Goal: Contribute content: Contribute content

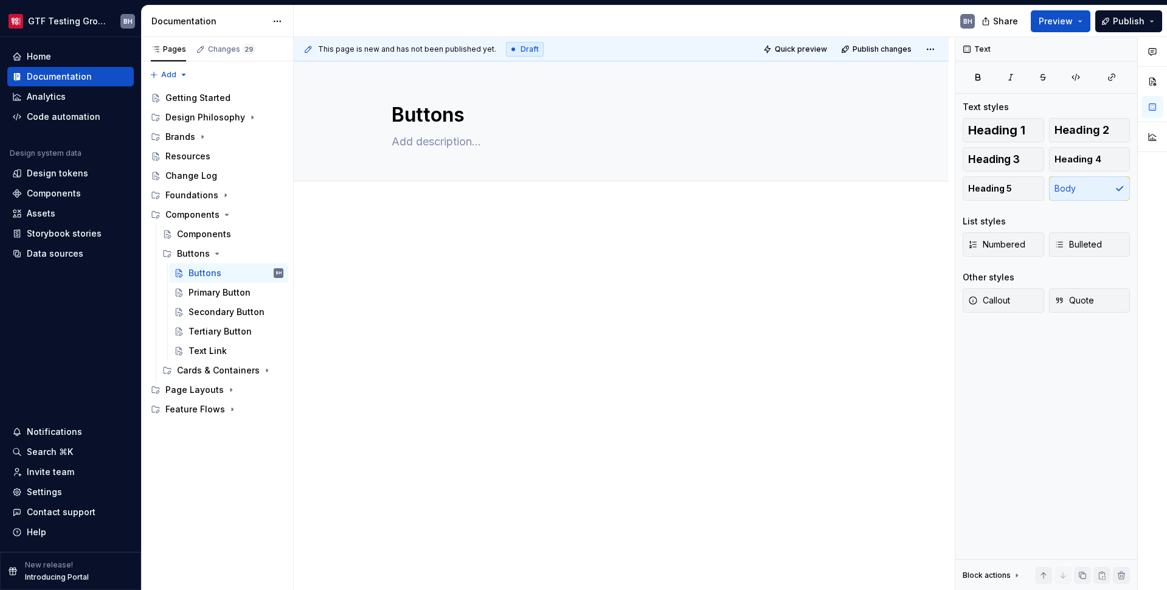
type textarea "*"
click at [415, 229] on div at bounding box center [621, 341] width 655 height 267
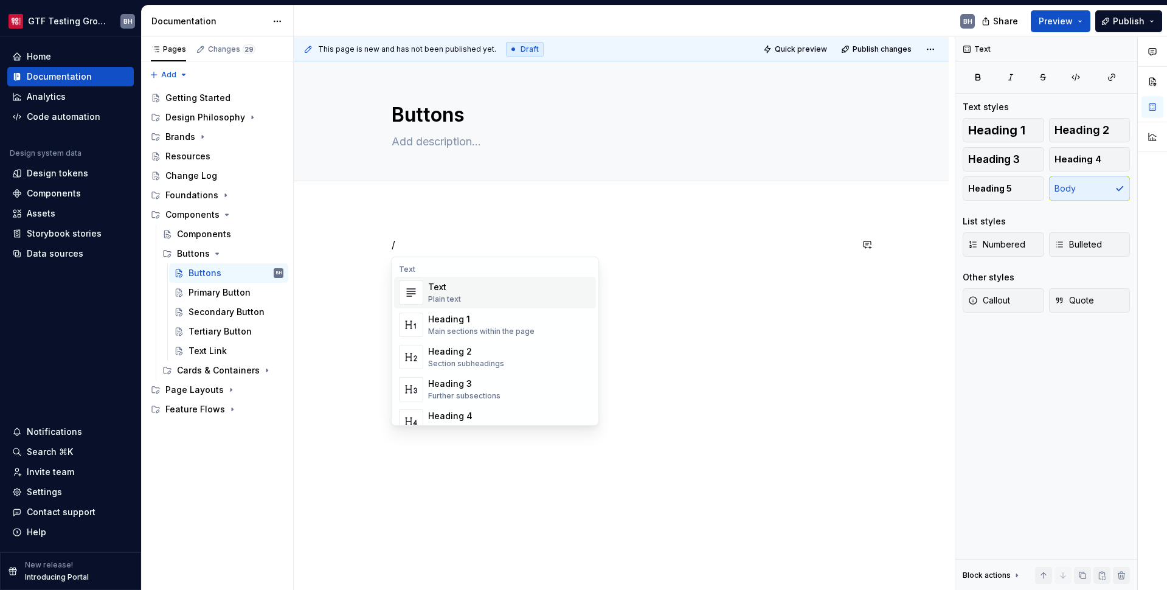
click at [469, 242] on p "/" at bounding box center [622, 244] width 460 height 15
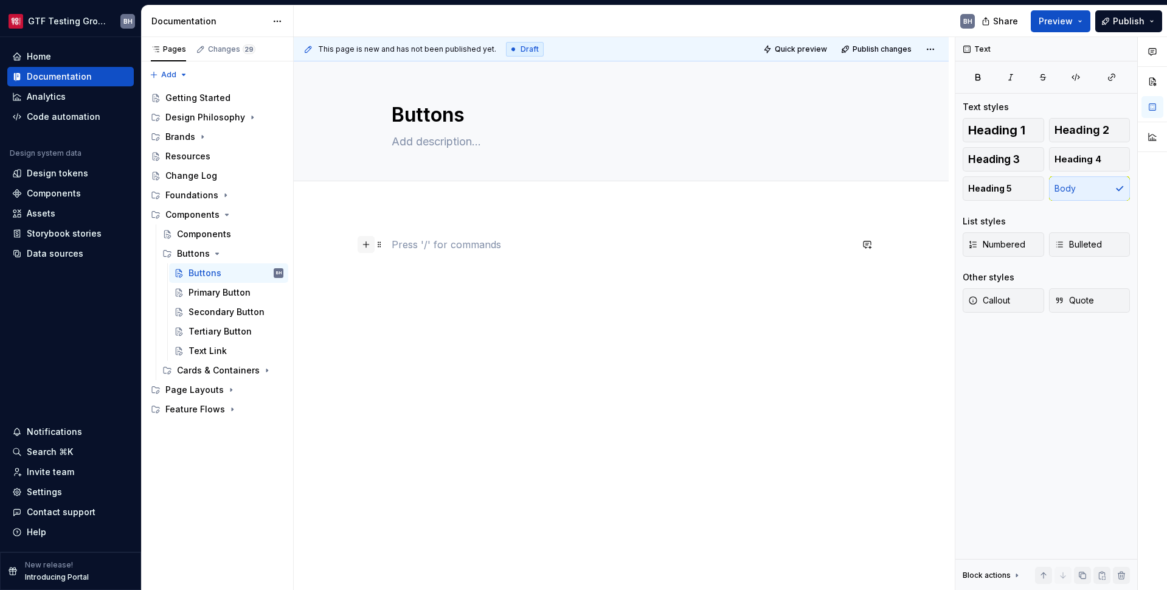
click at [365, 247] on button "button" at bounding box center [366, 244] width 17 height 17
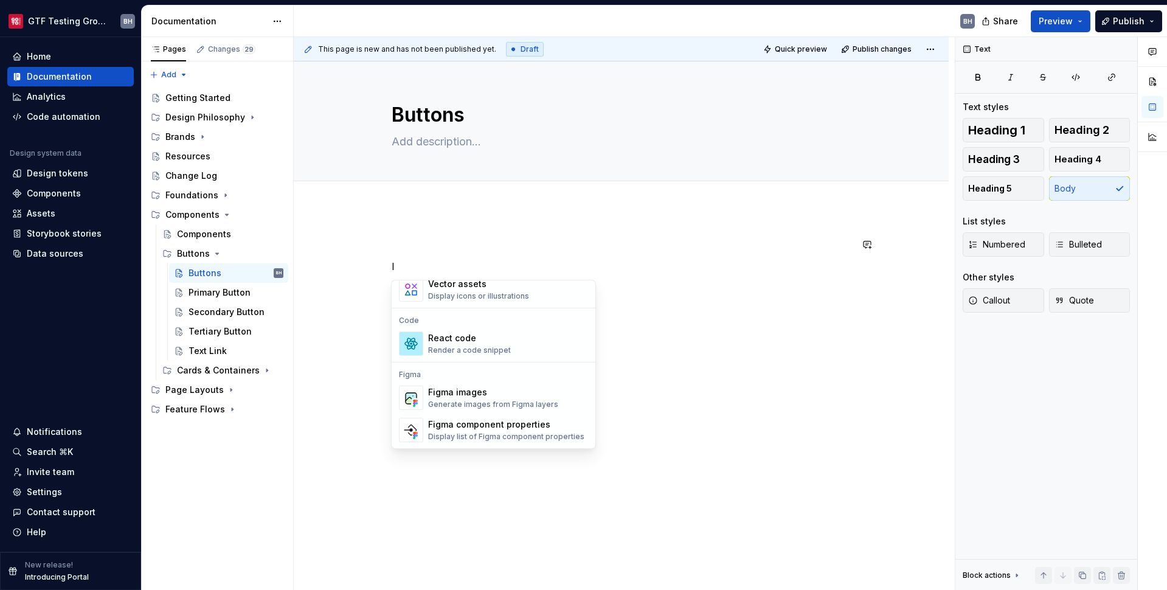
scroll to position [221, 0]
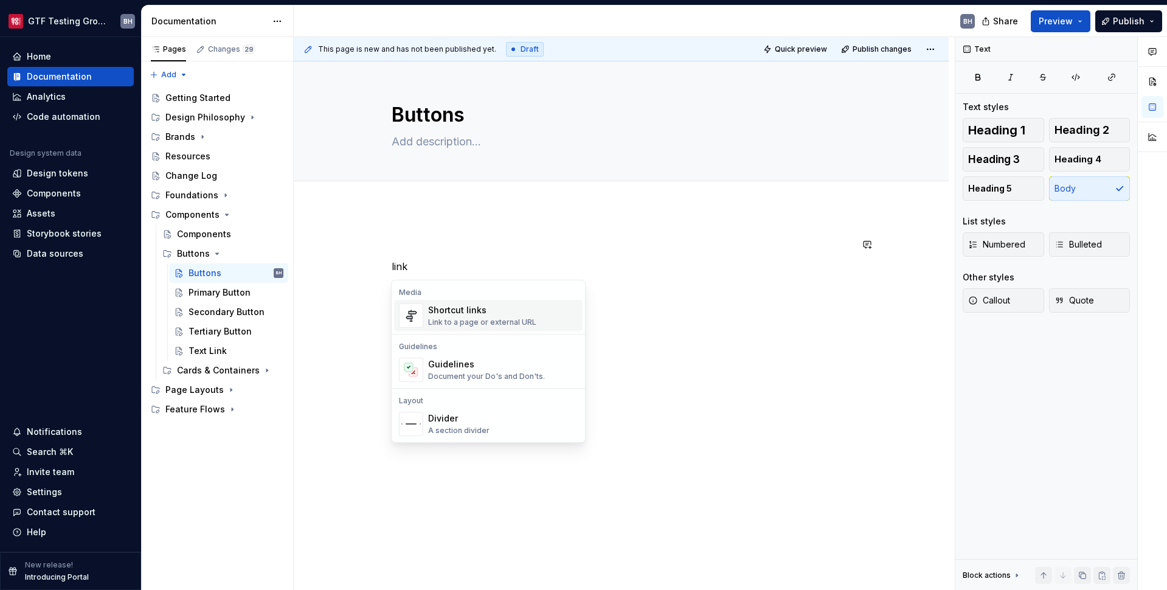
click at [447, 316] on div "Shortcut links Link to a page or external URL" at bounding box center [482, 315] width 108 height 23
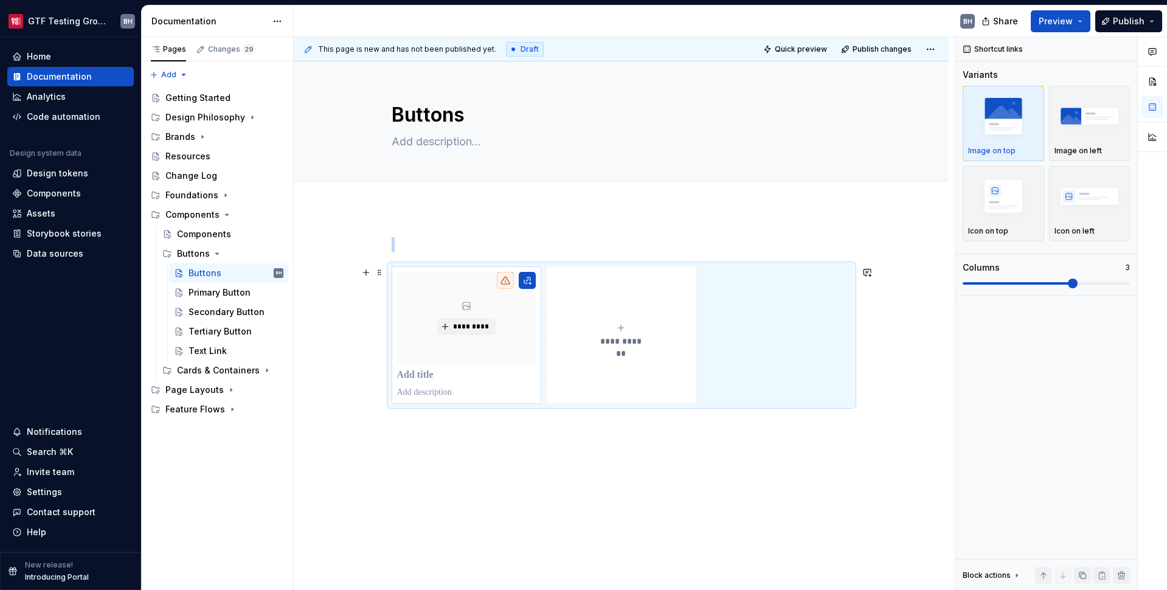
click at [416, 377] on p at bounding box center [466, 375] width 139 height 12
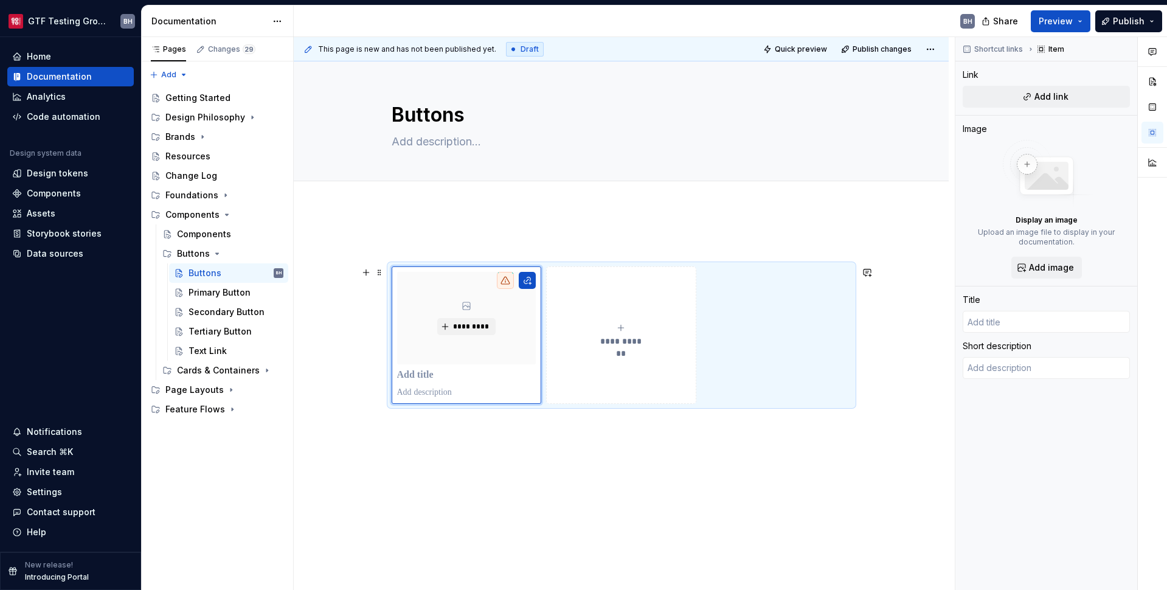
type textarea "*"
type input "P"
type textarea "*"
type input "Pr"
type textarea "*"
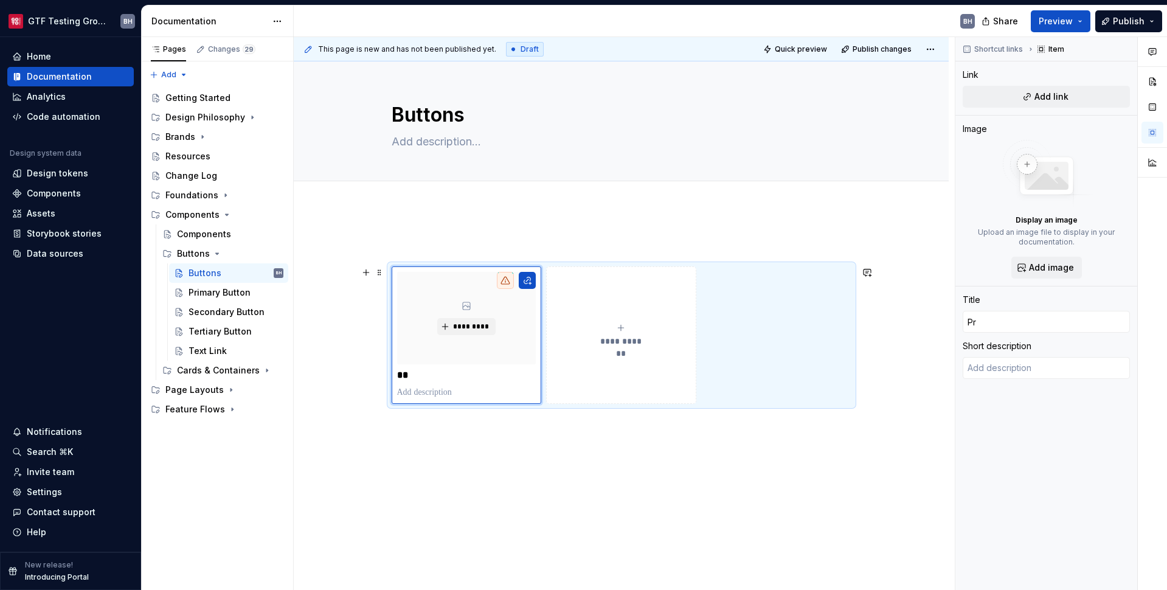
type input "Pri"
type textarea "*"
type input "Prim"
type textarea "*"
type input "Prima"
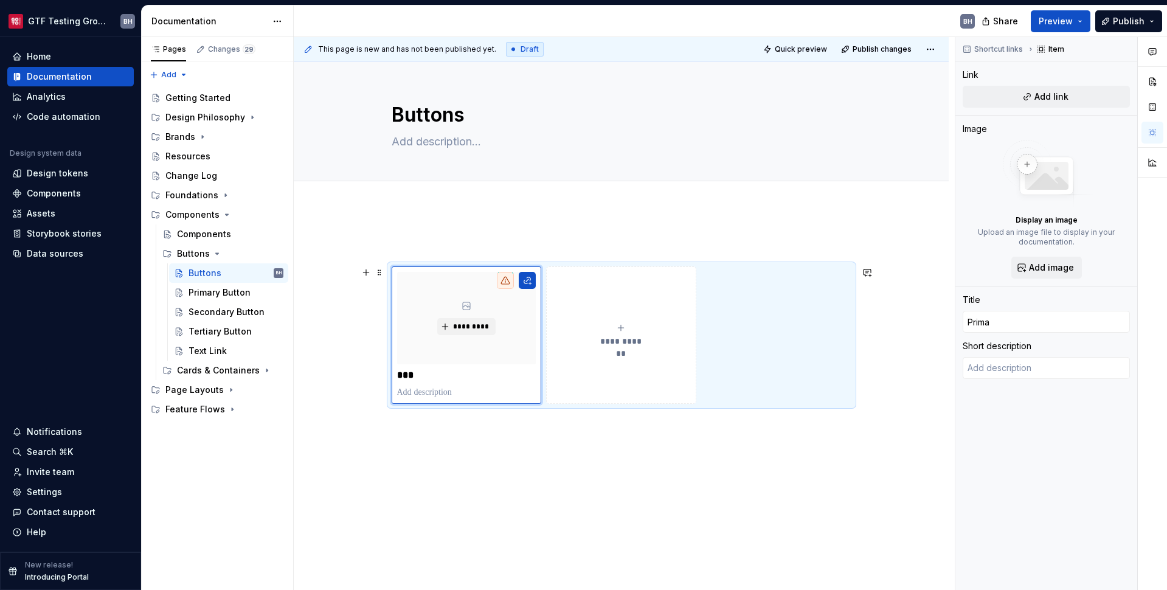
type textarea "*"
type input "Primar"
type textarea "*"
type input "Primary"
type textarea "*"
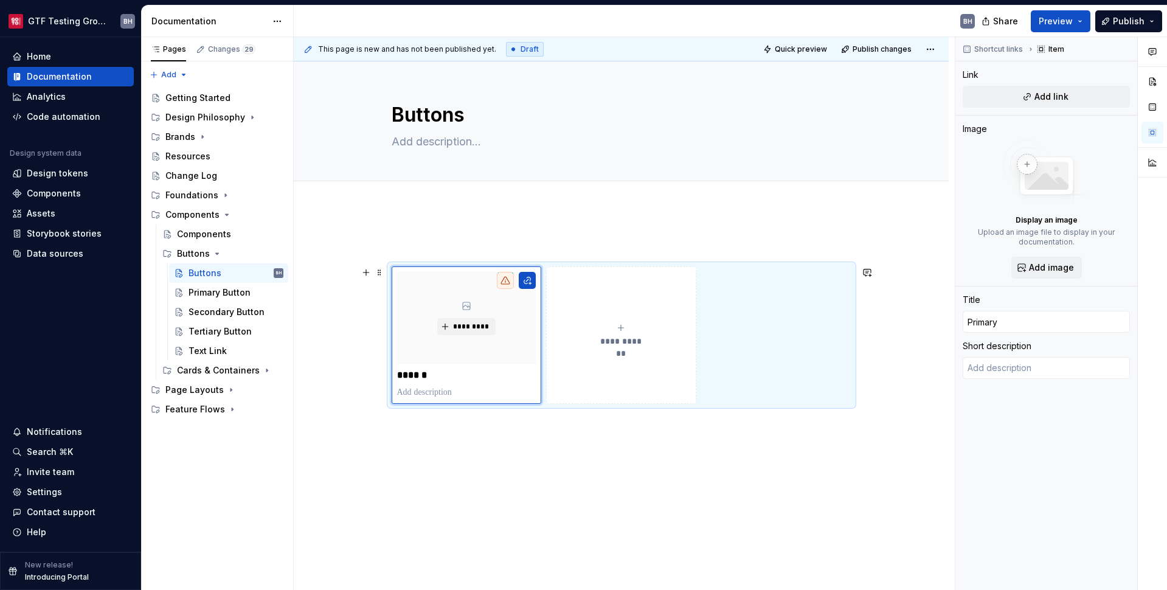
type input "Primary"
type textarea "*"
type input "Primary B"
type textarea "*"
type input "Primary Bu"
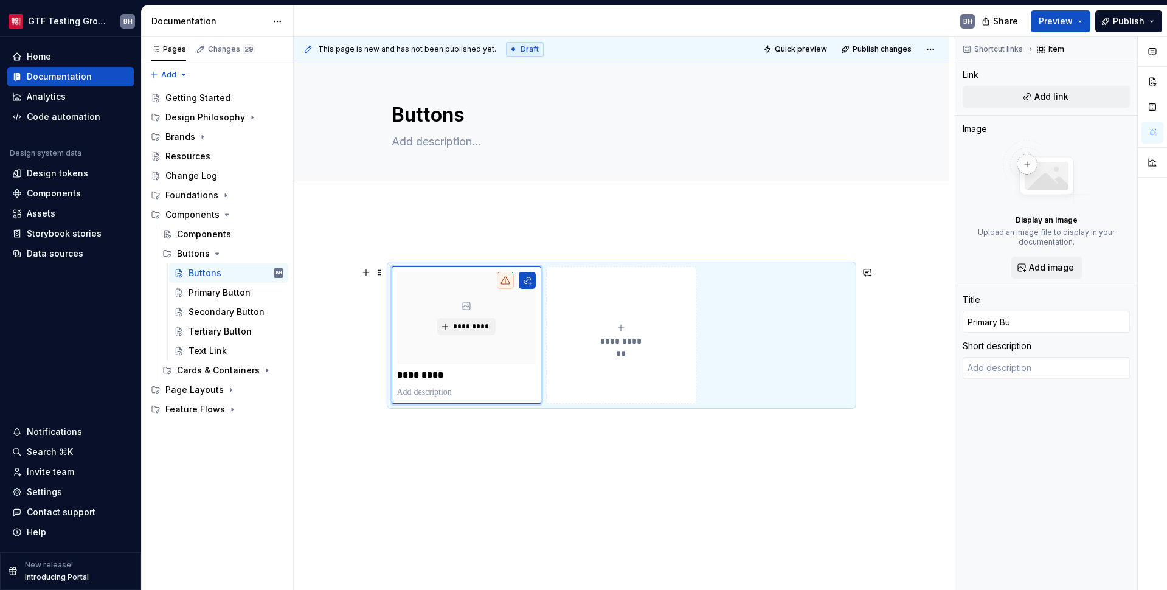
type textarea "*"
type input "Primary But"
type textarea "*"
type input "Primary Butt"
type textarea "*"
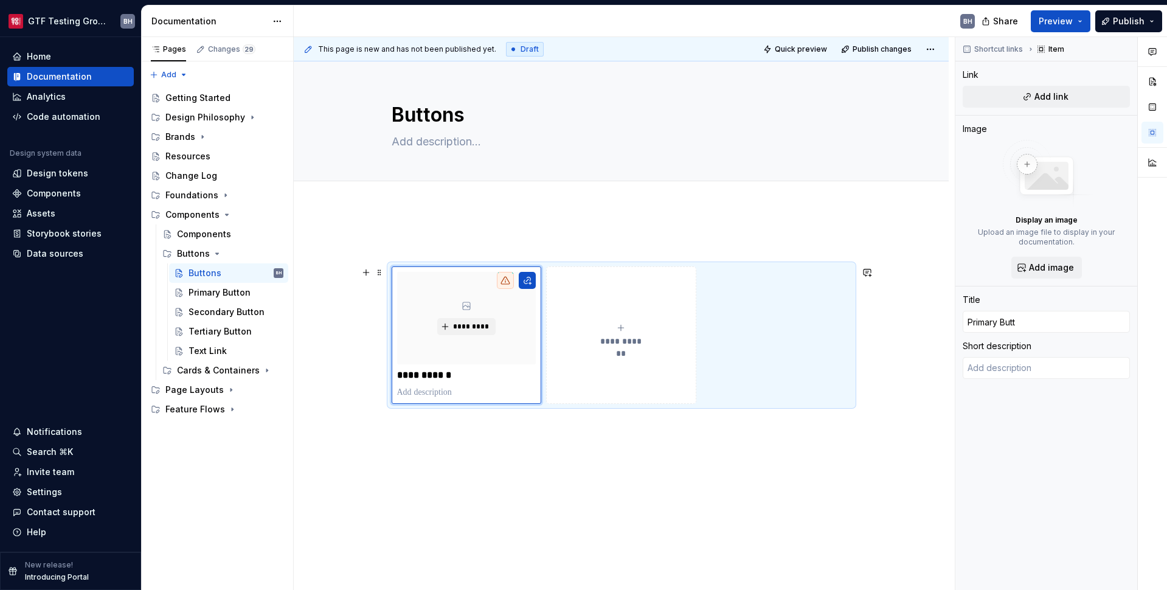
type input "Primary Butto"
type textarea "*"
type input "Primary Button"
click at [458, 328] on span "*********" at bounding box center [470, 327] width 37 height 10
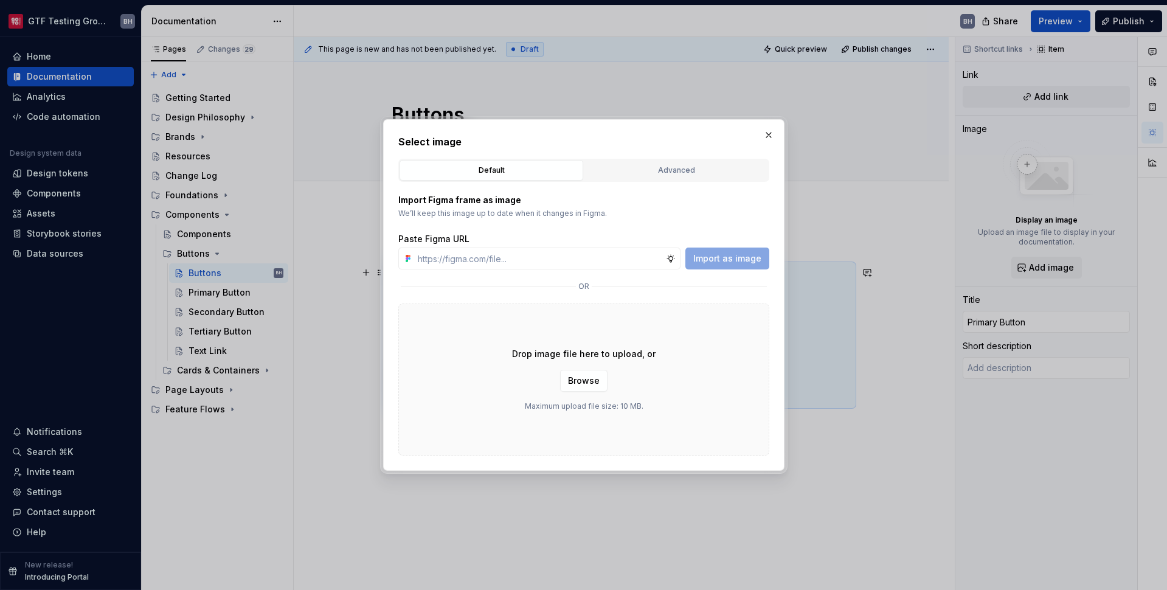
type textarea "*"
paste input "[URL][DOMAIN_NAME]"
type input "[URL][DOMAIN_NAME]"
click at [738, 265] on button "Import as image" at bounding box center [727, 258] width 84 height 22
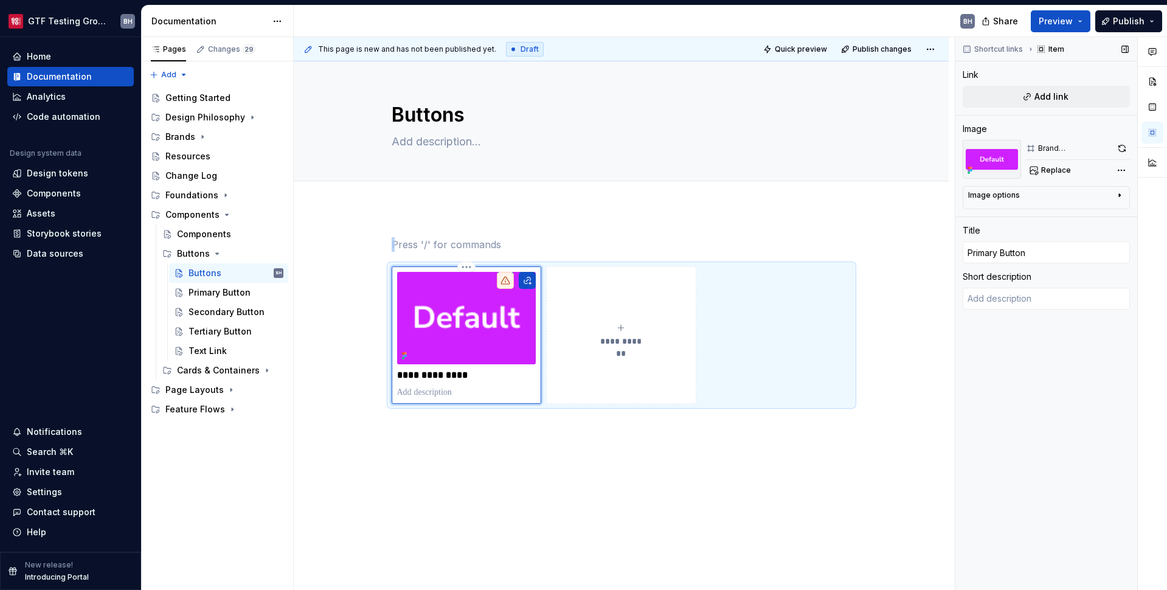
click at [902, 195] on div "Image options" at bounding box center [1041, 197] width 147 height 15
click at [902, 213] on icon "button" at bounding box center [1089, 214] width 10 height 10
click at [902, 173] on div "Comments Open comments No comments yet Select ‘Comment’ from the block context …" at bounding box center [1061, 313] width 212 height 553
click at [902, 102] on div "Comments Open comments No comments yet Select ‘Comment’ from the block context …" at bounding box center [1061, 313] width 212 height 553
click at [902, 102] on span "Add link" at bounding box center [1051, 97] width 34 height 12
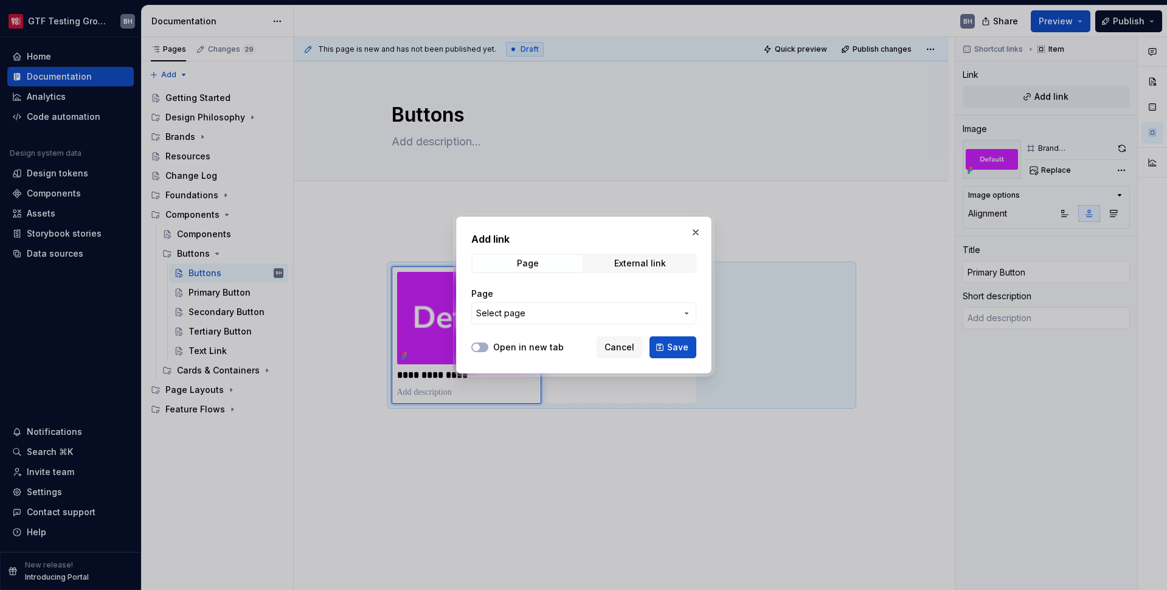
click at [565, 311] on span "Select page" at bounding box center [576, 313] width 201 height 12
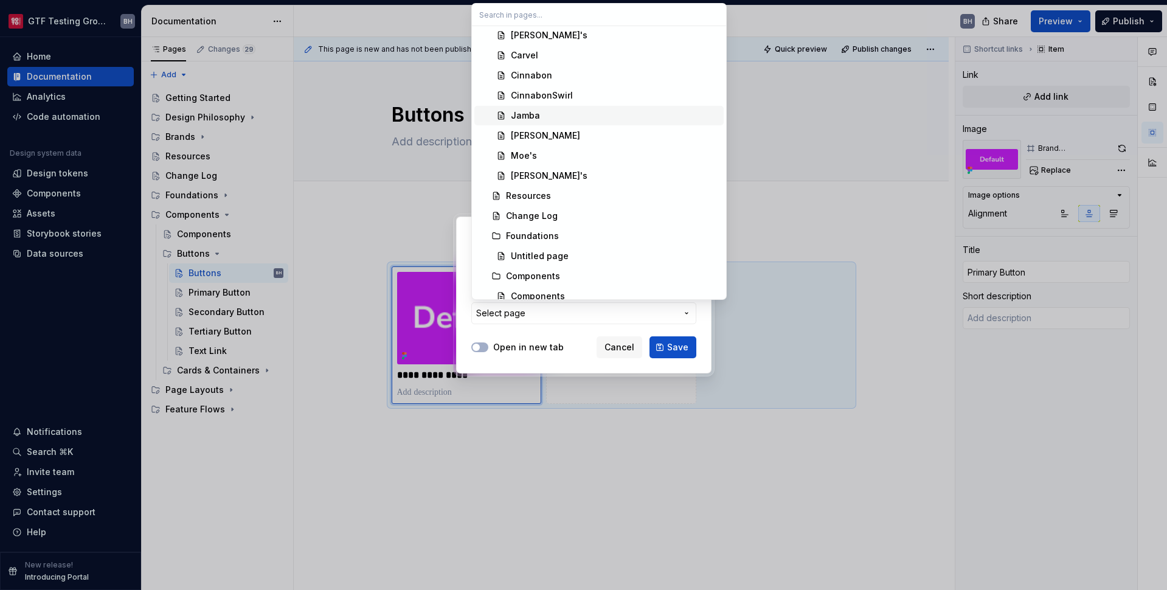
scroll to position [228, 0]
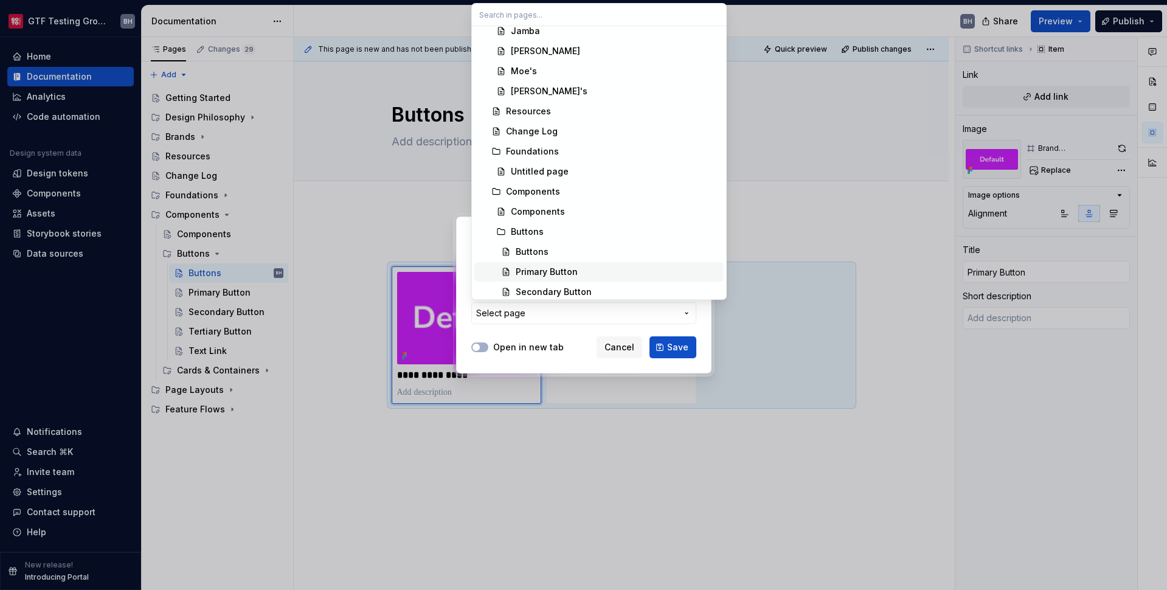
click at [572, 268] on div "Primary Button" at bounding box center [547, 272] width 62 height 12
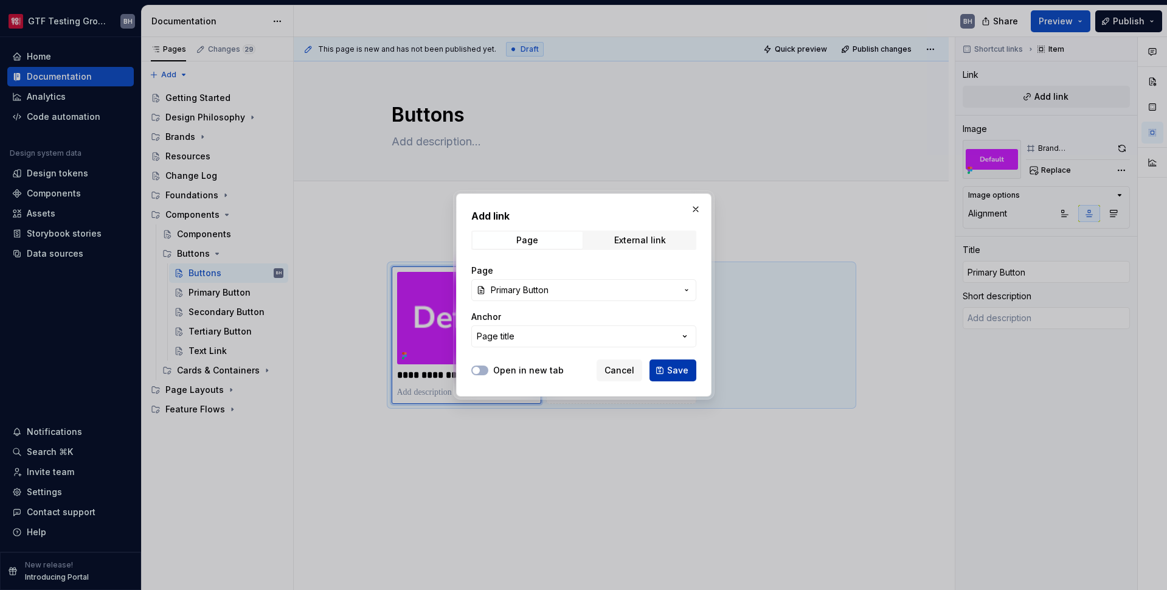
click at [688, 373] on span "Save" at bounding box center [677, 370] width 21 height 12
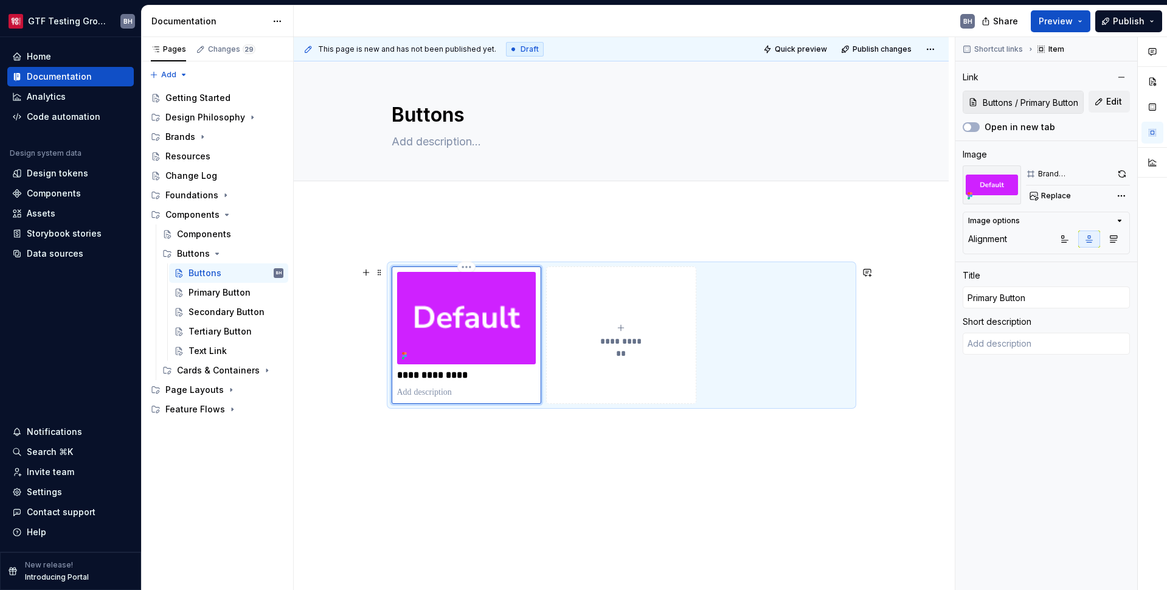
click at [615, 323] on button "**********" at bounding box center [621, 334] width 150 height 137
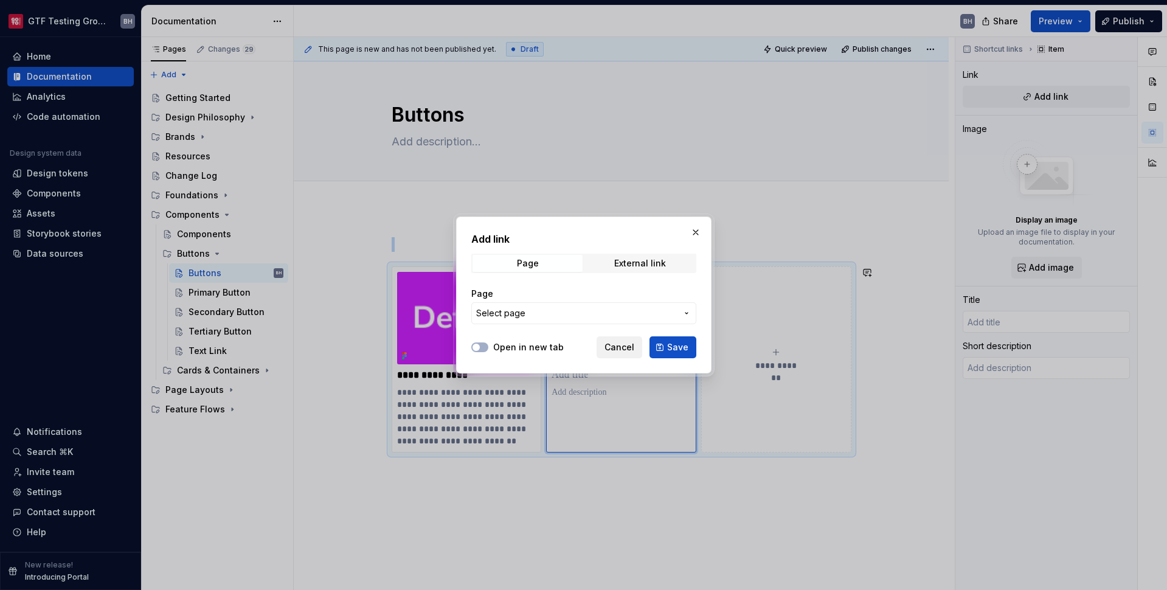
click at [626, 345] on span "Cancel" at bounding box center [619, 347] width 30 height 12
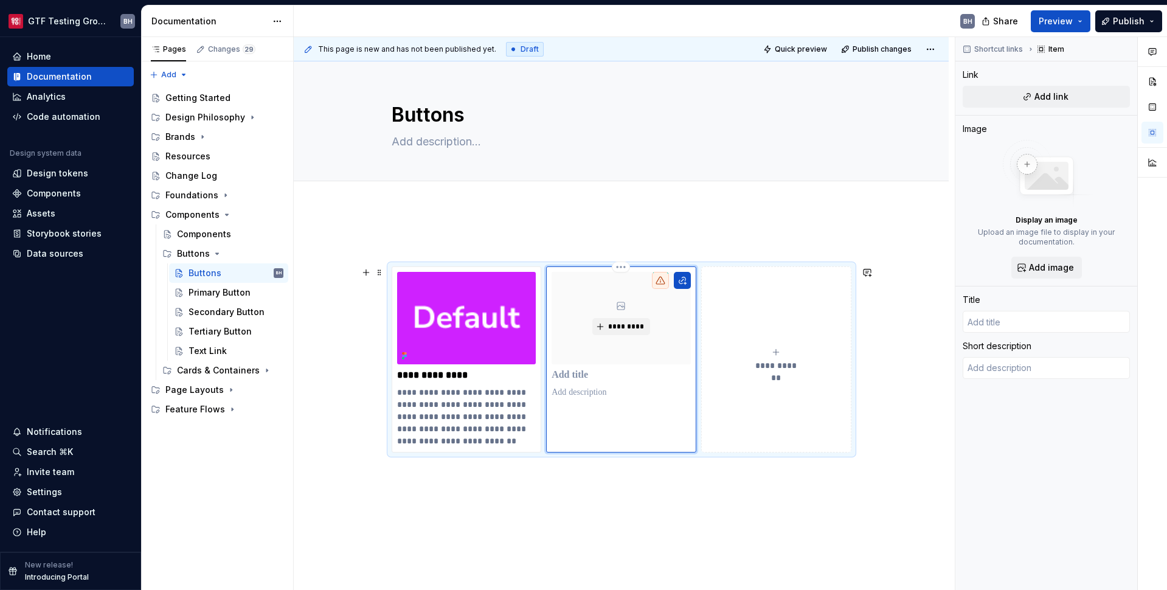
click at [578, 373] on p at bounding box center [620, 375] width 139 height 12
type textarea "*"
type input "S"
type textarea "*"
type input "Se"
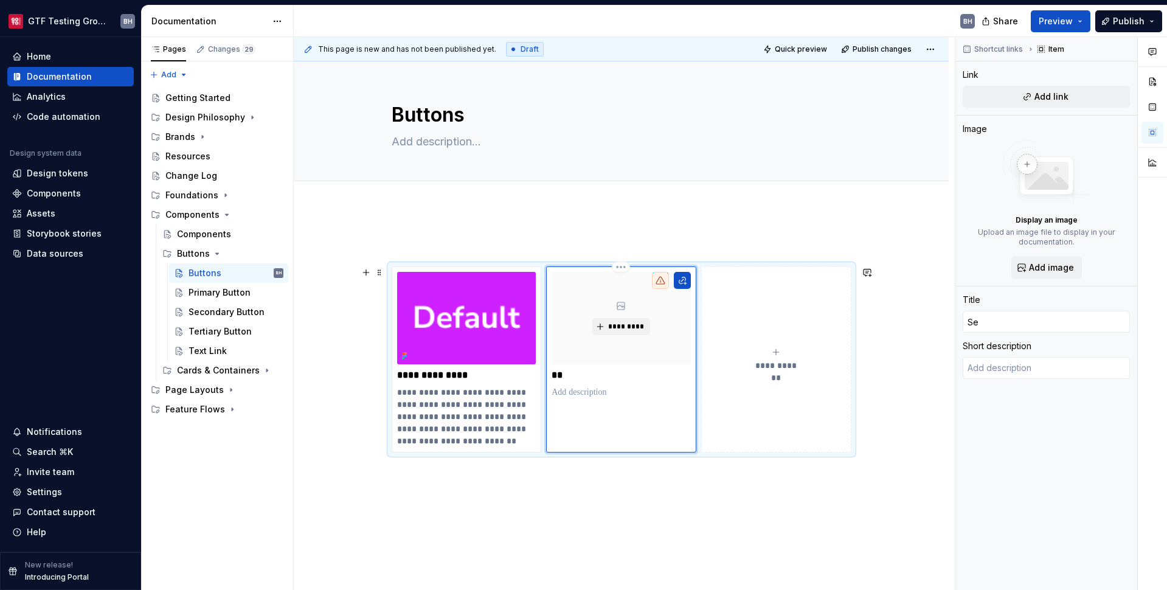
type textarea "*"
type input "Sec"
type textarea "*"
type input "Seco"
type textarea "*"
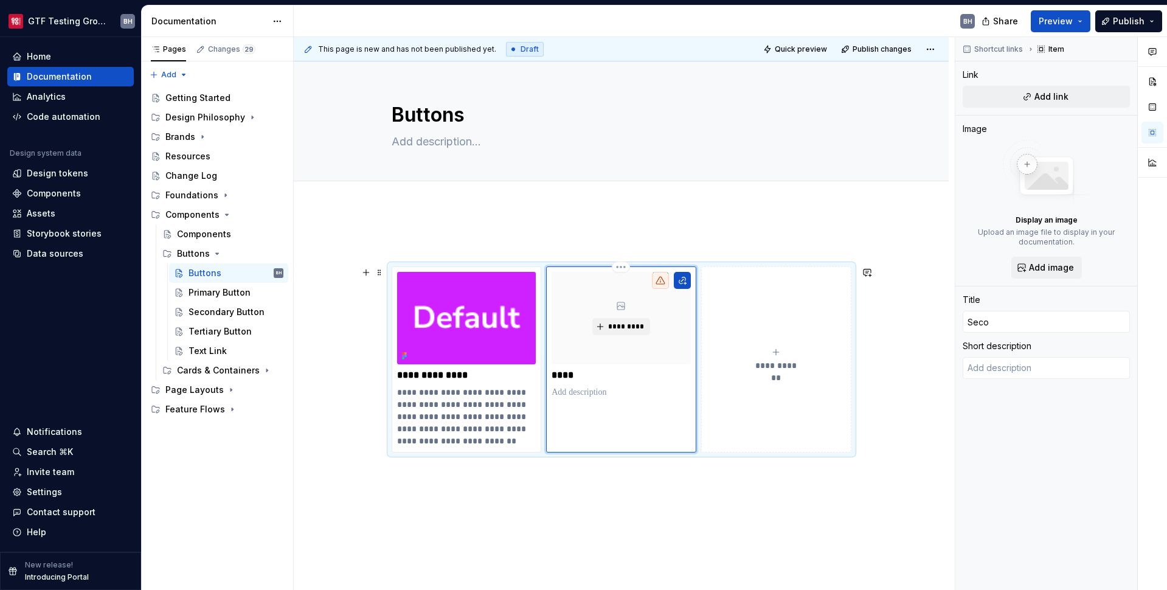
type input "Secon"
type textarea "*"
type input "Second"
type textarea "*"
type input "Seconda"
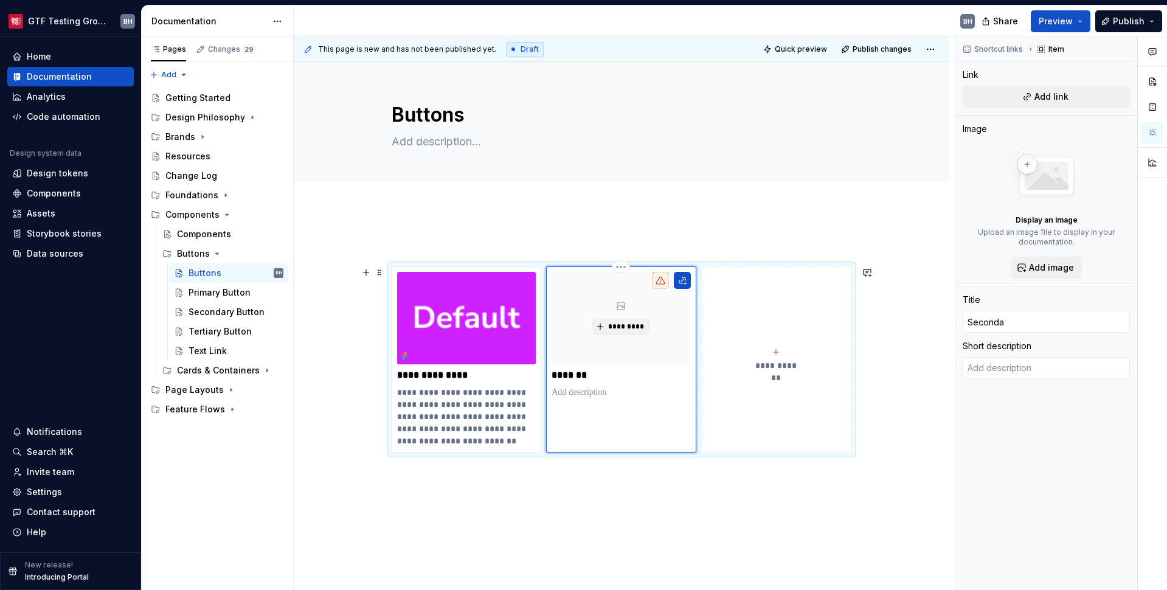
type textarea "*"
type input "Secondar"
type textarea "*"
type input "Secondary"
type textarea "*"
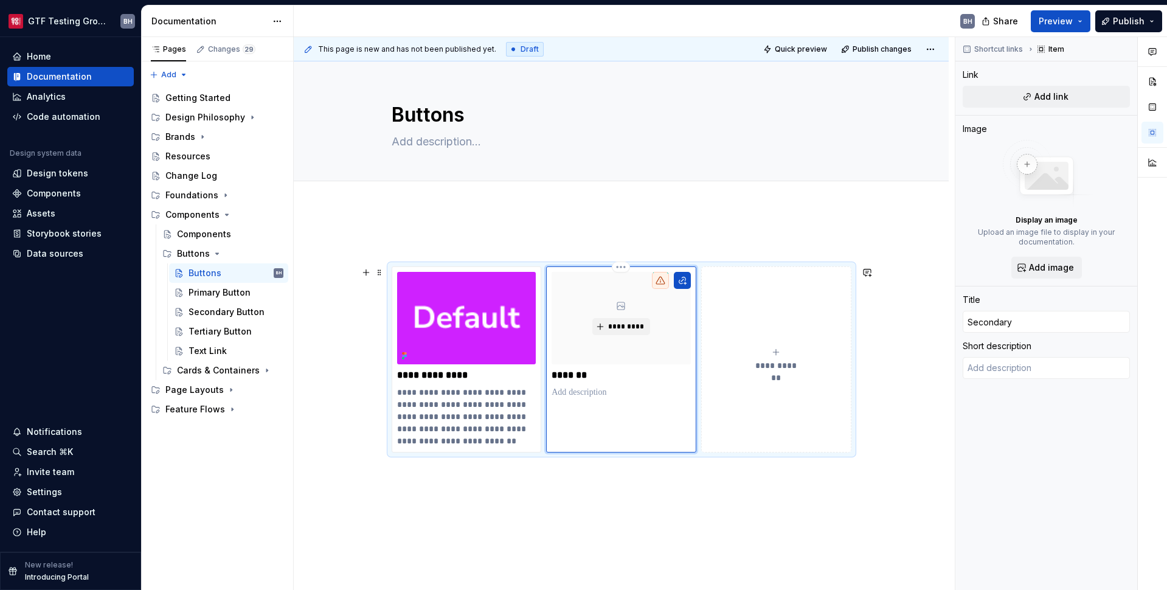
type input "Secondary"
type textarea "*"
type input "Secondary B"
type textarea "*"
type input "Secondary Bu"
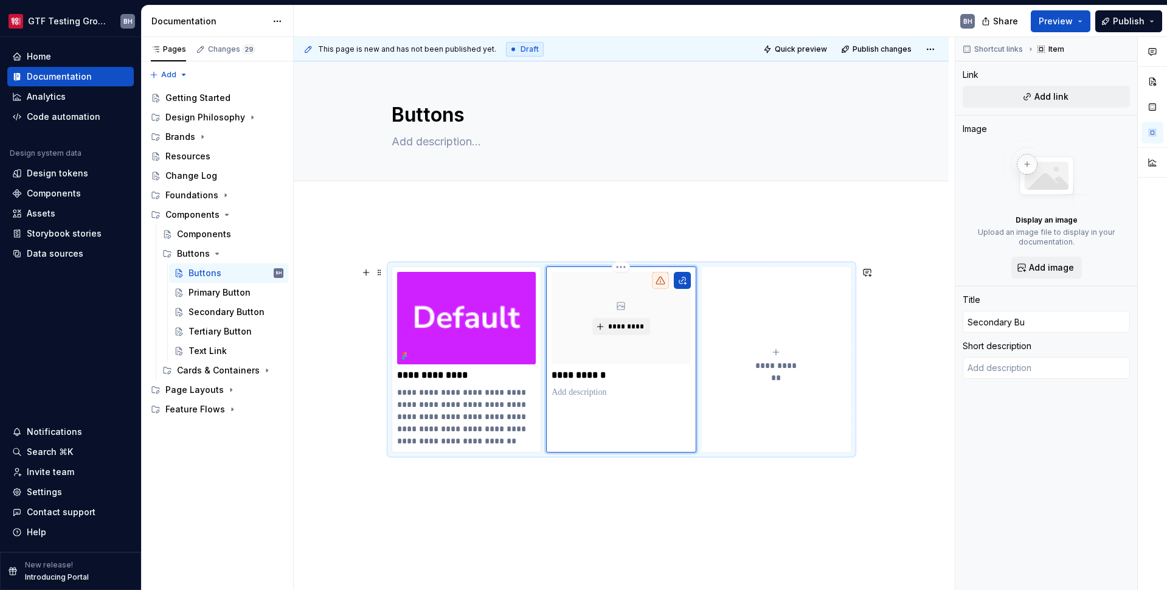
type textarea "*"
type input "Secondary But"
type textarea "*"
type input "Secondary Butt"
type textarea "*"
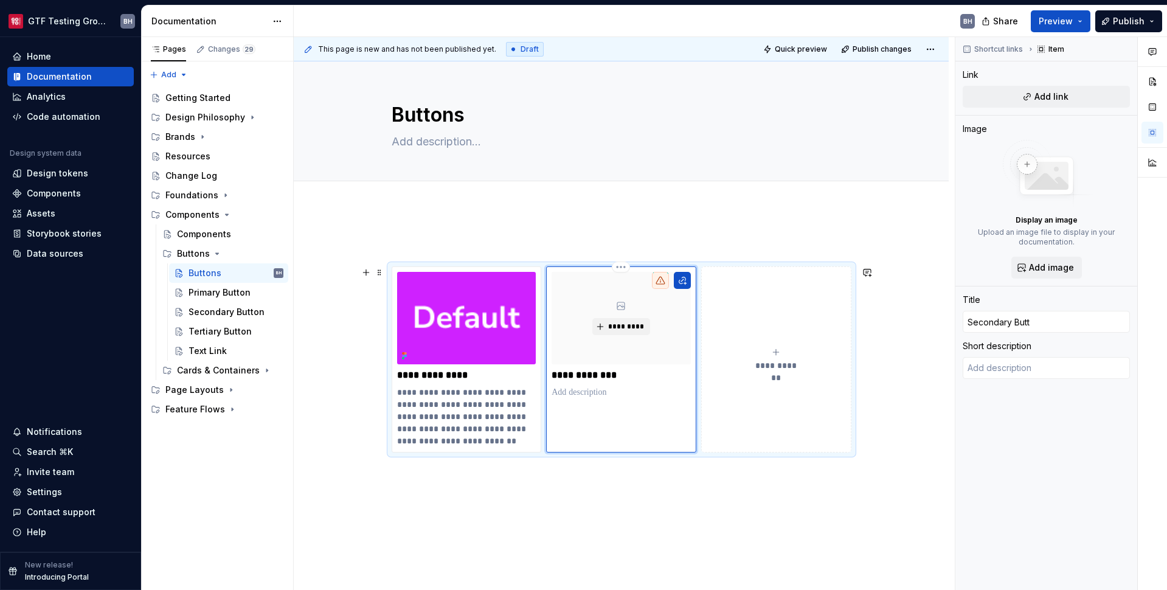
type input "Secondary Butto"
type textarea "*"
type input "Secondary Button"
click at [615, 328] on span "*********" at bounding box center [625, 327] width 37 height 10
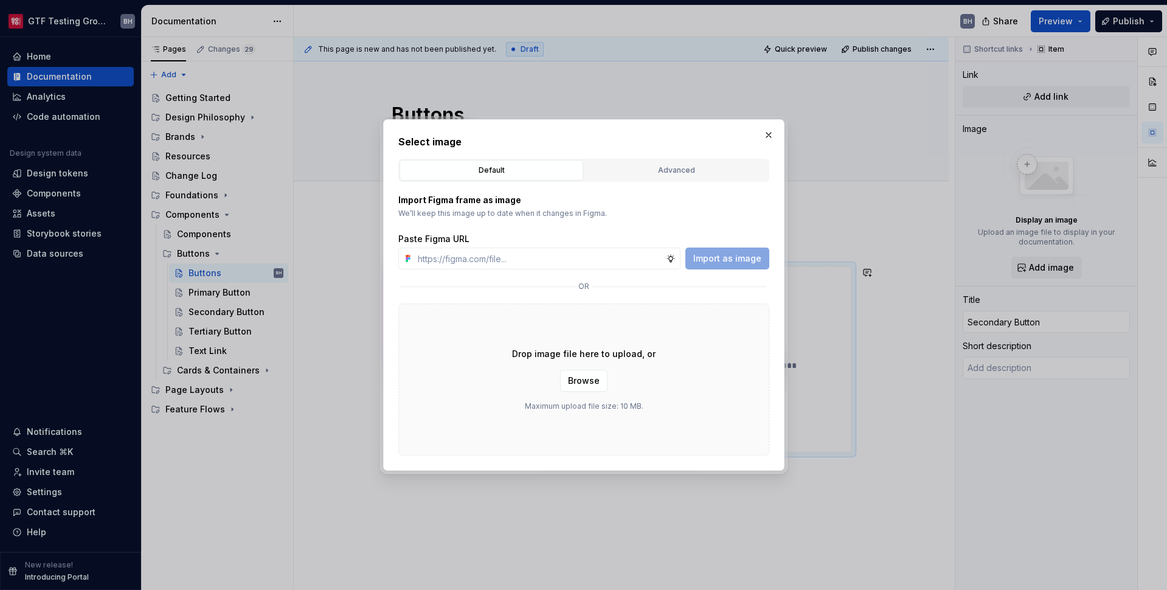
type textarea "*"
paste input "[URL][DOMAIN_NAME]"
type input "[URL][DOMAIN_NAME]"
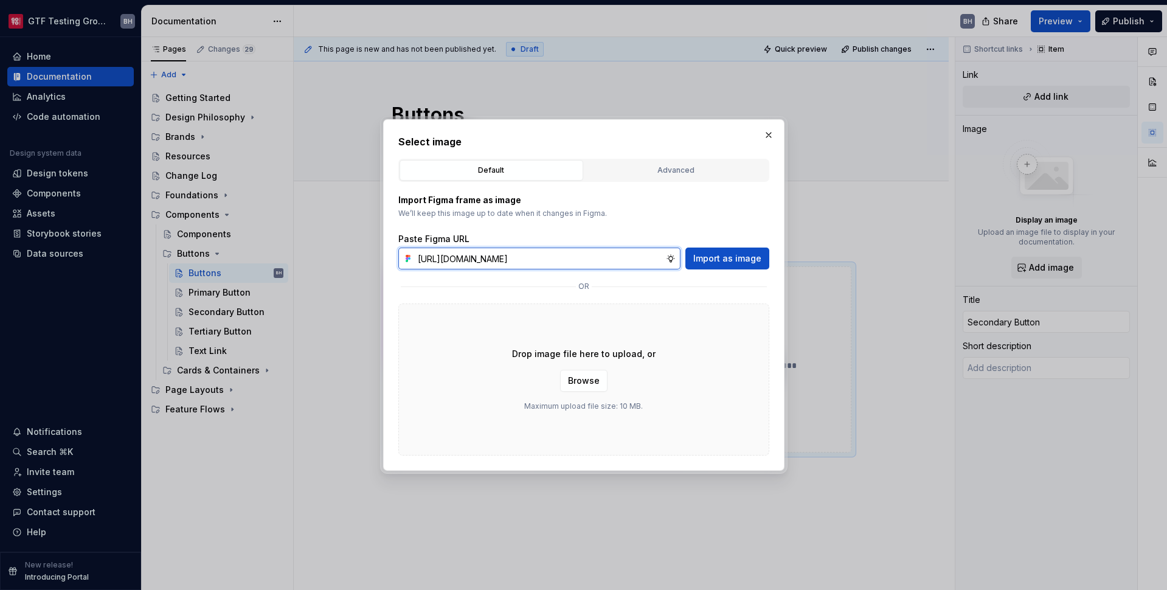
scroll to position [0, 240]
click at [714, 261] on span "Import as image" at bounding box center [727, 258] width 68 height 12
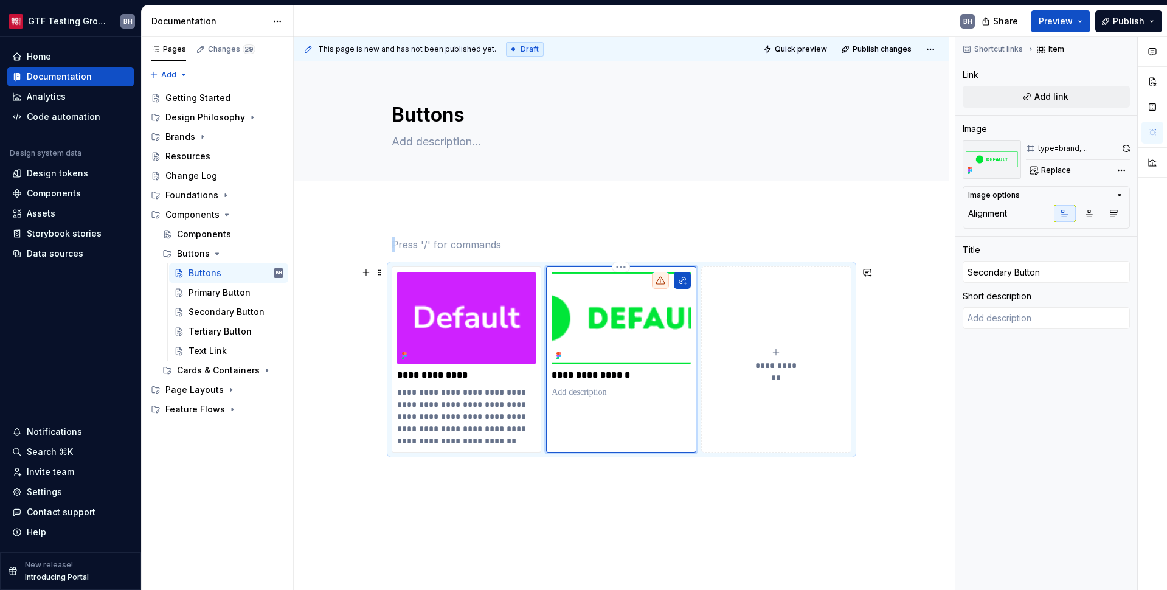
click at [775, 351] on icon "submit" at bounding box center [776, 352] width 10 height 10
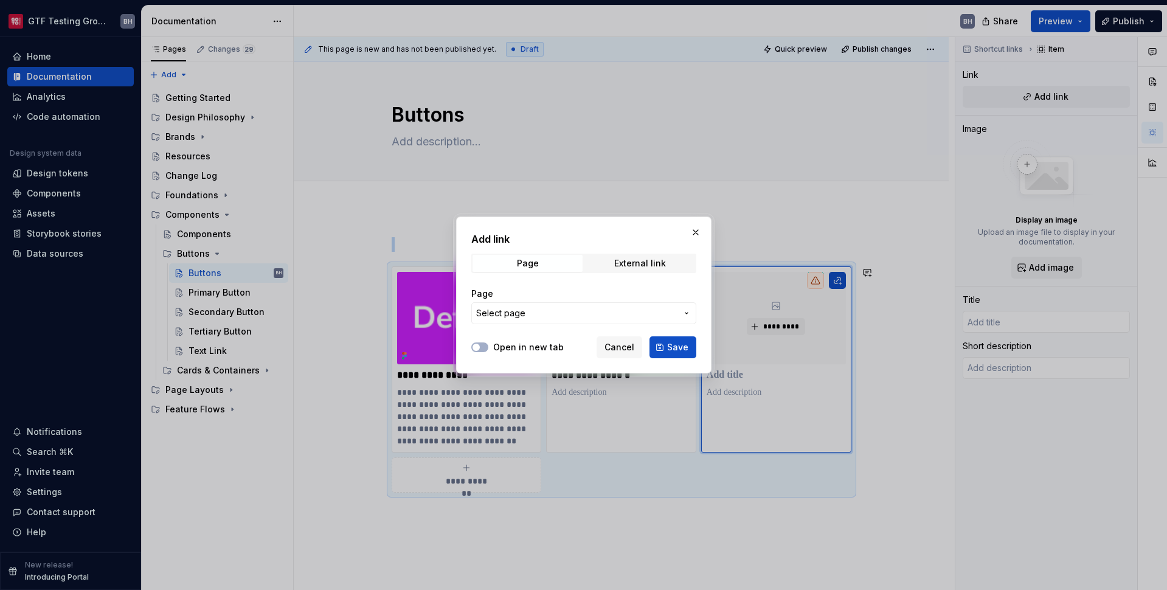
click at [624, 408] on body "GTF Testing Grounds BH Home Documentation Analytics Code automation Design syst…" at bounding box center [583, 295] width 1167 height 590
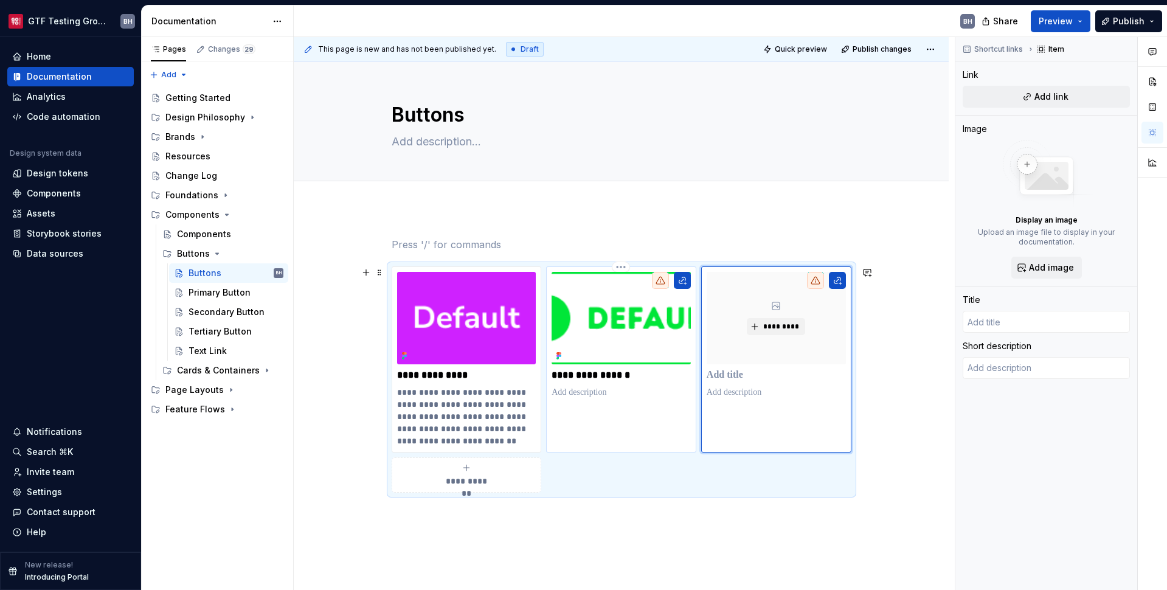
click at [630, 396] on p at bounding box center [620, 392] width 139 height 12
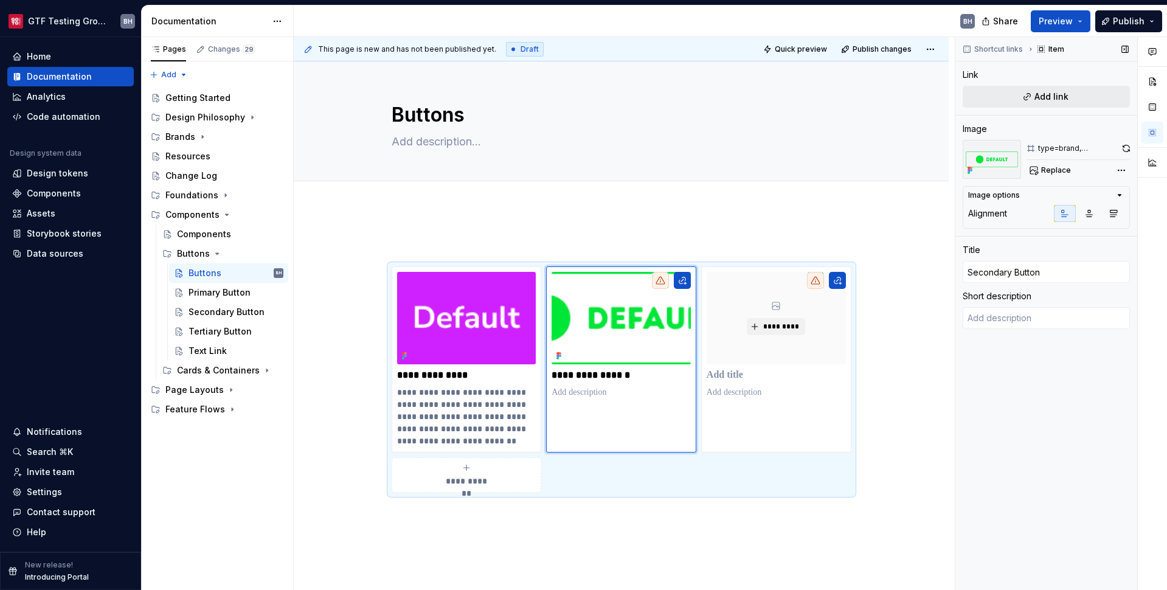
click at [902, 101] on button "Add link" at bounding box center [1046, 97] width 167 height 22
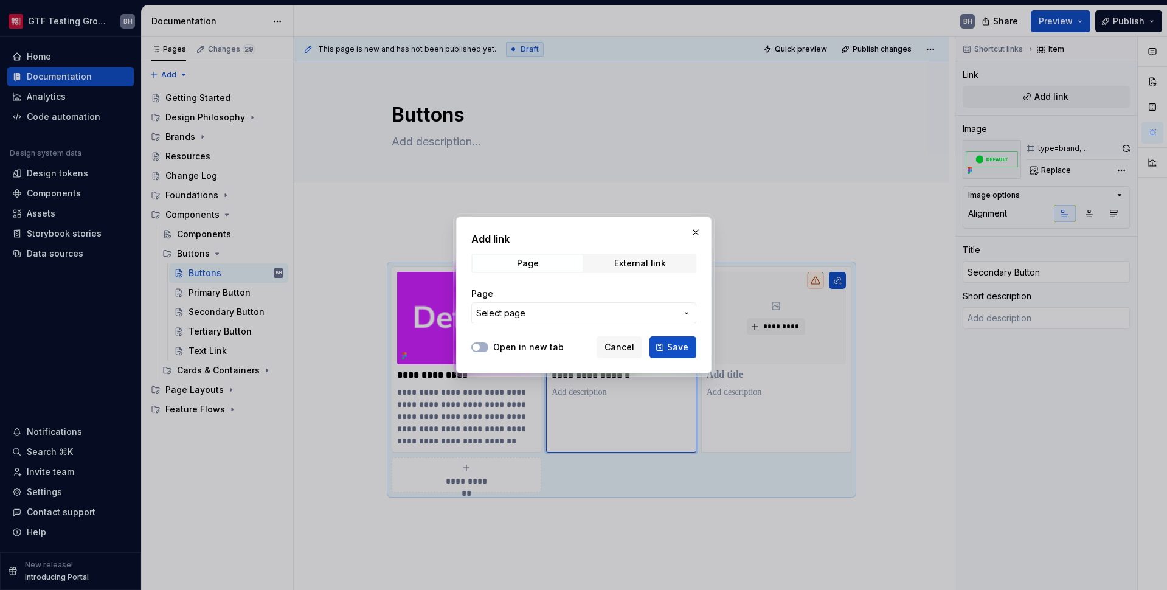
click at [562, 319] on span "Select page" at bounding box center [576, 313] width 201 height 12
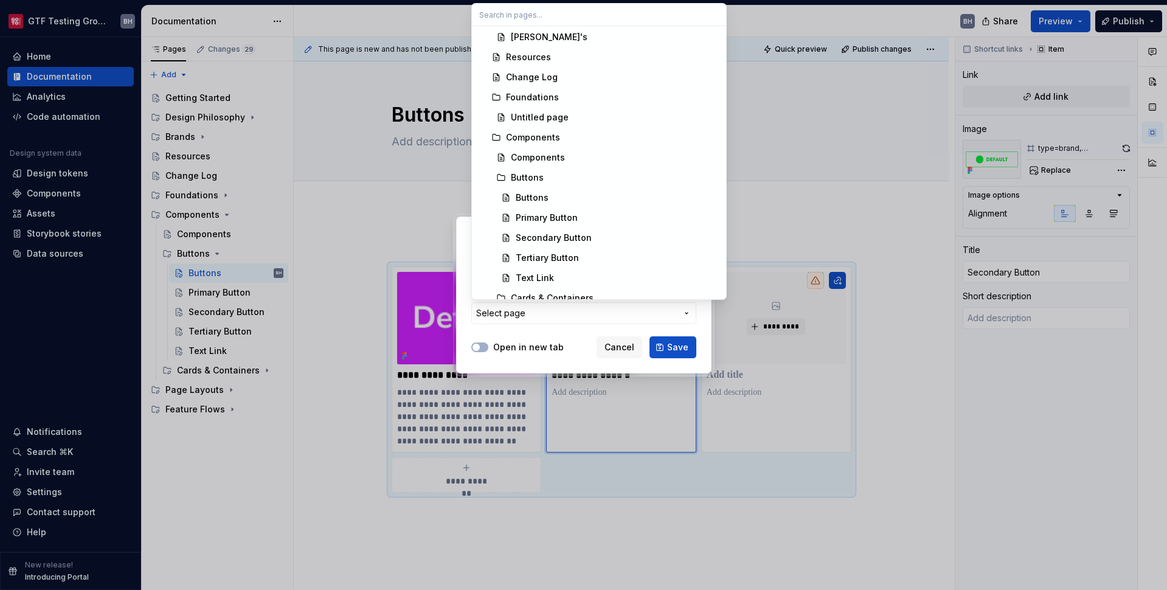
scroll to position [283, 0]
click at [567, 235] on div "Secondary Button" at bounding box center [554, 237] width 76 height 12
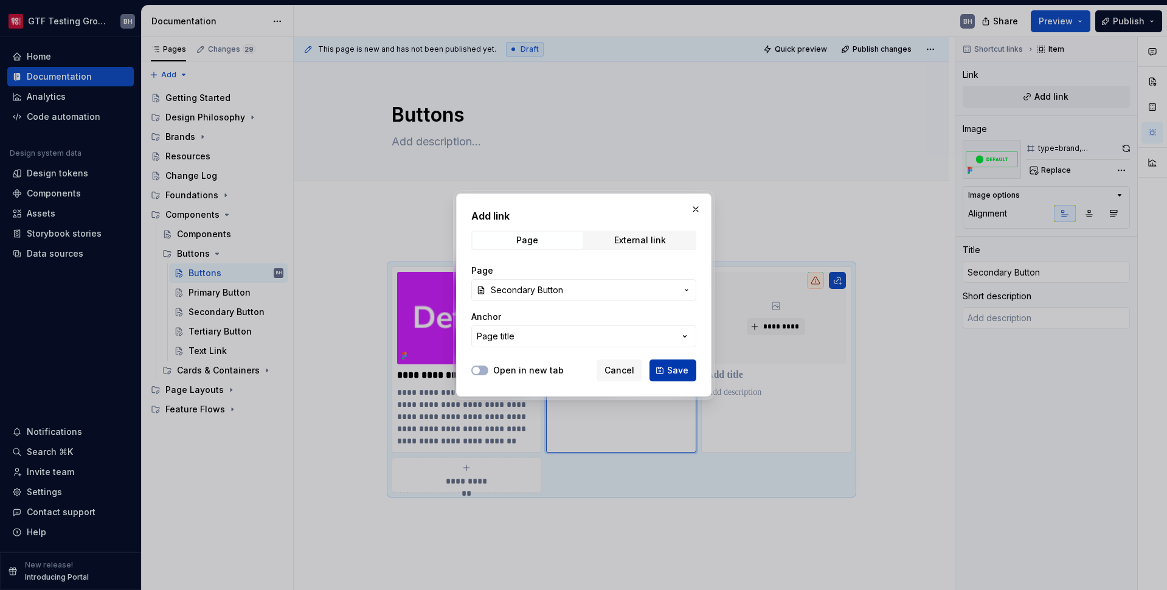
click at [664, 367] on button "Save" at bounding box center [672, 370] width 47 height 22
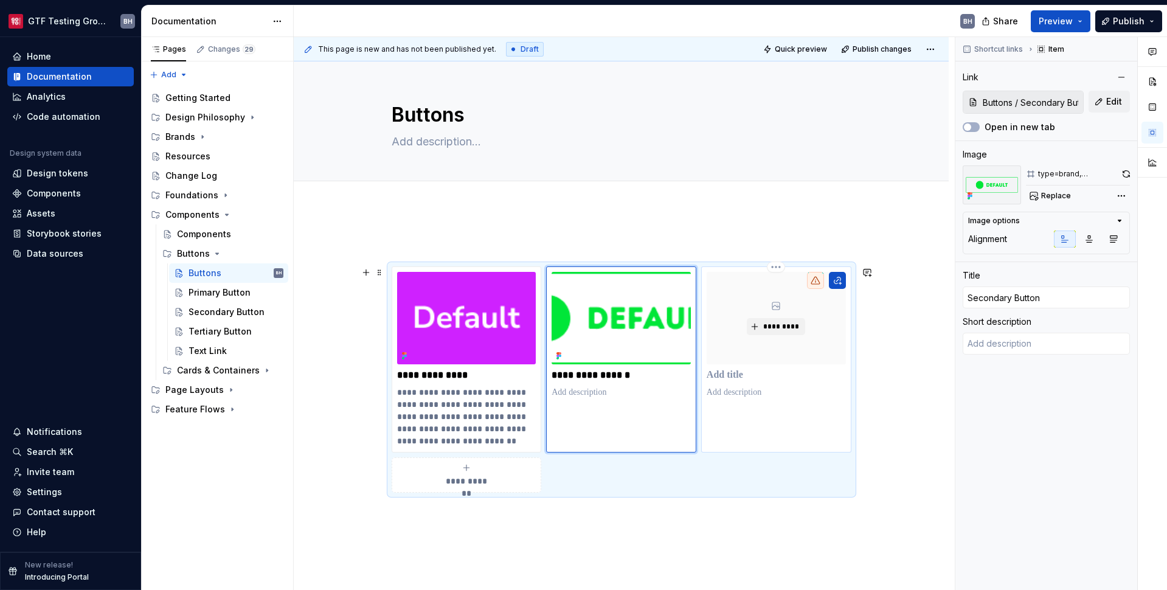
click at [739, 376] on p at bounding box center [776, 375] width 139 height 12
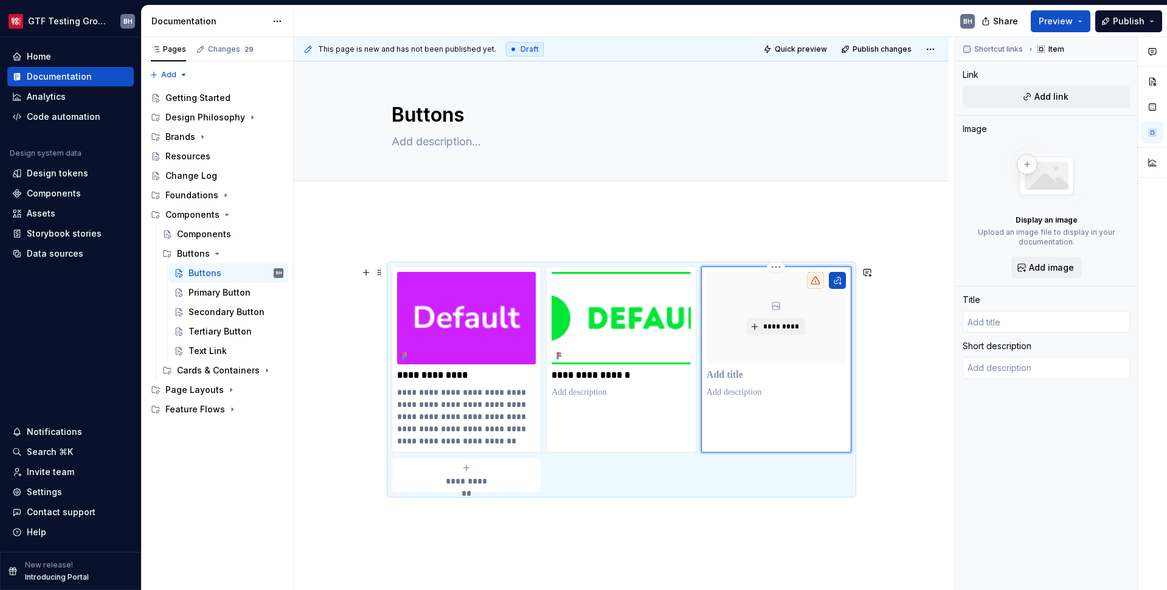
type textarea "*"
type input "T"
type textarea "*"
type input "Te"
type textarea "*"
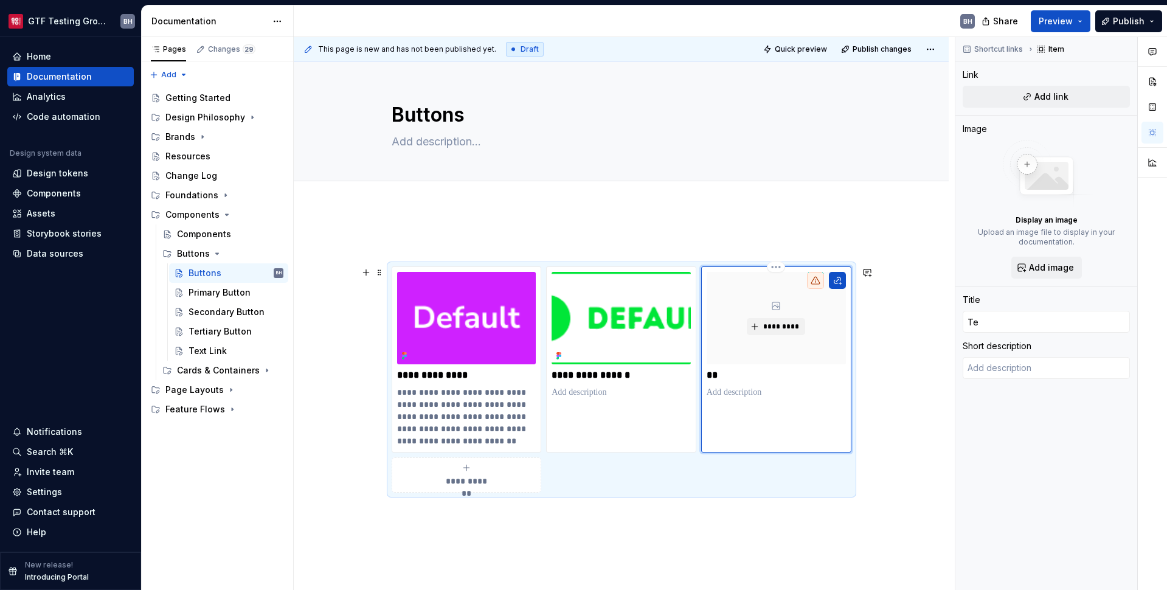
type input "Ter"
type textarea "*"
type input "Tert"
type textarea "*"
type input "Terti"
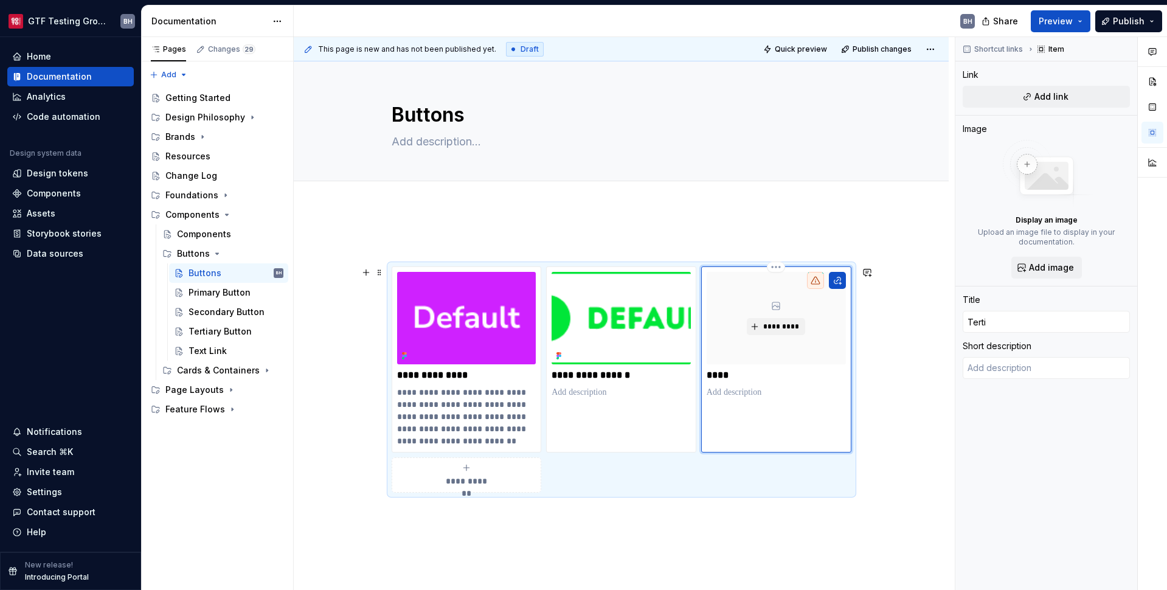
type textarea "*"
type input "Tertia"
type textarea "*"
type input "Tertiar"
type textarea "*"
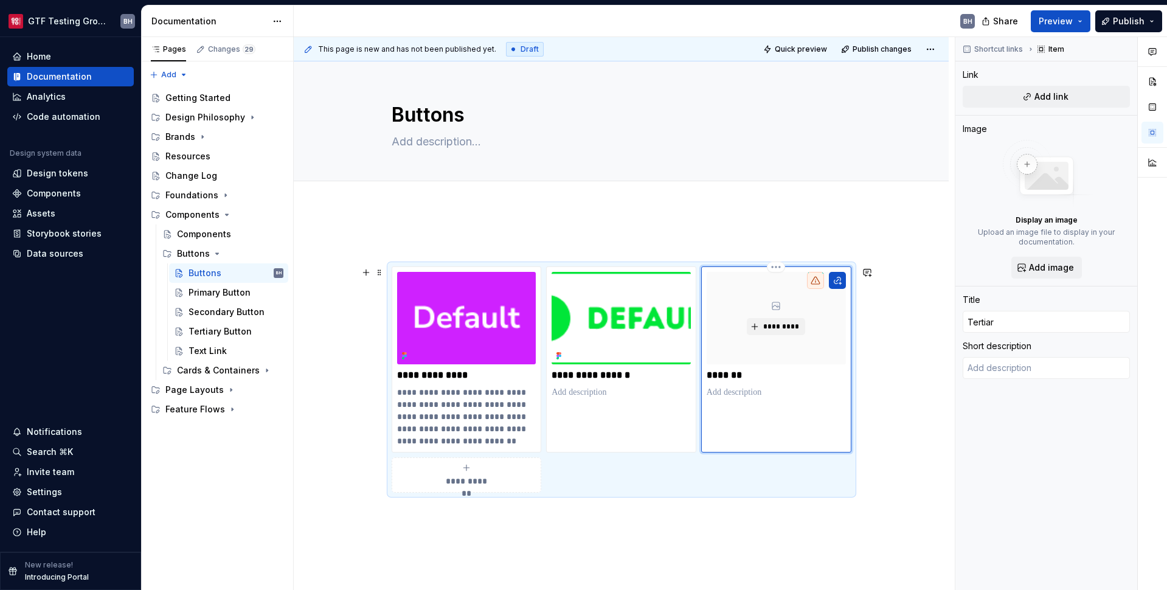
type input "Tertiary"
type textarea "*"
type input "Tertiary"
type textarea "*"
type input "Tertiary B"
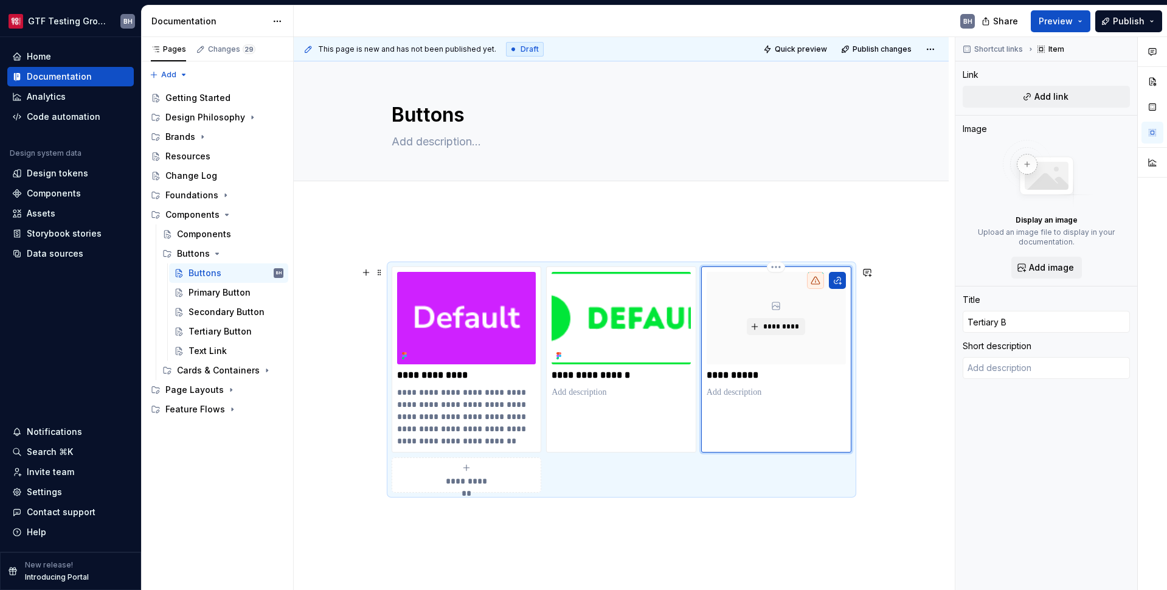
type textarea "*"
type input "Tertiary Bu"
type textarea "*"
type input "Tertiary But"
type textarea "*"
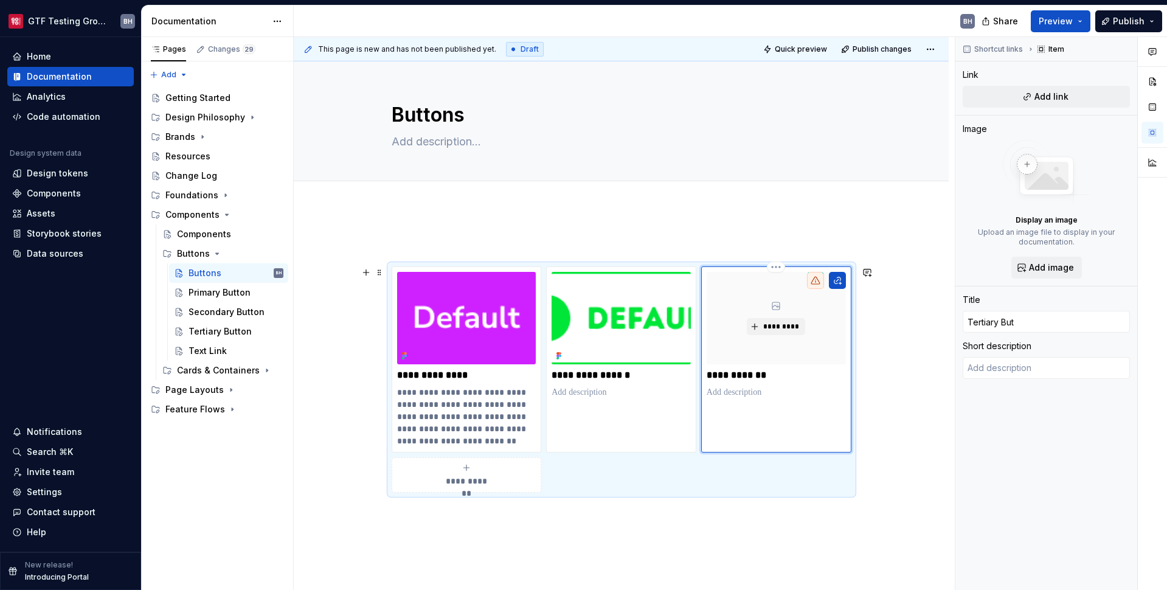
type input "Tertiary Butt"
type textarea "*"
type input "Tertiary Butto"
type textarea "*"
type input "Tertiary Button"
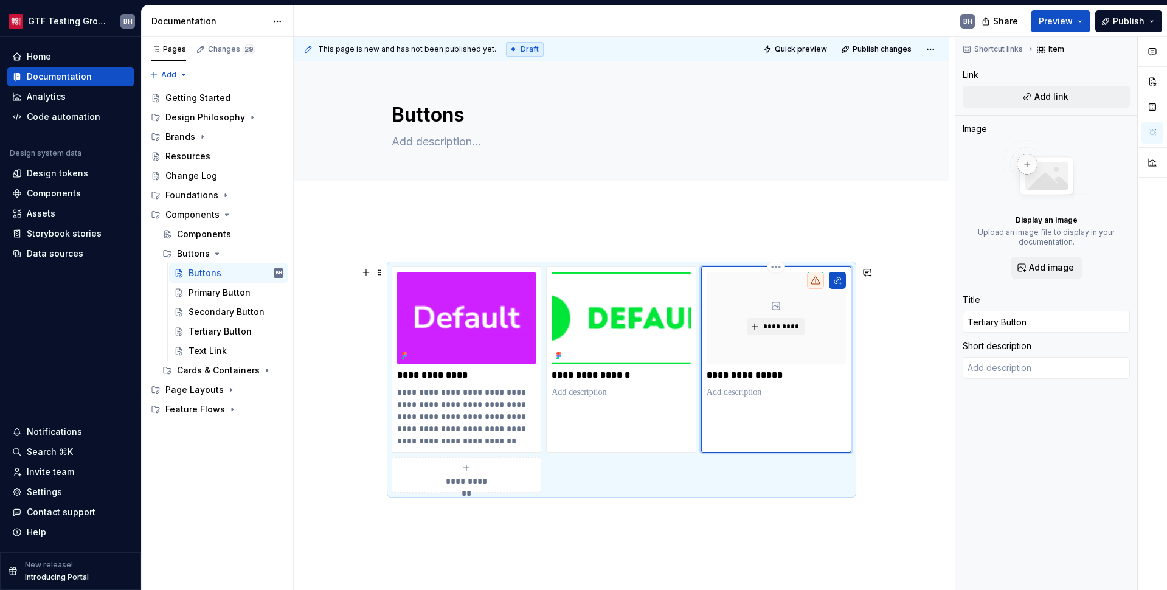
click at [778, 429] on div "**********" at bounding box center [776, 359] width 150 height 186
click at [902, 92] on button "Add link" at bounding box center [1046, 97] width 167 height 22
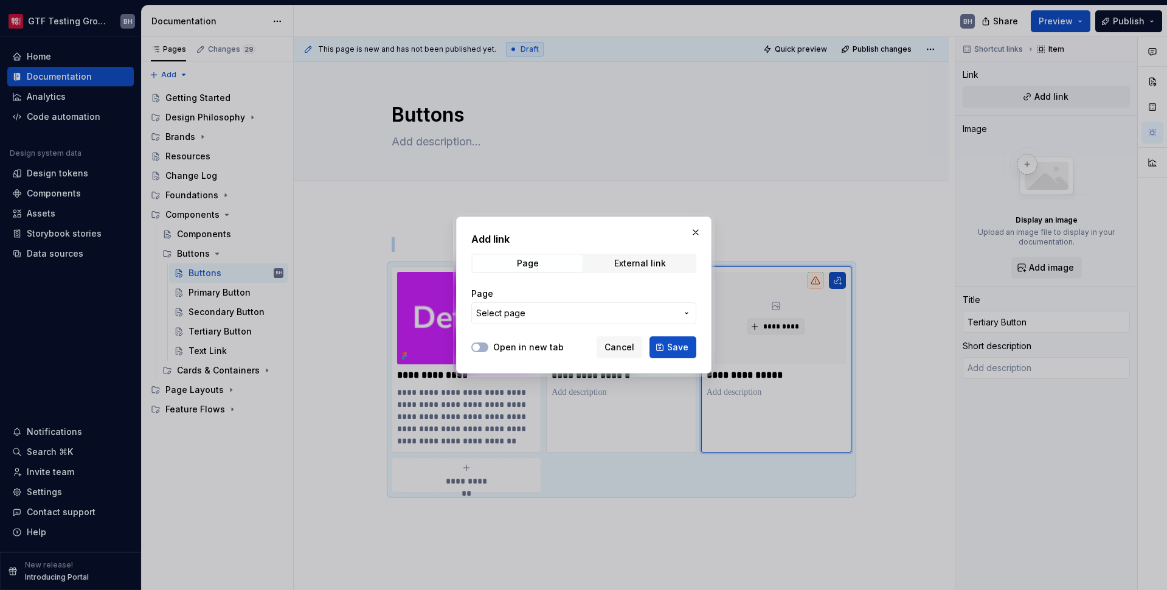
click at [612, 306] on button "Select page" at bounding box center [583, 313] width 225 height 22
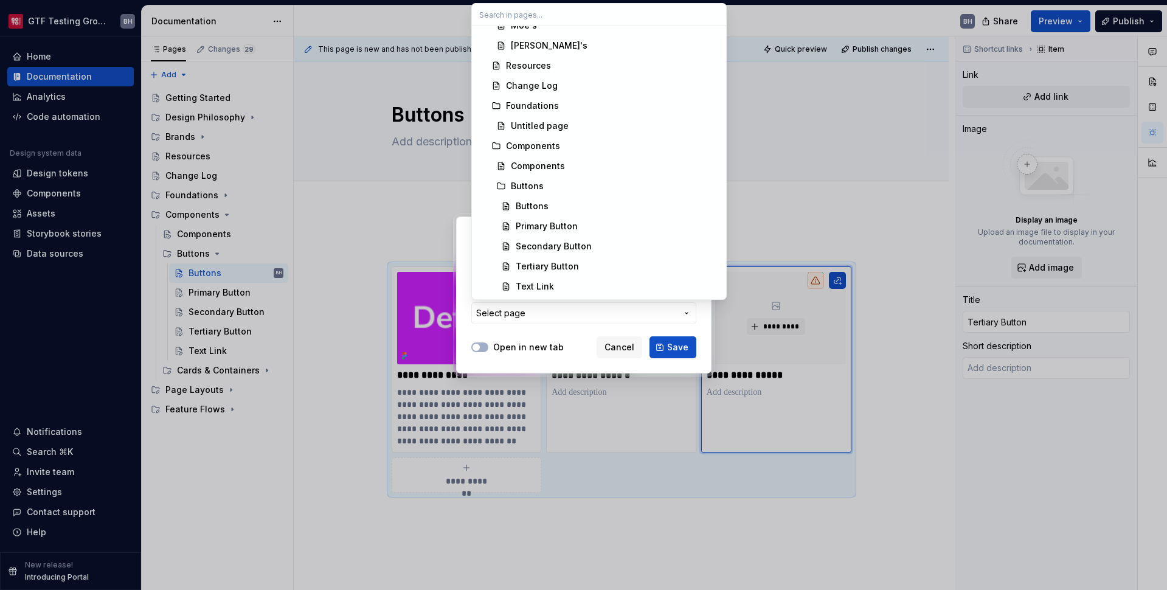
scroll to position [292, 0]
click at [572, 248] on div "Tertiary Button" at bounding box center [547, 248] width 63 height 12
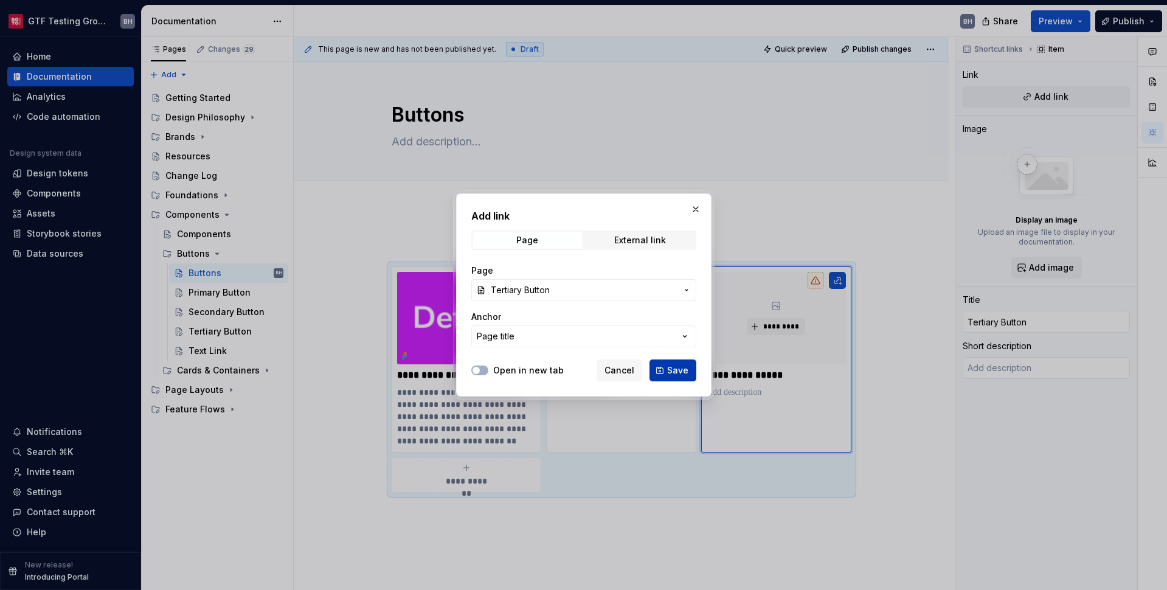
click at [676, 362] on button "Save" at bounding box center [672, 370] width 47 height 22
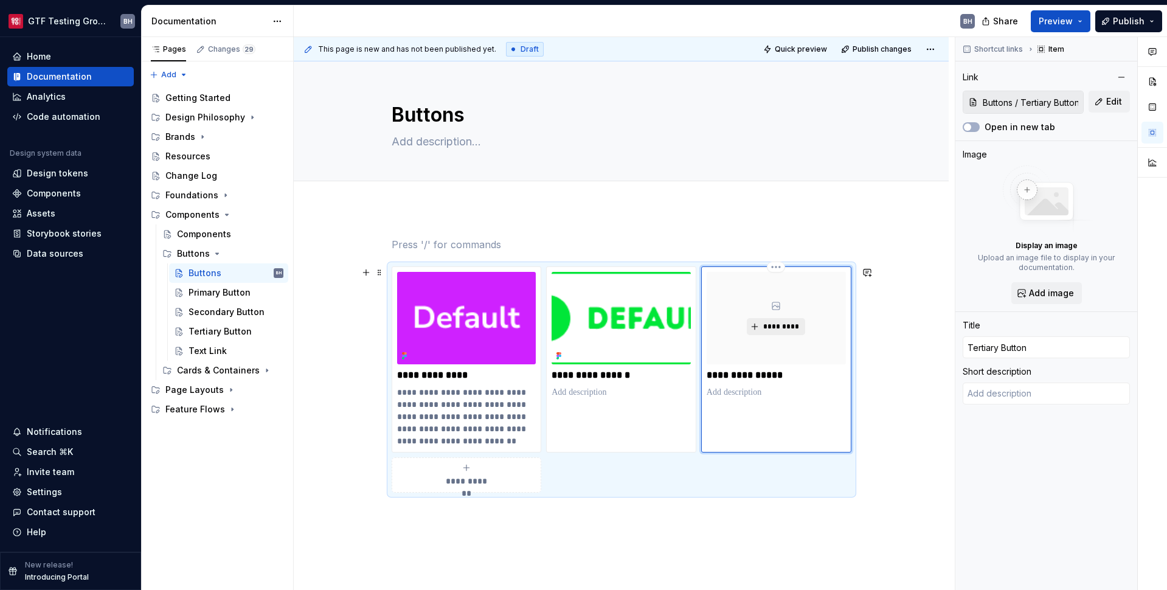
click at [769, 320] on button "*********" at bounding box center [776, 326] width 58 height 17
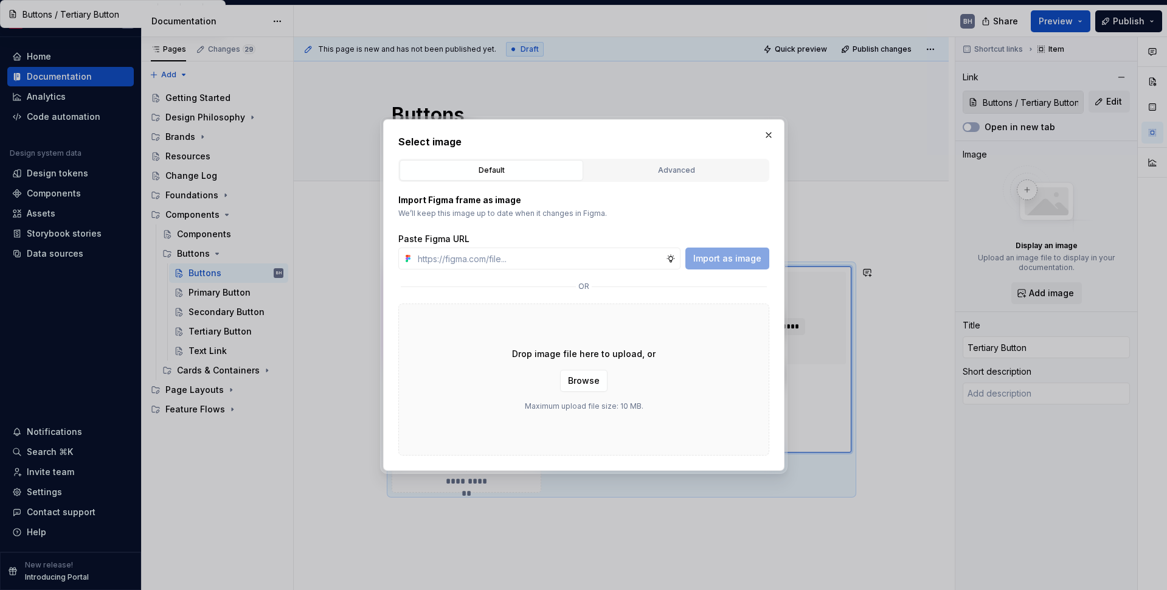
type textarea "*"
type input "[URL][DOMAIN_NAME]"
click at [730, 256] on span "Import as image" at bounding box center [727, 258] width 68 height 12
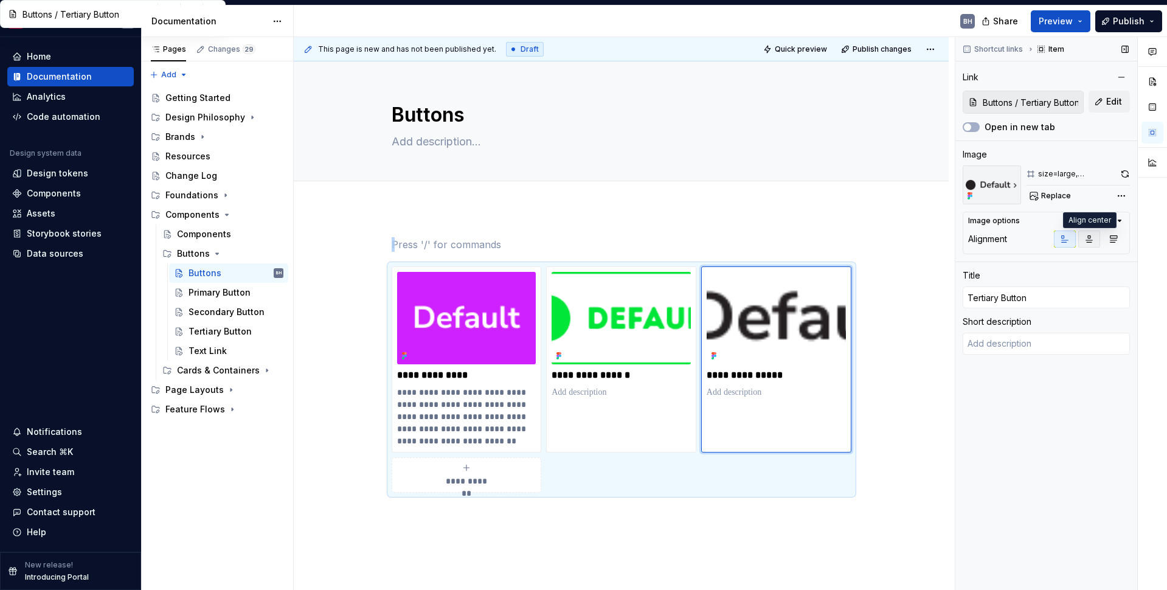
click at [902, 243] on icon "button" at bounding box center [1089, 239] width 10 height 10
click at [639, 306] on img at bounding box center [620, 318] width 139 height 92
type textarea "*"
type input "Buttons / Secondary Button"
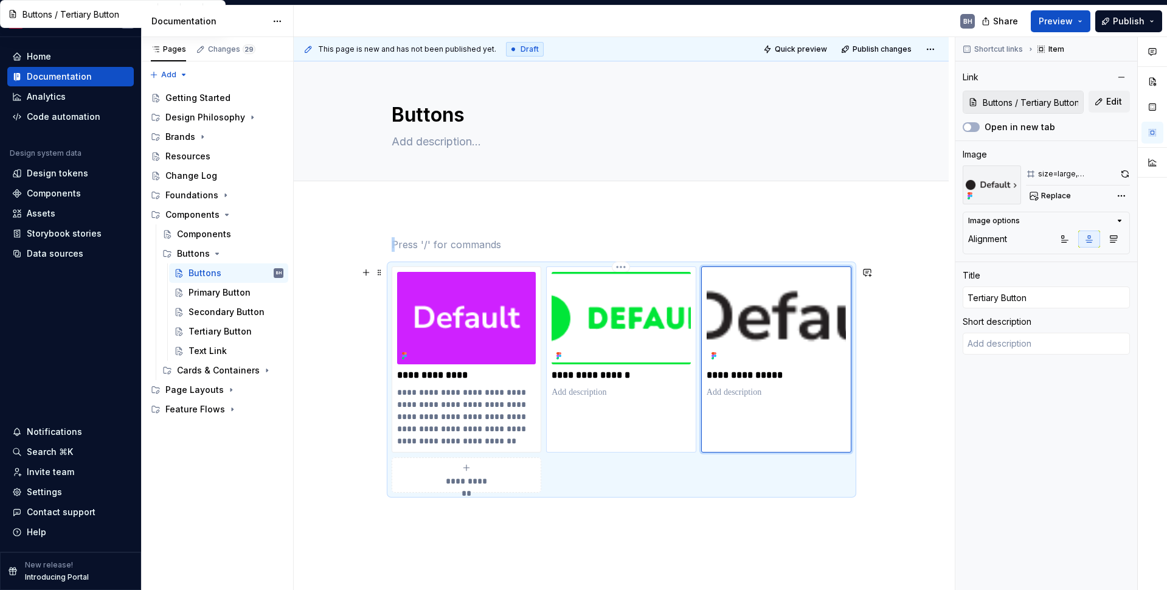
type input "Secondary Button"
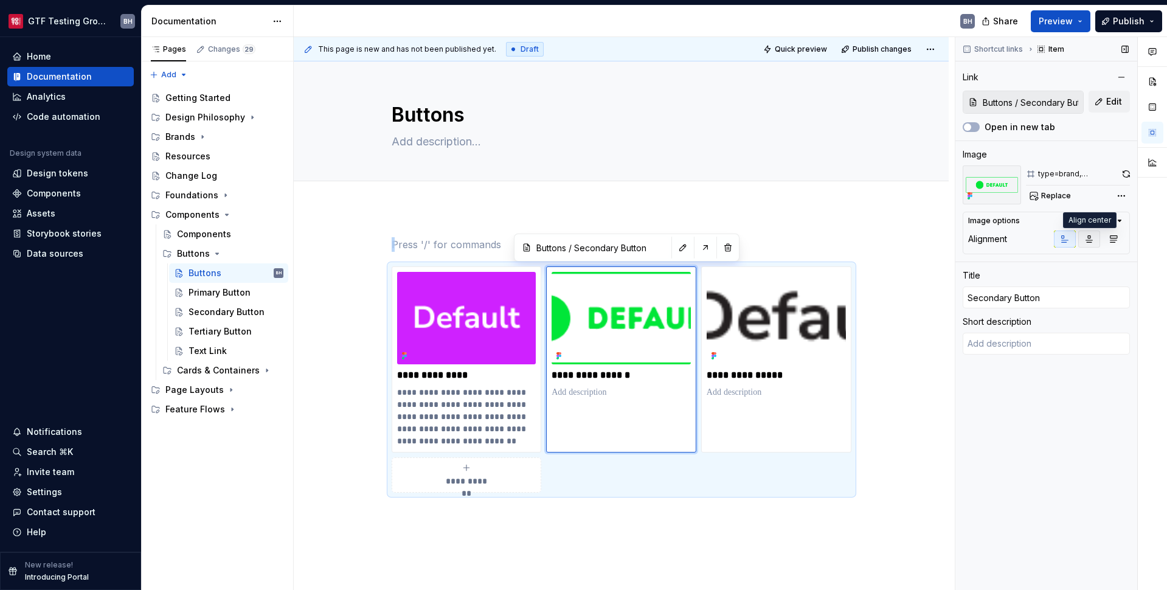
click at [902, 238] on icon "button" at bounding box center [1089, 239] width 7 height 7
click at [784, 397] on p at bounding box center [776, 392] width 139 height 12
type textarea "*"
type input "Buttons / Tertiary Button"
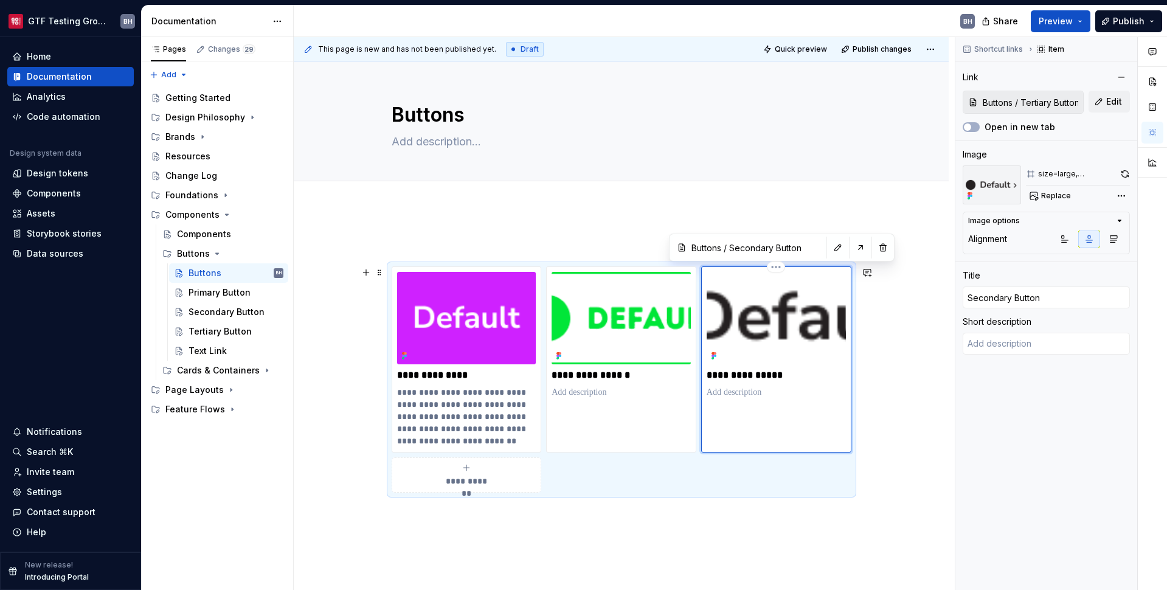
type input "Buttons / Tertiary Button"
type input "Tertiary Button"
click at [505, 225] on div "**********" at bounding box center [621, 446] width 655 height 476
click at [488, 242] on p at bounding box center [622, 244] width 460 height 15
click at [902, 27] on span "Preview" at bounding box center [1056, 21] width 34 height 12
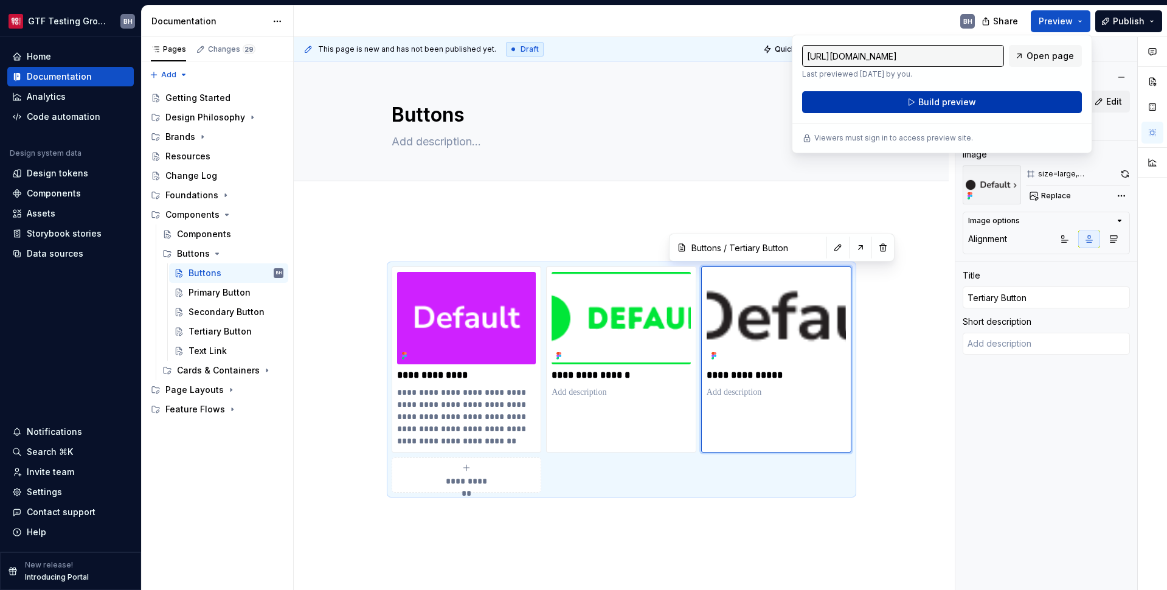
click at [902, 95] on button "Build preview" at bounding box center [942, 102] width 280 height 22
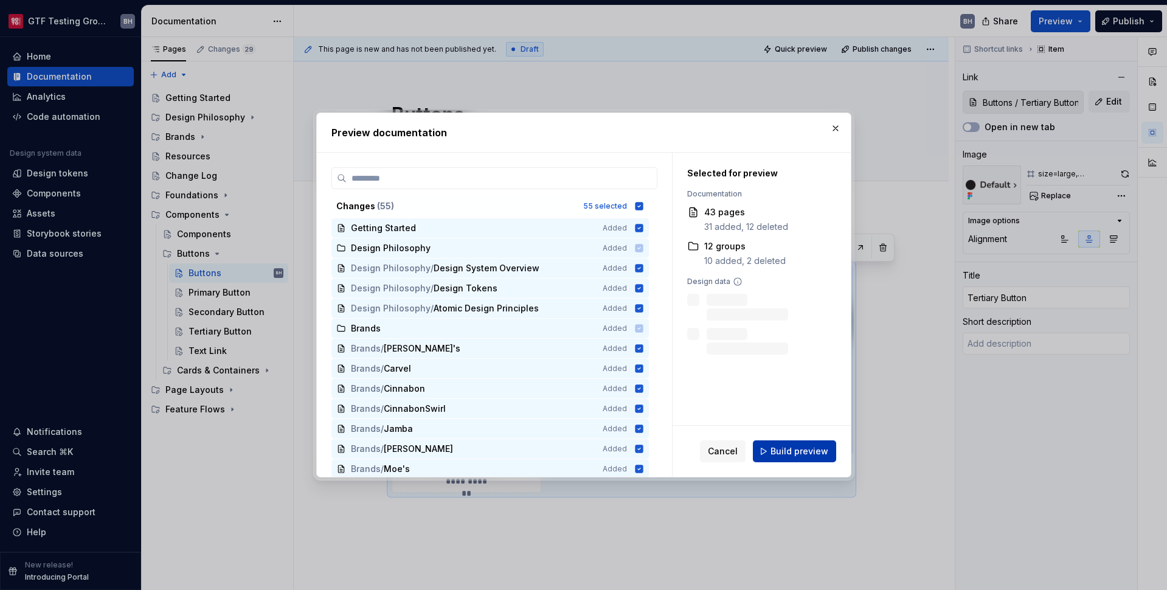
click at [797, 454] on span "Build preview" at bounding box center [799, 451] width 58 height 12
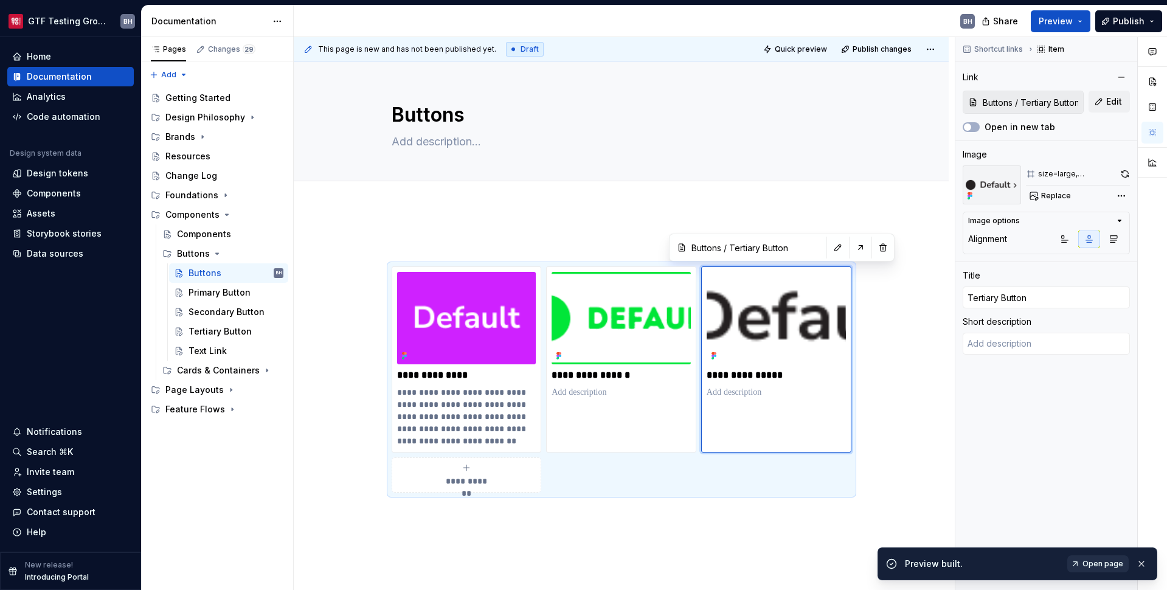
click at [902, 571] on link "Open page" at bounding box center [1097, 563] width 61 height 17
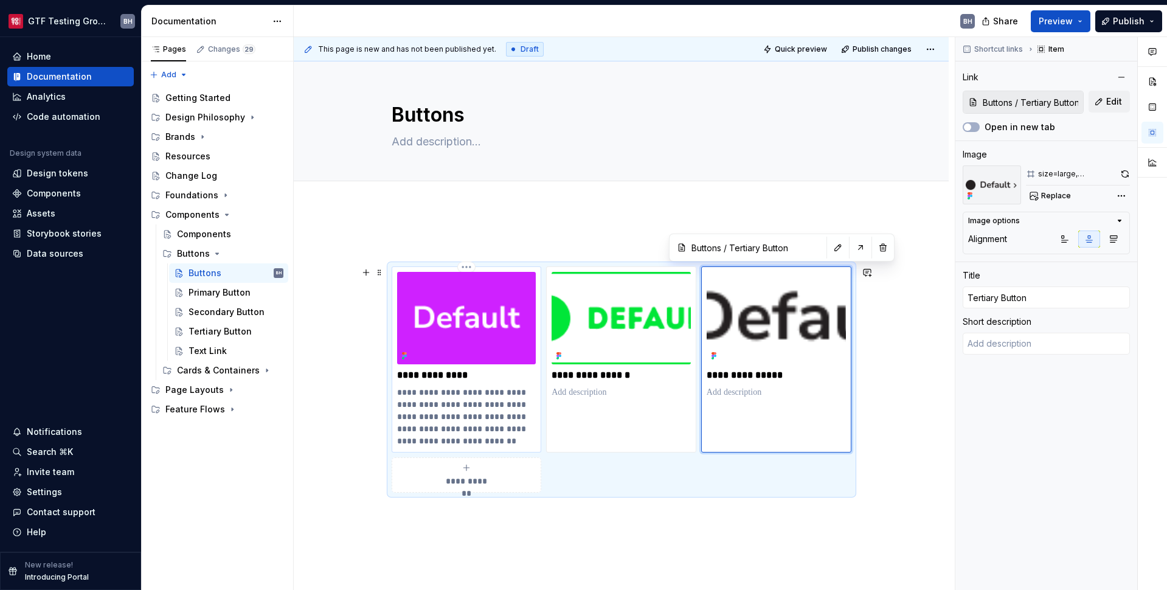
click at [477, 405] on p "**********" at bounding box center [466, 416] width 139 height 61
type textarea "*"
type input "Buttons / Primary Button"
type input "Primary Button"
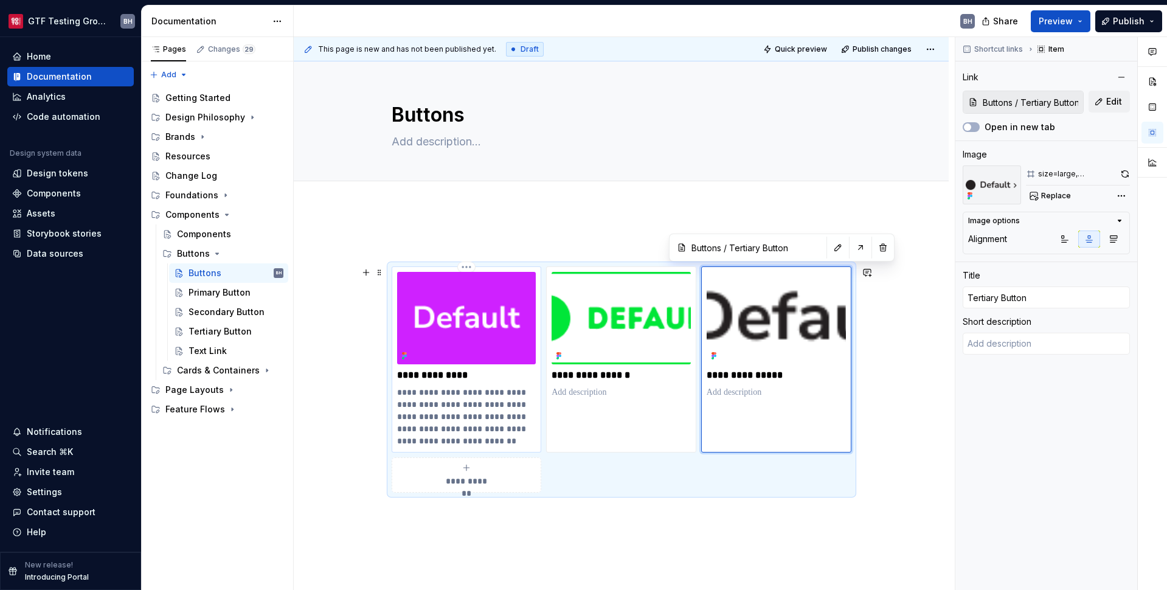
type textarea "Button component that supports various brand styles, sizes, and actions. Used f…"
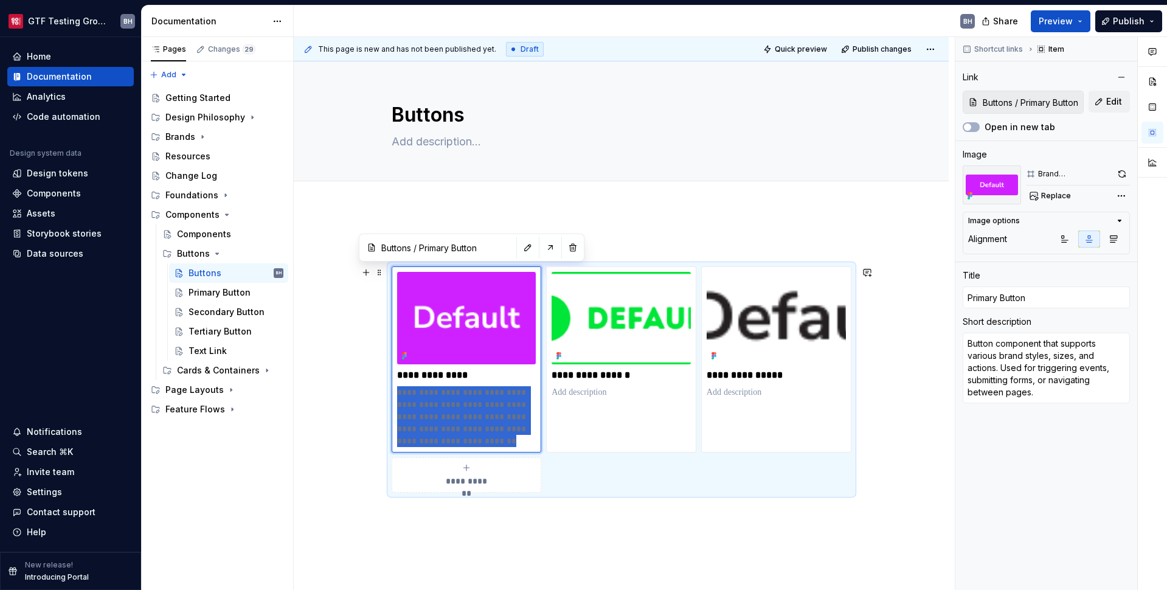
drag, startPoint x: 505, startPoint y: 442, endPoint x: 375, endPoint y: 385, distance: 141.3
click at [375, 385] on div "**********" at bounding box center [621, 446] width 655 height 476
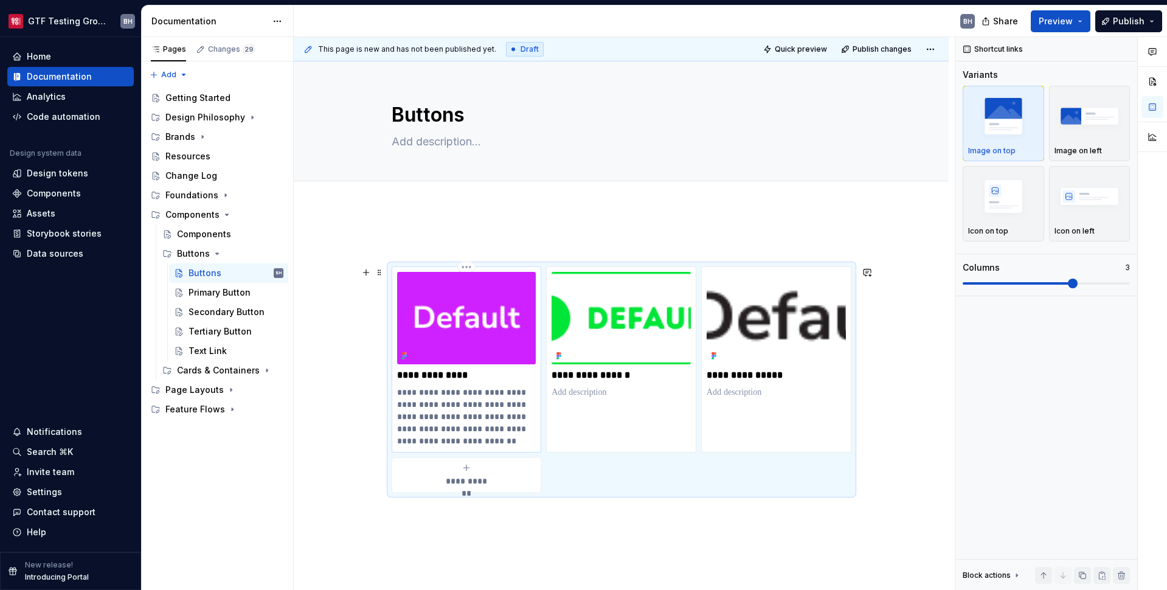
click at [459, 414] on p "**********" at bounding box center [466, 416] width 139 height 61
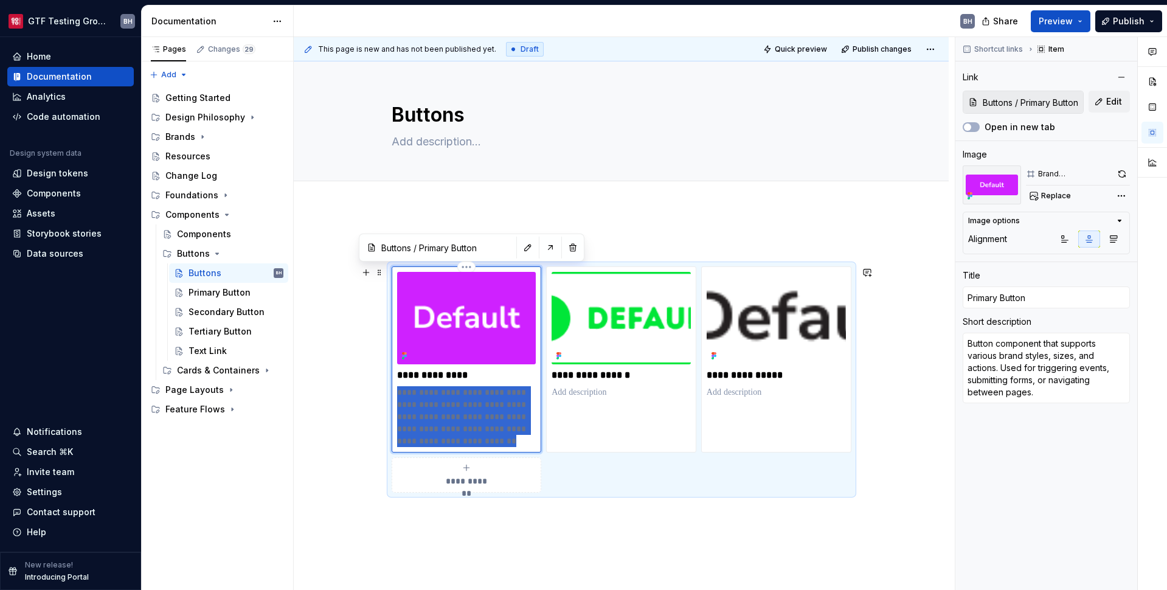
click at [459, 414] on p "**********" at bounding box center [466, 416] width 139 height 61
type textarea "*"
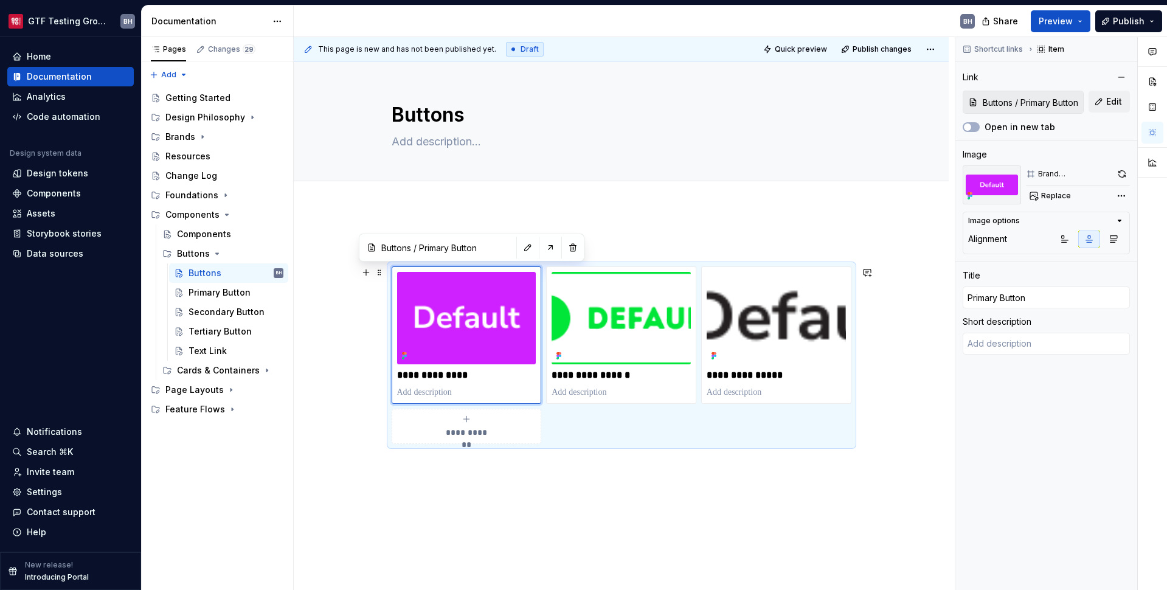
click at [353, 419] on div "**********" at bounding box center [621, 421] width 655 height 427
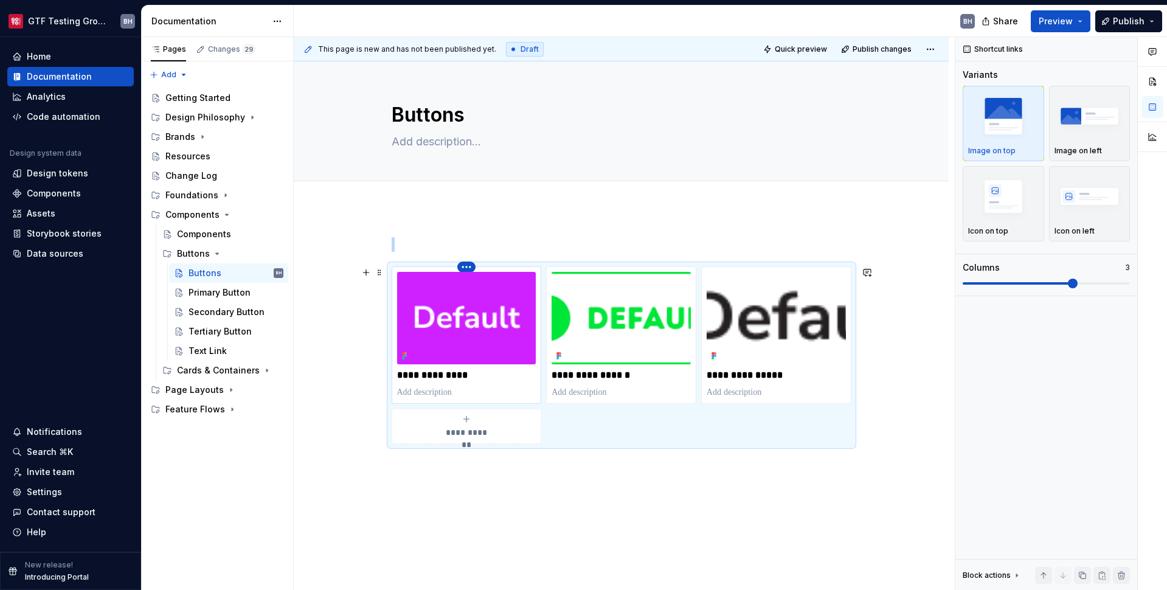
click at [466, 268] on html "GTF Testing Grounds BH Home Documentation Analytics Code automation Design syst…" at bounding box center [583, 295] width 1167 height 590
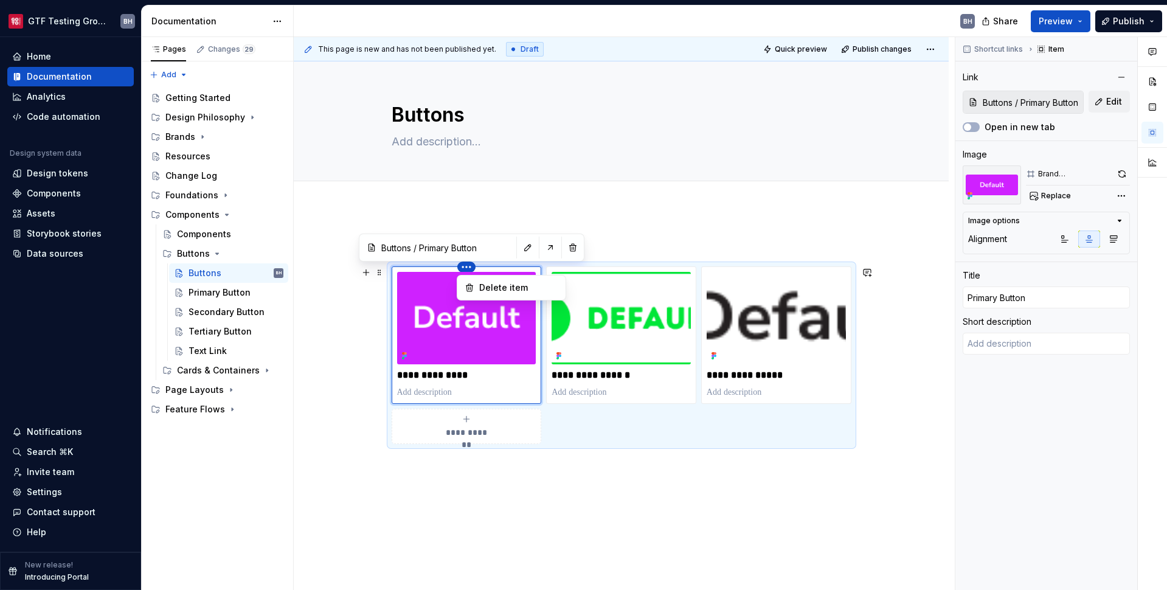
click at [466, 268] on html "GTF Testing Grounds BH Home Documentation Analytics Code automation Design syst…" at bounding box center [583, 295] width 1167 height 590
click at [465, 314] on img at bounding box center [466, 318] width 139 height 92
click at [902, 185] on img at bounding box center [992, 184] width 58 height 39
click at [902, 196] on div "Comments Open comments No comments yet Select ‘Comment’ from the block context …" at bounding box center [1061, 313] width 212 height 553
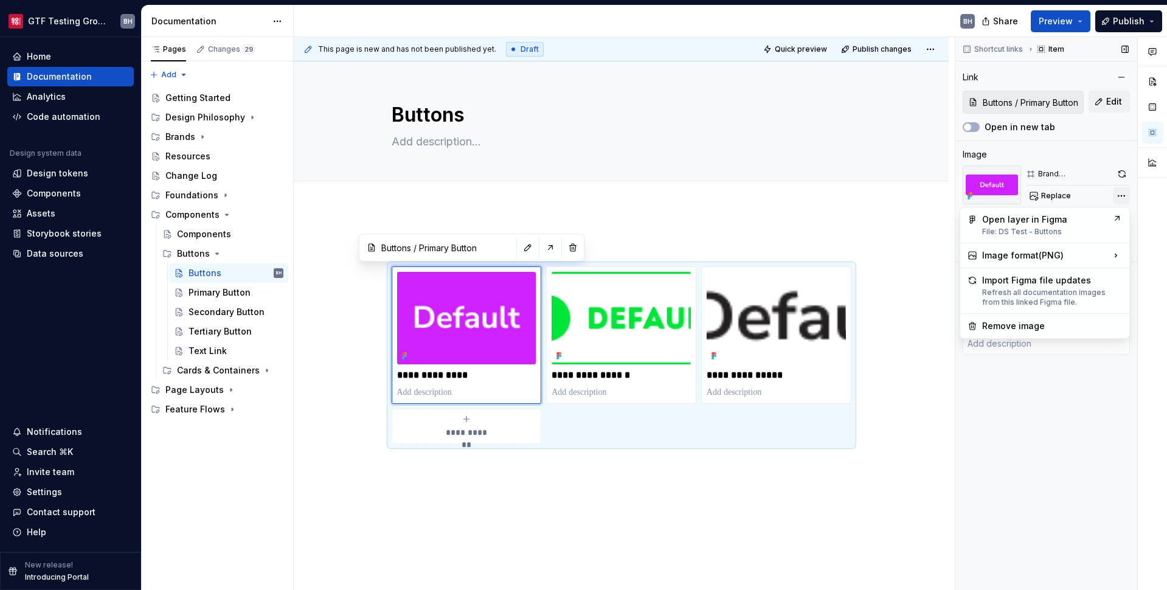
click at [902, 196] on div "Comments Open comments No comments yet Select ‘Comment’ from the block context …" at bounding box center [1061, 313] width 212 height 553
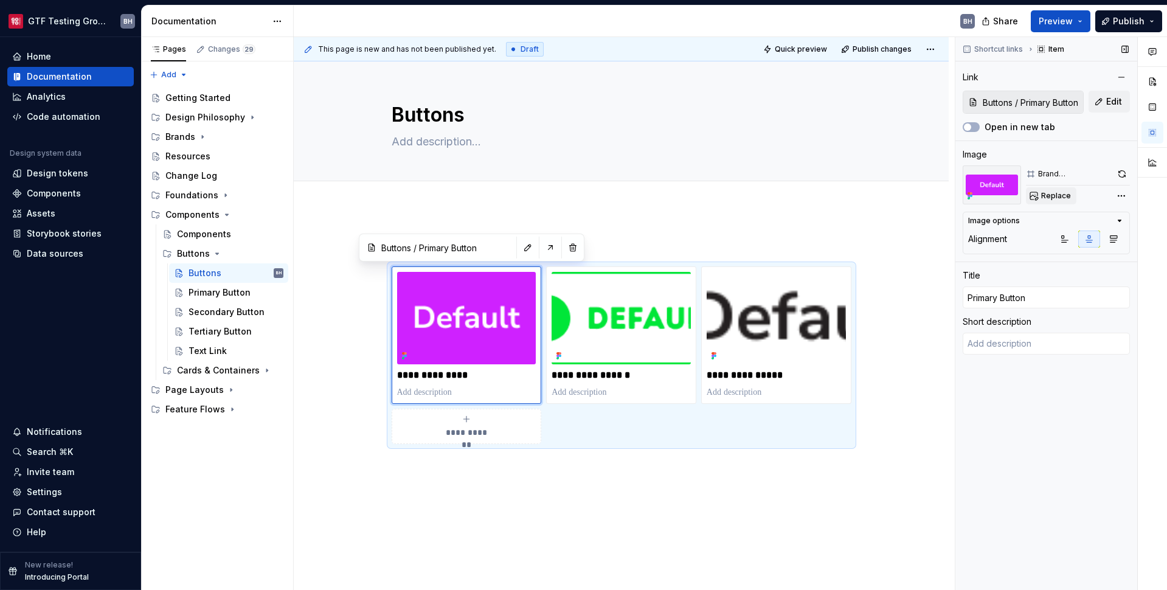
click at [902, 193] on span "Replace" at bounding box center [1056, 196] width 30 height 10
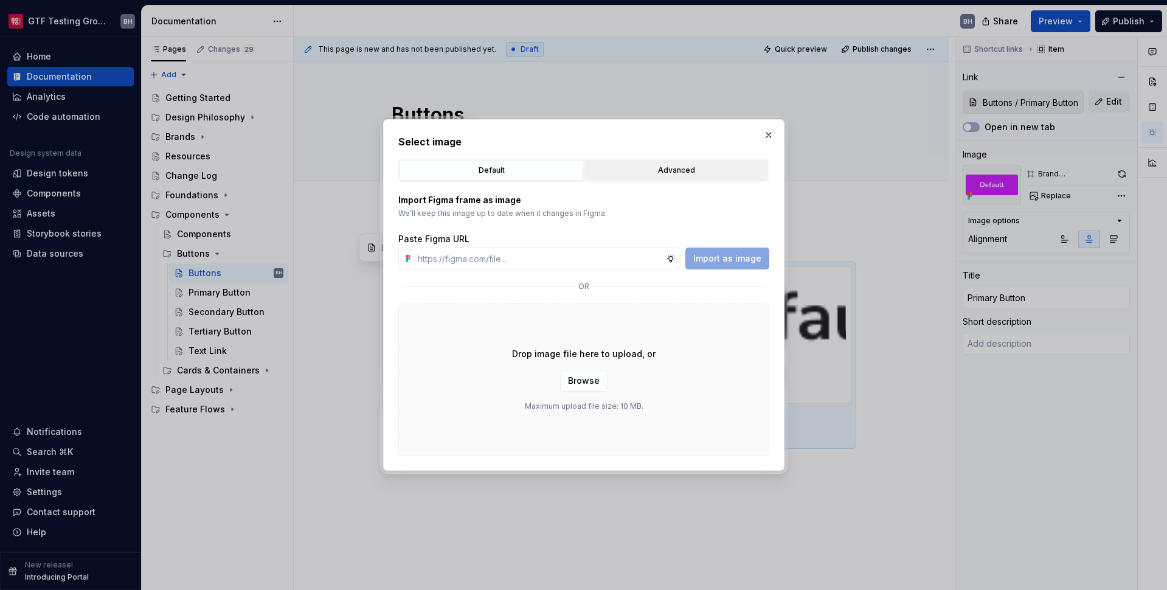
click at [708, 178] on button "Advanced" at bounding box center [676, 170] width 184 height 21
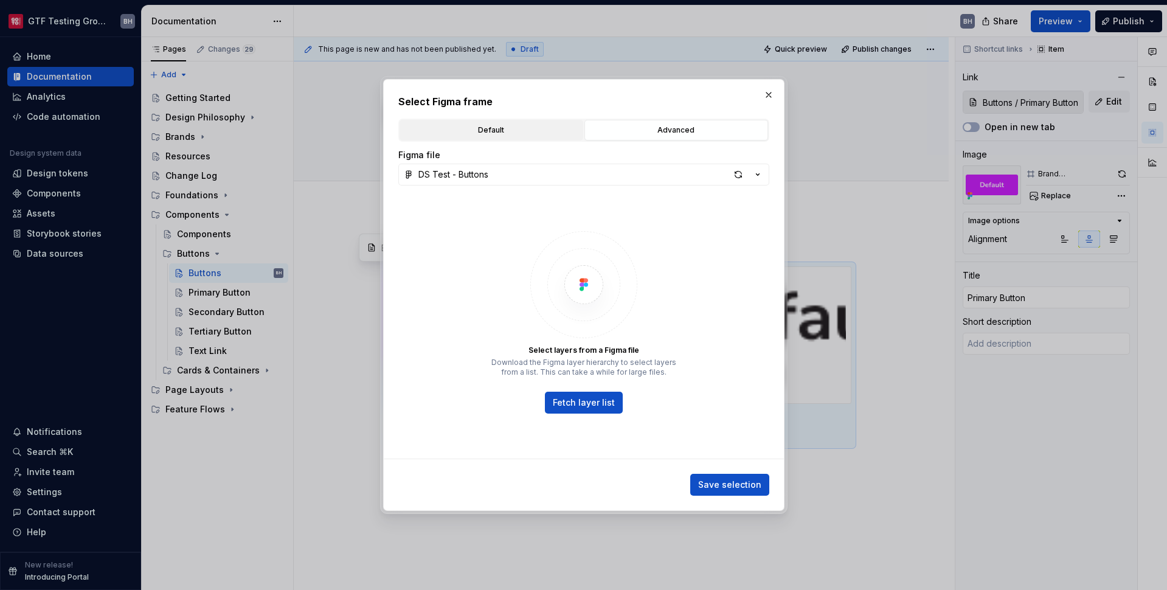
click at [507, 134] on div "Default" at bounding box center [491, 130] width 175 height 12
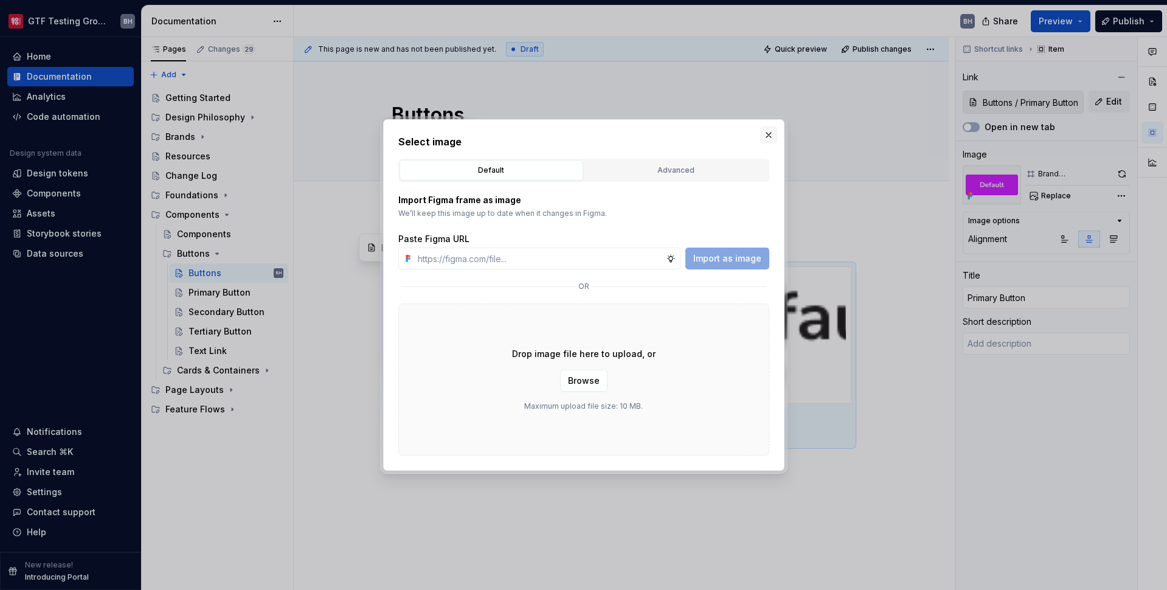
click at [772, 141] on button "button" at bounding box center [768, 134] width 17 height 17
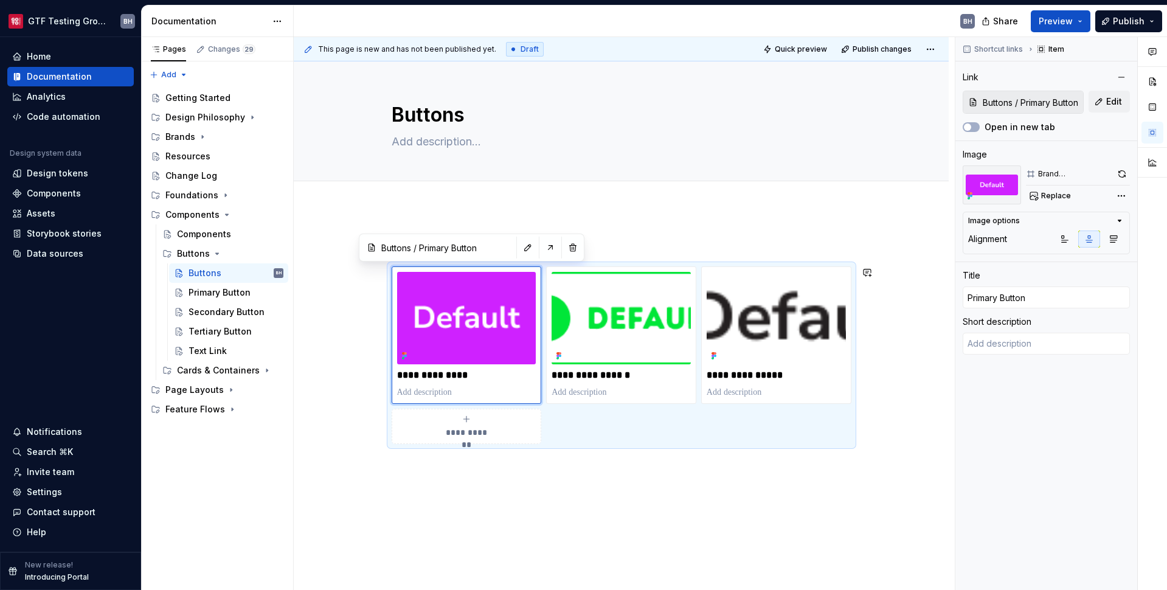
click at [584, 511] on div "**********" at bounding box center [621, 421] width 655 height 427
click at [452, 452] on div "**********" at bounding box center [622, 347] width 460 height 221
click at [410, 463] on div "**********" at bounding box center [621, 421] width 655 height 427
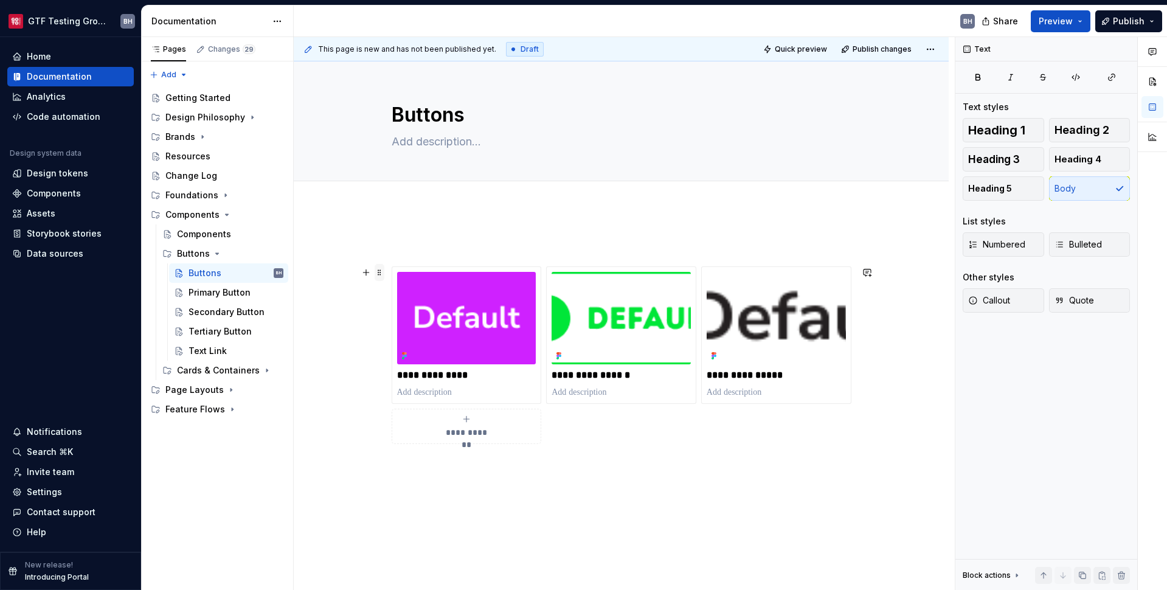
click at [383, 272] on span at bounding box center [380, 272] width 10 height 17
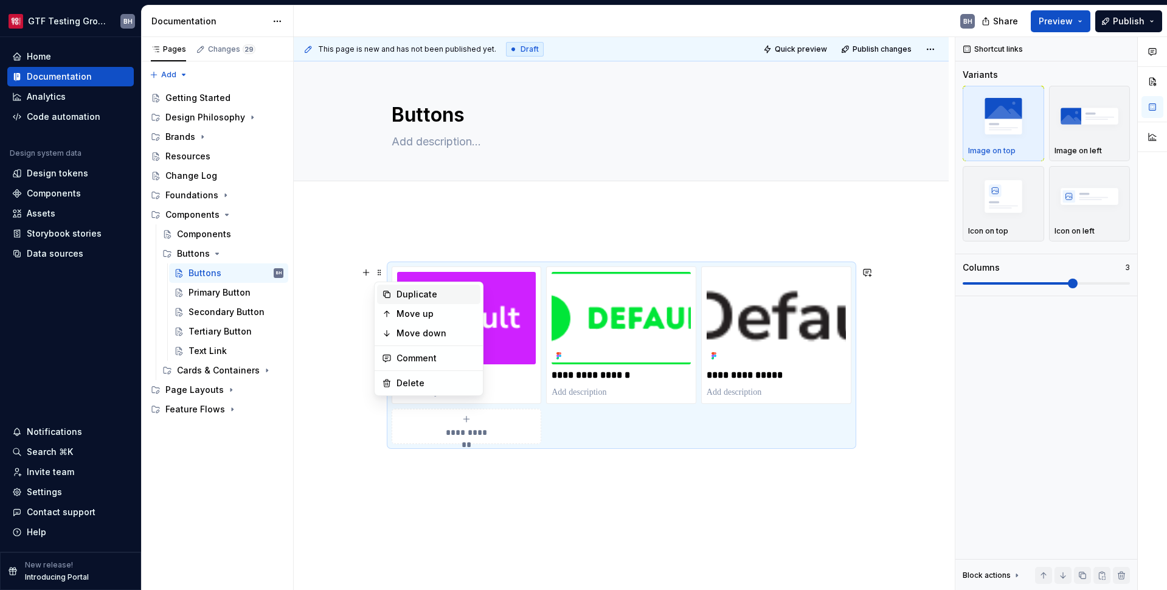
click at [399, 296] on div "Duplicate" at bounding box center [435, 294] width 79 height 12
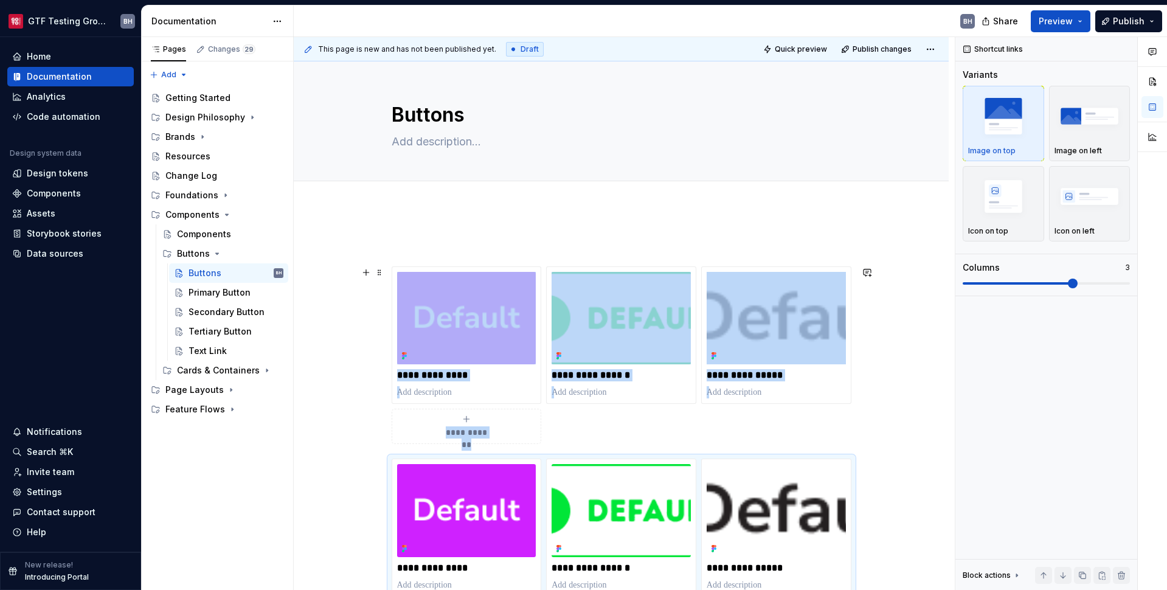
scroll to position [46, 0]
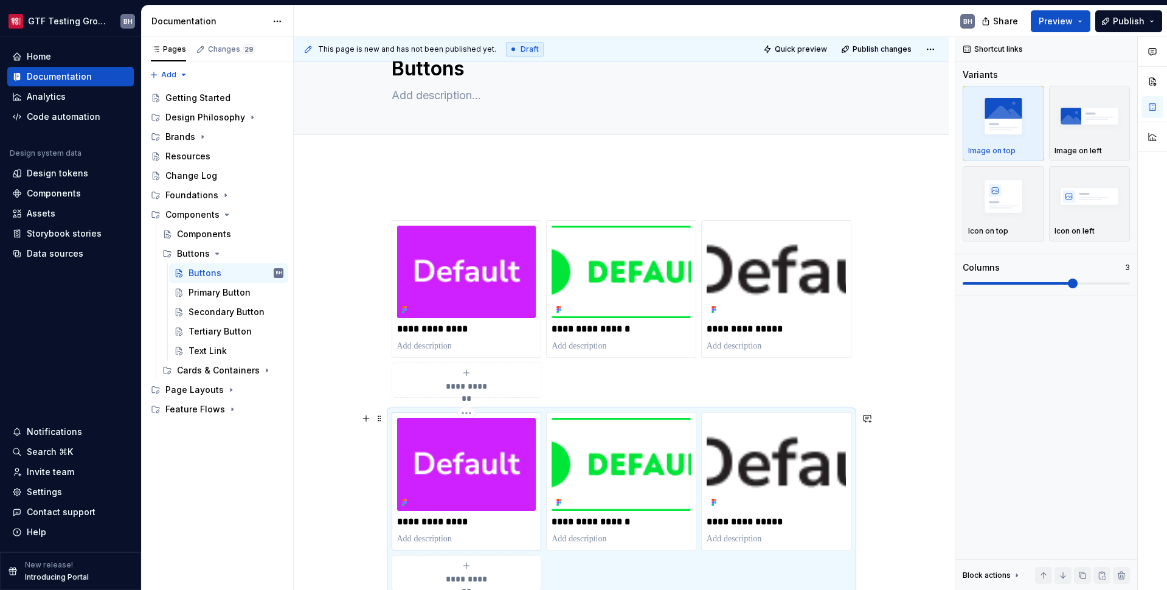
click at [455, 525] on p "**********" at bounding box center [466, 522] width 139 height 12
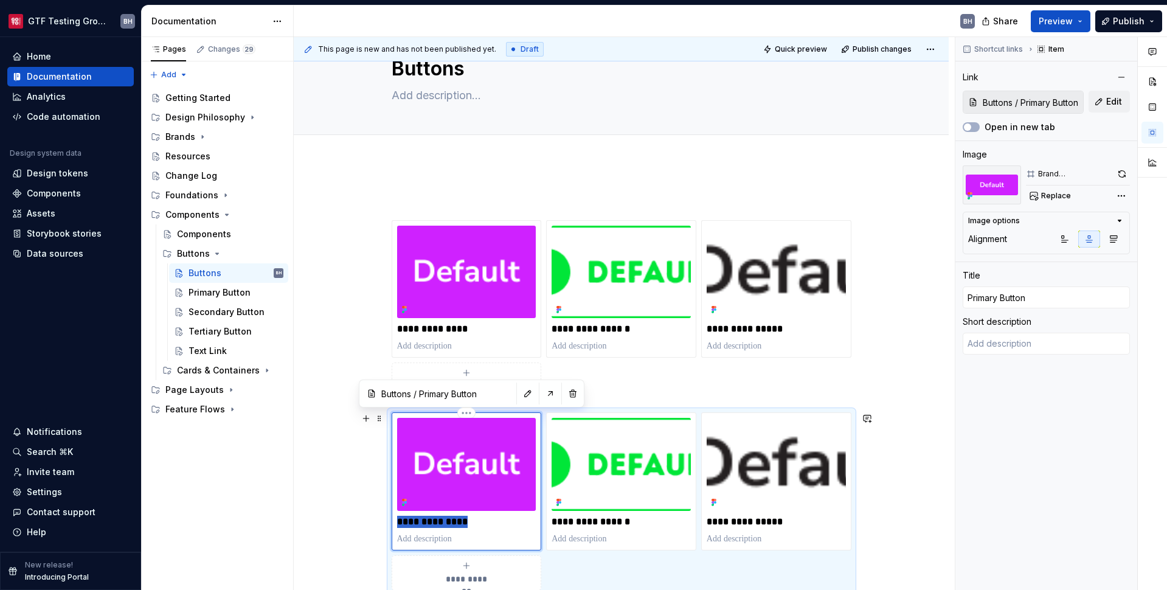
click at [456, 525] on p "**********" at bounding box center [466, 522] width 139 height 12
type textarea "*"
type input "T"
type textarea "*"
type input "Te"
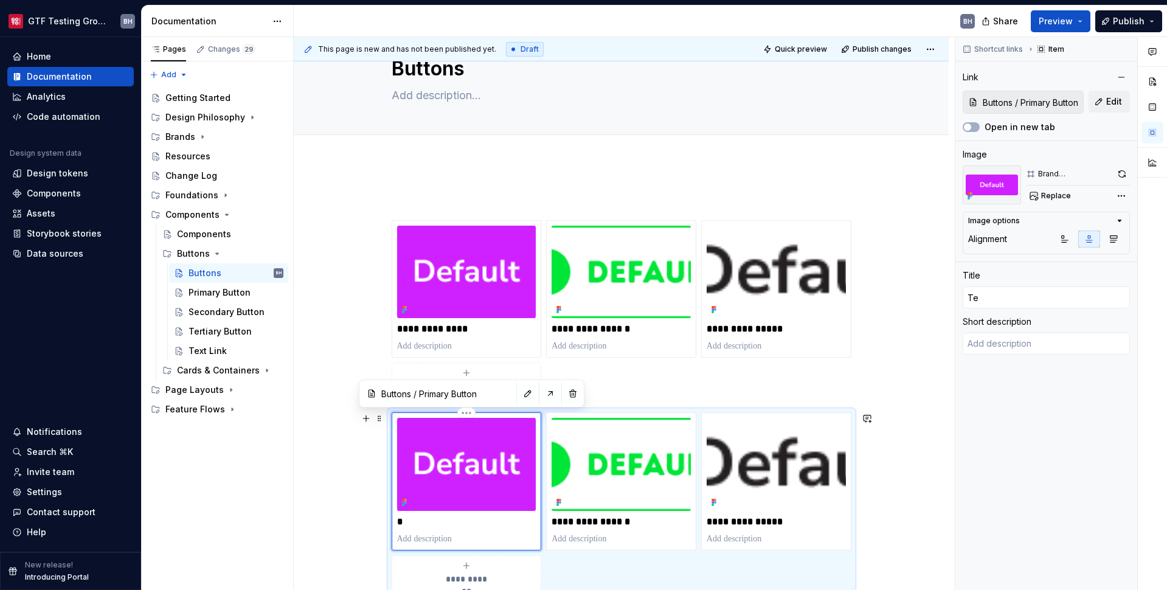
type textarea "*"
type input "Tex"
type textarea "*"
type input "Text"
type textarea "*"
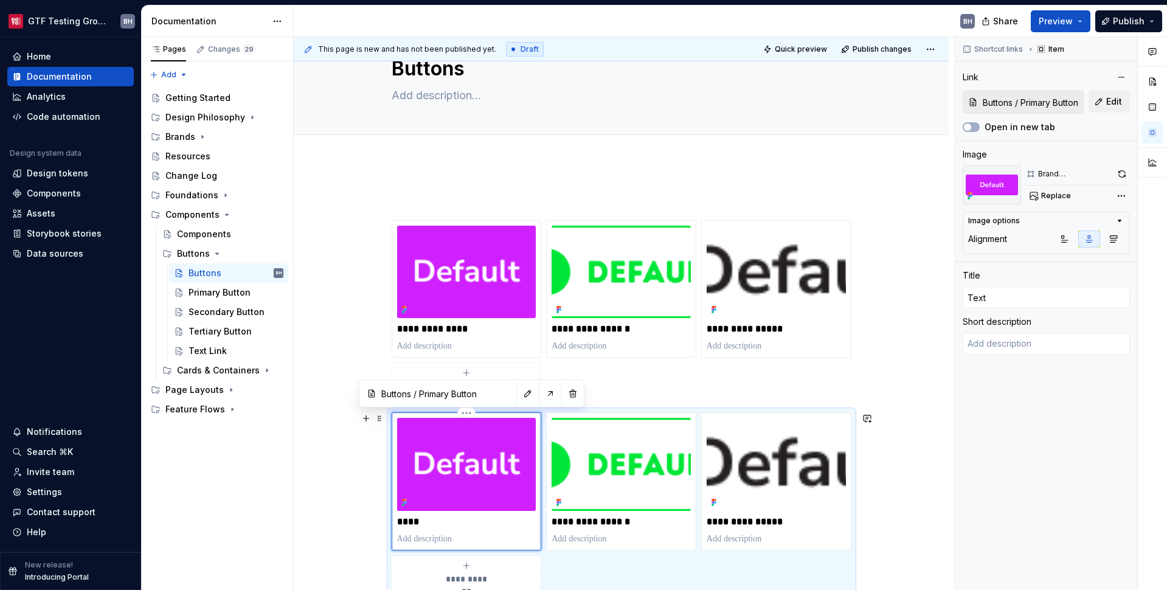
type input "Text"
type textarea "*"
type input "Text L"
type textarea "*"
type input "Text [PERSON_NAME]"
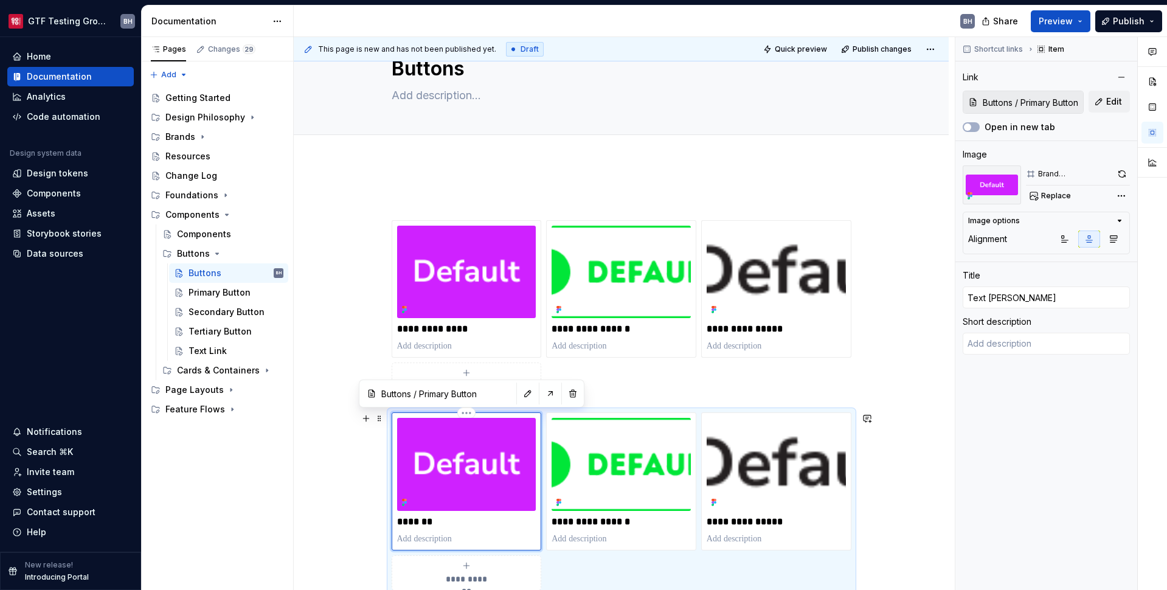
type textarea "*"
type input "Text [PERSON_NAME]"
type textarea "*"
type input "Text Link"
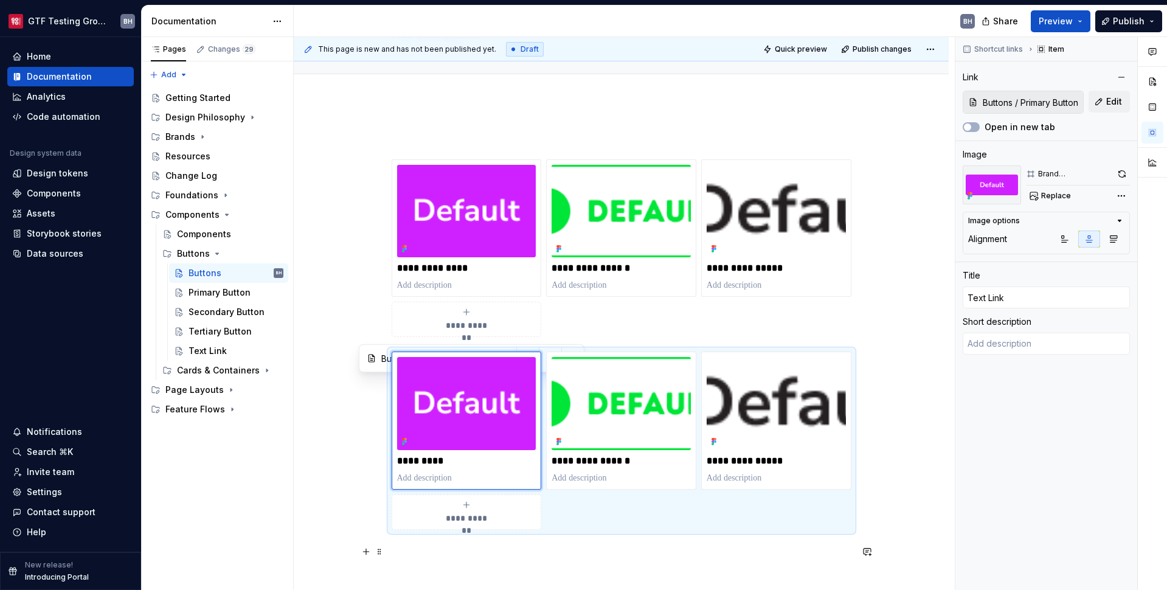
scroll to position [119, 0]
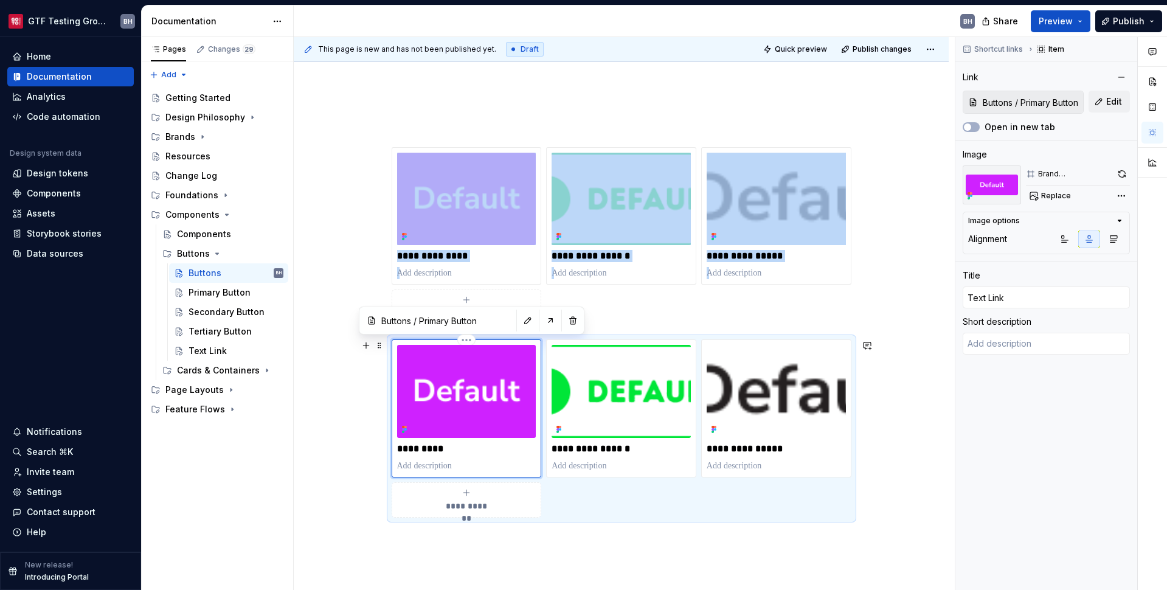
click at [525, 427] on img at bounding box center [466, 391] width 139 height 92
click at [902, 102] on button "Edit" at bounding box center [1108, 102] width 41 height 22
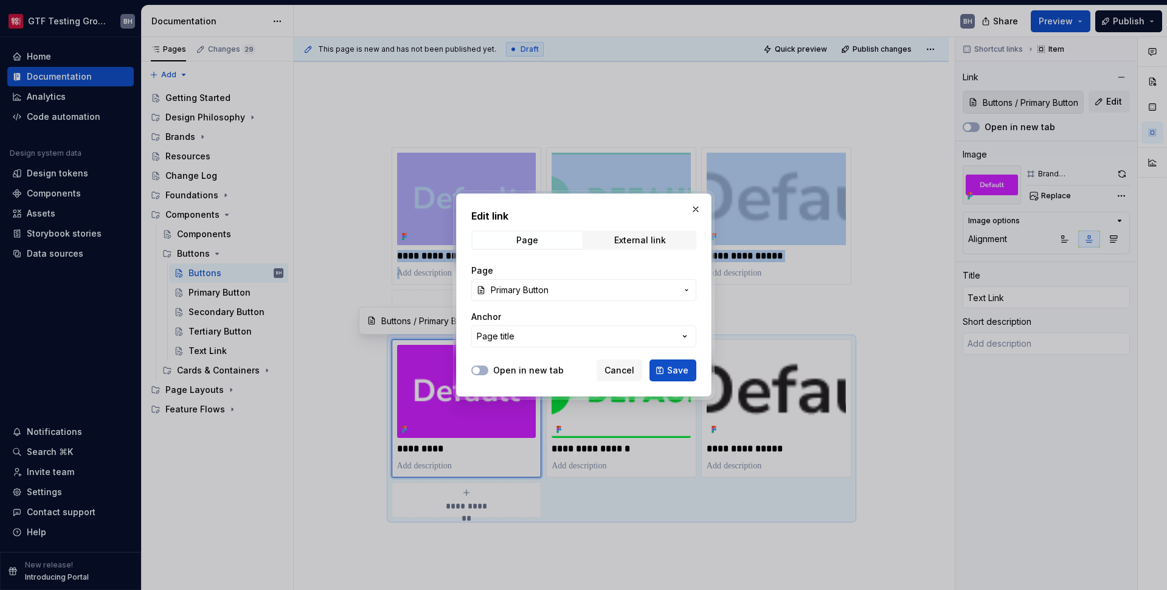
click at [629, 290] on span "Primary Button" at bounding box center [584, 290] width 186 height 12
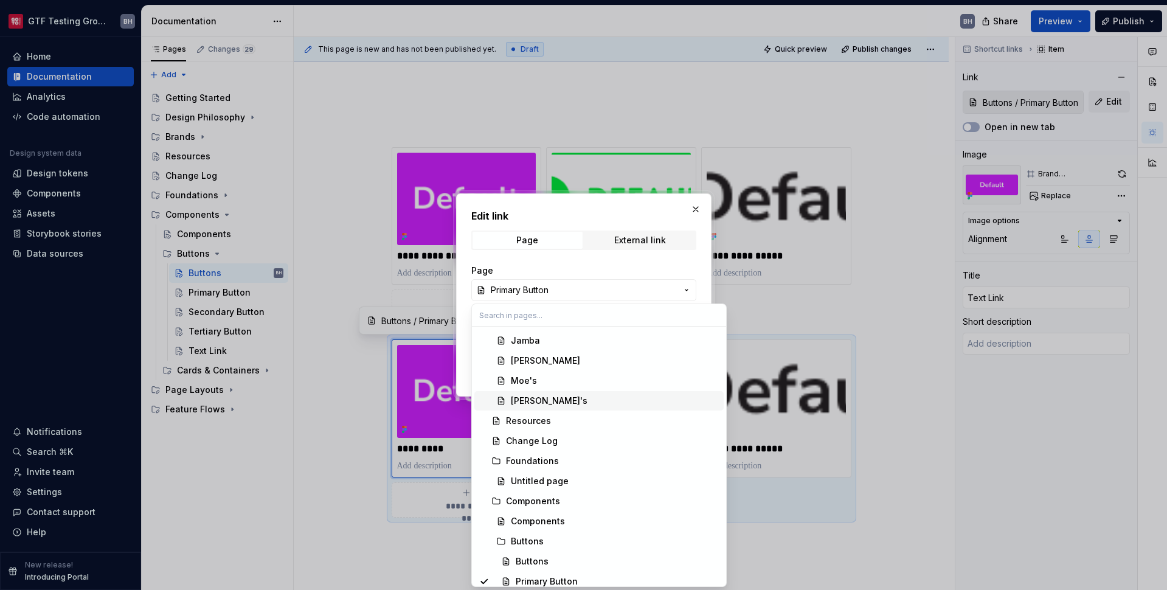
scroll to position [301, 0]
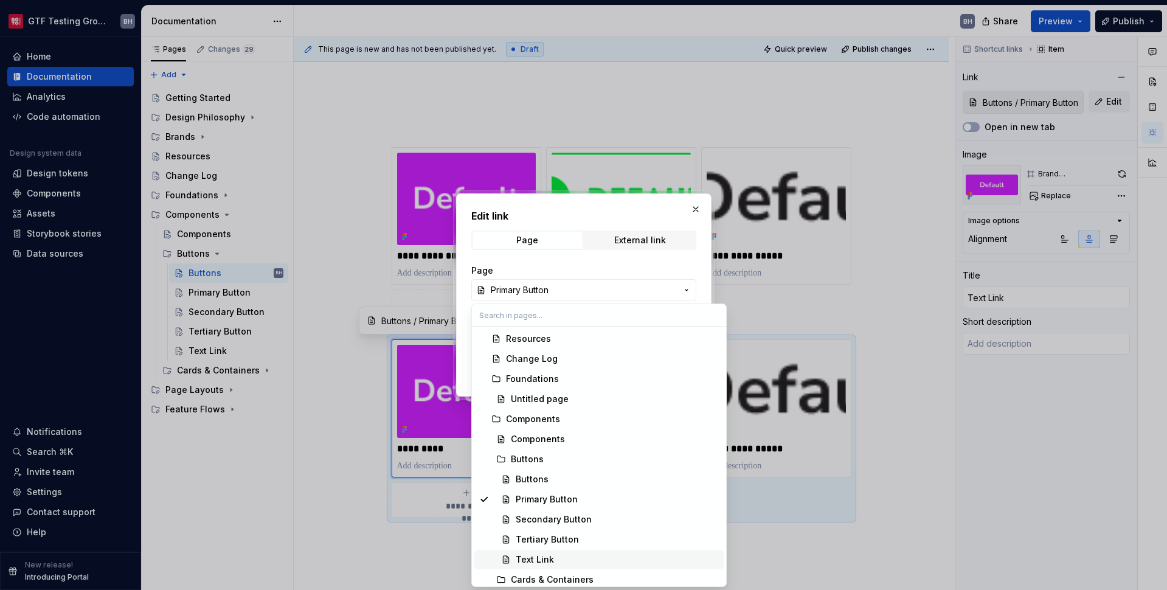
click at [579, 556] on div "Text Link" at bounding box center [617, 559] width 203 height 12
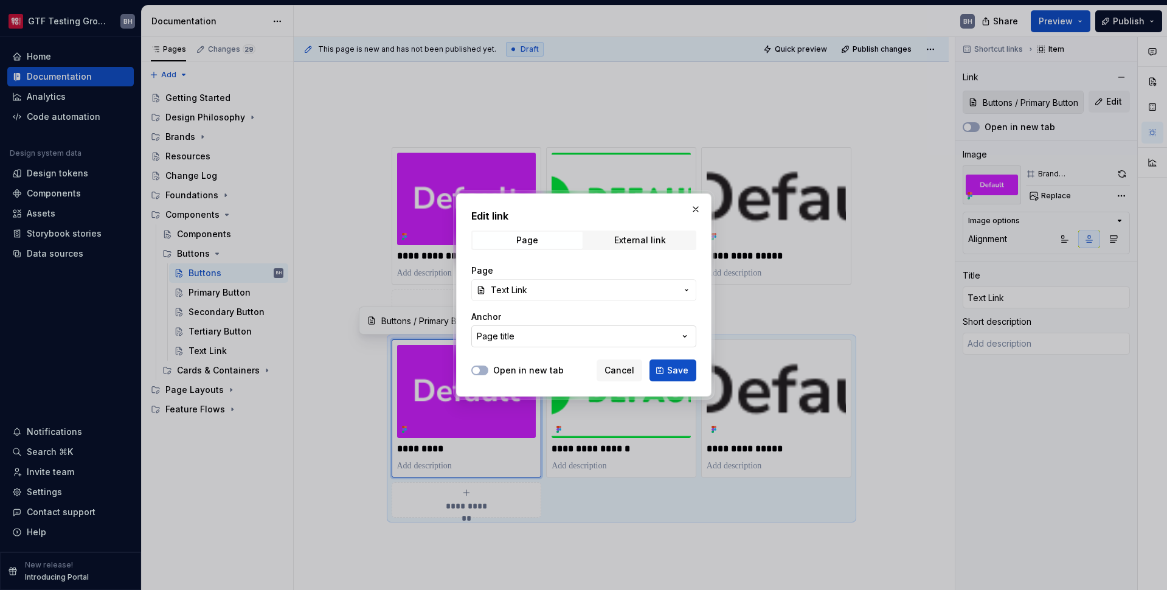
click at [553, 340] on button "Page title" at bounding box center [583, 336] width 225 height 22
click at [553, 340] on div "Edit link Page External link Page Text Link Anchor Page title Open in new tab C…" at bounding box center [583, 295] width 1167 height 590
click at [676, 375] on span "Save" at bounding box center [677, 370] width 21 height 12
type textarea "*"
type input "Buttons / Text Link"
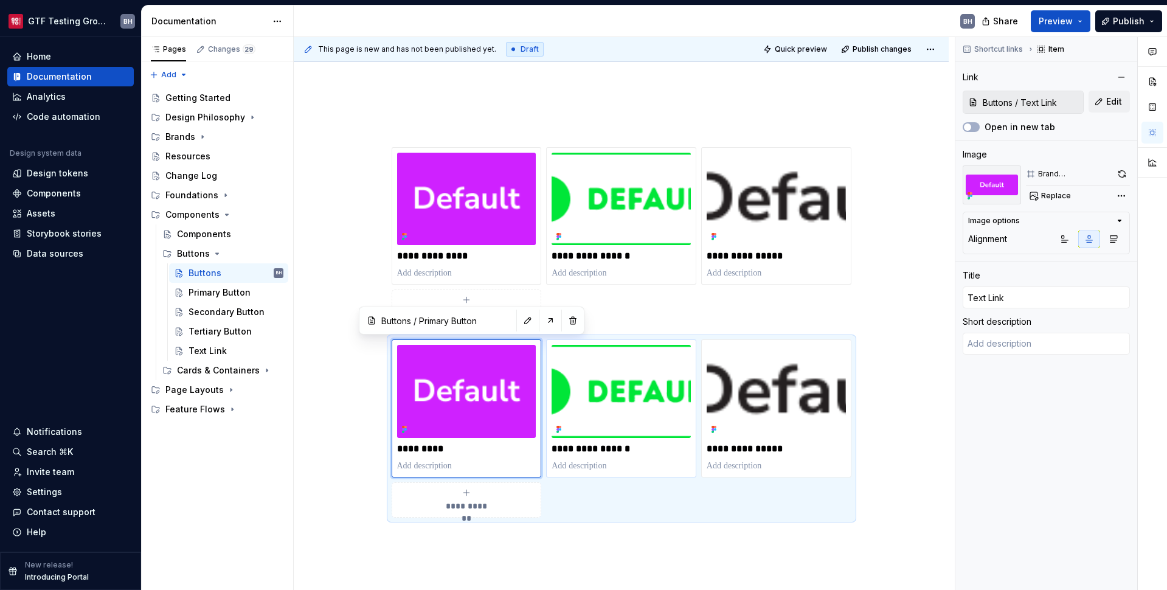
scroll to position [119, 0]
type textarea "*"
type input "Buttons / Text Link"
click at [902, 196] on span "Replace" at bounding box center [1056, 196] width 30 height 10
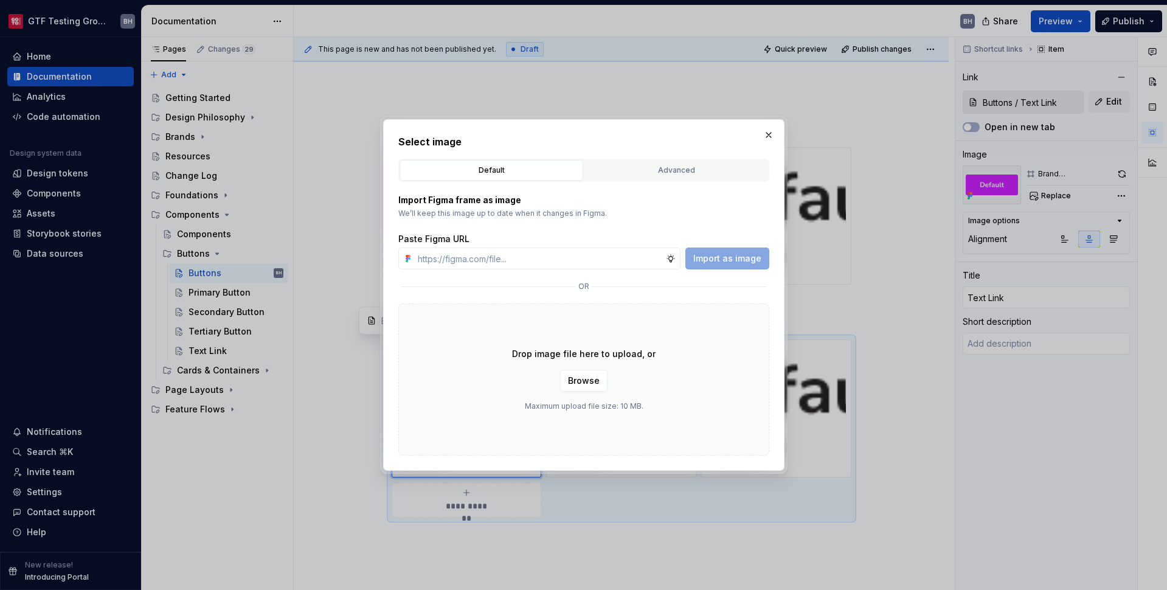
type textarea "*"
type input "[URL][DOMAIN_NAME]"
click at [745, 258] on span "Import as image" at bounding box center [727, 258] width 68 height 12
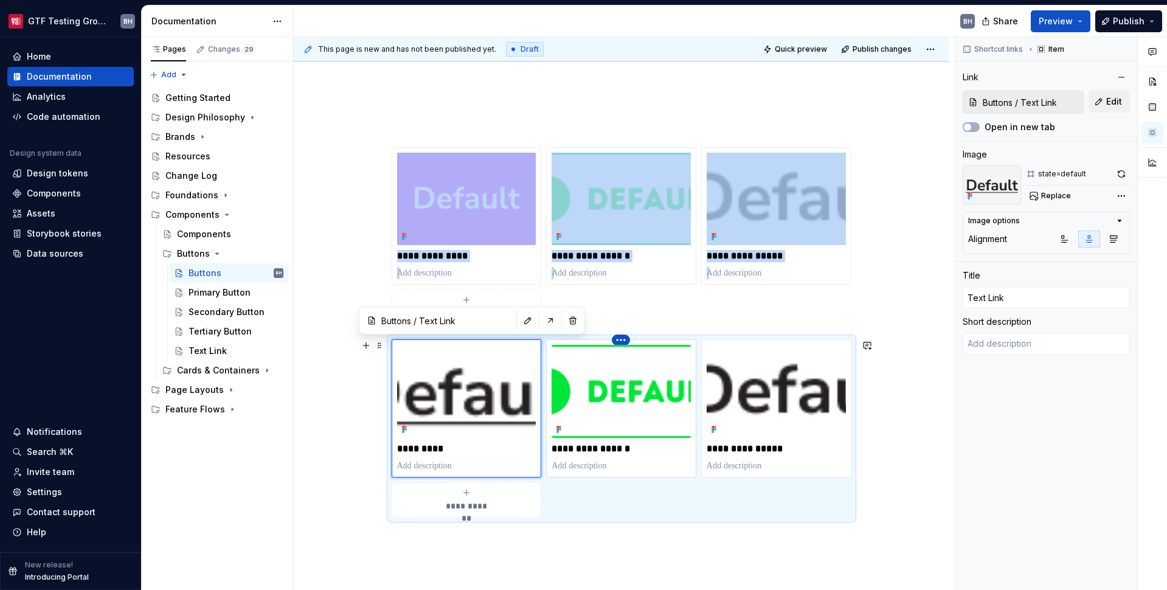
click at [624, 343] on html "GTF Testing Grounds BH Home Documentation Analytics Code automation Design syst…" at bounding box center [583, 295] width 1167 height 590
type textarea "*"
type input "Buttons / Secondary Button"
type input "Secondary Button"
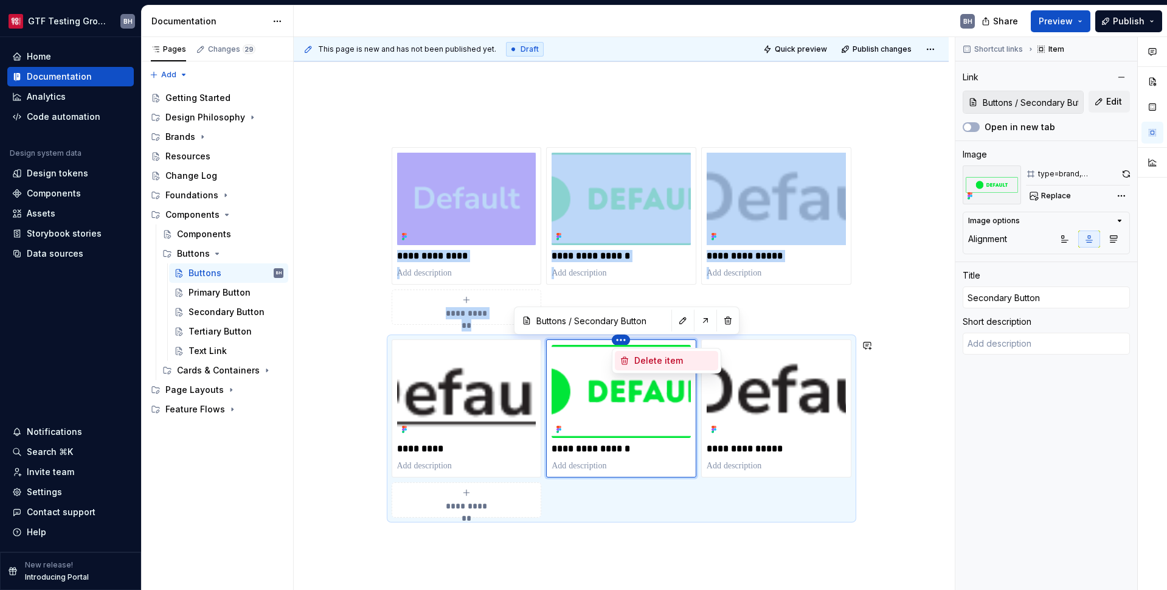
click at [649, 362] on div "Delete item" at bounding box center [673, 360] width 79 height 12
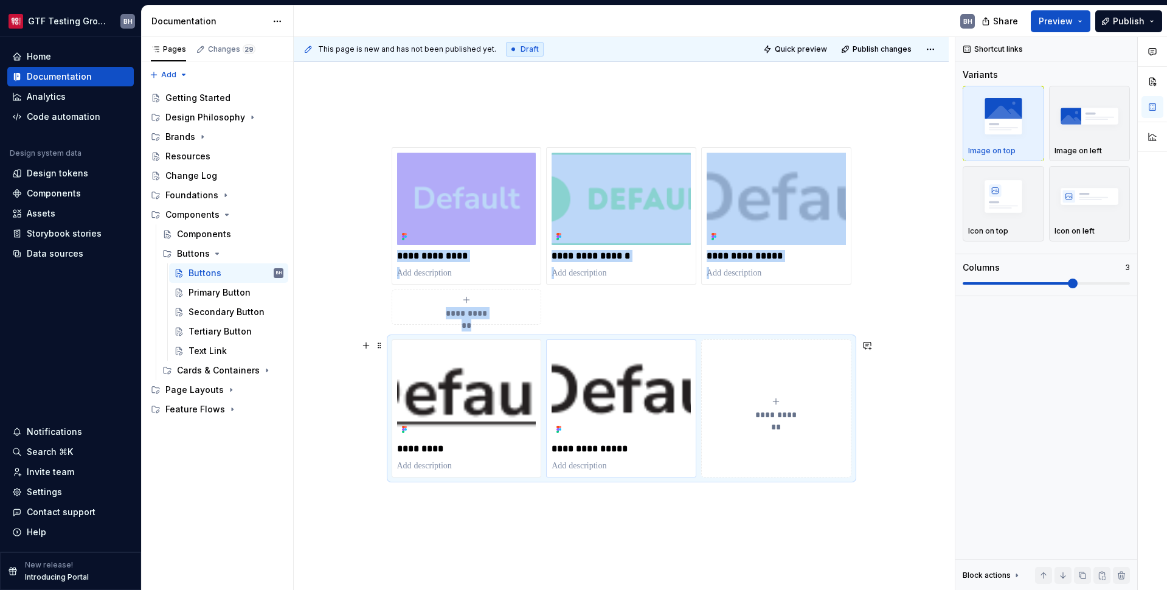
click at [621, 344] on div "**********" at bounding box center [621, 407] width 150 height 137
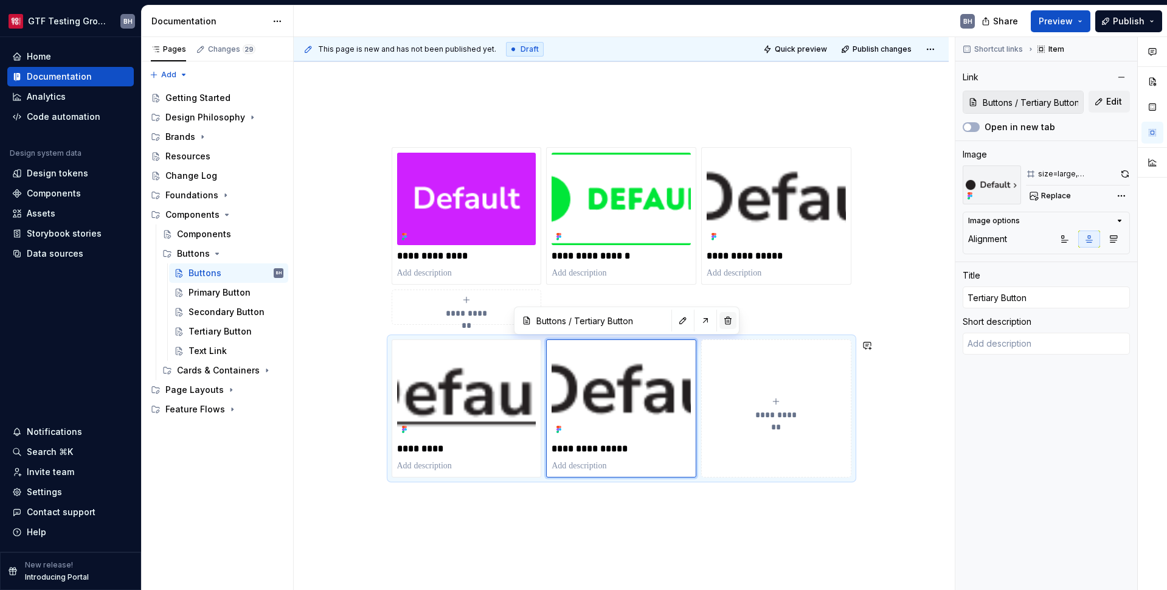
click at [721, 323] on button "button" at bounding box center [727, 320] width 17 height 17
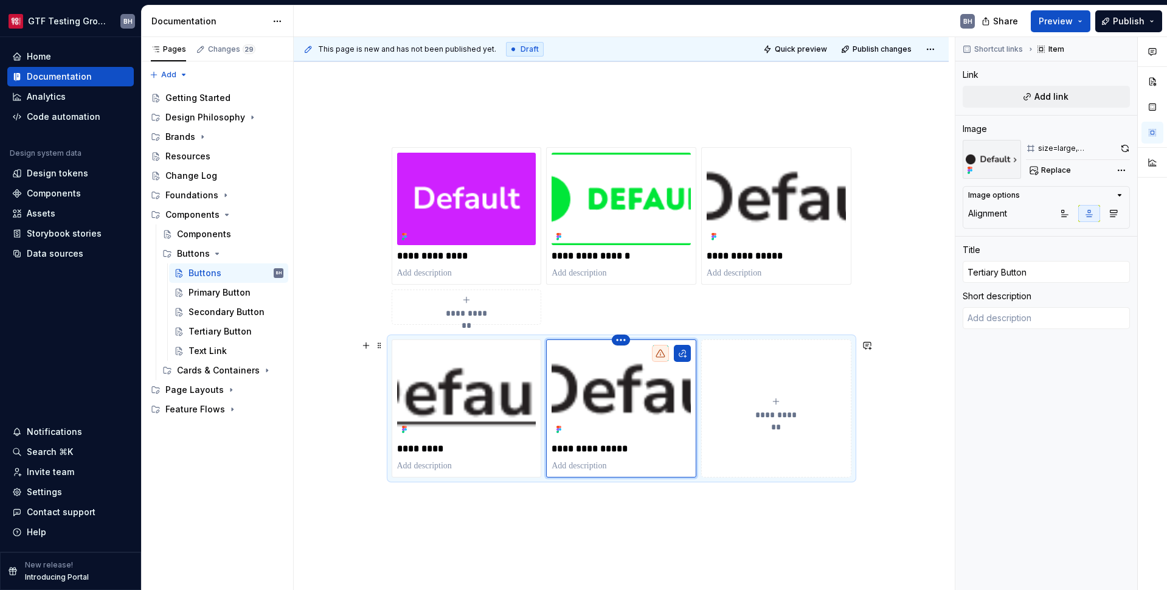
click at [619, 342] on html "GTF Testing Grounds BH Home Documentation Analytics Code automation Design syst…" at bounding box center [583, 295] width 1167 height 590
click at [653, 355] on div "Delete item" at bounding box center [673, 360] width 79 height 12
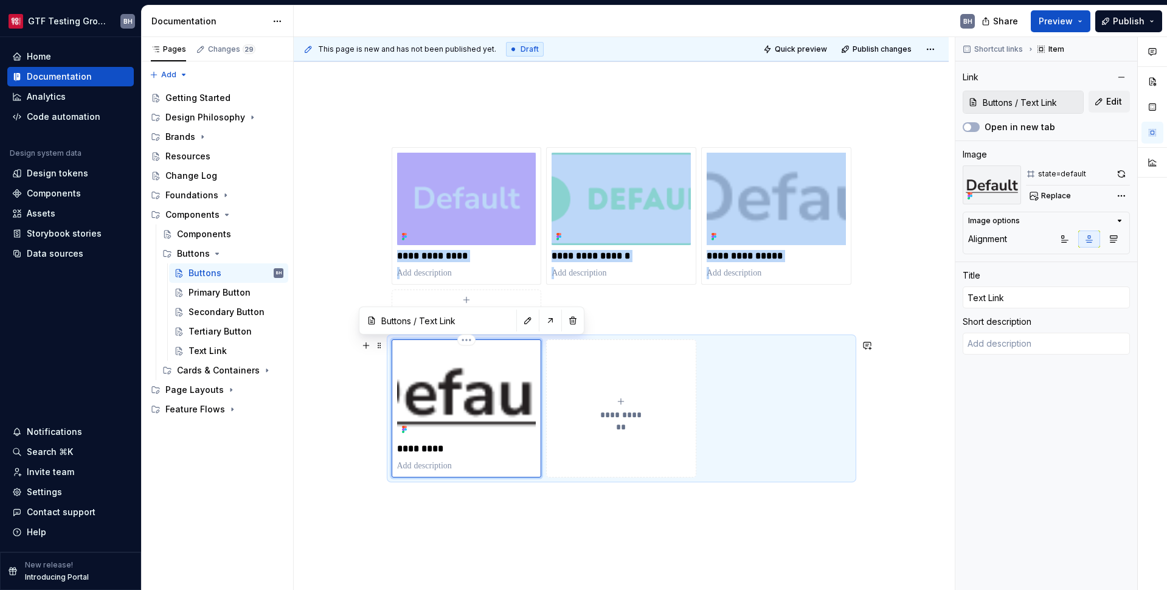
click at [467, 401] on img at bounding box center [466, 391] width 139 height 92
click at [902, 481] on div "**********" at bounding box center [621, 393] width 655 height 609
click at [469, 491] on div "**********" at bounding box center [622, 312] width 460 height 389
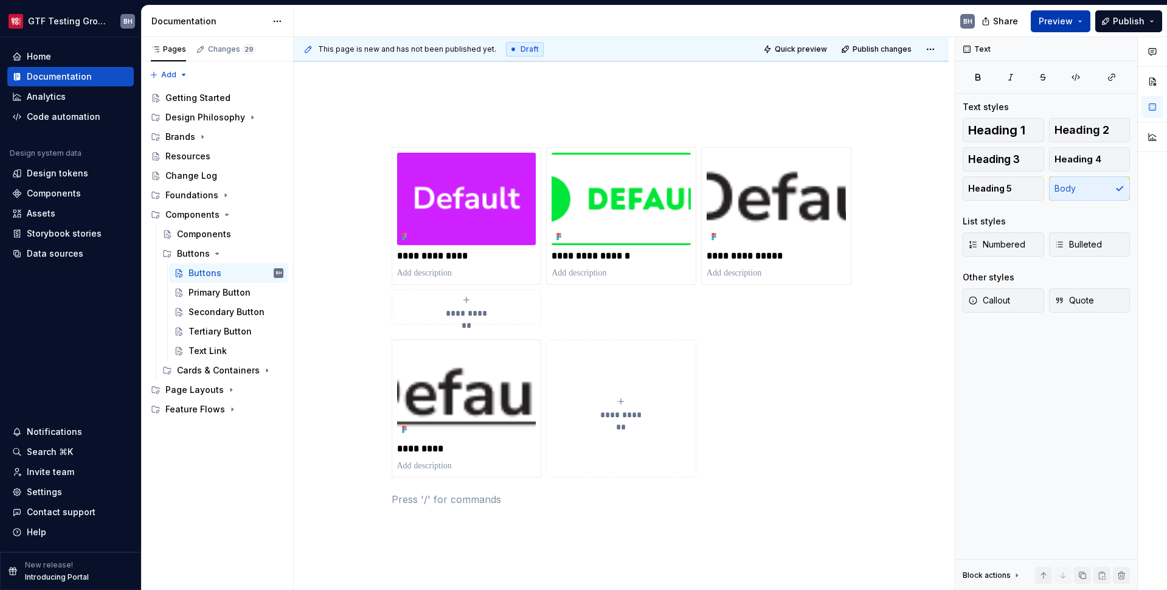
click at [902, 15] on button "Preview" at bounding box center [1061, 21] width 60 height 22
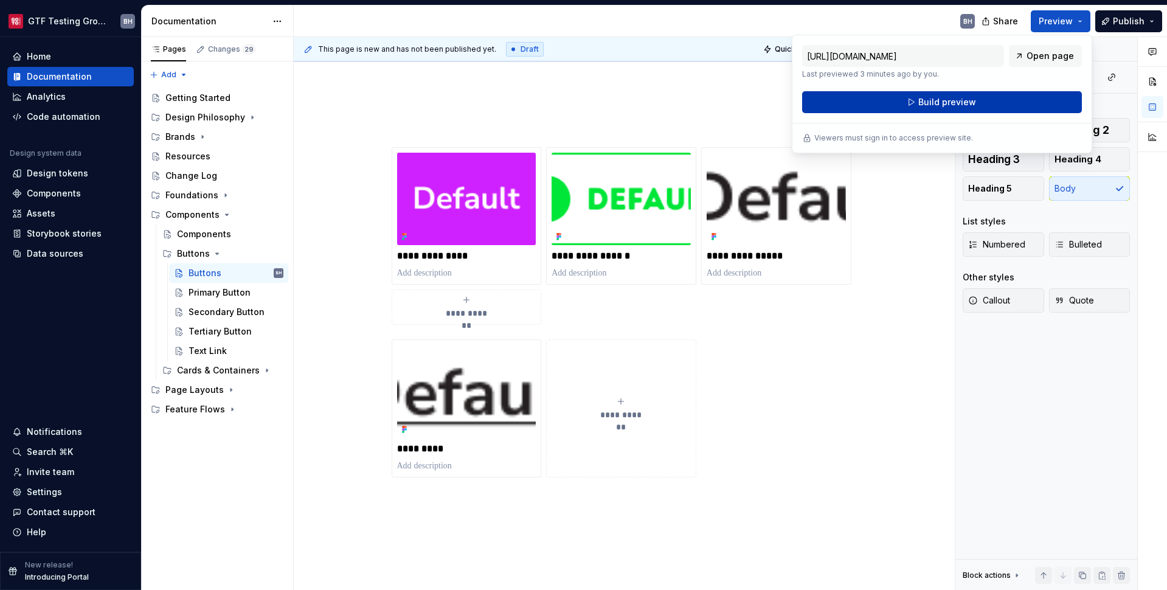
click at [902, 101] on button "Build preview" at bounding box center [942, 102] width 280 height 22
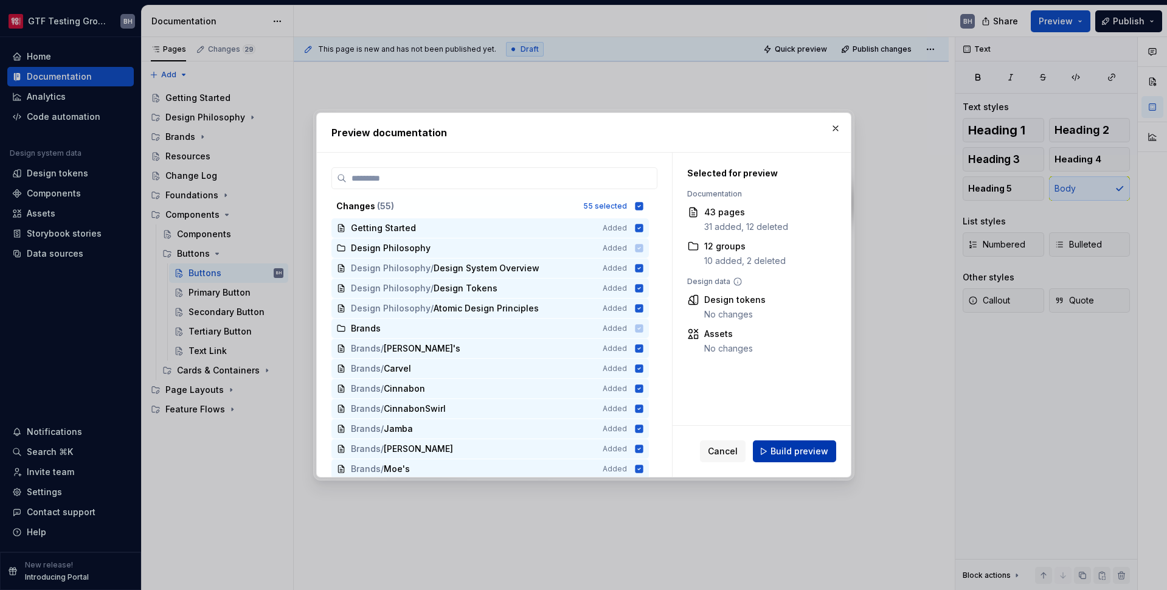
click at [809, 454] on span "Build preview" at bounding box center [799, 451] width 58 height 12
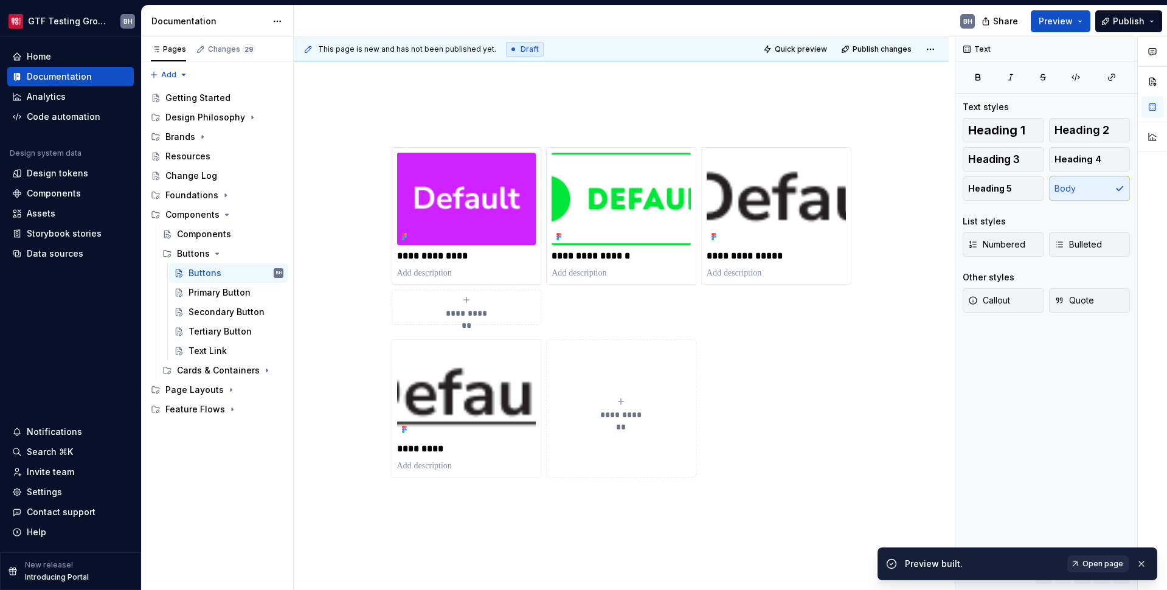
click at [902, 563] on span "Open page" at bounding box center [1102, 564] width 41 height 10
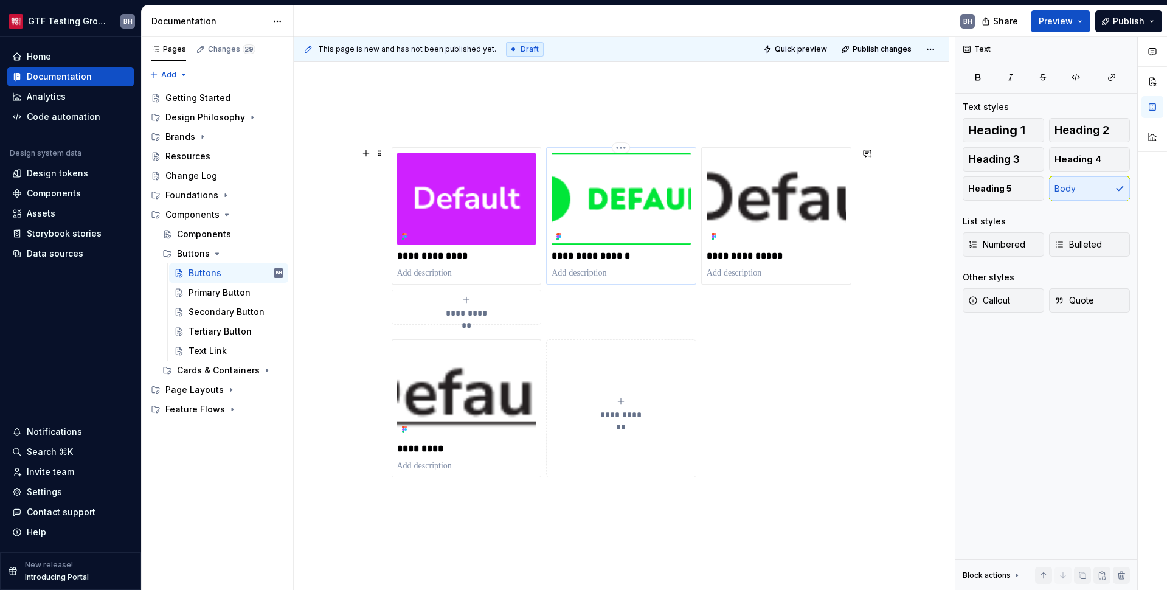
scroll to position [33, 0]
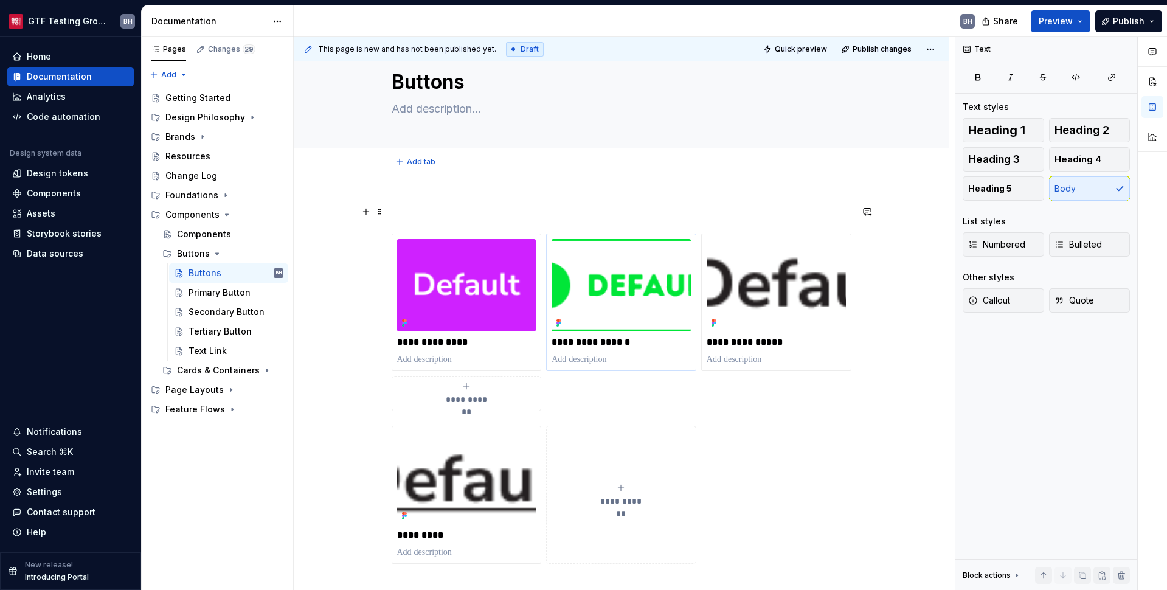
type textarea "*"
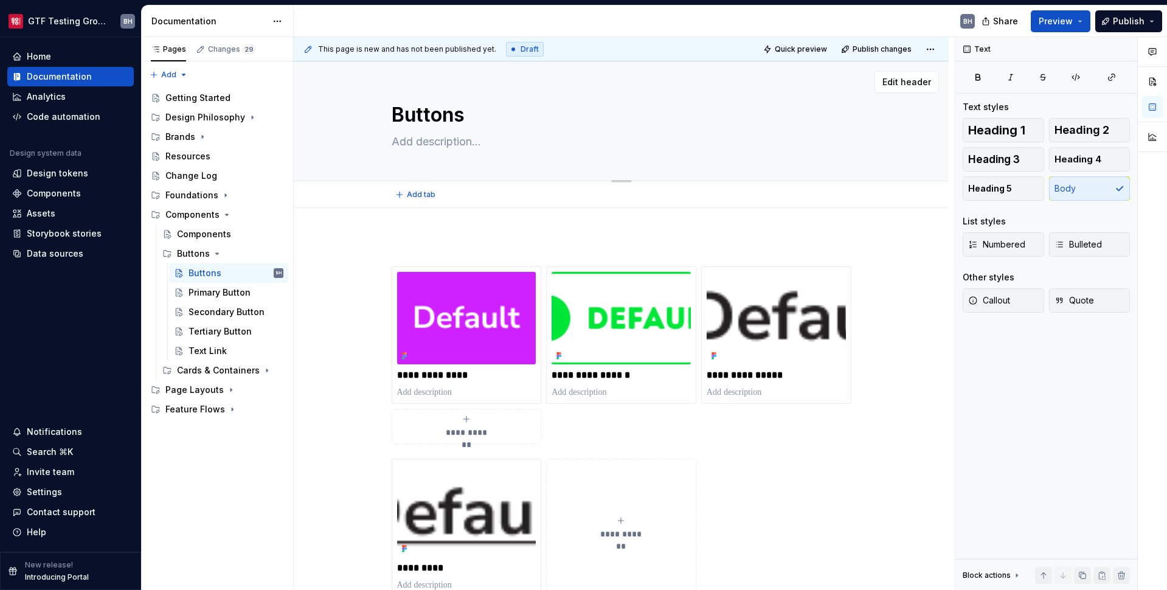
click at [469, 142] on textarea at bounding box center [619, 141] width 460 height 19
paste textarea "Cursus lorem non fames gravida varius malesuada egestas dictum aliquet. Aliquam…"
type textarea "Cursus lorem non fames gravida varius malesuada egestas dictum aliquet. Aliquam…"
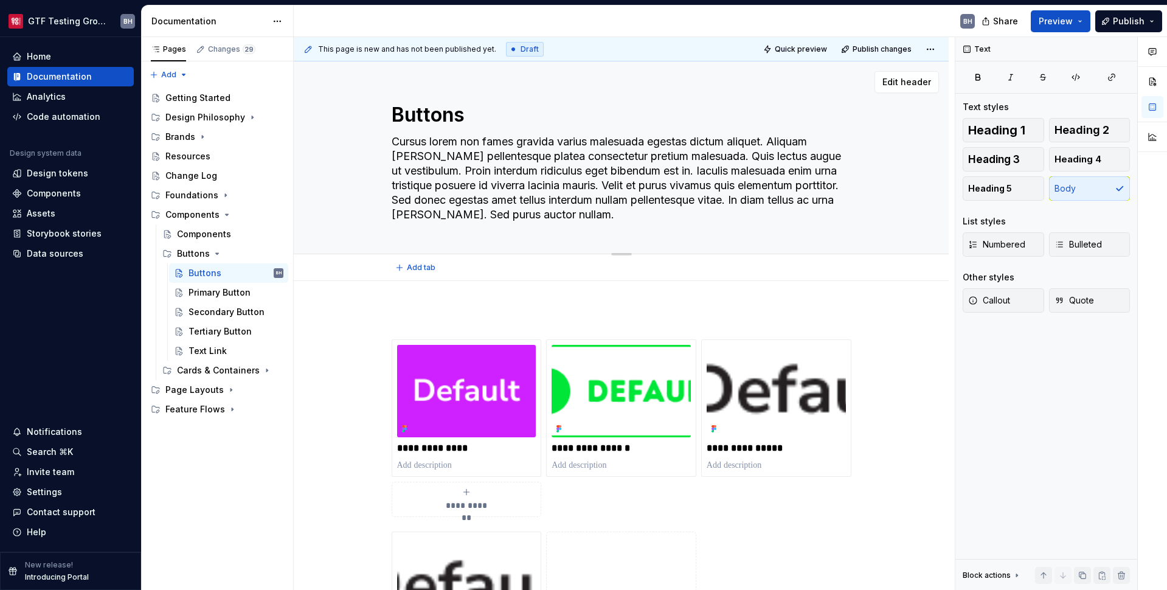
type textarea "*"
drag, startPoint x: 633, startPoint y: 215, endPoint x: 657, endPoint y: 173, distance: 48.5
click at [658, 173] on textarea "Cursus lorem non fames gravida varius malesuada egestas dictum aliquet. Aliquam…" at bounding box center [619, 178] width 460 height 92
type textarea "Cursus lorem non fames gravida varius malesuada egestas dictum aliquet. Aliquam…"
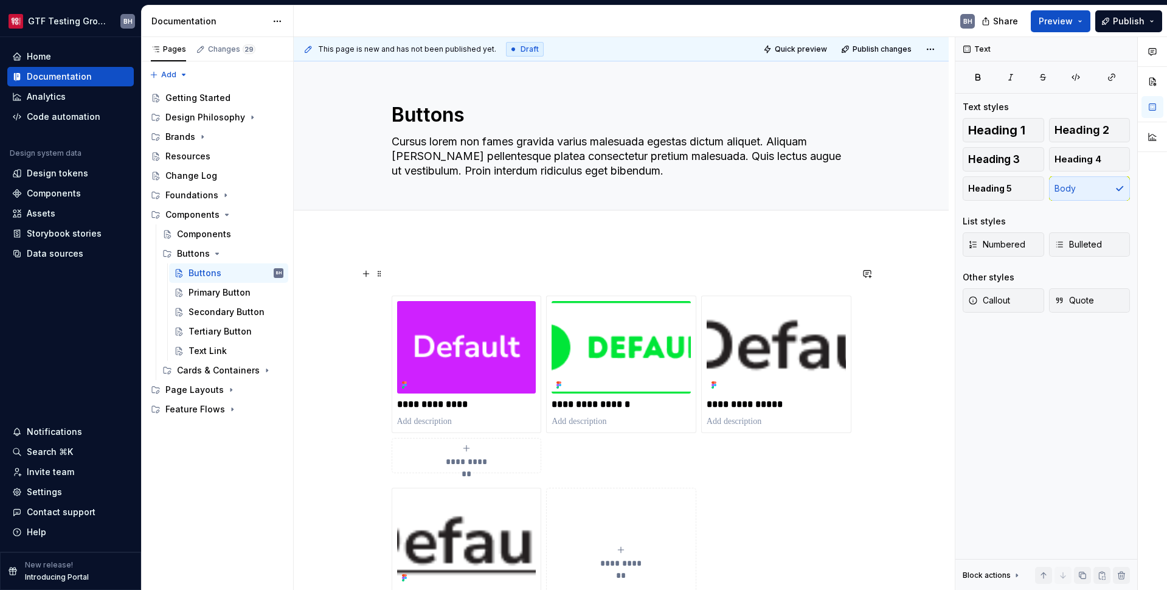
type textarea "*"
type textarea "Cursus lorem non fames gravida varius malesuada egestas dictum aliquet. Aliquam…"
click at [642, 271] on p at bounding box center [622, 273] width 460 height 15
click at [195, 236] on div "Components" at bounding box center [204, 234] width 54 height 12
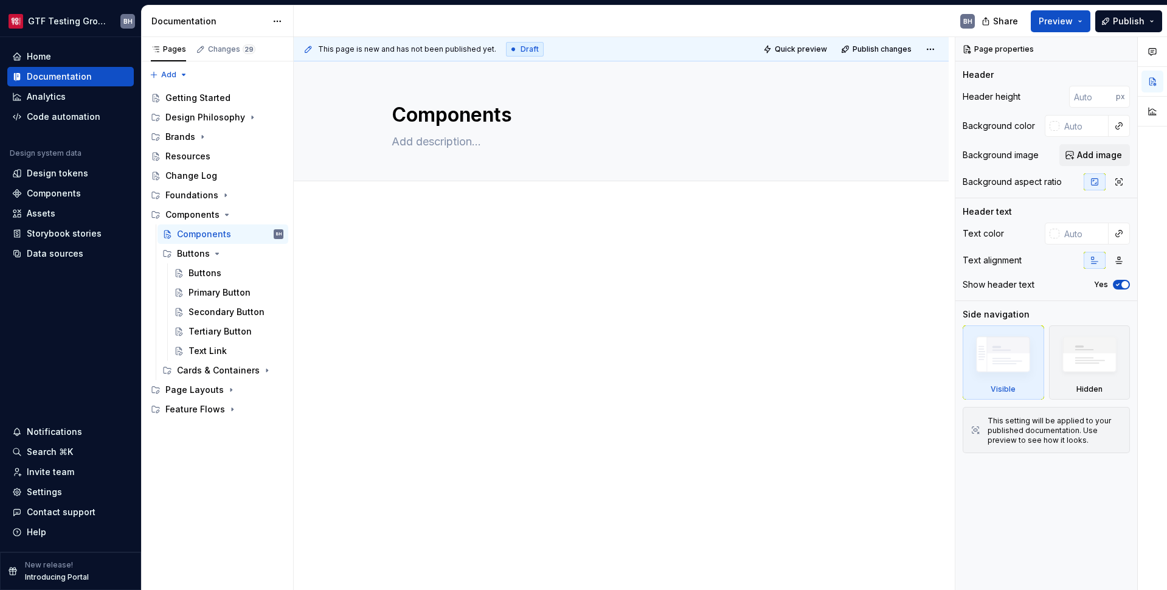
click at [454, 277] on div at bounding box center [622, 260] width 460 height 46
type textarea "*"
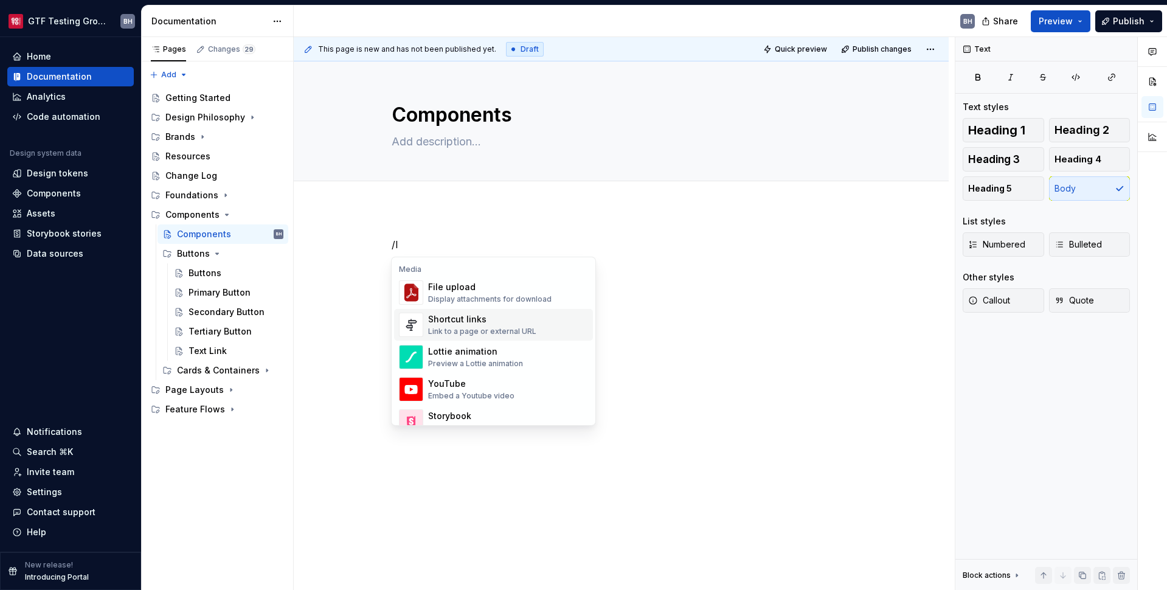
click at [462, 323] on div "Shortcut links" at bounding box center [482, 319] width 108 height 12
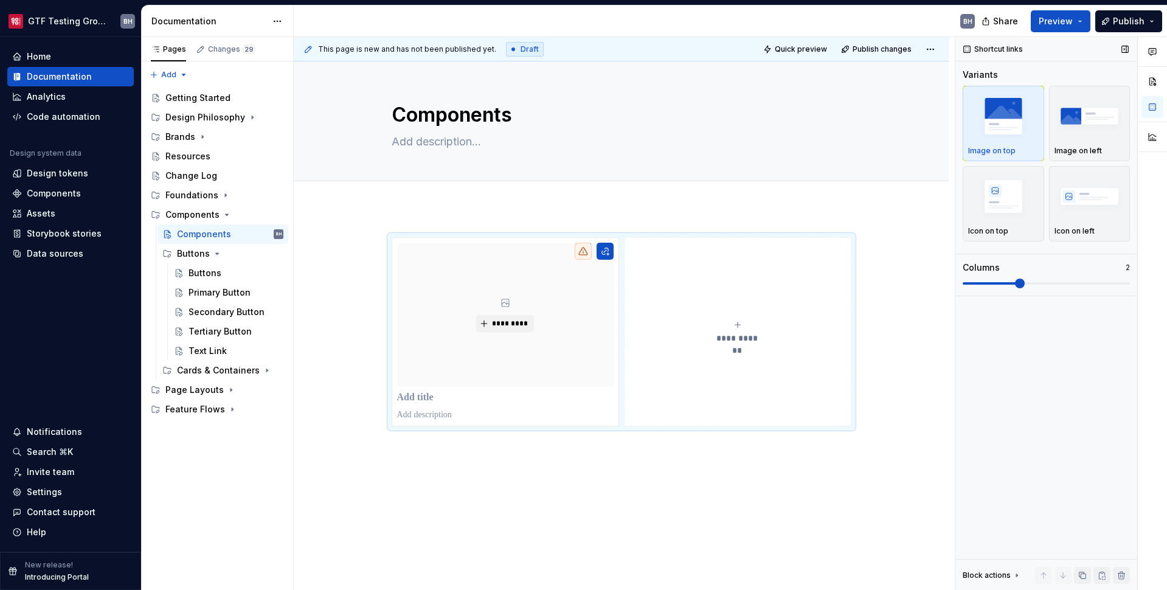
scroll to position [31, 0]
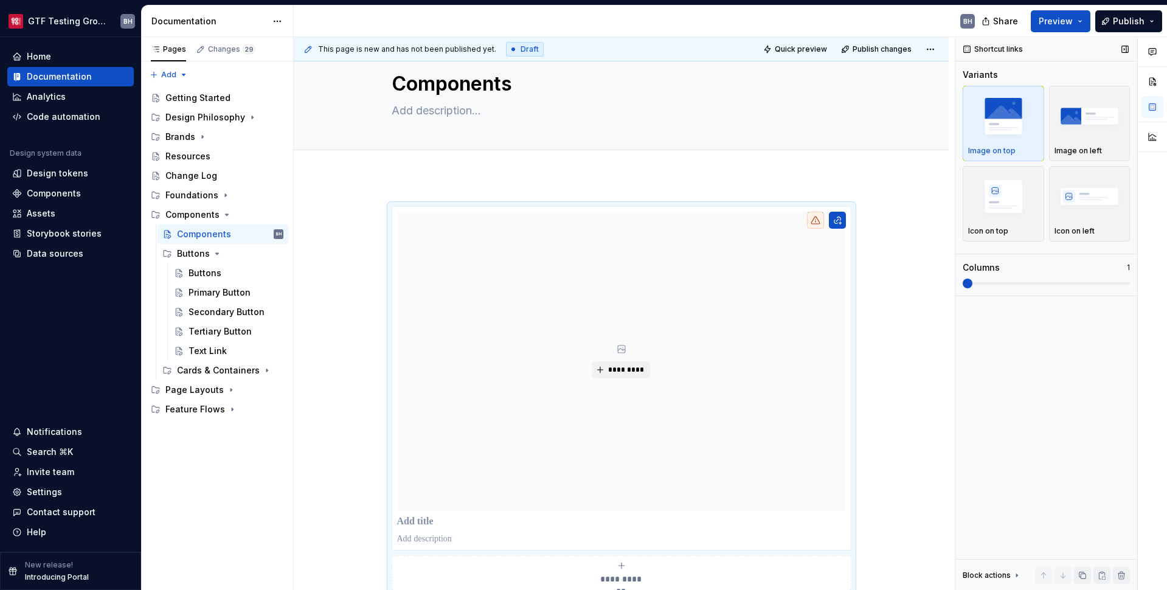
click at [902, 288] on span at bounding box center [968, 283] width 10 height 10
click at [902, 114] on img "button" at bounding box center [1089, 116] width 71 height 44
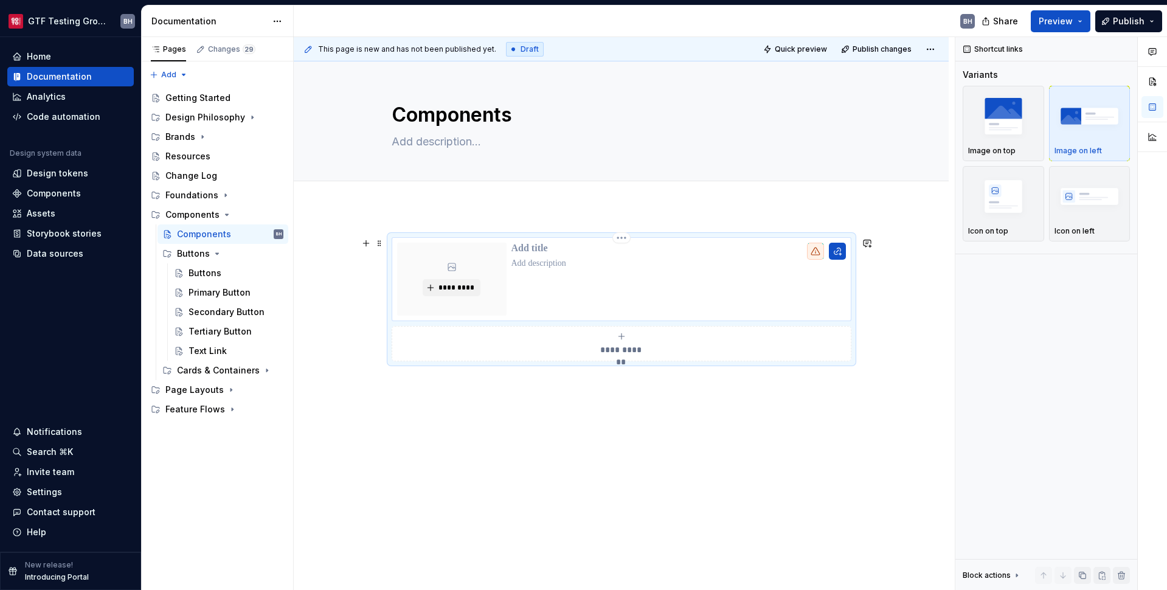
click at [535, 251] on p at bounding box center [678, 249] width 334 height 12
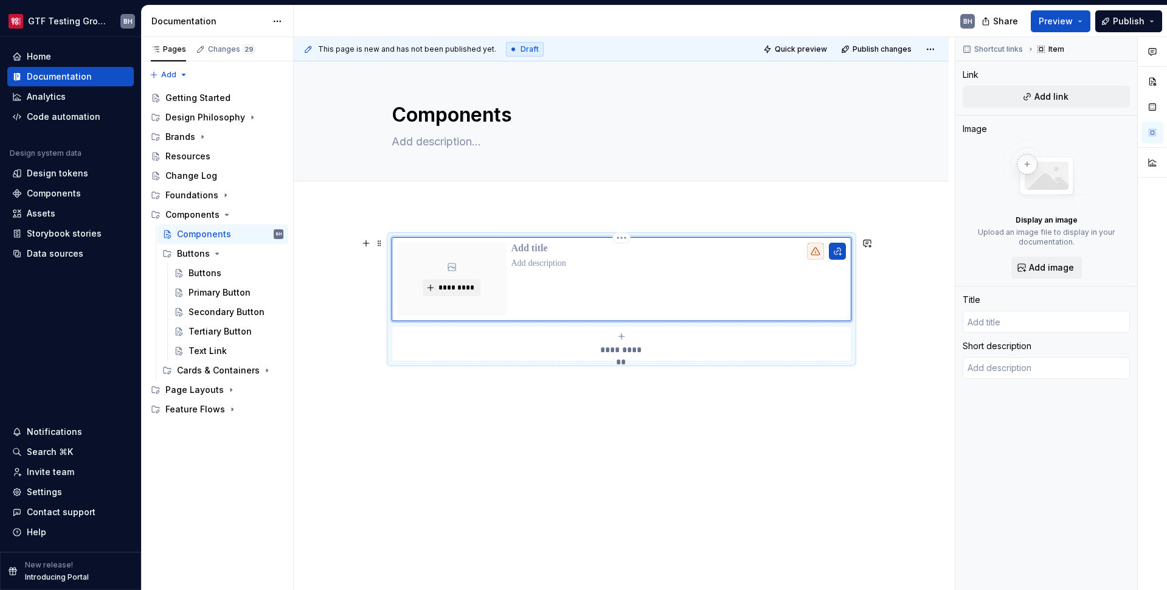
type textarea "*"
type input "B"
type textarea "*"
type input "Bu"
type textarea "*"
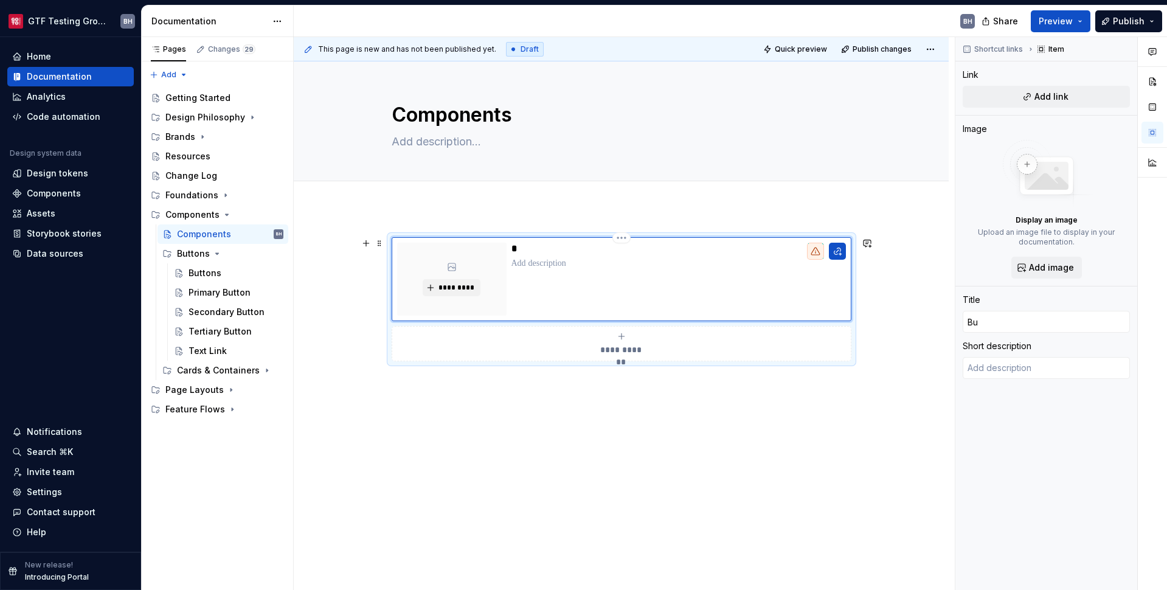
type input "But"
type textarea "*"
type input "Butt"
type textarea "*"
type input "Butto"
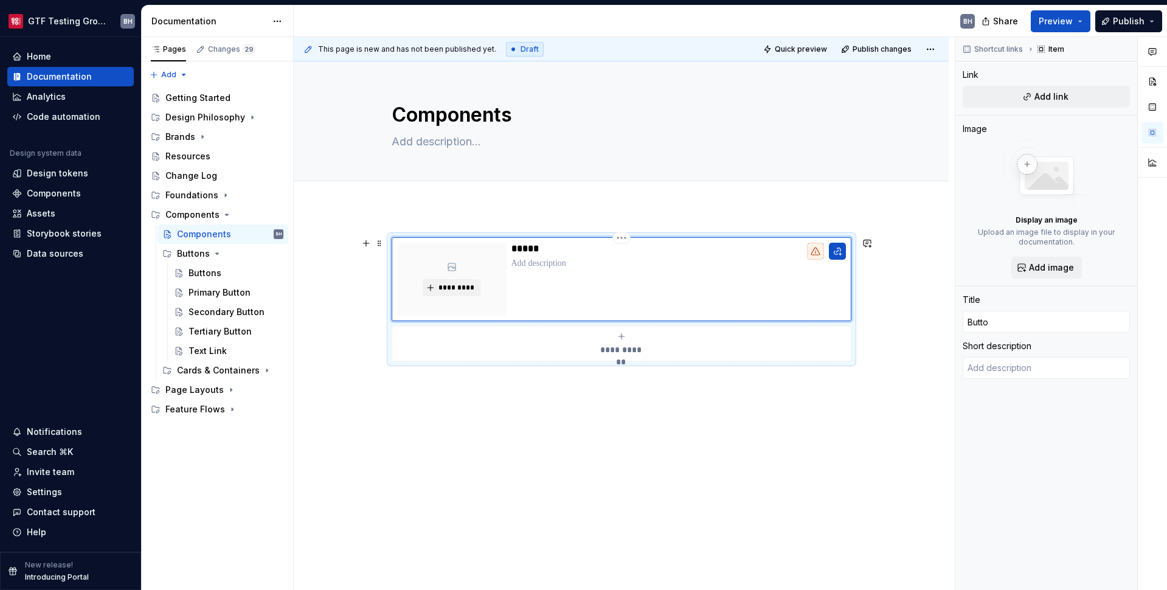
type textarea "*"
type input "Button"
type textarea "*"
type input "Buttons"
click at [466, 292] on span "*********" at bounding box center [456, 288] width 37 height 10
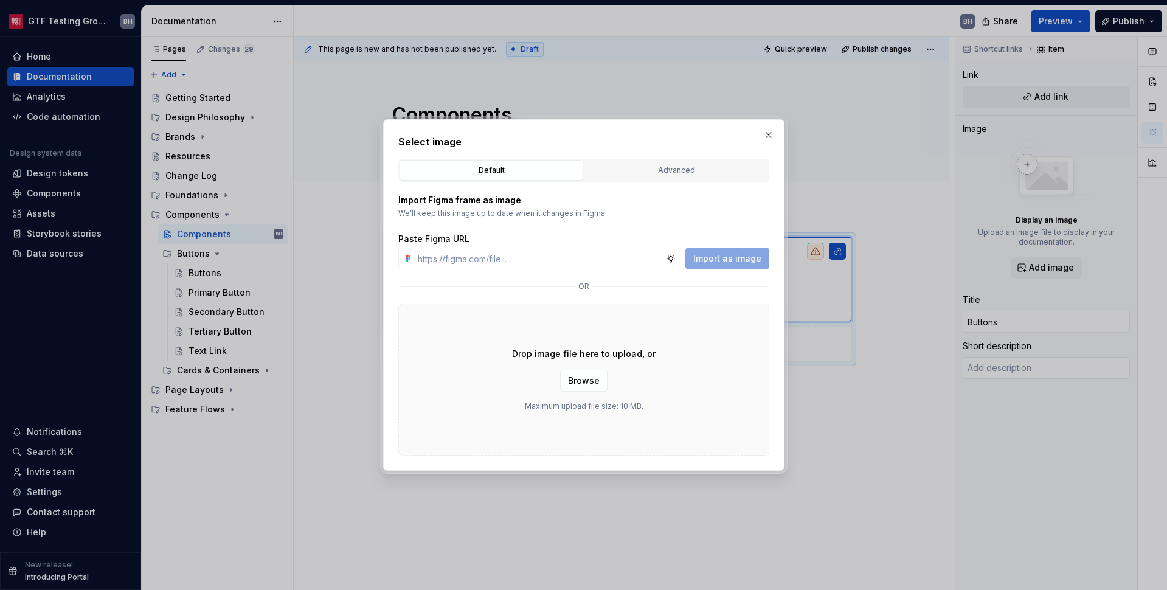
type textarea "*"
paste input "[URL][DOMAIN_NAME]"
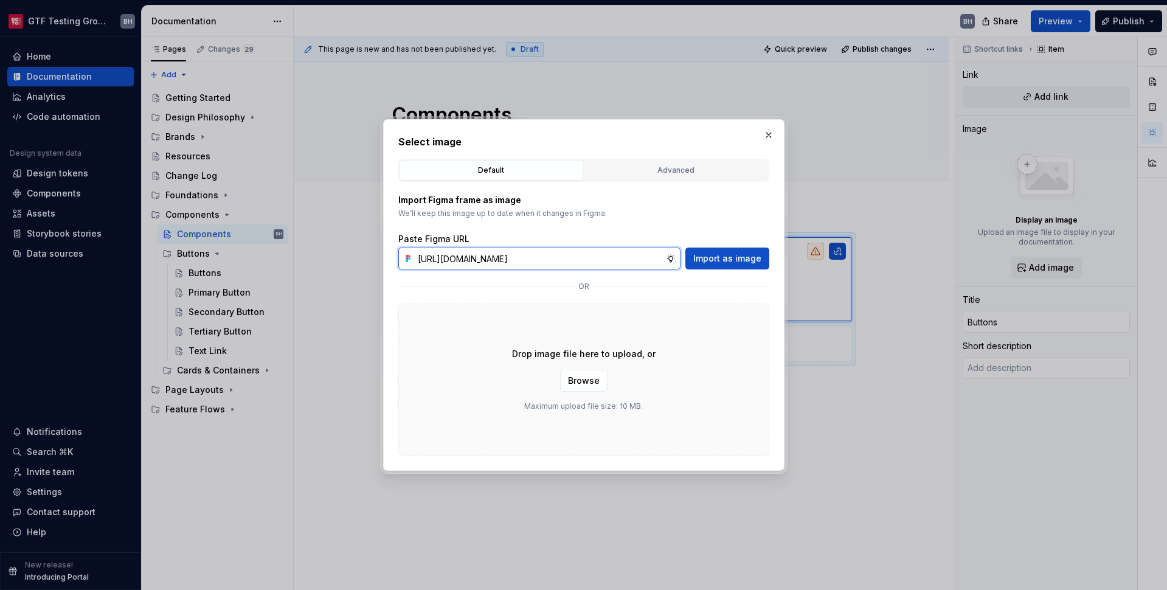
scroll to position [0, 245]
type input "[URL][DOMAIN_NAME]"
click at [727, 257] on span "Import as image" at bounding box center [727, 258] width 68 height 12
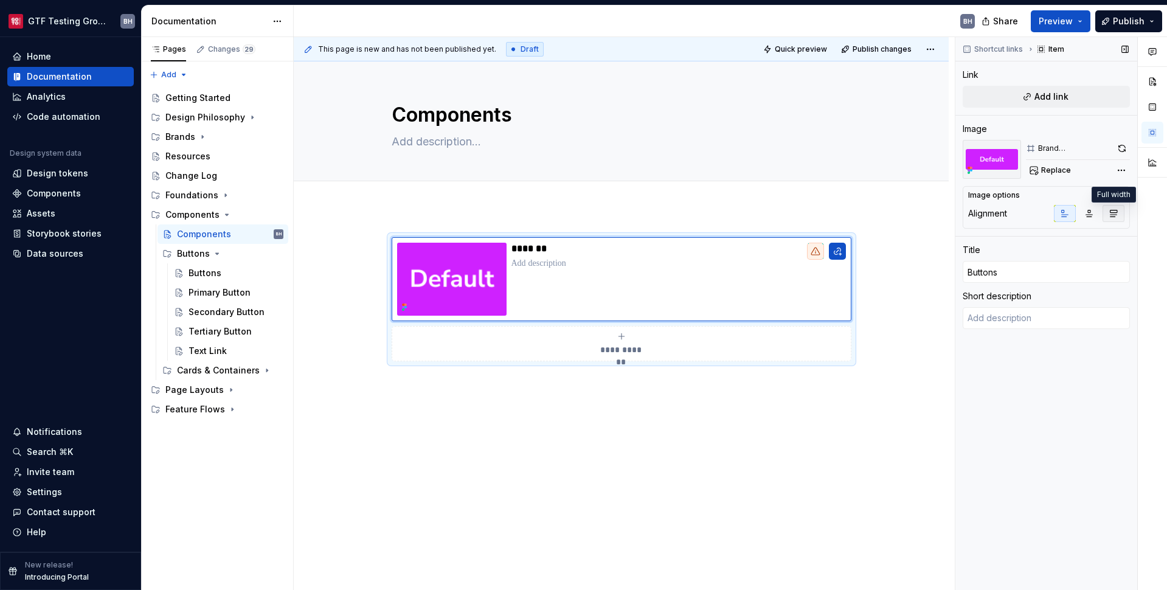
click at [902, 213] on icon "button" at bounding box center [1113, 214] width 10 height 10
click at [902, 197] on icon "button" at bounding box center [1120, 195] width 10 height 10
click at [902, 100] on span "Add link" at bounding box center [1051, 97] width 34 height 12
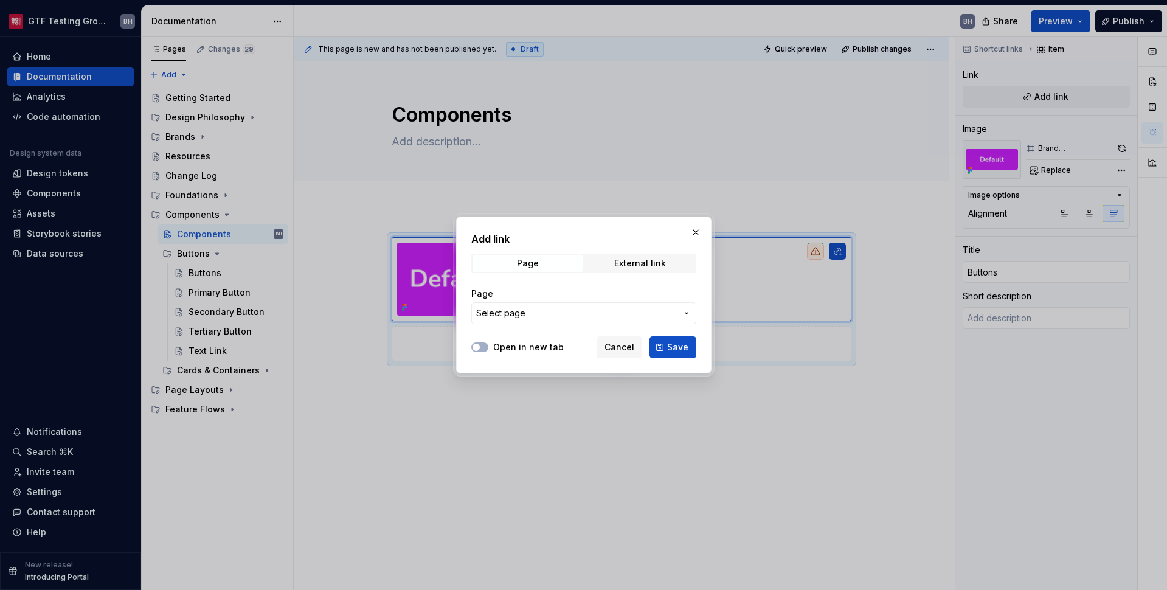
click at [605, 310] on span "Select page" at bounding box center [576, 313] width 201 height 12
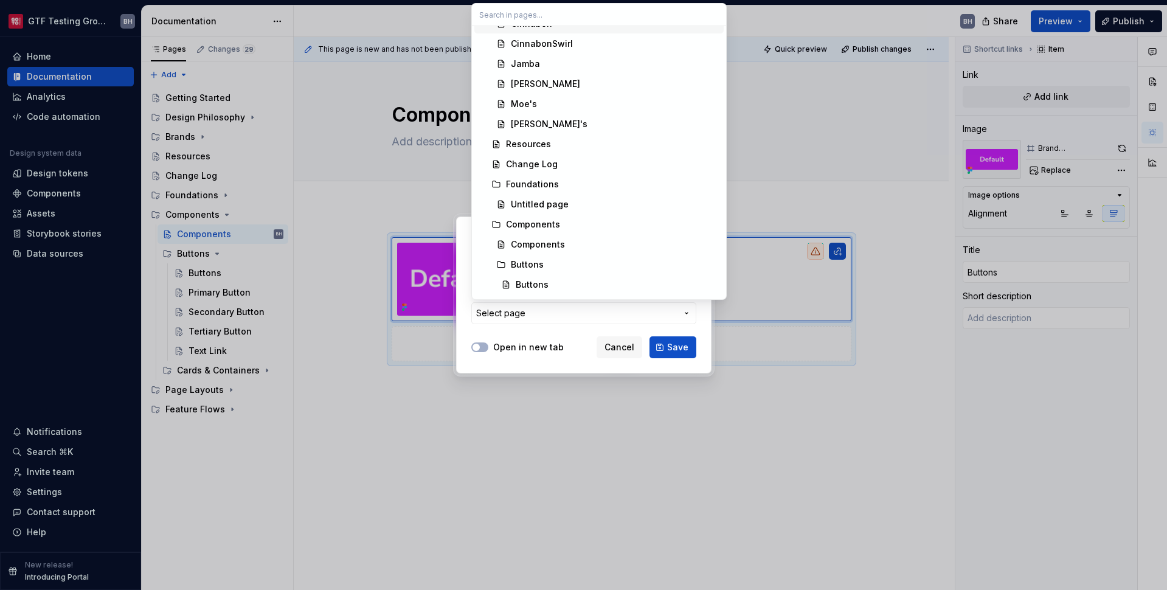
scroll to position [201, 0]
click at [551, 274] on div "Buttons" at bounding box center [617, 279] width 203 height 12
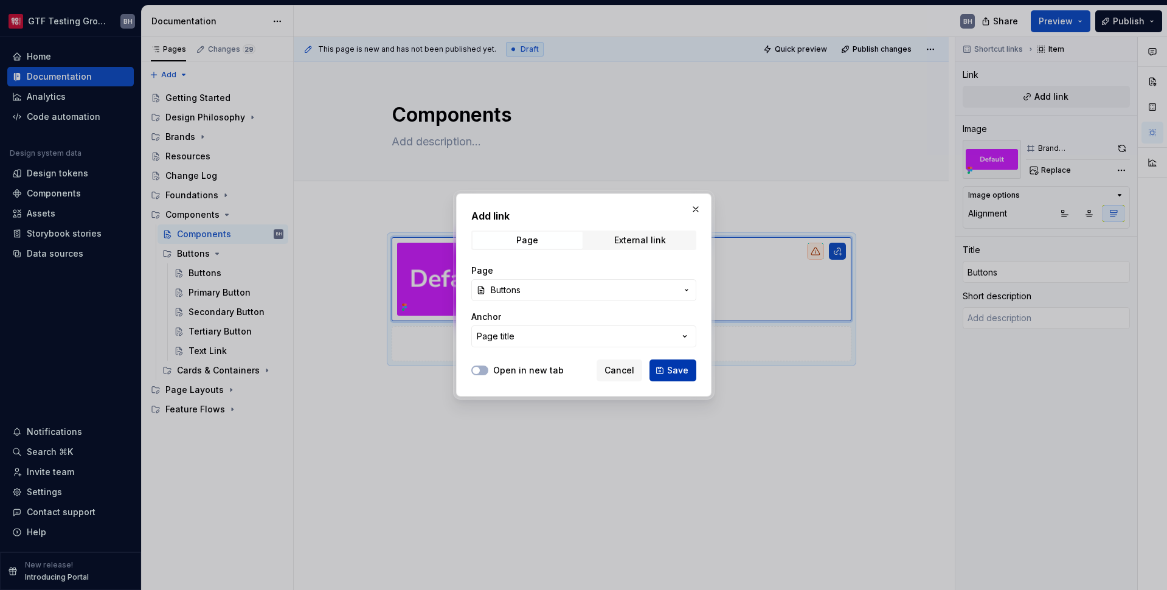
click at [679, 374] on span "Save" at bounding box center [677, 370] width 21 height 12
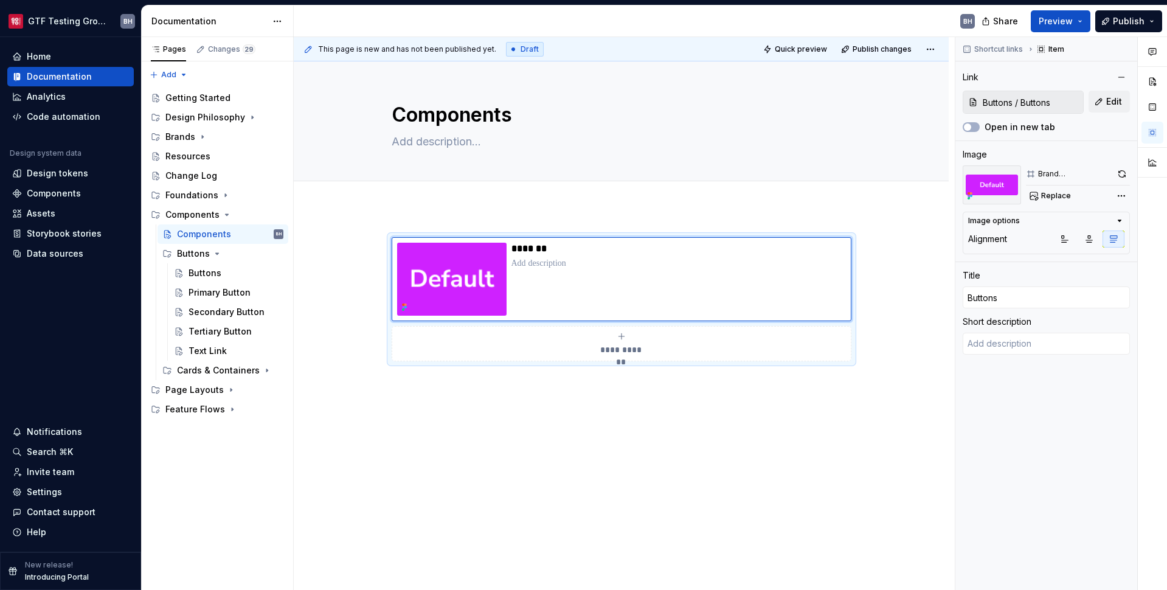
type textarea "*"
type textarea "Cursus lorem non fames gravida varius malesuada egestas dictum aliquet. Aliquam…"
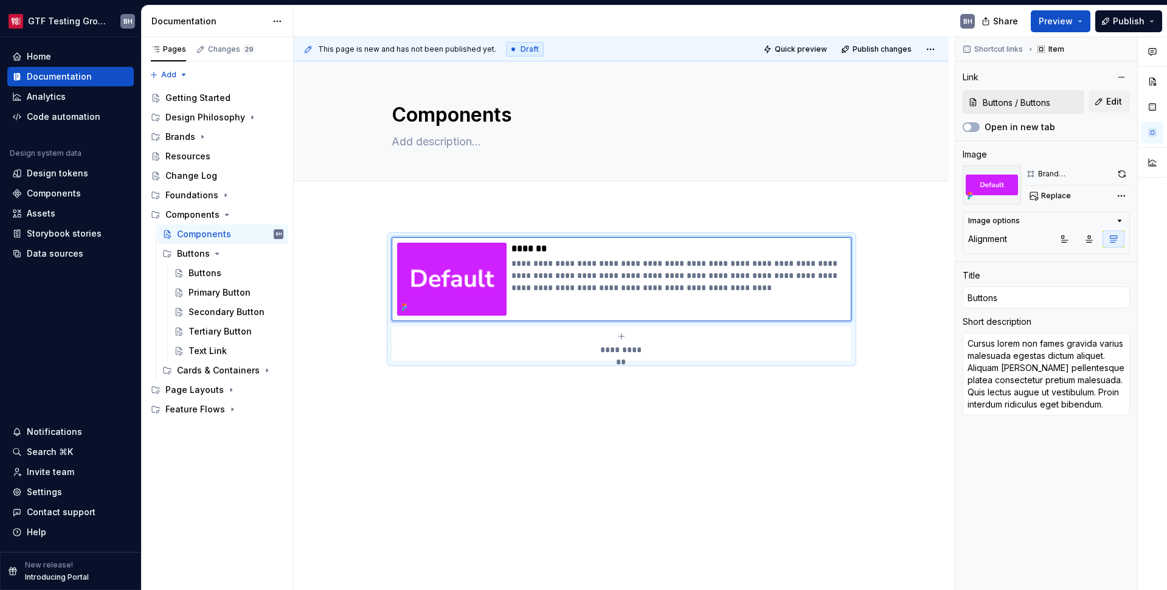
click at [707, 418] on div "**********" at bounding box center [621, 380] width 655 height 345
click at [409, 137] on textarea at bounding box center [619, 141] width 460 height 19
paste textarea "[URL][DOMAIN_NAME]"
type textarea "*"
type textarea "[URL][DOMAIN_NAME]"
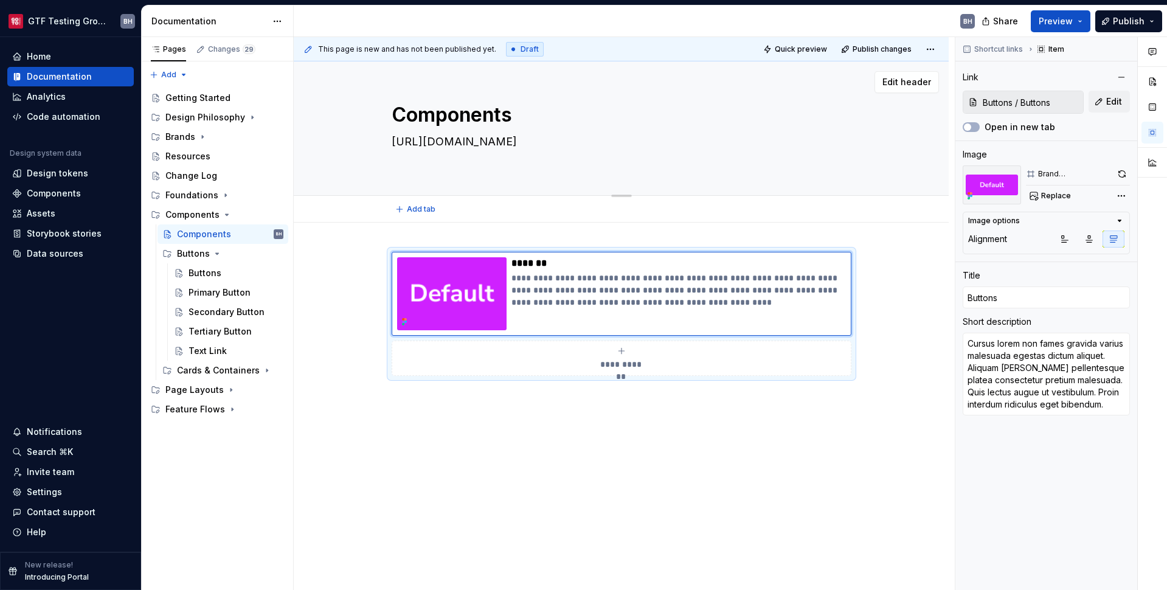
type textarea "*"
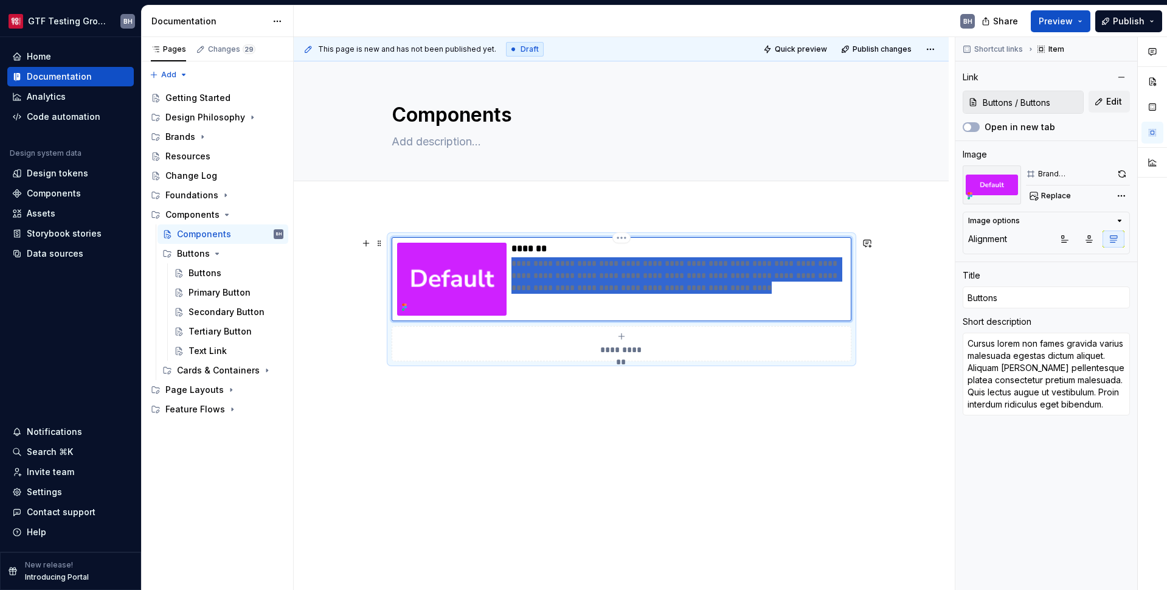
drag, startPoint x: 719, startPoint y: 288, endPoint x: 504, endPoint y: 256, distance: 217.0
click at [504, 256] on div "**********" at bounding box center [621, 279] width 449 height 73
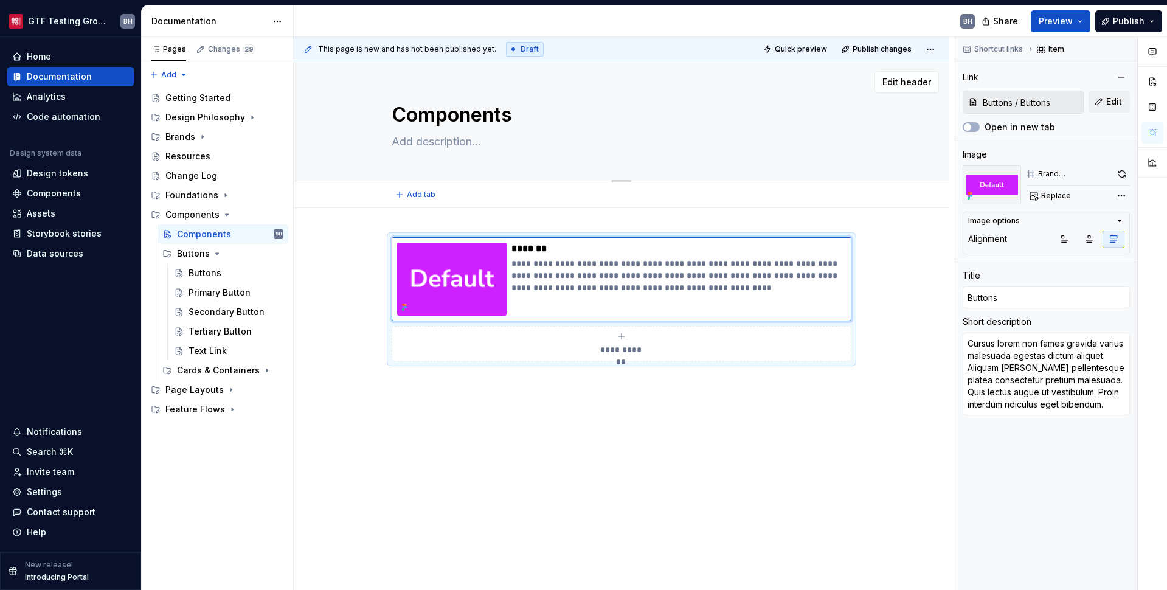
click at [426, 146] on textarea at bounding box center [619, 141] width 460 height 19
paste textarea "Cursus lorem non fames gravida varius malesuada egestas dictum aliquet. Aliquam…"
type textarea "*"
type textarea "Cursus lorem non fames gravida varius malesuada egestas dictum aliquet. Aliquam…"
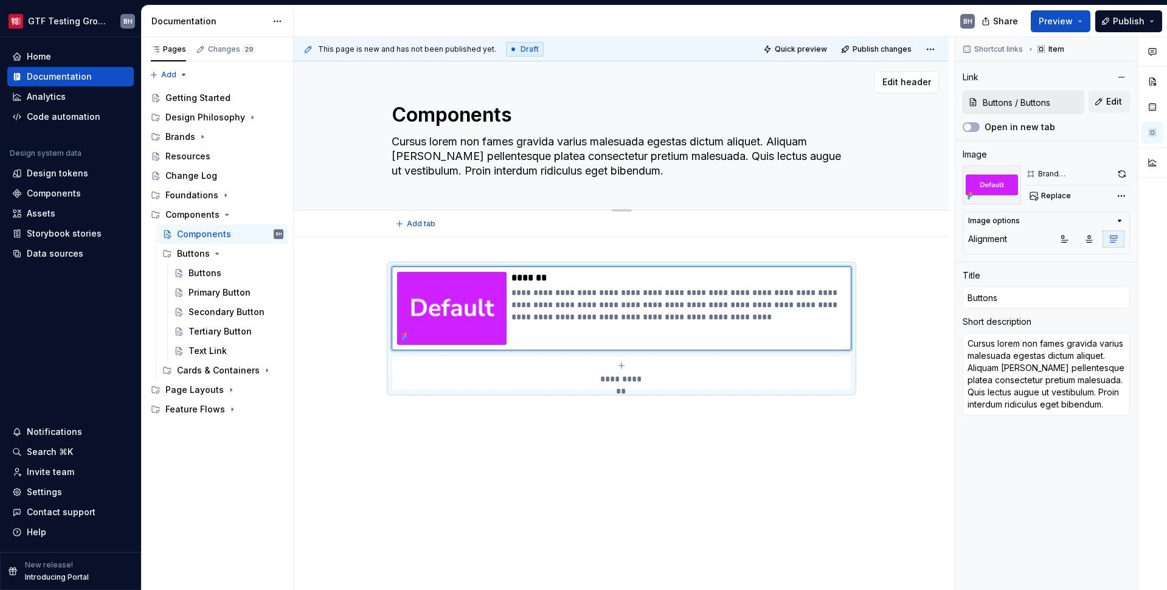
drag, startPoint x: 664, startPoint y: 174, endPoint x: 687, endPoint y: 159, distance: 27.7
click at [687, 159] on textarea "Cursus lorem non fames gravida varius malesuada egestas dictum aliquet. Aliquam…" at bounding box center [619, 156] width 460 height 49
click at [688, 159] on textarea "Cursus lorem non fames gravida varius malesuada egestas dictum aliquet. Aliquam…" at bounding box center [619, 156] width 460 height 49
drag, startPoint x: 688, startPoint y: 158, endPoint x: 691, endPoint y: 168, distance: 10.8
click at [691, 168] on textarea "Cursus lorem non fames gravida varius malesuada egestas dictum aliquet. Aliquam…" at bounding box center [619, 156] width 460 height 49
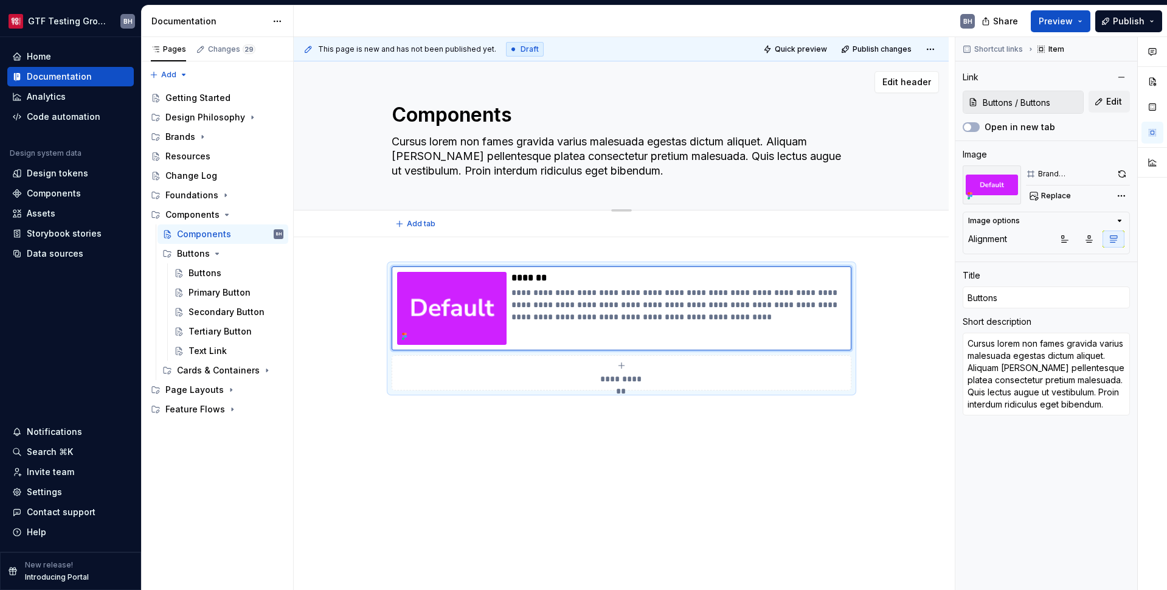
type textarea "*"
type textarea "Cursus lorem non fames gravida varius malesuada egestas dictum aliquet. Aliquam…"
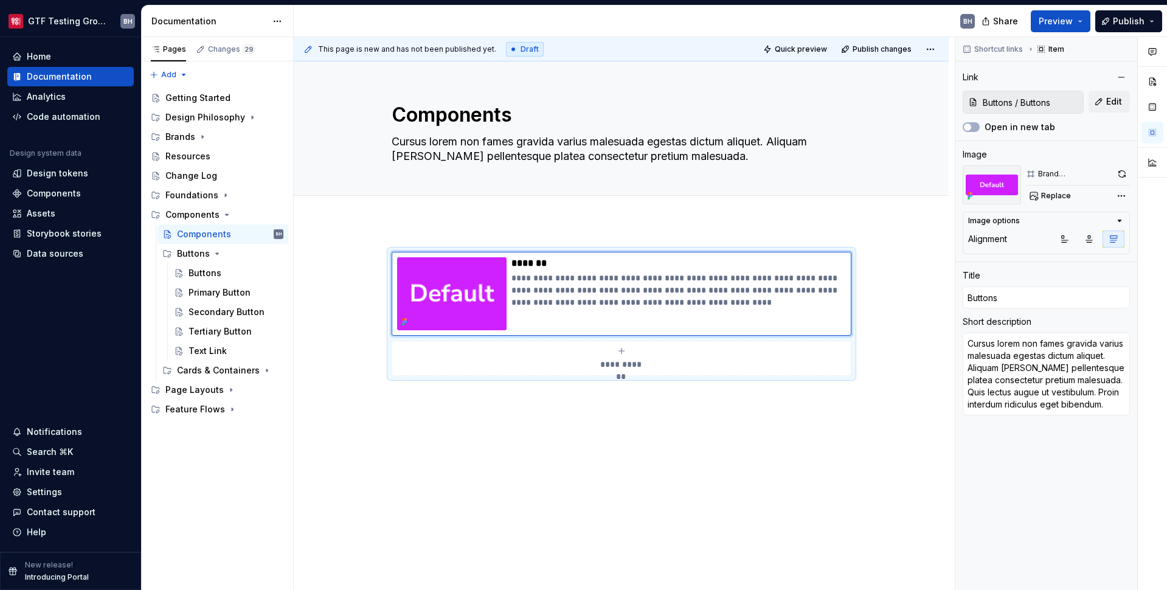
type textarea "*"
type textarea "Cursus lorem non fames gravida varius malesuada egestas dictum aliquet. Aliquam…"
click at [518, 238] on div "**********" at bounding box center [621, 395] width 655 height 345
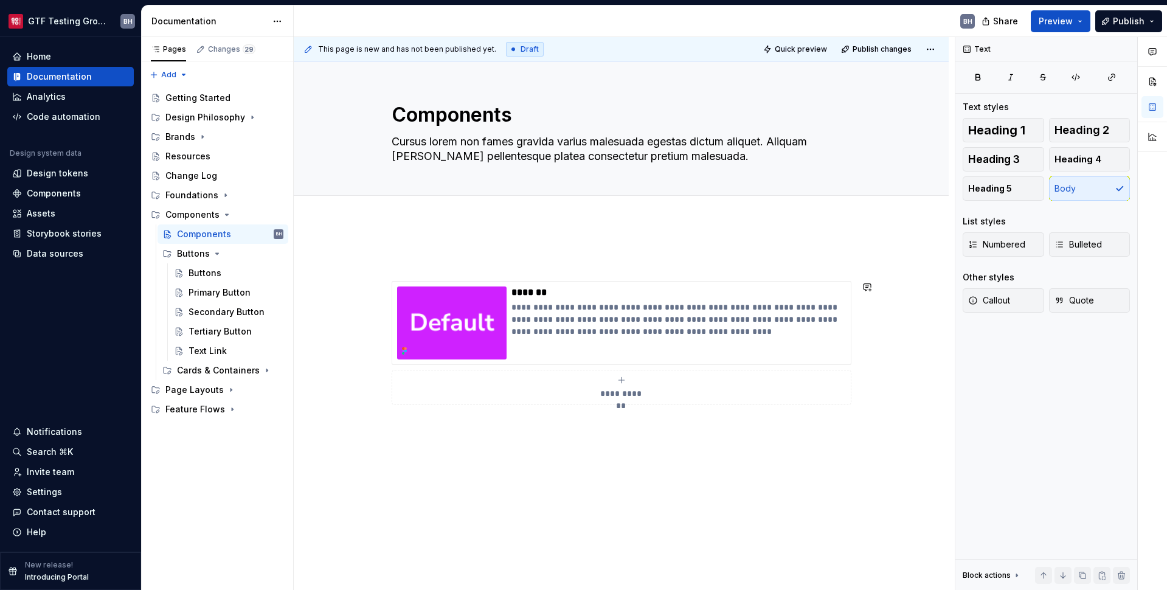
click at [471, 427] on div "**********" at bounding box center [621, 410] width 655 height 374
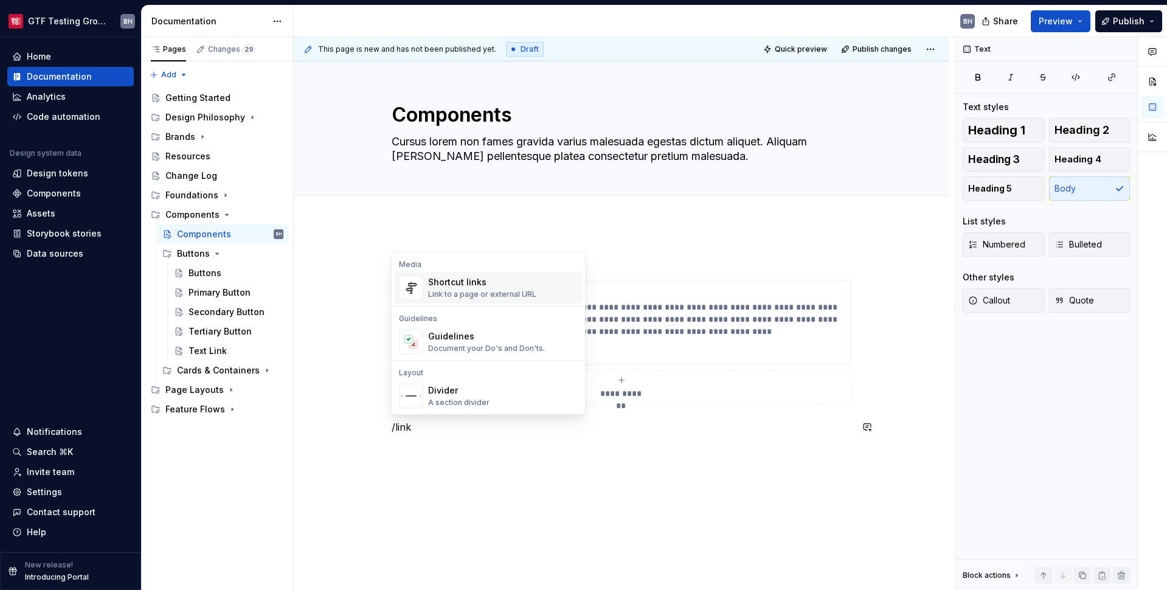
click at [432, 292] on div "Link to a page or external URL" at bounding box center [482, 294] width 108 height 10
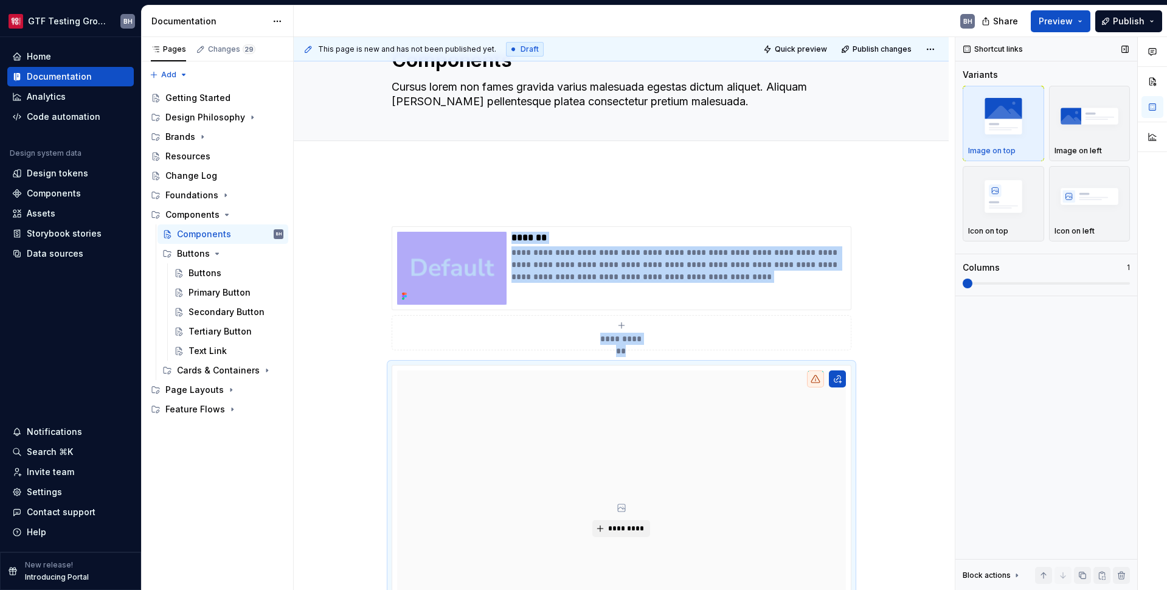
scroll to position [213, 0]
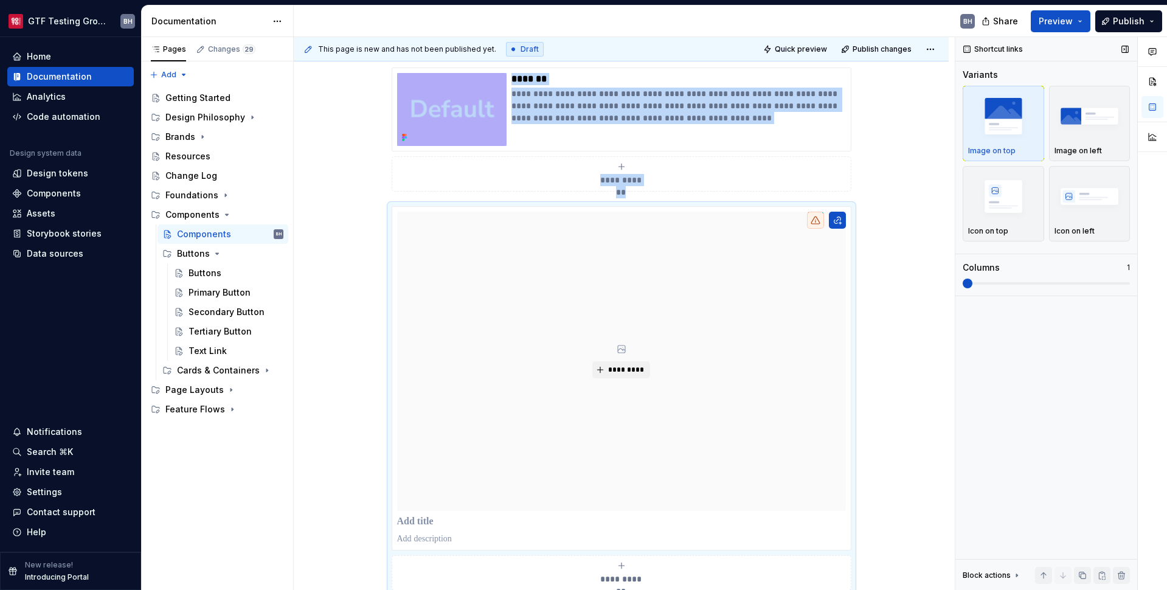
click at [902, 288] on span at bounding box center [968, 283] width 10 height 10
click at [902, 116] on img "button" at bounding box center [1003, 116] width 71 height 44
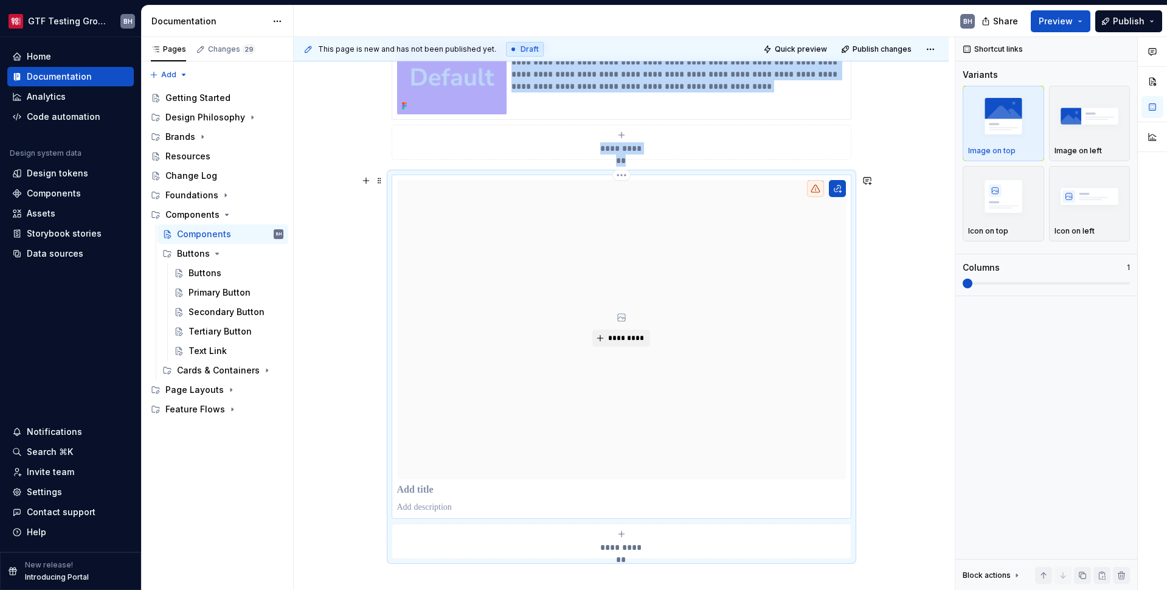
scroll to position [286, 0]
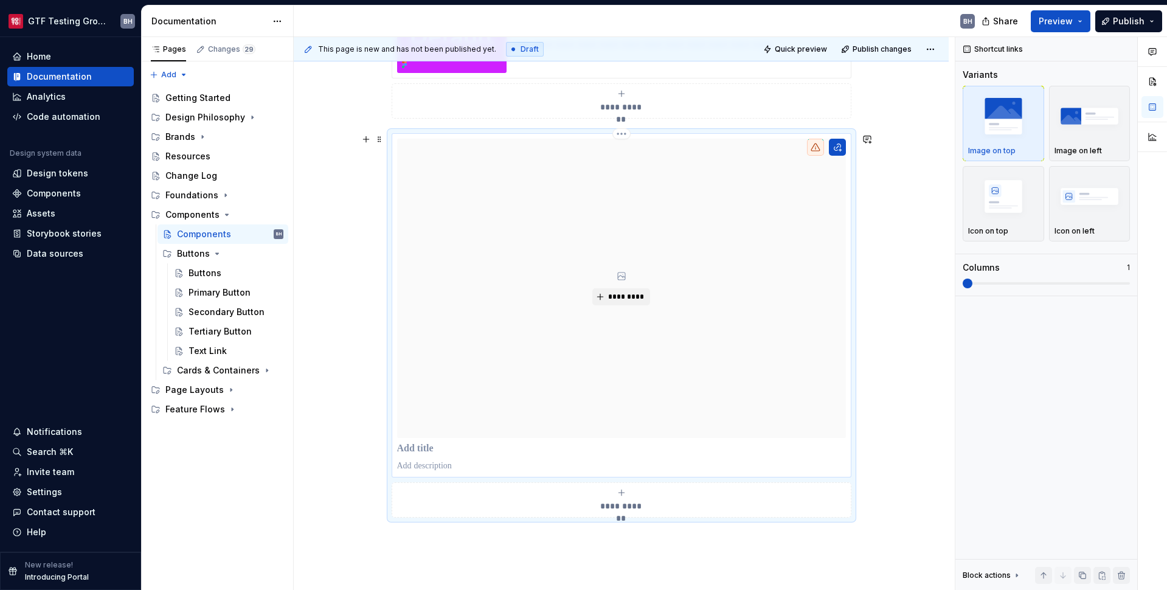
click at [434, 445] on p at bounding box center [621, 449] width 449 height 12
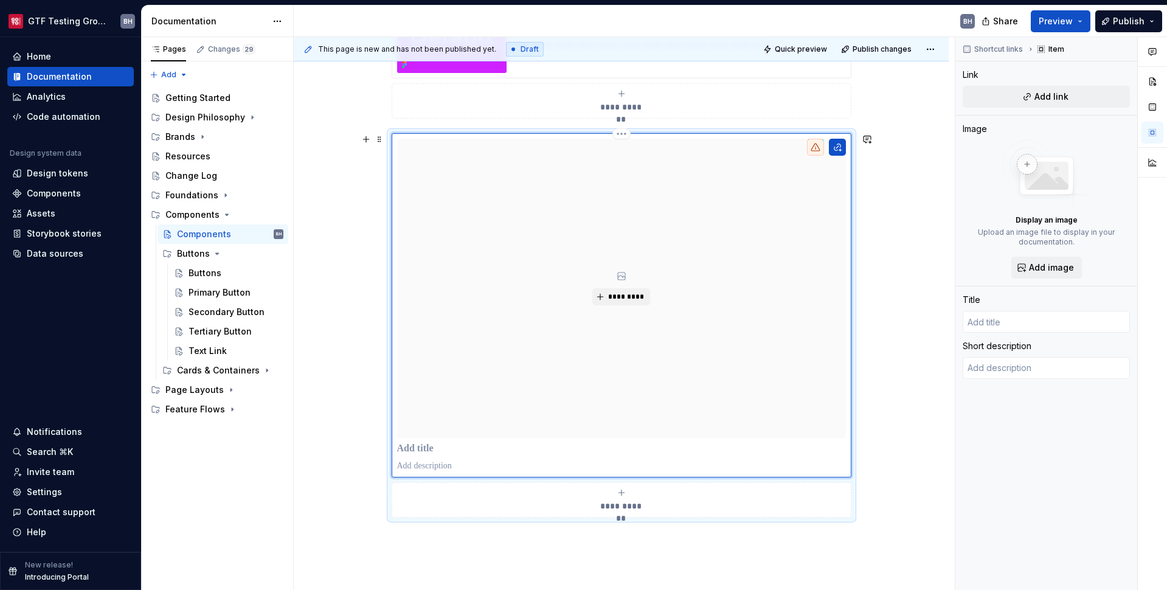
type textarea "*"
type input "C"
type textarea "*"
type input "Ca"
type textarea "*"
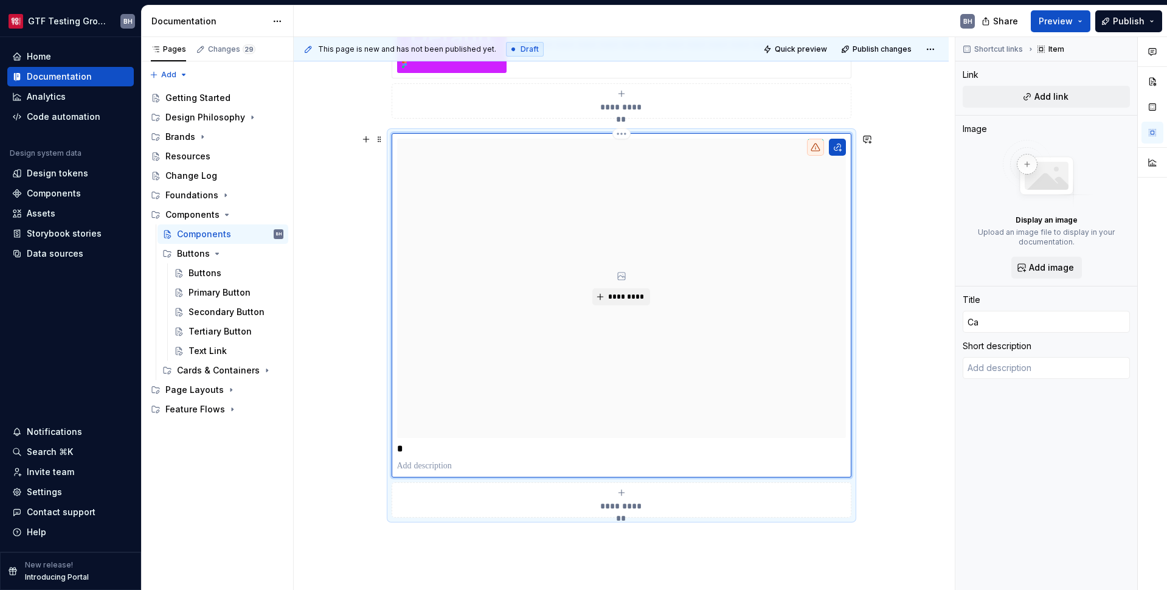
type input "Car"
type textarea "*"
type input "Card"
type textarea "*"
type input "Cards"
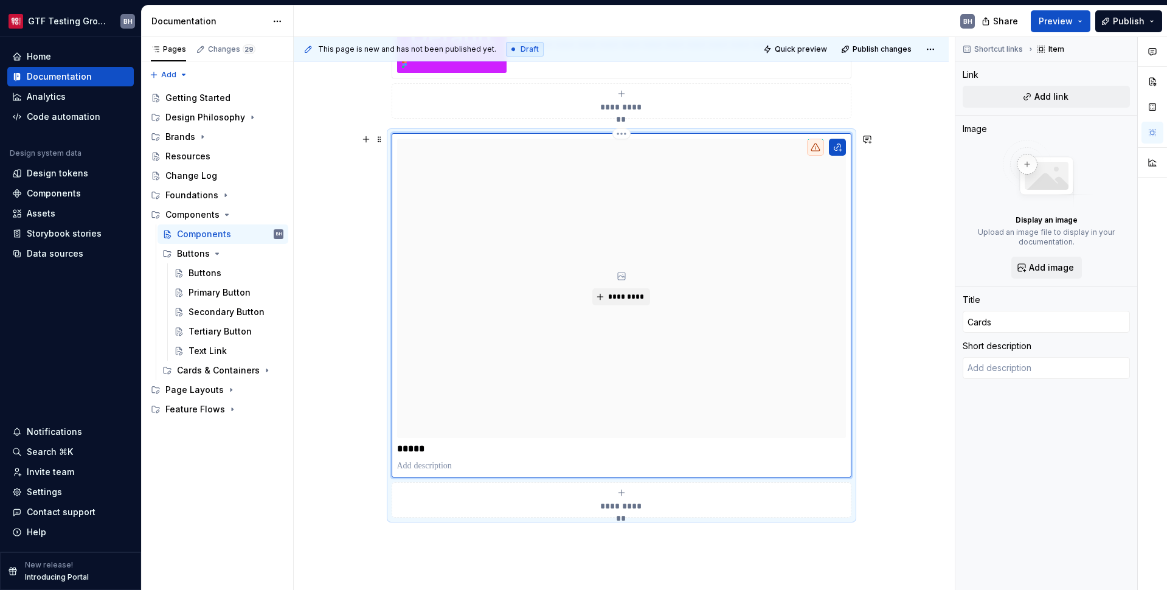
type textarea "*"
type input "Cards"
type textarea "*"
type input "Cards &"
type textarea "*"
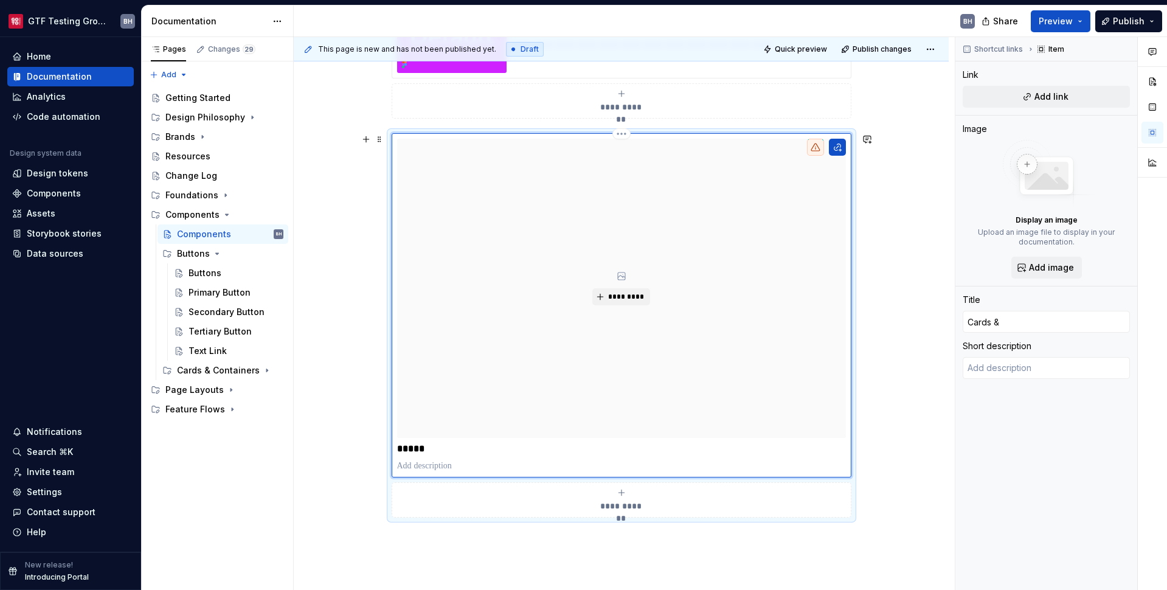
type input "Cards &"
type textarea "*"
click at [177, 368] on div "Cards & Containers" at bounding box center [206, 370] width 58 height 12
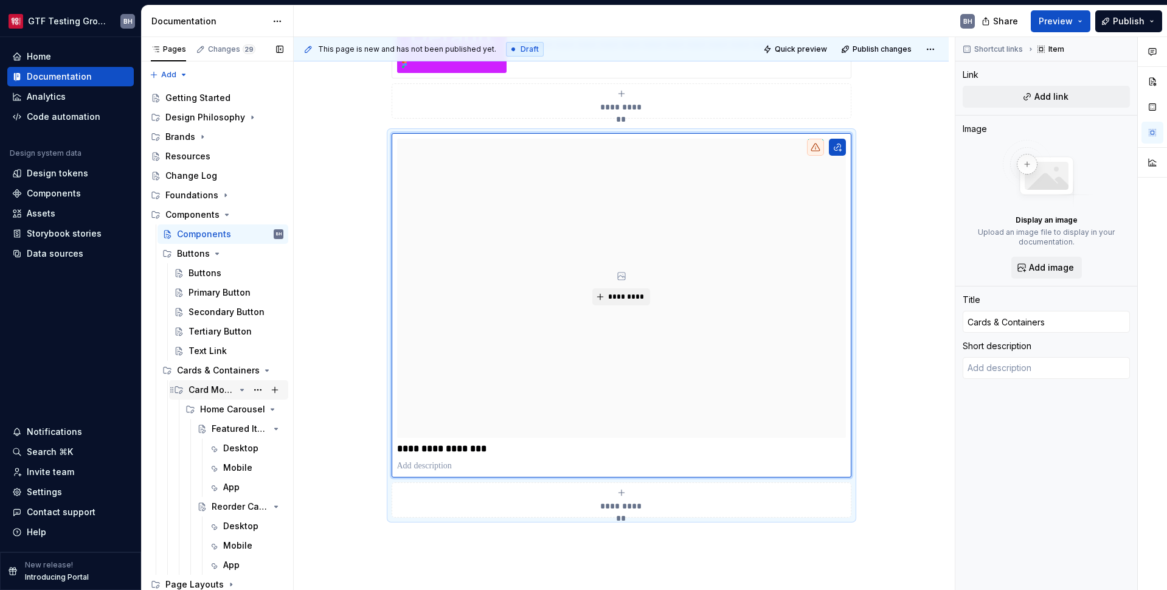
click at [206, 392] on div "Card Modules" at bounding box center [211, 390] width 46 height 12
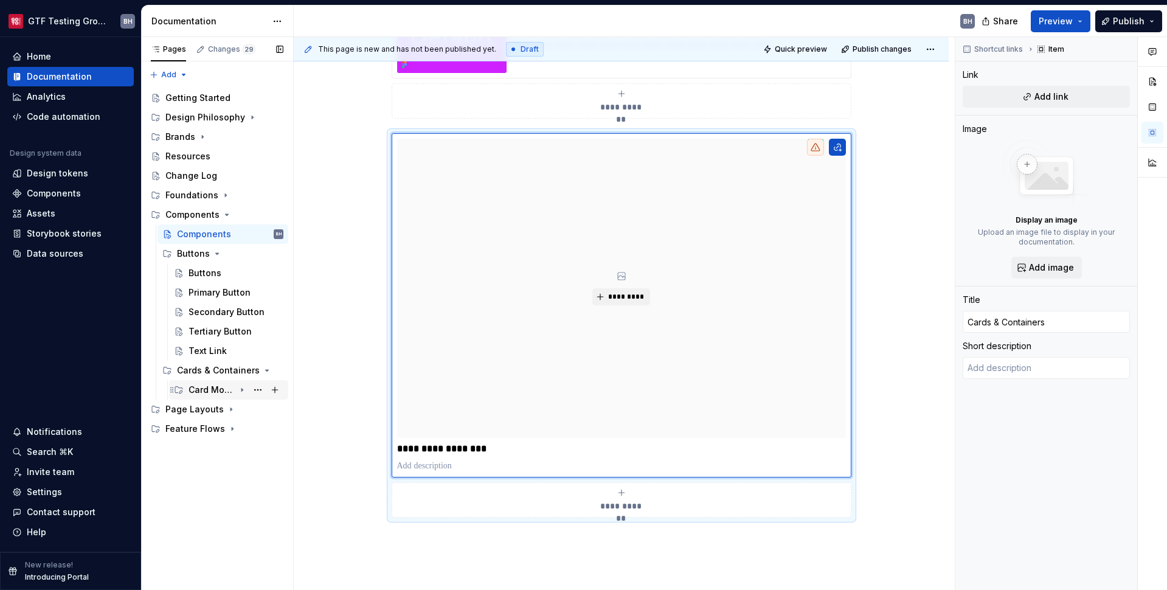
click at [206, 393] on div "Card Modules" at bounding box center [211, 390] width 46 height 12
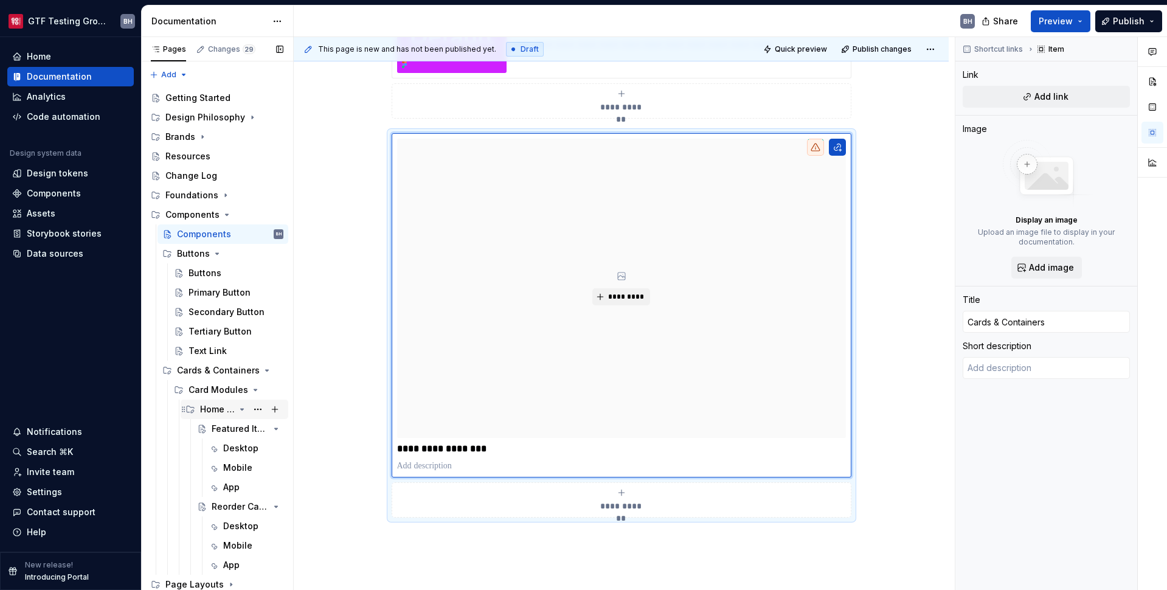
click at [213, 410] on div "Home Carousel" at bounding box center [217, 409] width 35 height 12
click at [221, 413] on div "Home Carousel" at bounding box center [217, 409] width 35 height 12
click at [222, 428] on div "Featured Items Carousel" at bounding box center [223, 429] width 23 height 12
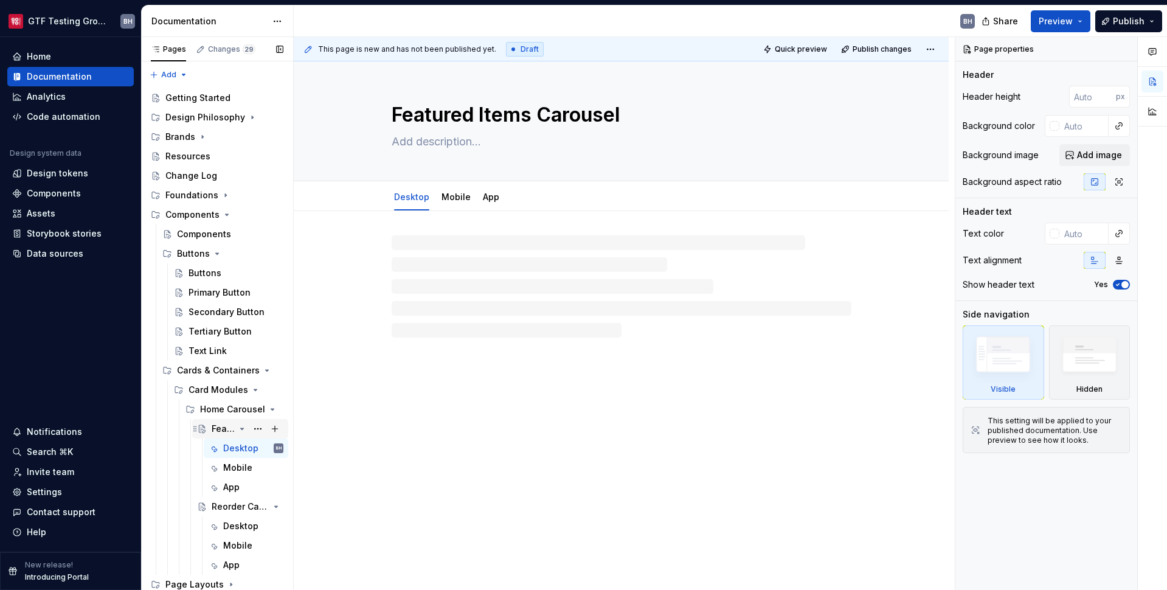
click at [215, 430] on div "Featured Items Carousel" at bounding box center [223, 429] width 23 height 12
click at [214, 503] on div "Reorder Carousel" at bounding box center [223, 506] width 23 height 12
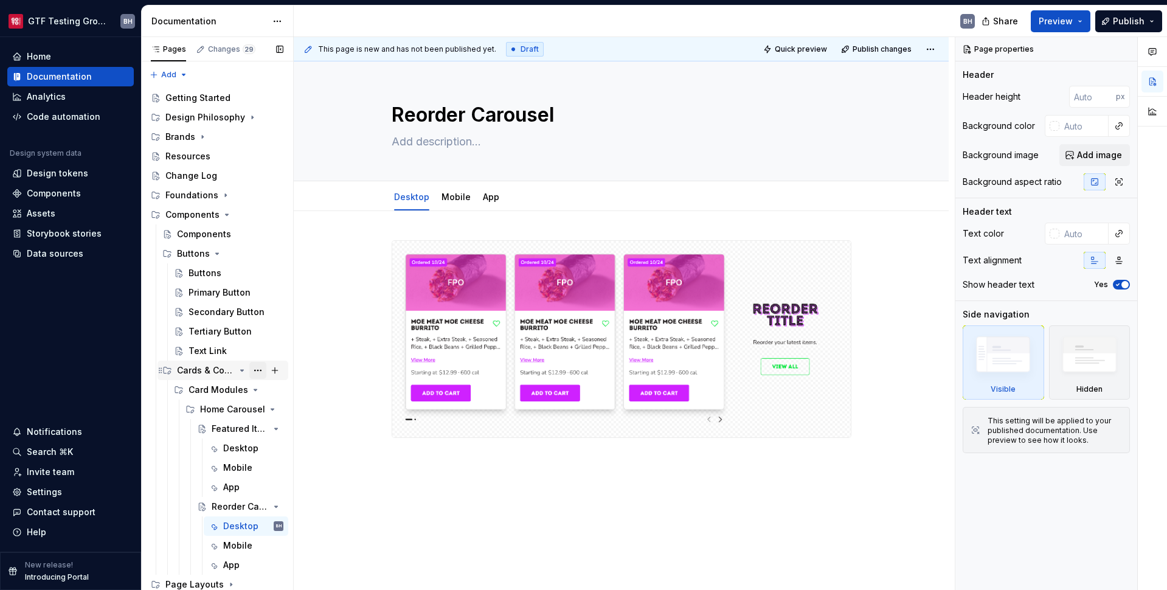
click at [249, 370] on button "Page tree" at bounding box center [257, 370] width 17 height 17
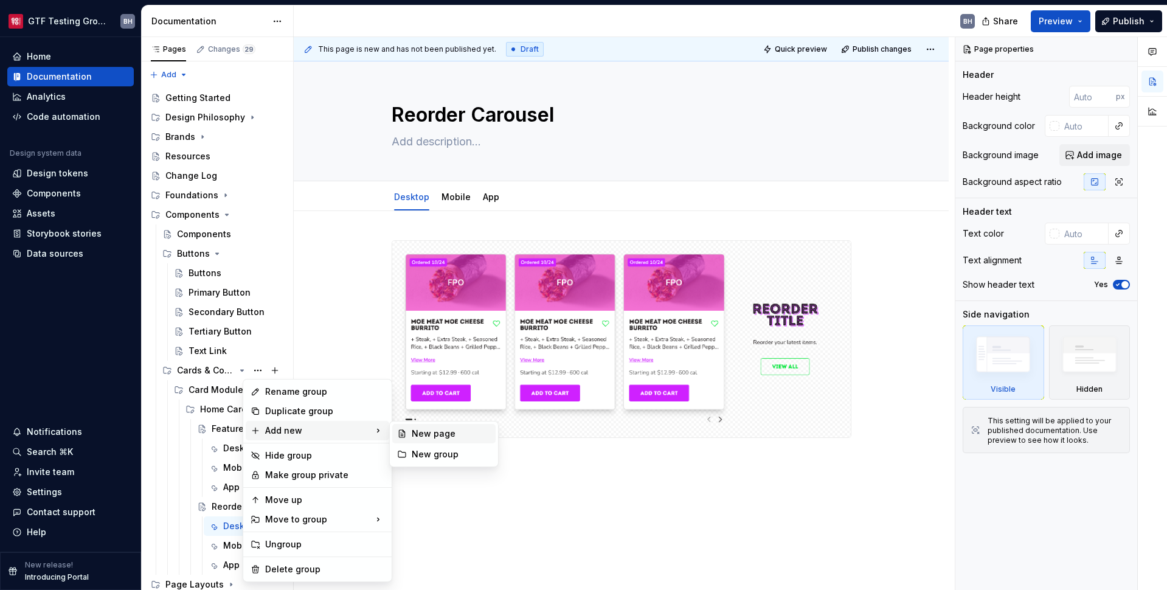
click at [440, 434] on div "New page" at bounding box center [451, 433] width 79 height 12
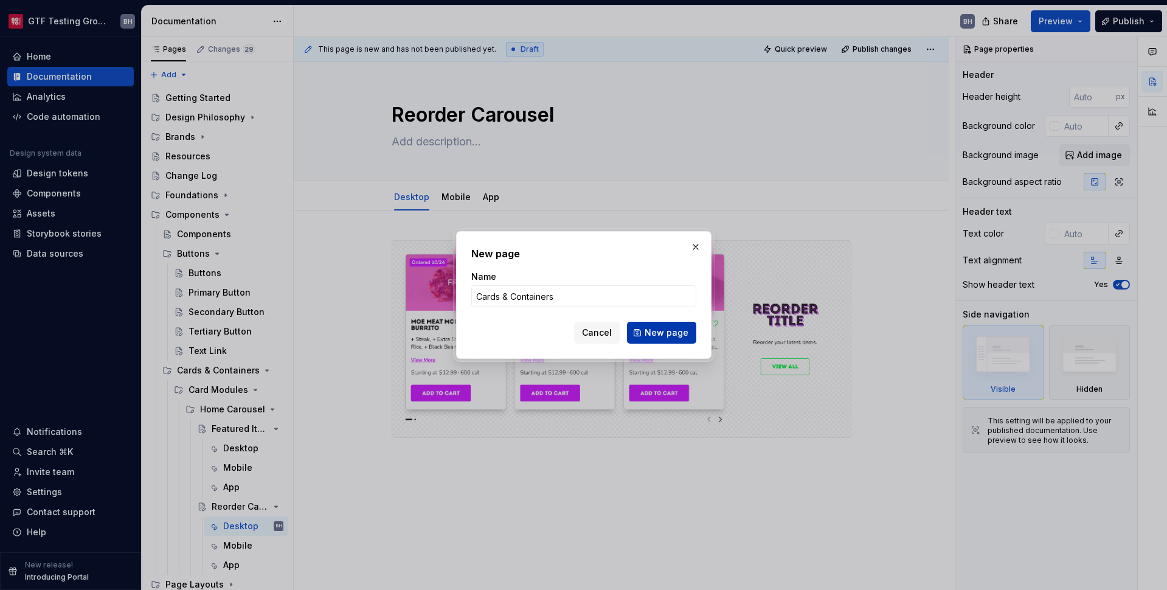
click at [672, 337] on span "New page" at bounding box center [667, 333] width 44 height 12
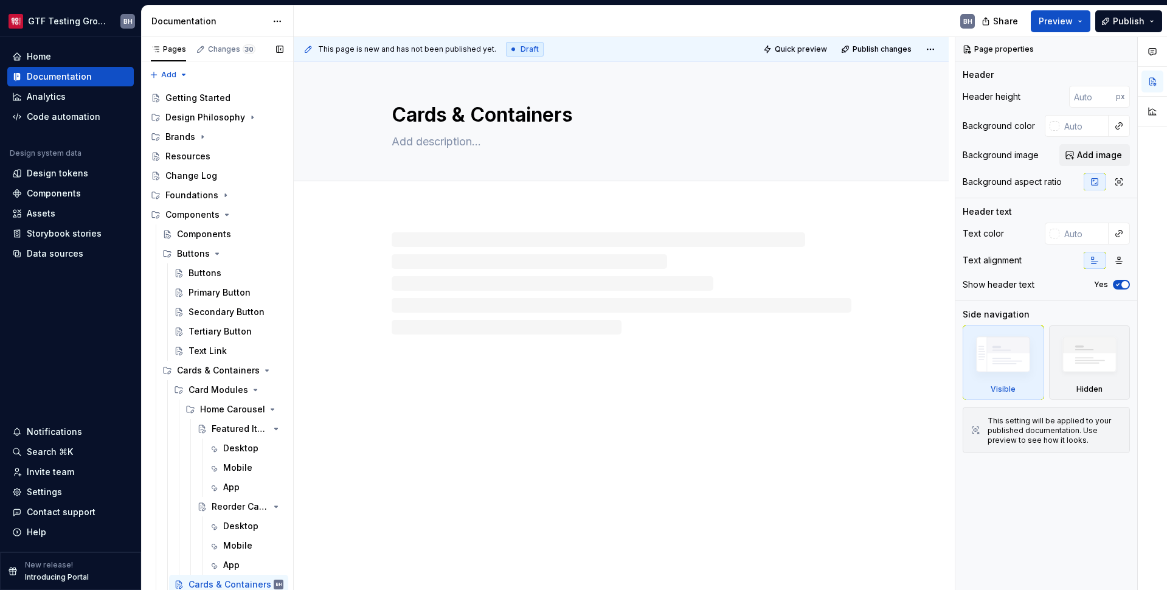
scroll to position [12, 0]
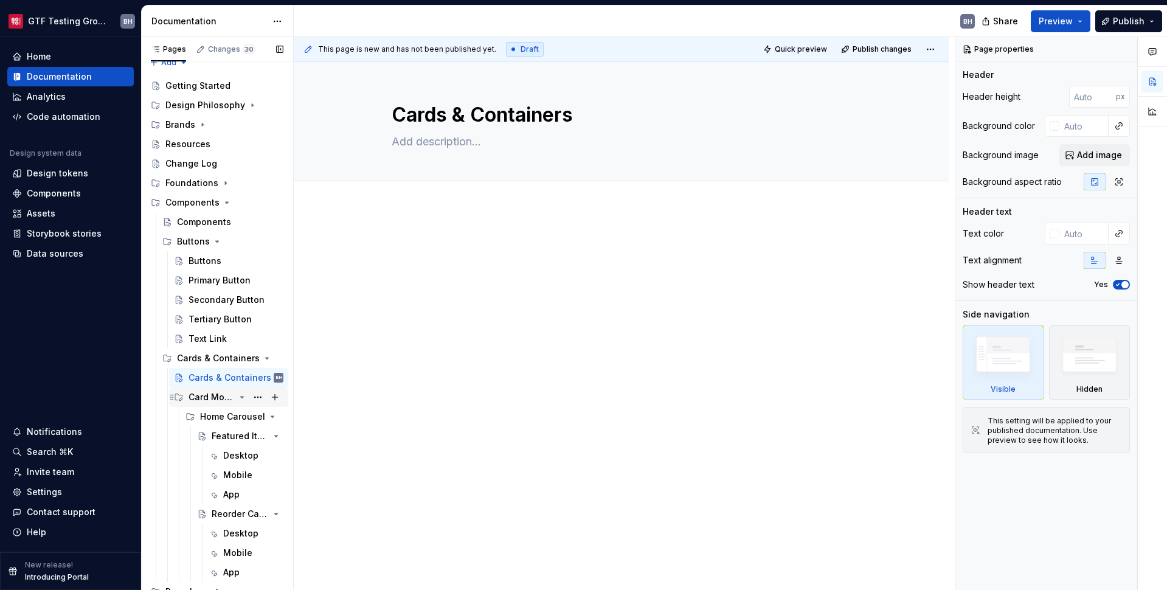
click at [202, 395] on div "Card Modules" at bounding box center [211, 397] width 46 height 12
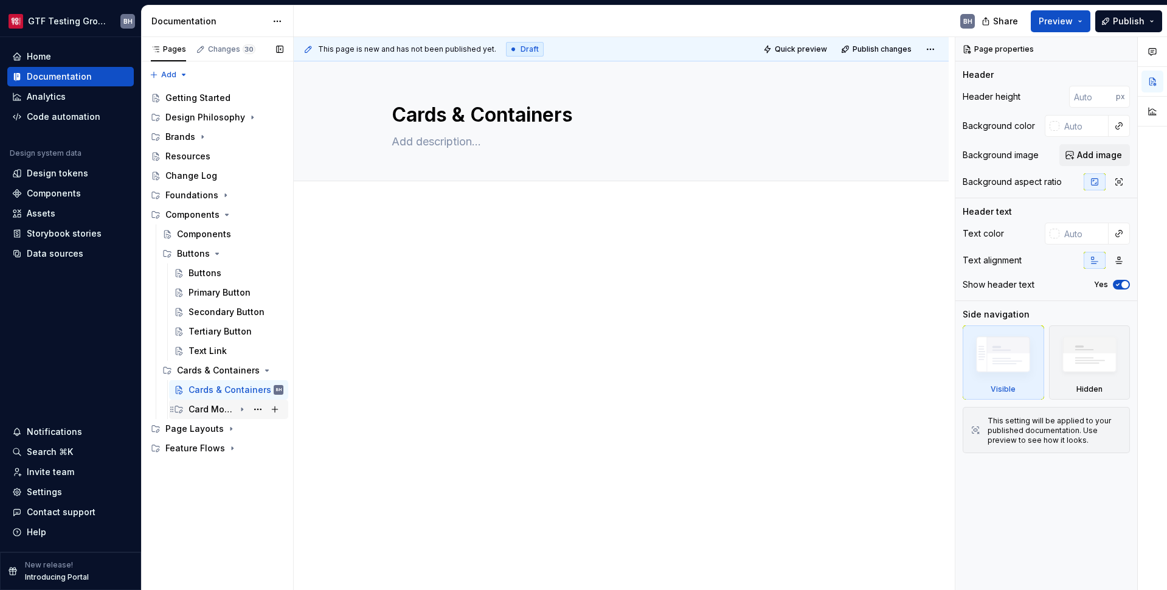
scroll to position [0, 0]
click at [212, 408] on div "Card Modules" at bounding box center [211, 409] width 46 height 12
click at [195, 233] on div "Components" at bounding box center [204, 234] width 54 height 12
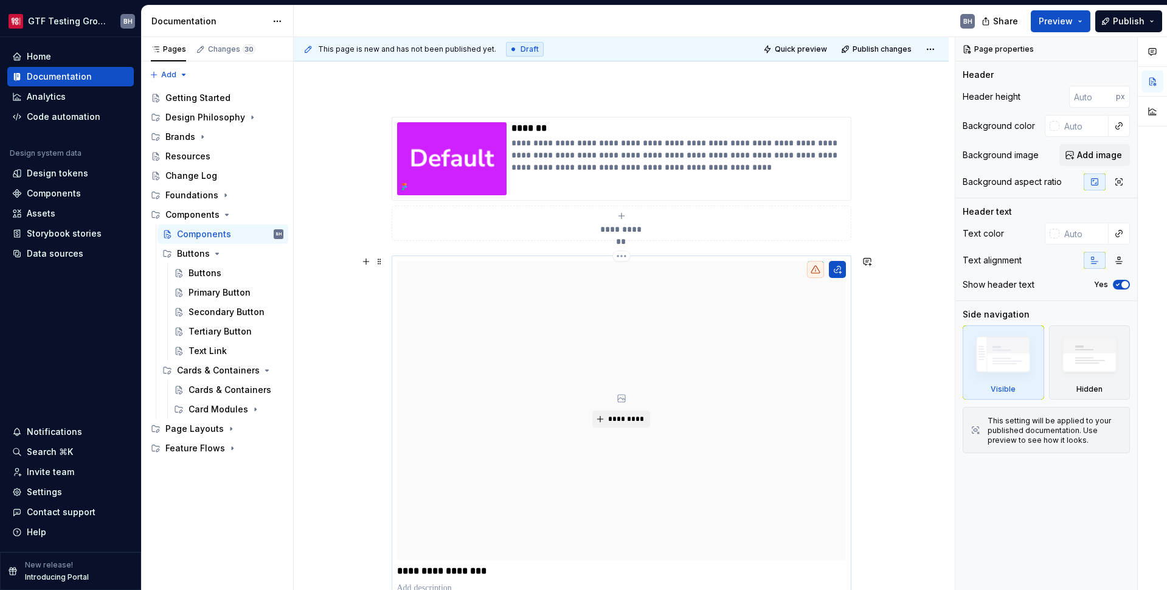
scroll to position [237, 0]
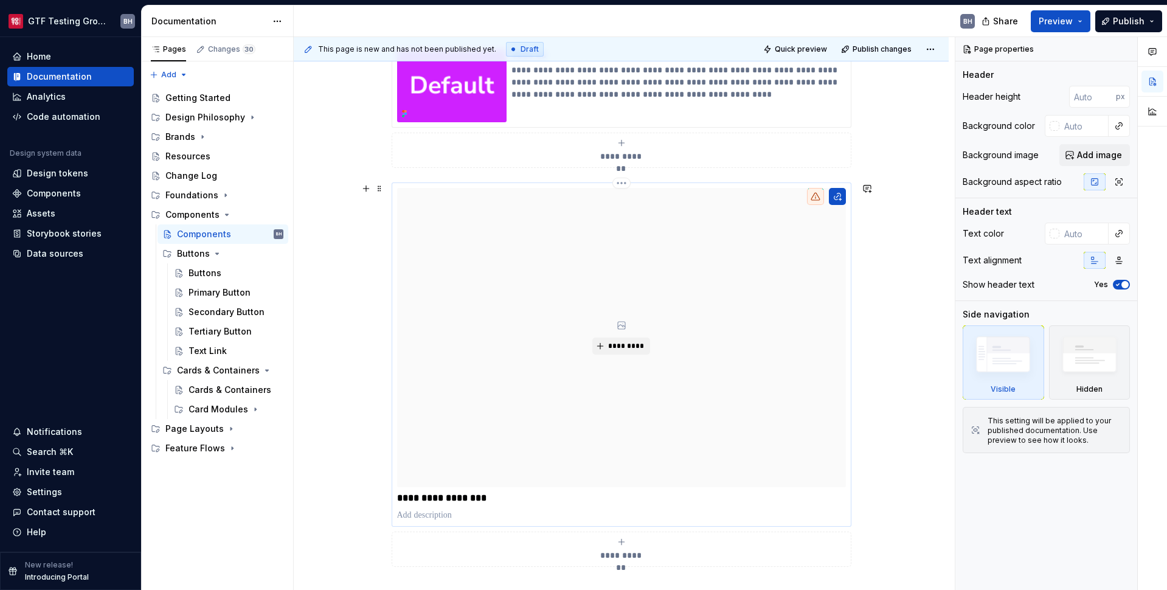
click at [530, 392] on div "*********" at bounding box center [621, 337] width 449 height 299
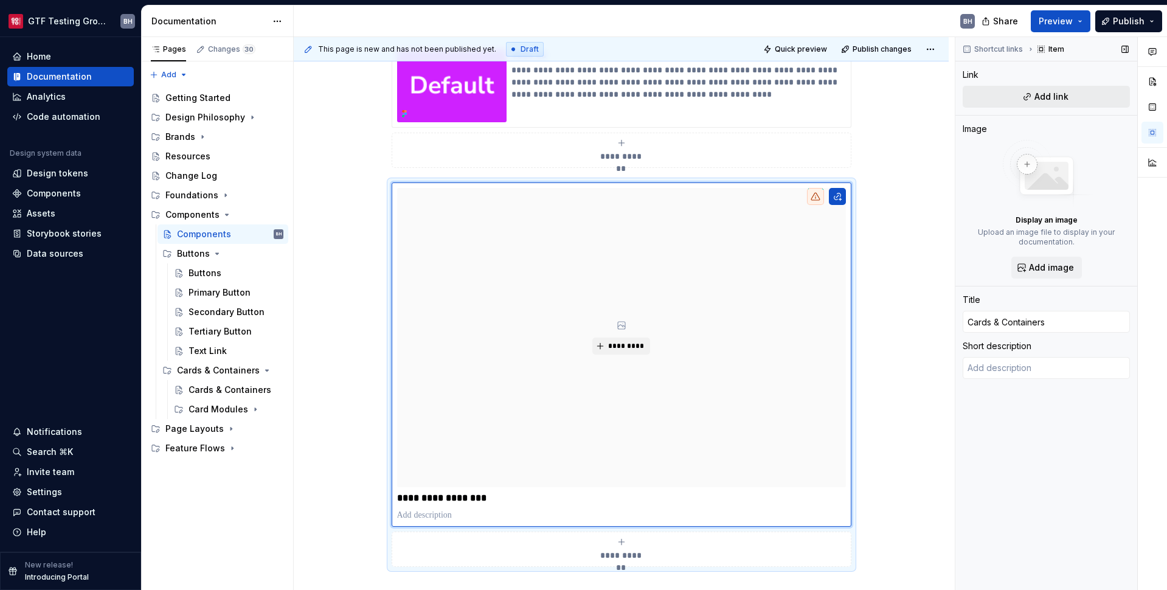
click at [902, 96] on button "Add link" at bounding box center [1046, 97] width 167 height 22
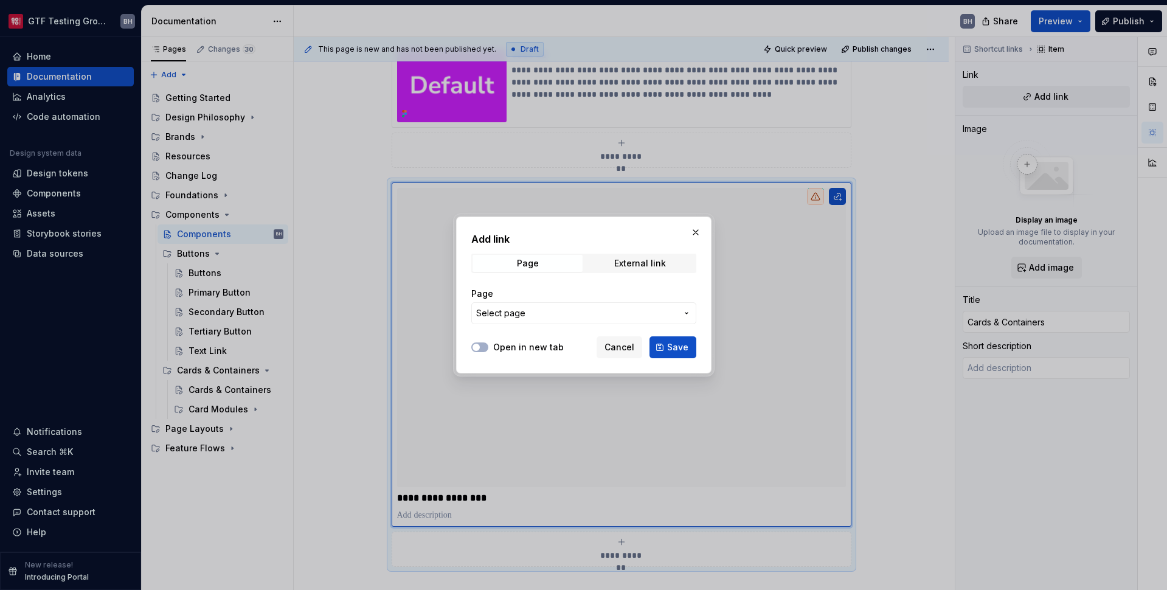
click at [559, 317] on span "Select page" at bounding box center [576, 313] width 201 height 12
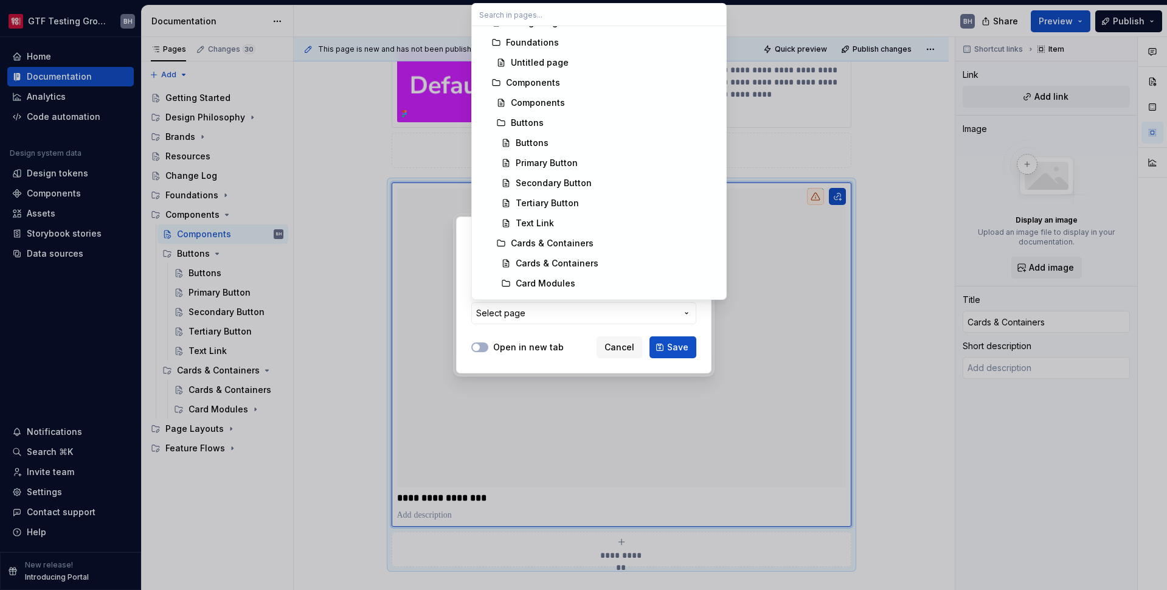
scroll to position [337, 0]
click at [566, 258] on div "Cards & Containers" at bounding box center [557, 263] width 83 height 12
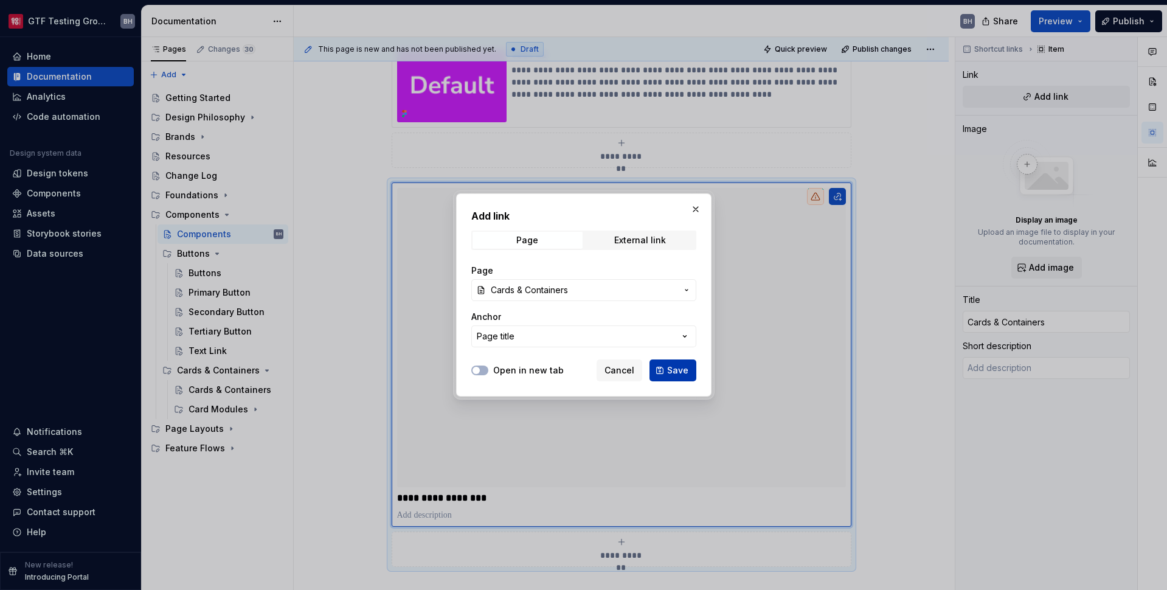
click at [676, 373] on span "Save" at bounding box center [677, 370] width 21 height 12
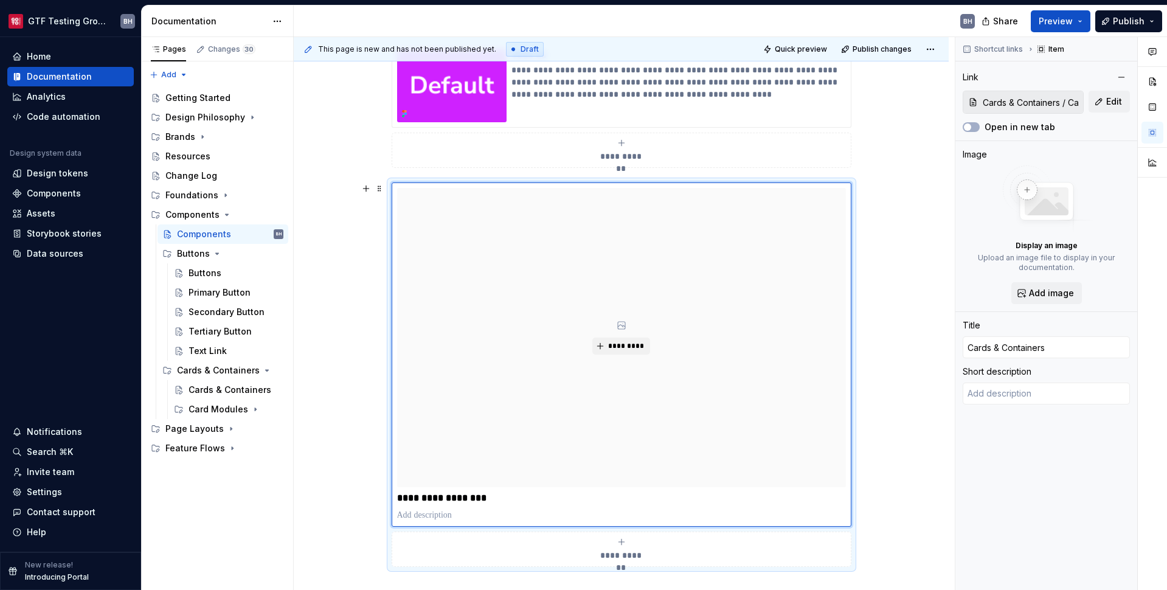
scroll to position [237, 0]
click at [902, 293] on span "Add image" at bounding box center [1051, 293] width 45 height 12
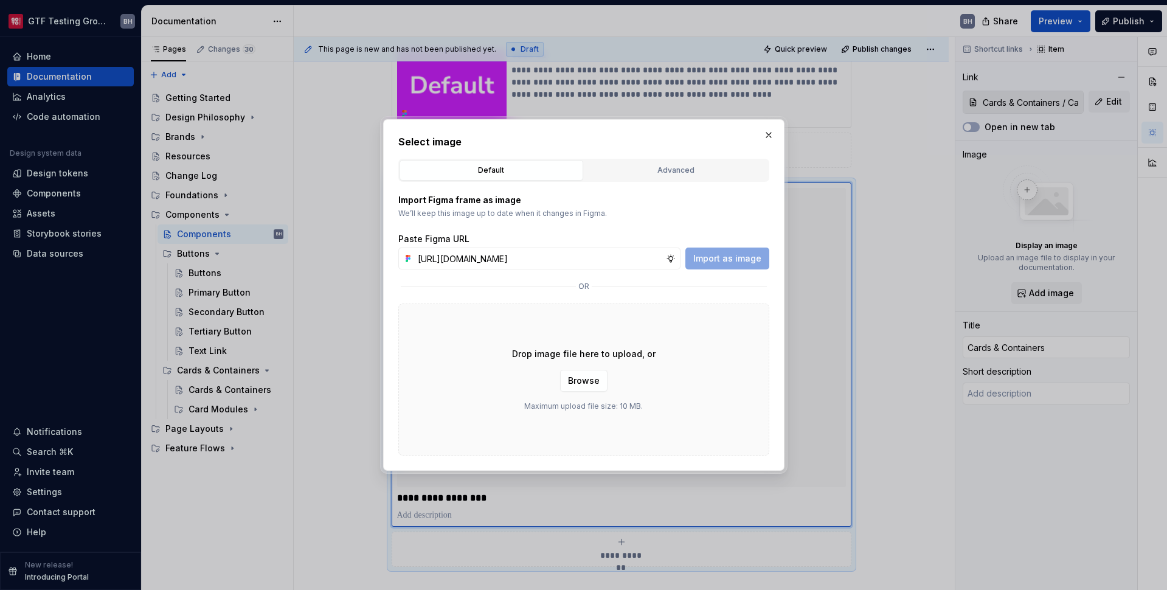
scroll to position [0, 286]
click at [721, 261] on span "Import as image" at bounding box center [727, 258] width 68 height 12
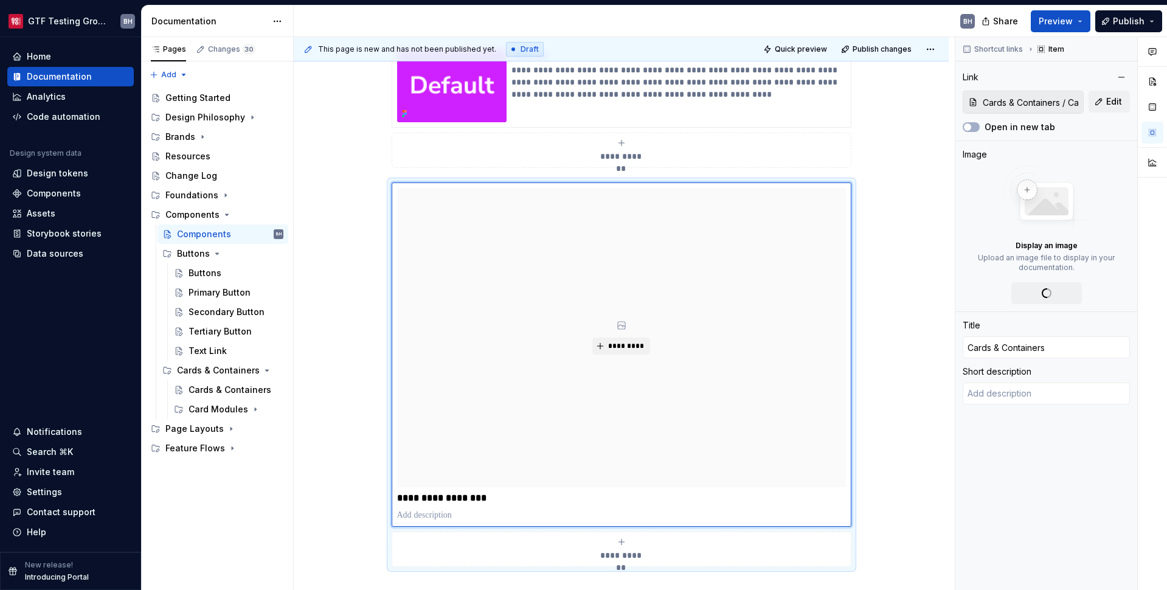
scroll to position [237, 0]
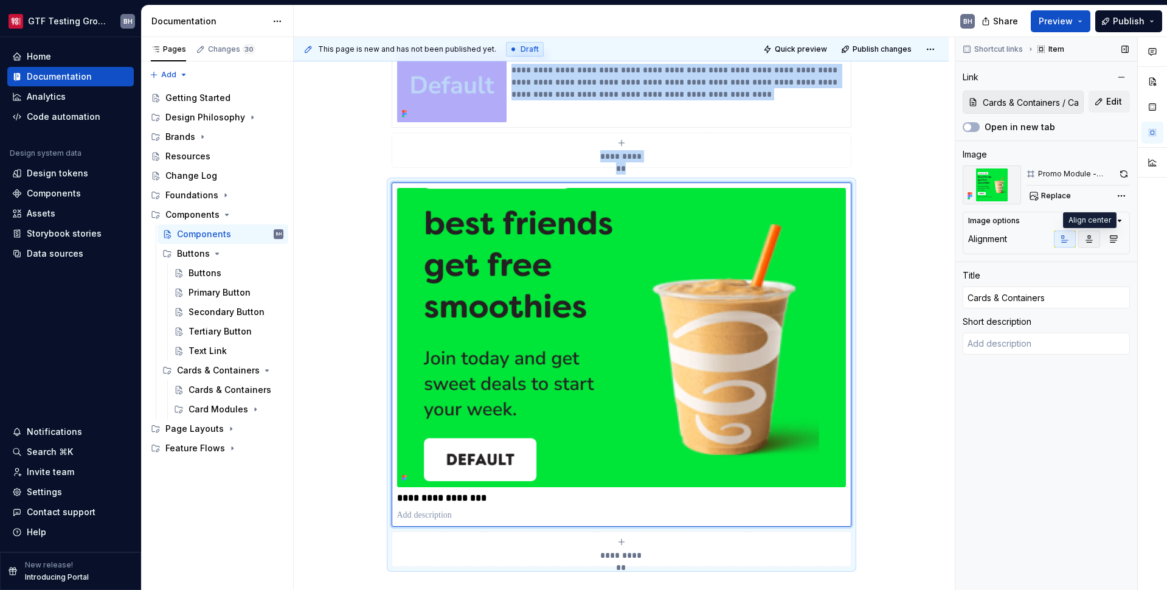
click at [902, 241] on icon "button" at bounding box center [1089, 239] width 10 height 10
click at [902, 243] on button "button" at bounding box center [1113, 238] width 22 height 17
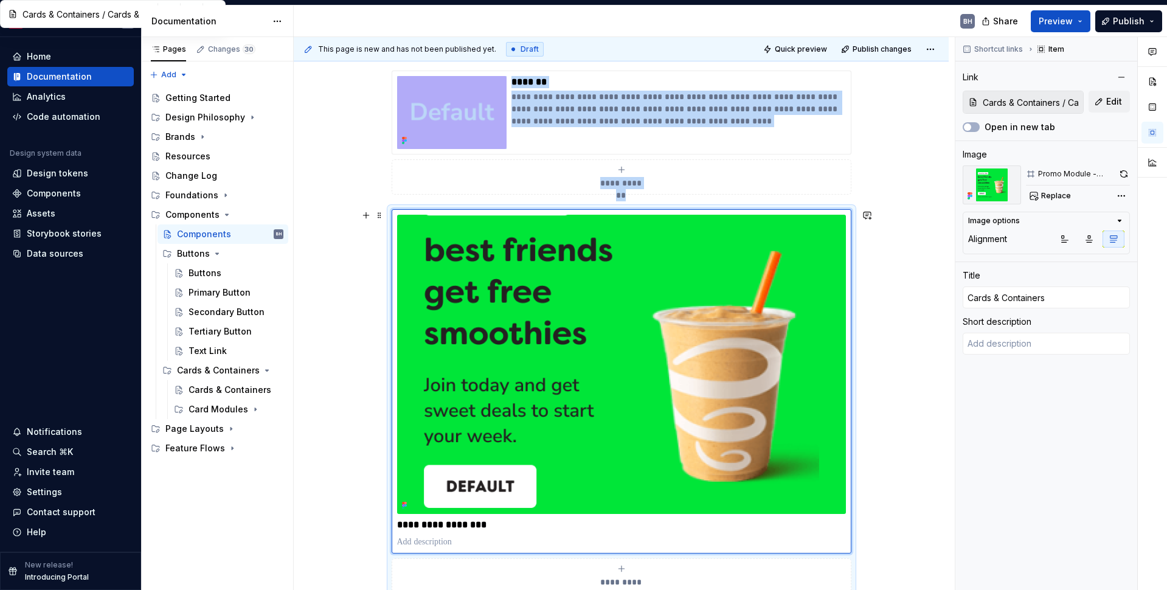
scroll to position [201, 0]
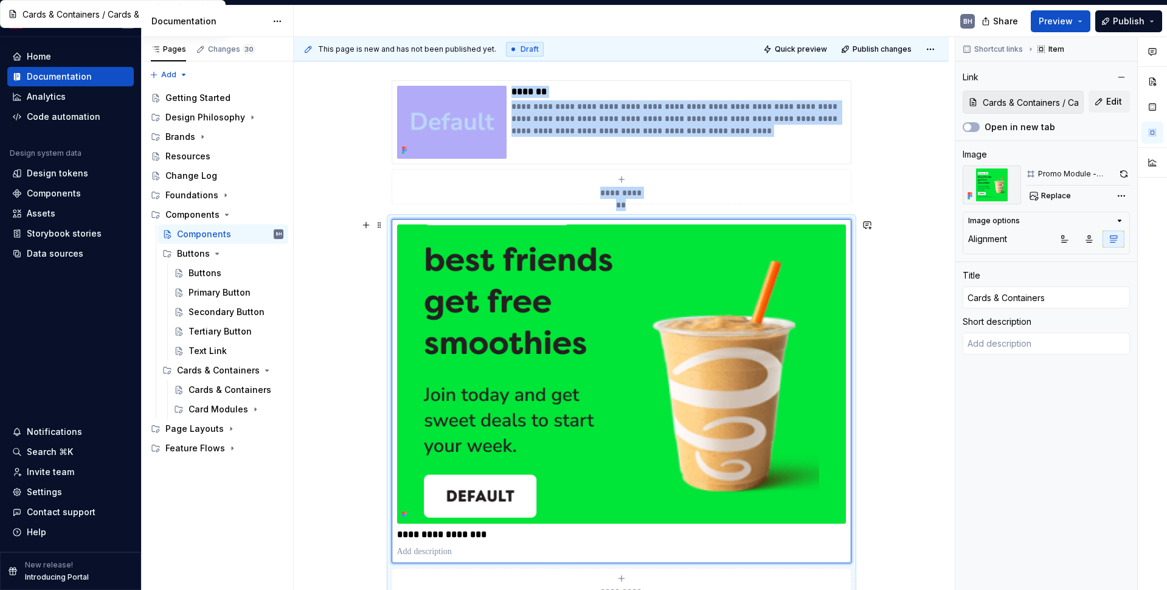
click at [392, 275] on div "**********" at bounding box center [622, 411] width 460 height 384
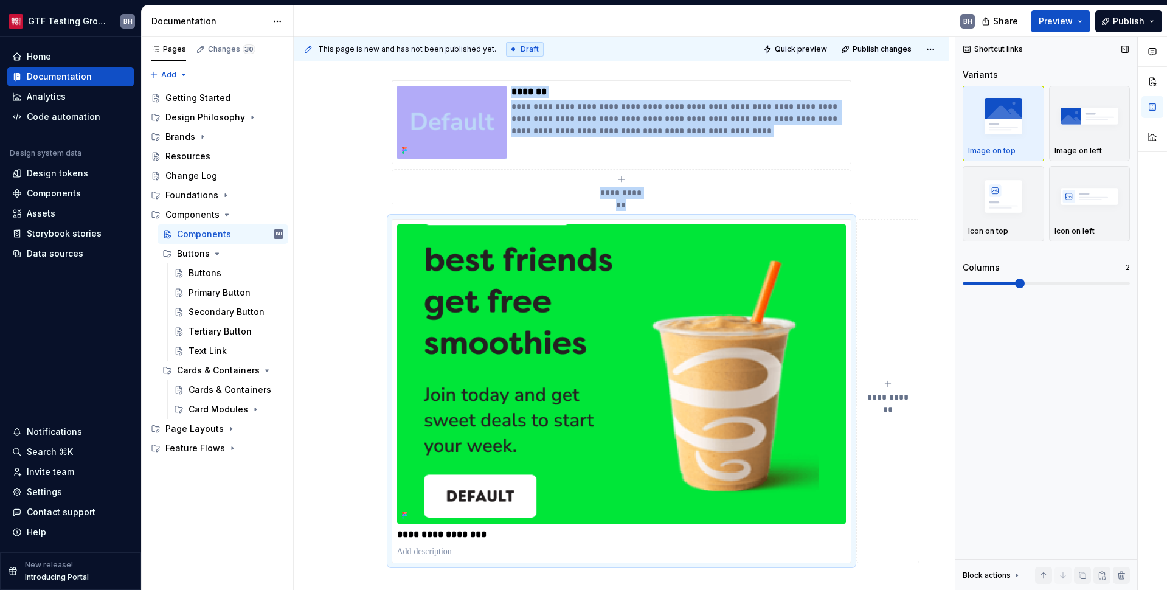
click at [902, 282] on span at bounding box center [1046, 283] width 167 height 10
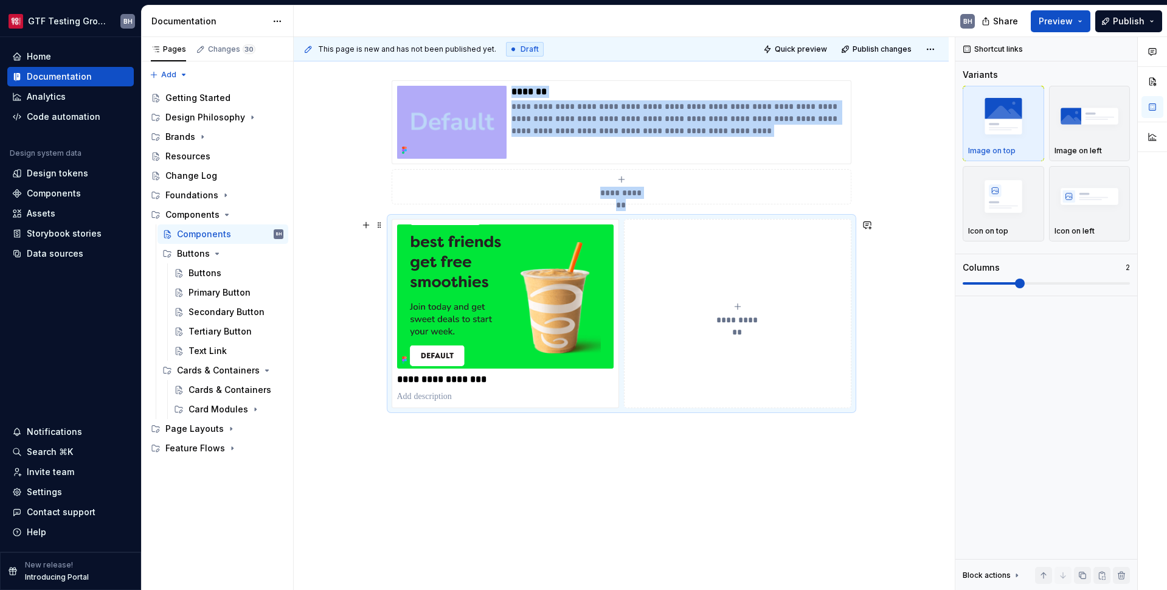
click at [709, 288] on button "**********" at bounding box center [737, 313] width 227 height 189
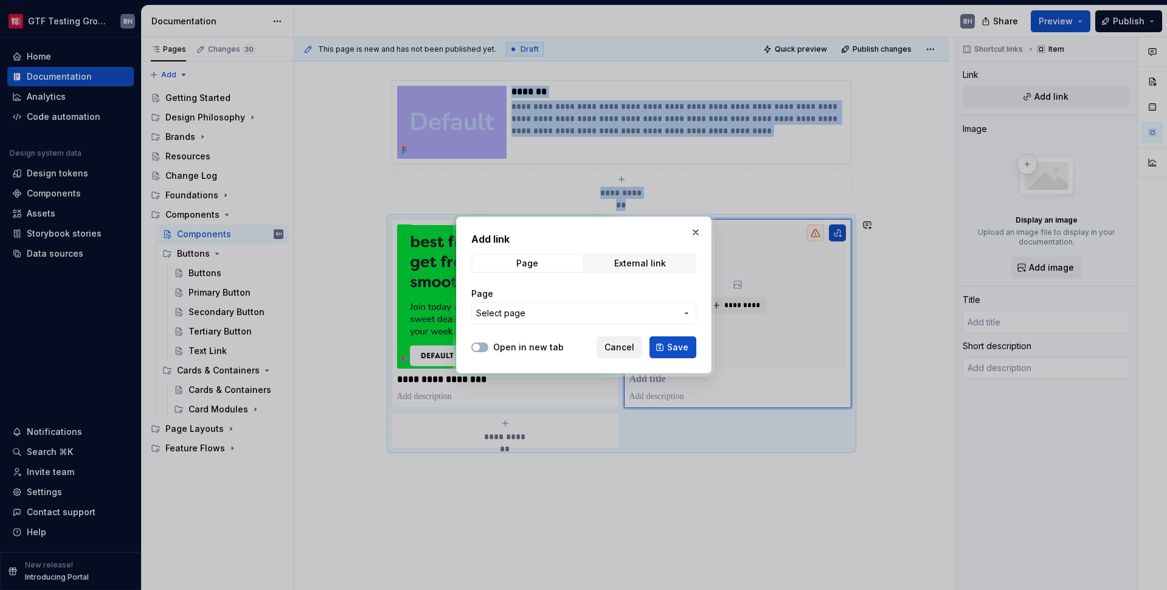
click at [624, 346] on span "Cancel" at bounding box center [619, 347] width 30 height 12
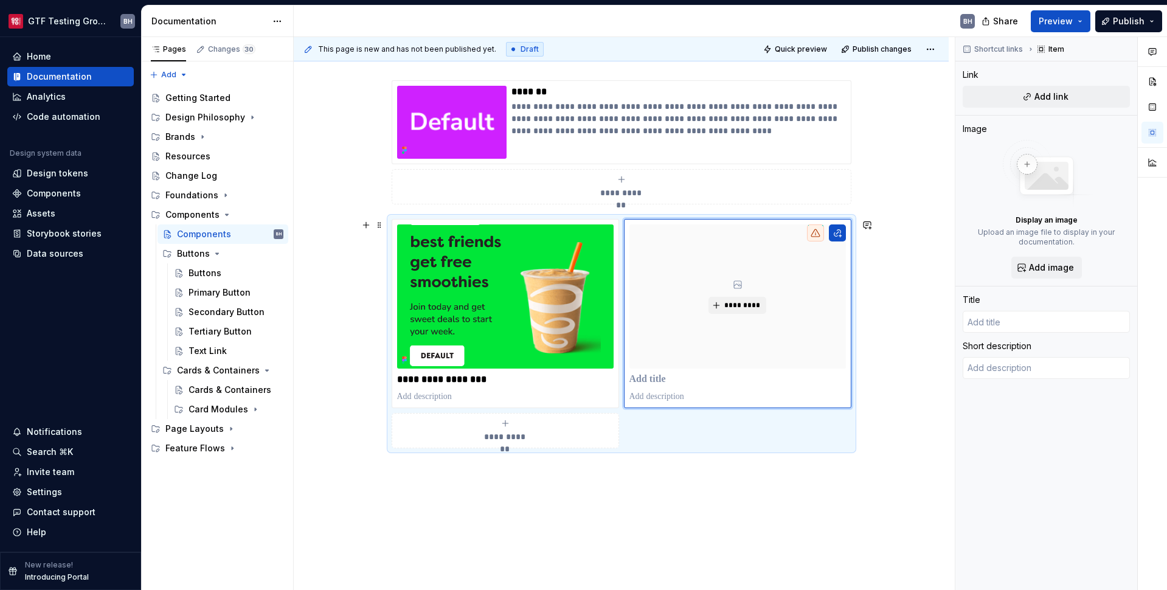
click at [650, 380] on p at bounding box center [737, 379] width 216 height 12
click at [902, 269] on span "Add image" at bounding box center [1051, 267] width 45 height 12
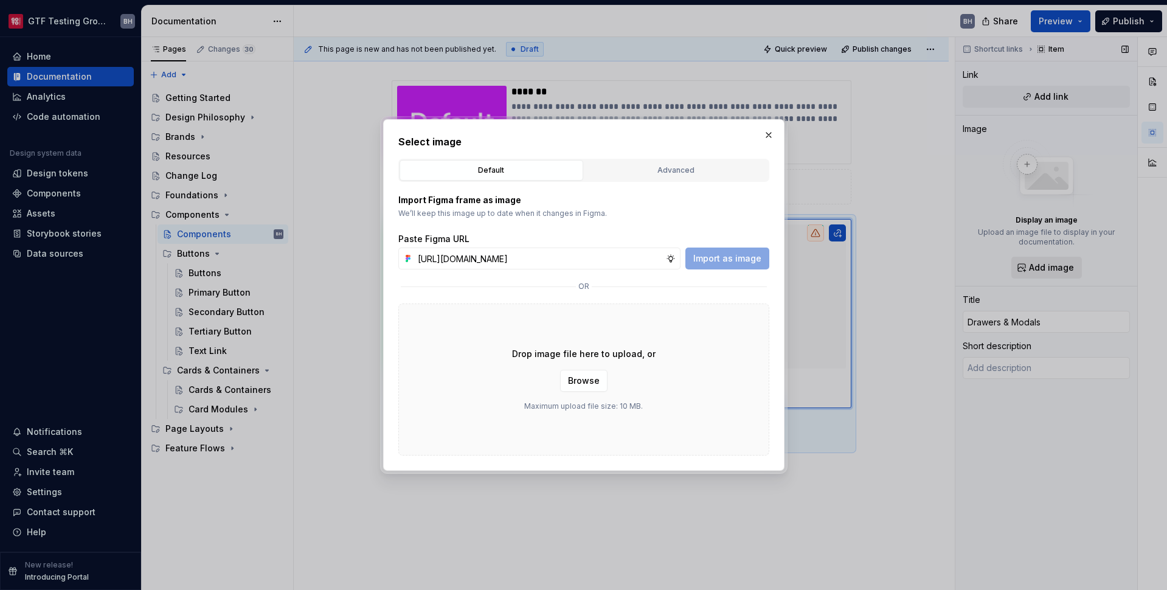
scroll to position [0, 283]
click at [720, 261] on span "Import as image" at bounding box center [727, 258] width 68 height 12
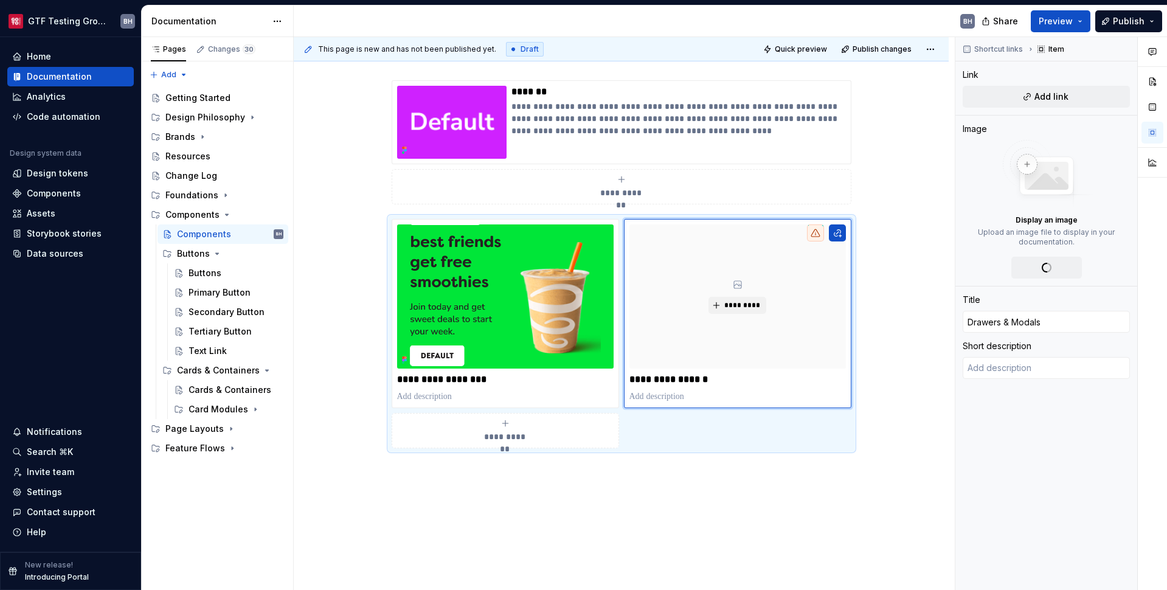
scroll to position [201, 0]
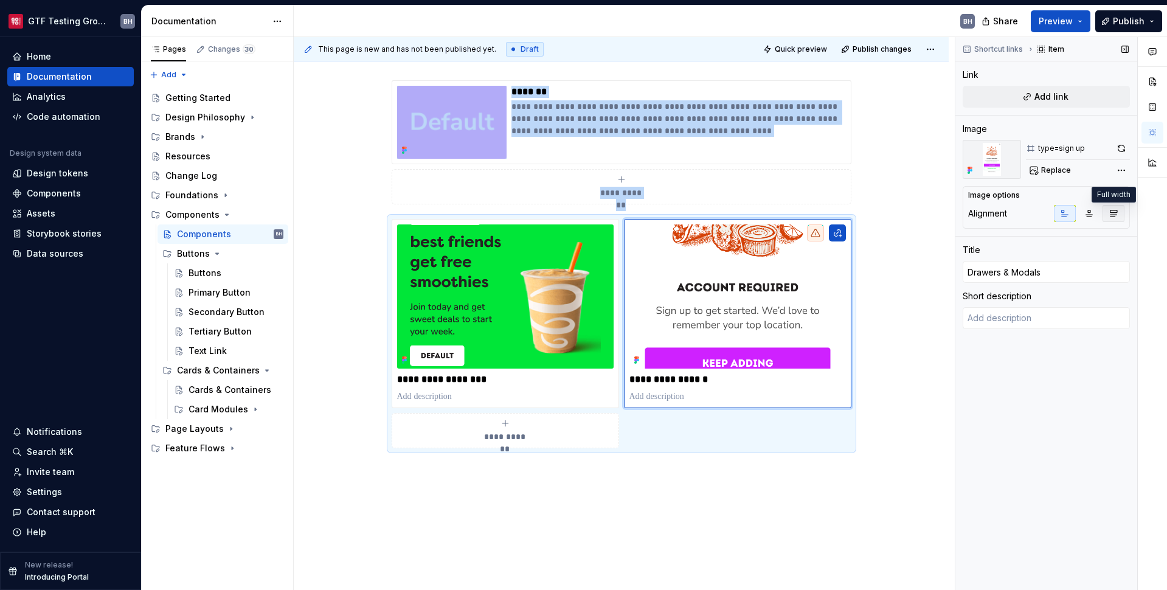
click at [902, 218] on button "button" at bounding box center [1113, 213] width 22 height 17
click at [902, 25] on span "Preview" at bounding box center [1056, 21] width 34 height 12
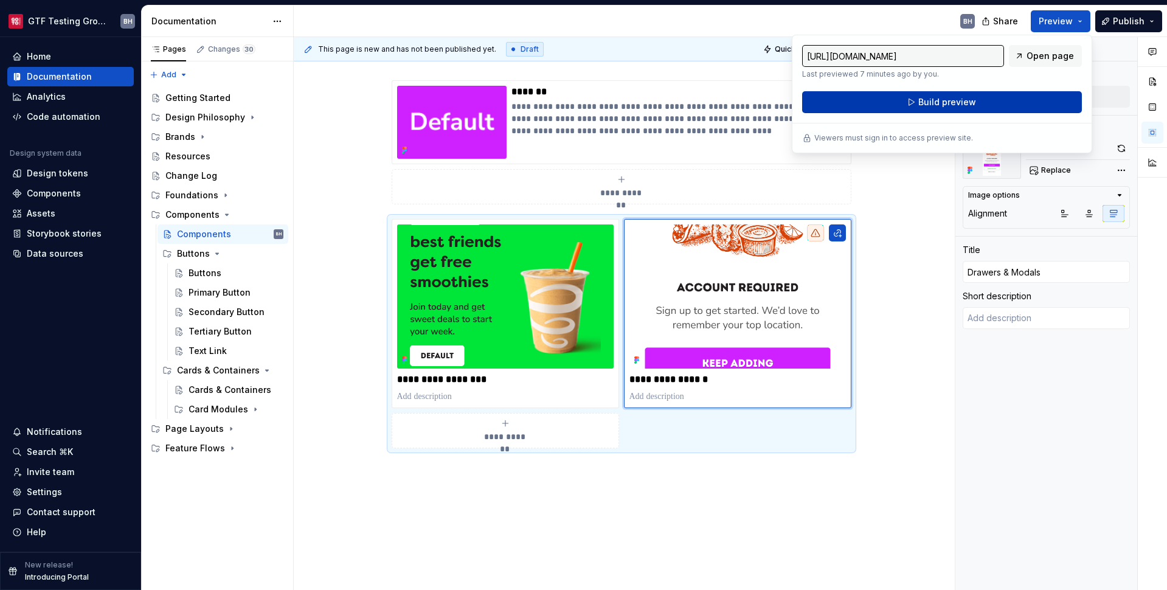
click at [902, 106] on button "Build preview" at bounding box center [942, 102] width 280 height 22
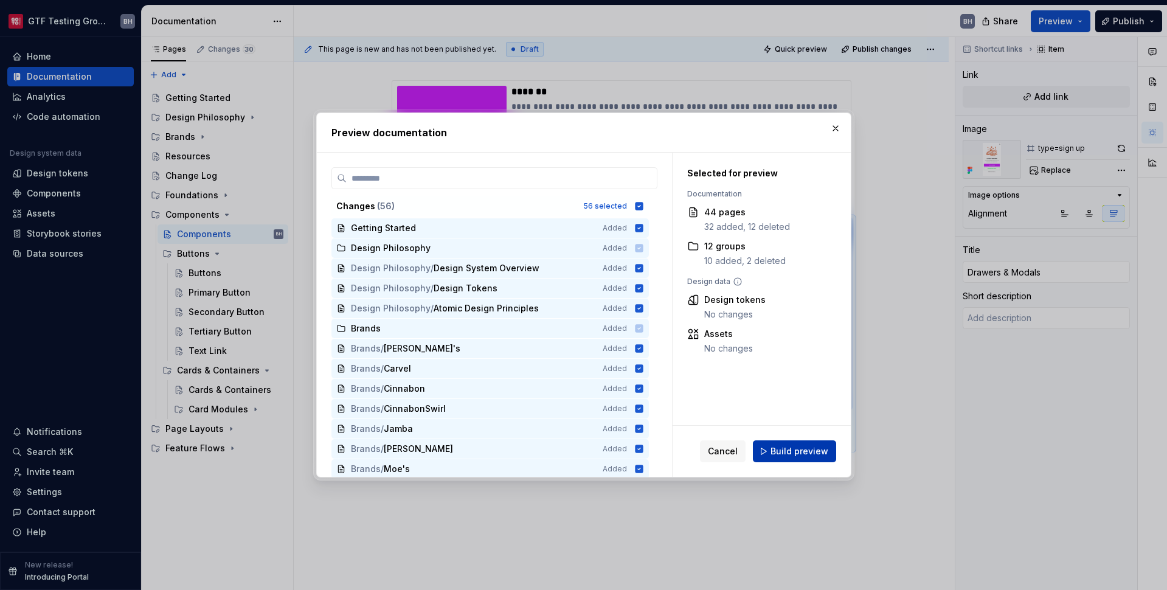
click at [776, 451] on span "Build preview" at bounding box center [799, 451] width 58 height 12
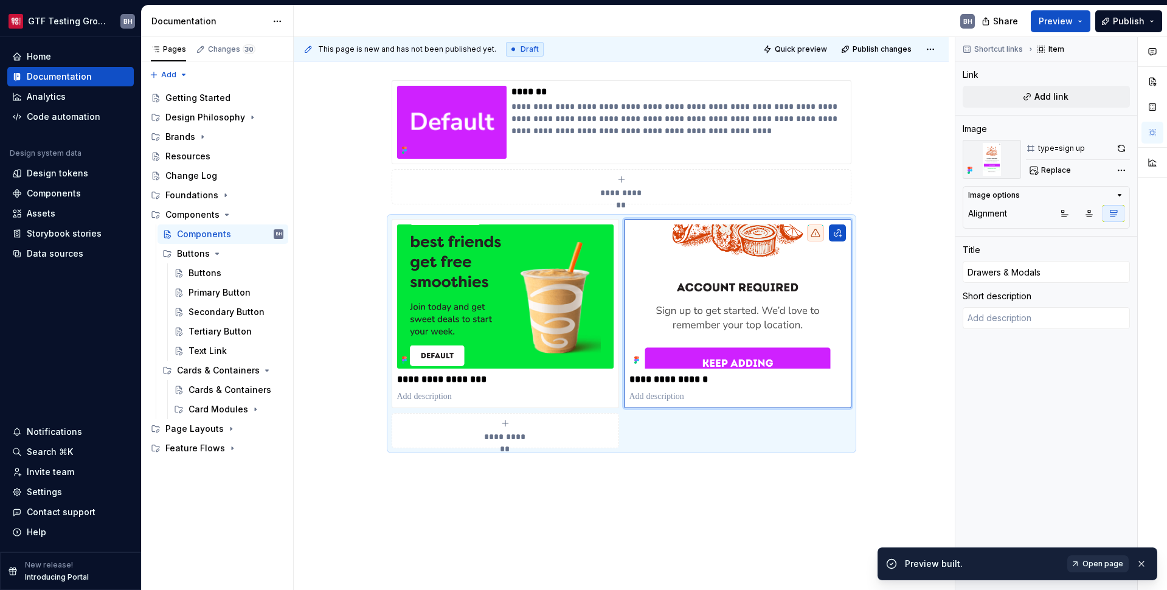
click at [902, 570] on link "Open page" at bounding box center [1097, 563] width 61 height 17
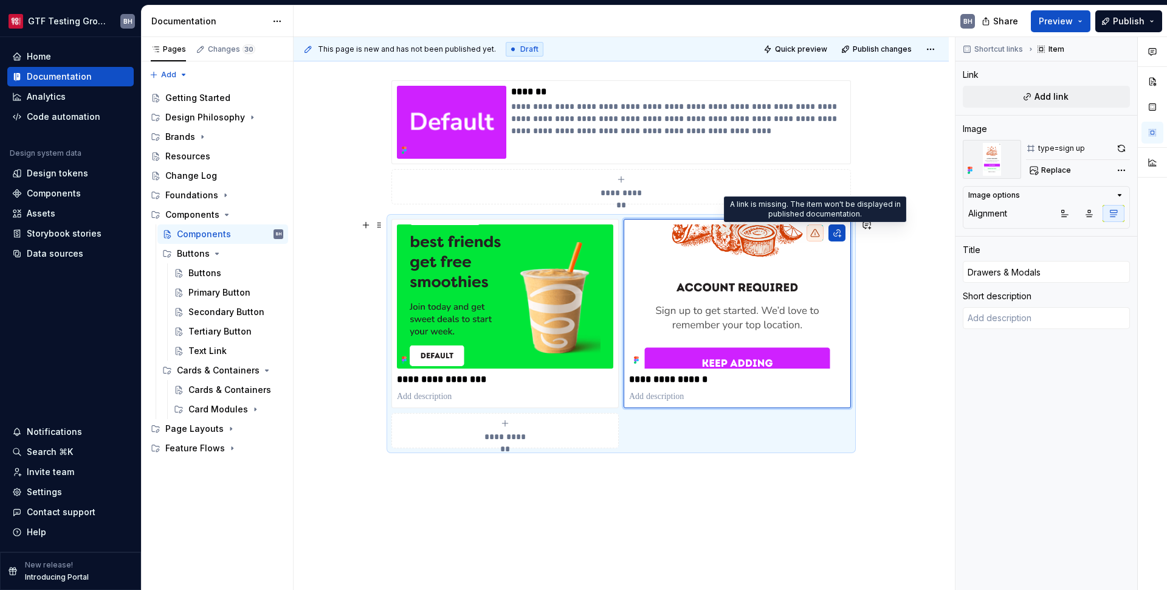
click at [815, 234] on icon at bounding box center [816, 233] width 10 height 10
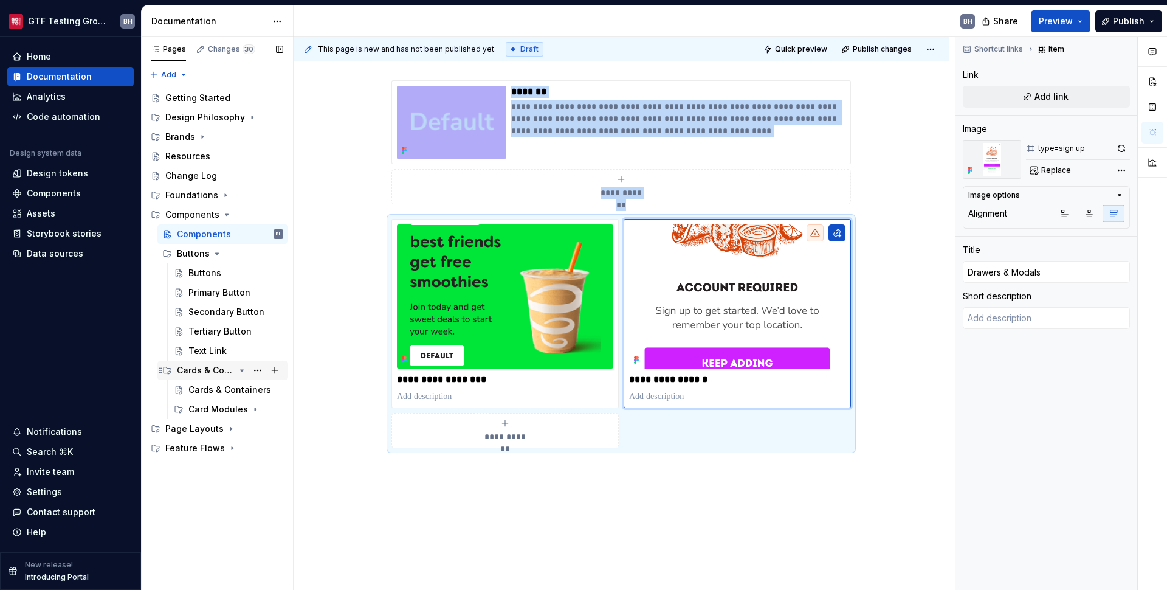
click at [209, 370] on div "Cards & Containers" at bounding box center [206, 370] width 58 height 12
click at [198, 252] on div "Buttons" at bounding box center [193, 253] width 33 height 12
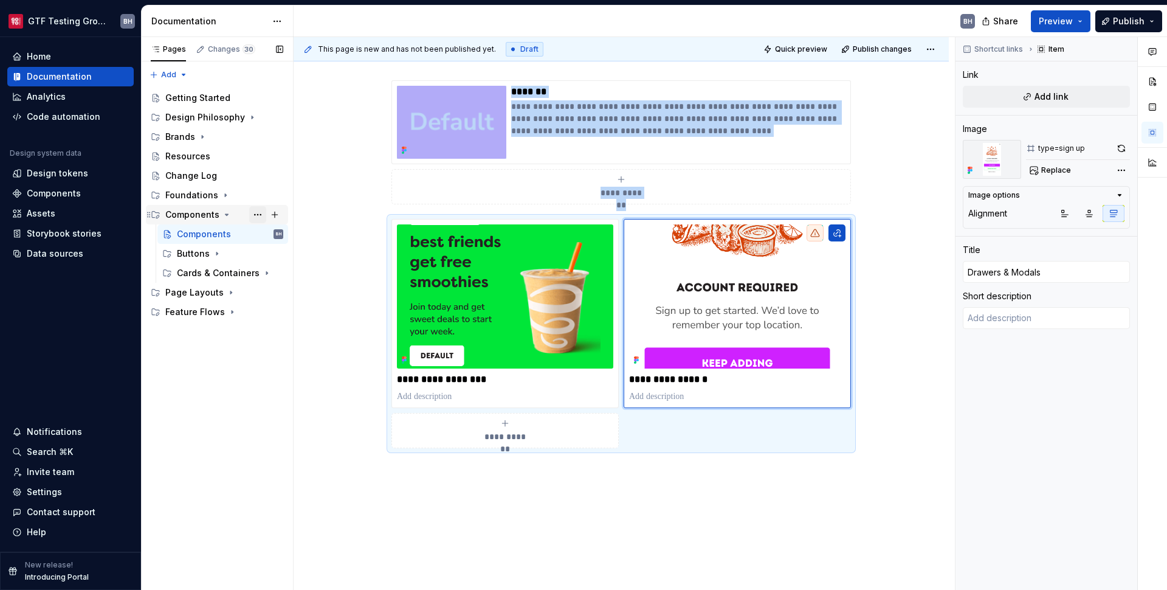
click at [255, 215] on button "Page tree" at bounding box center [257, 214] width 17 height 17
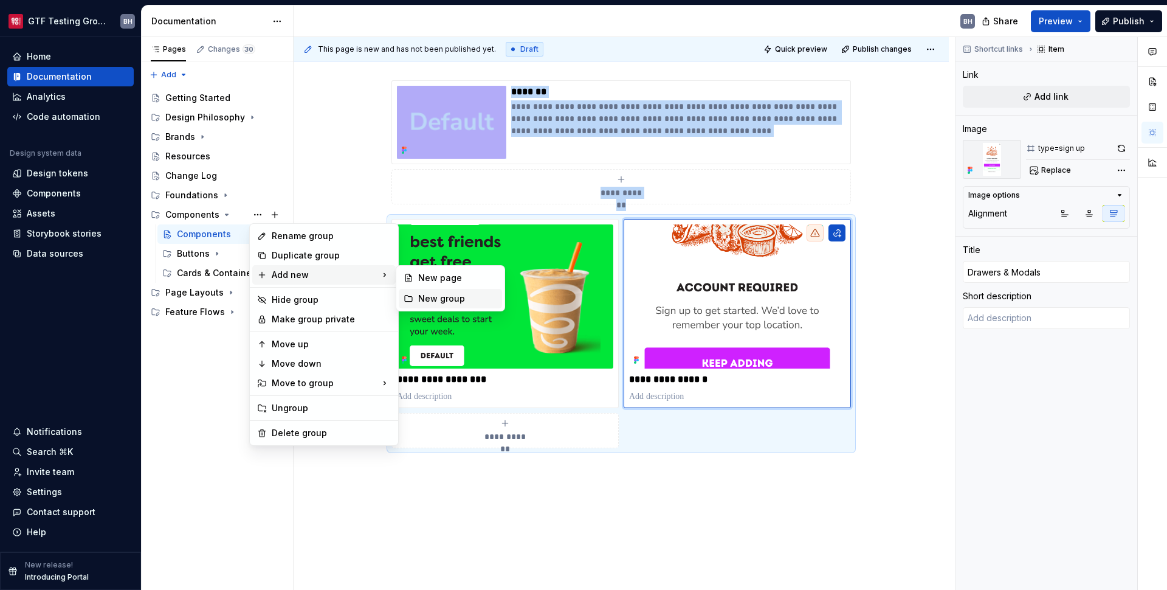
click at [425, 300] on div "New group" at bounding box center [457, 298] width 79 height 12
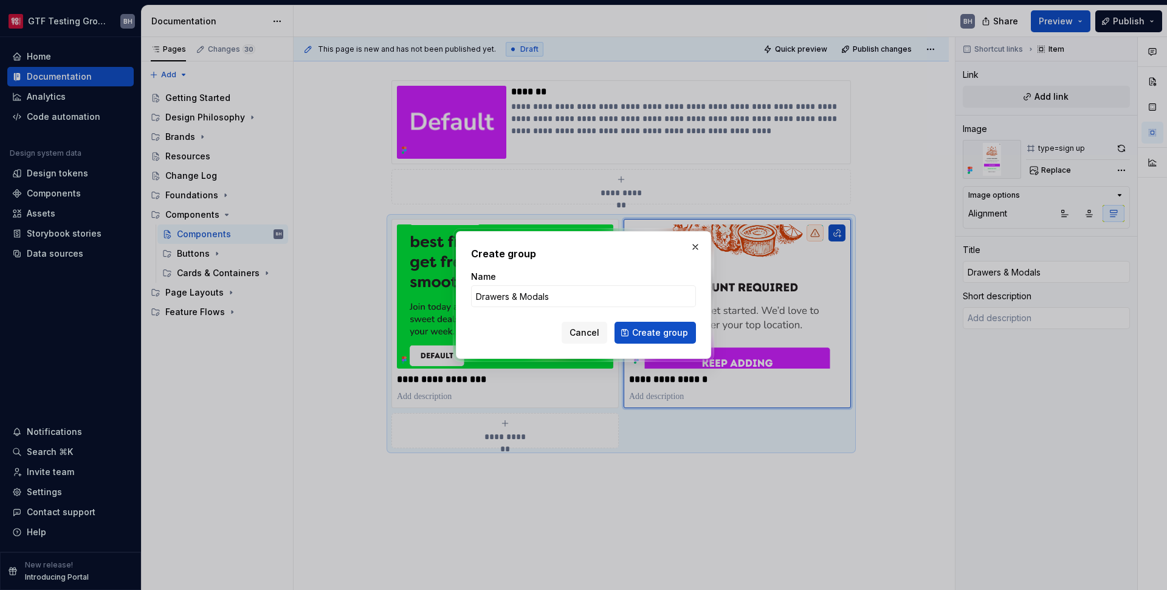
click button "Create group" at bounding box center [655, 333] width 81 height 22
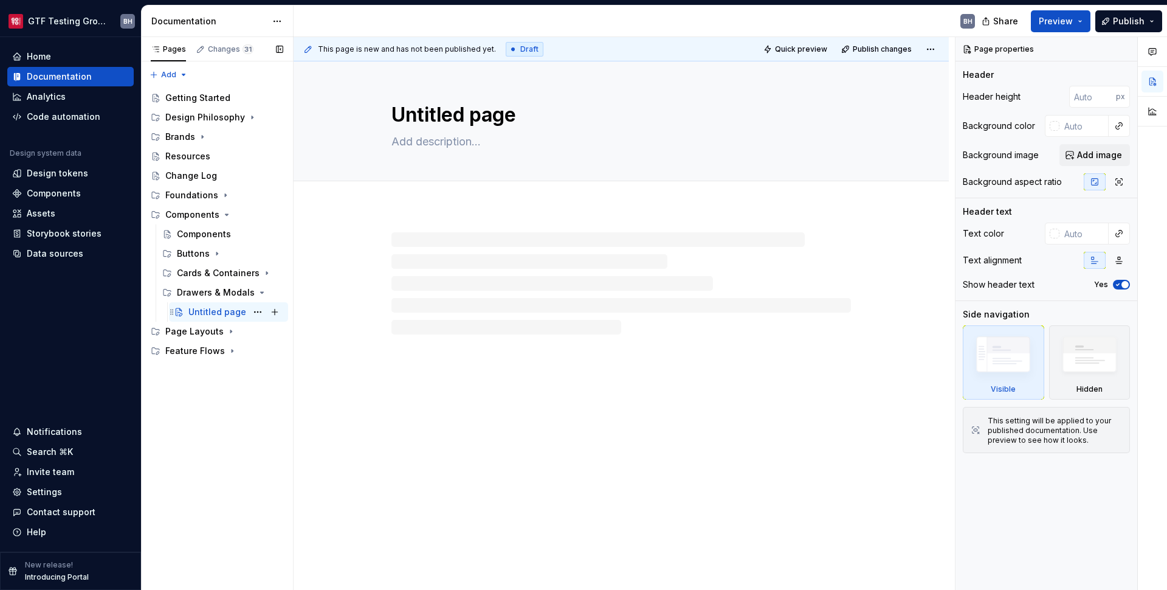
click at [229, 311] on div "Untitled page" at bounding box center [217, 312] width 58 height 12
click at [257, 309] on button "Page tree" at bounding box center [257, 311] width 17 height 17
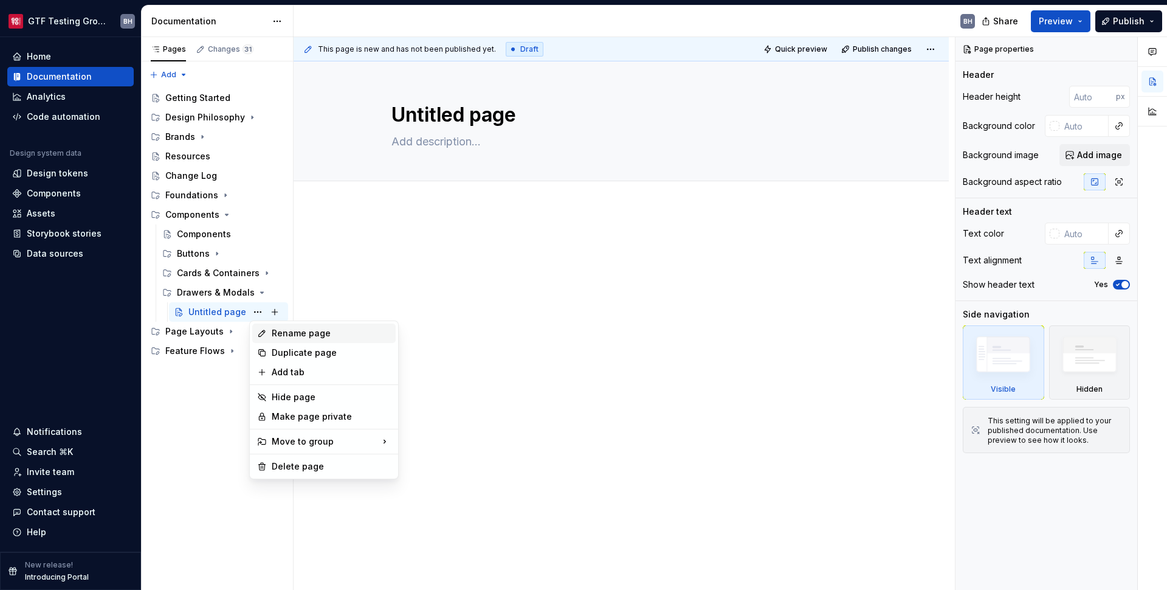
click at [275, 331] on div "Rename page" at bounding box center [331, 333] width 119 height 12
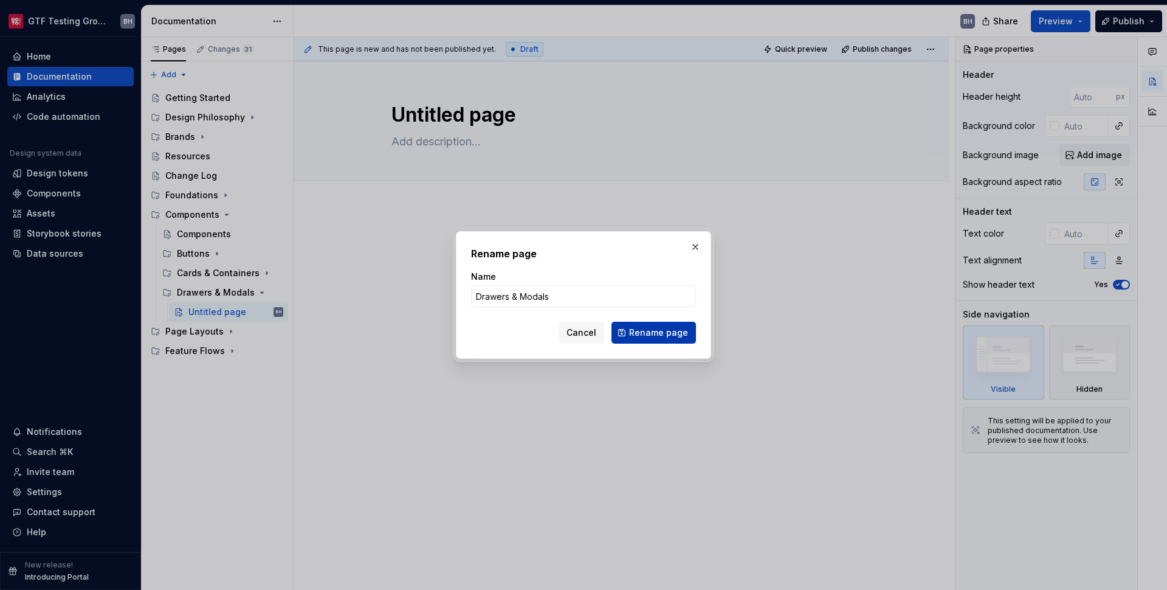
click at [659, 339] on button "Rename page" at bounding box center [654, 333] width 85 height 22
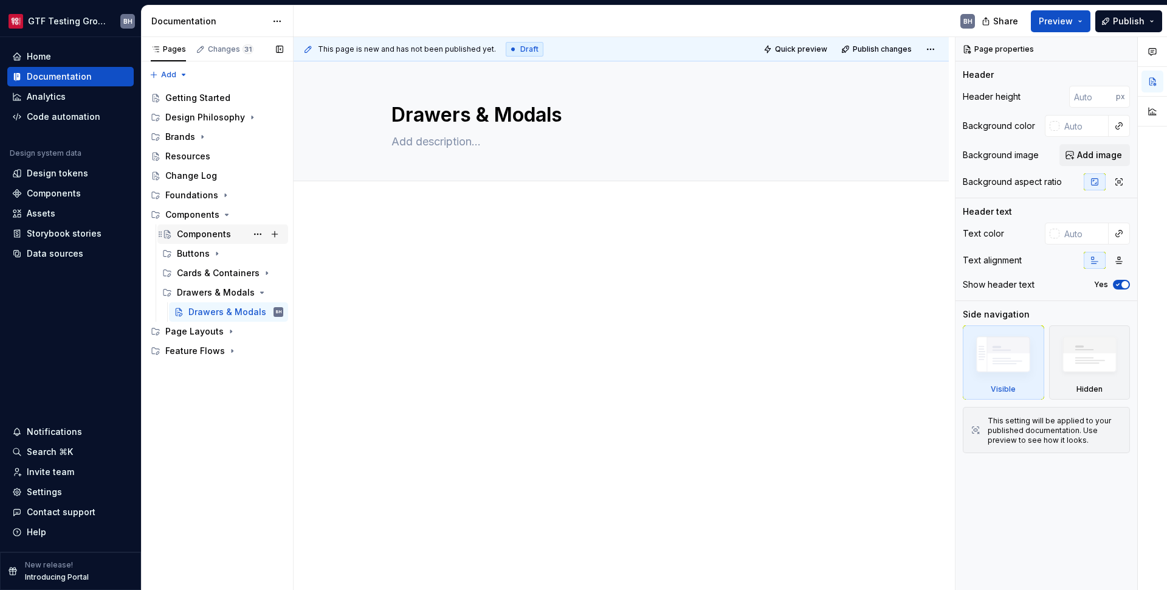
click at [192, 234] on div "Components" at bounding box center [204, 234] width 54 height 12
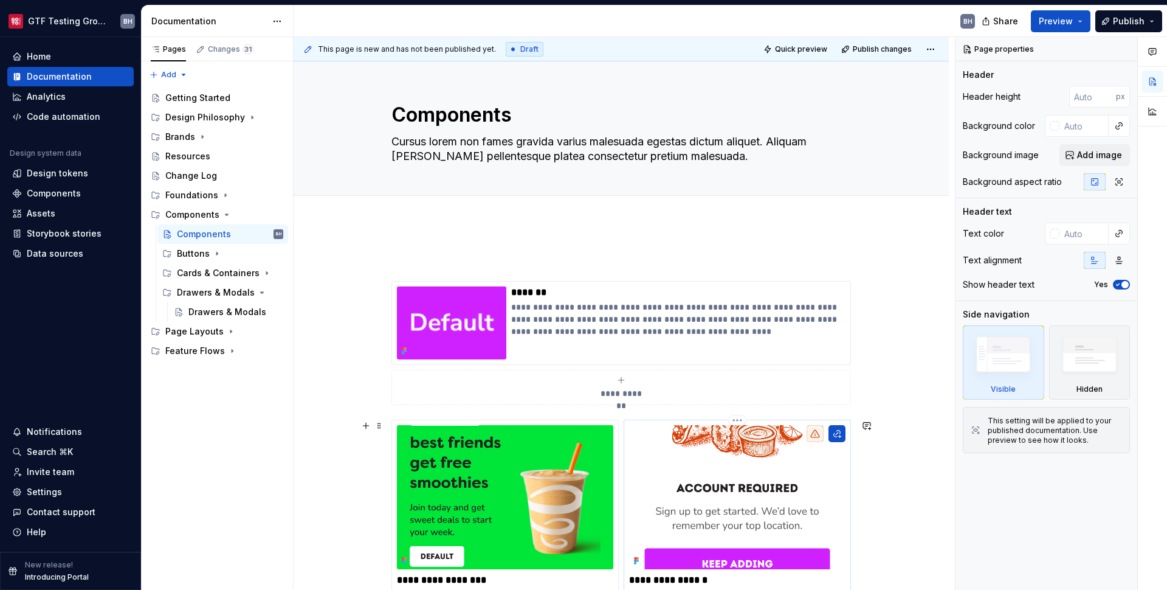
click at [664, 481] on img at bounding box center [737, 497] width 216 height 144
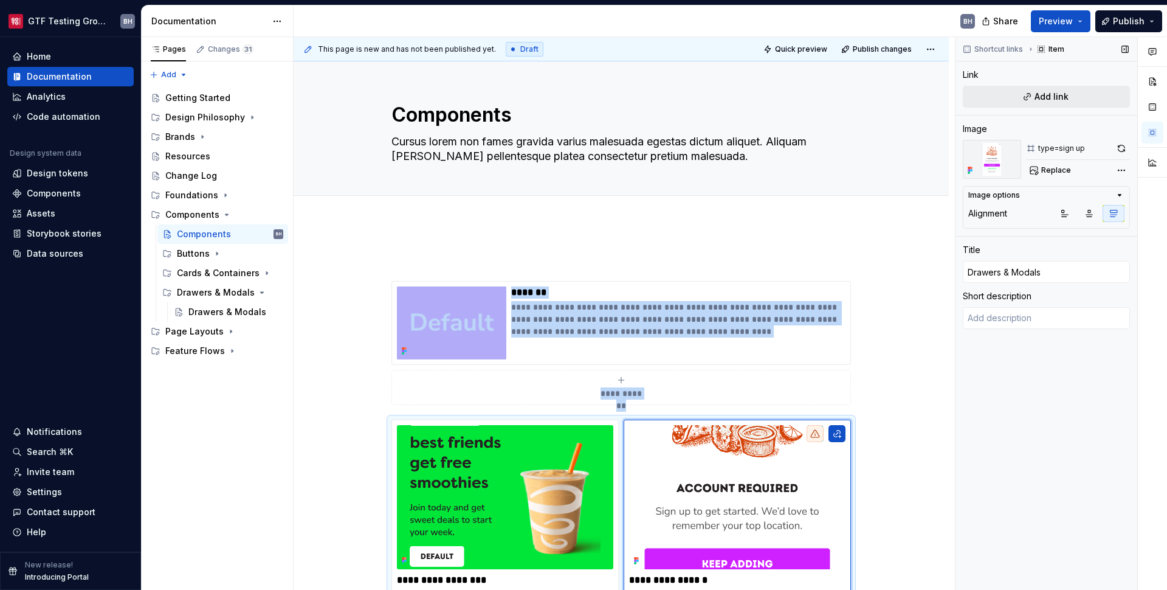
click at [902, 94] on button "Add link" at bounding box center [1046, 97] width 167 height 22
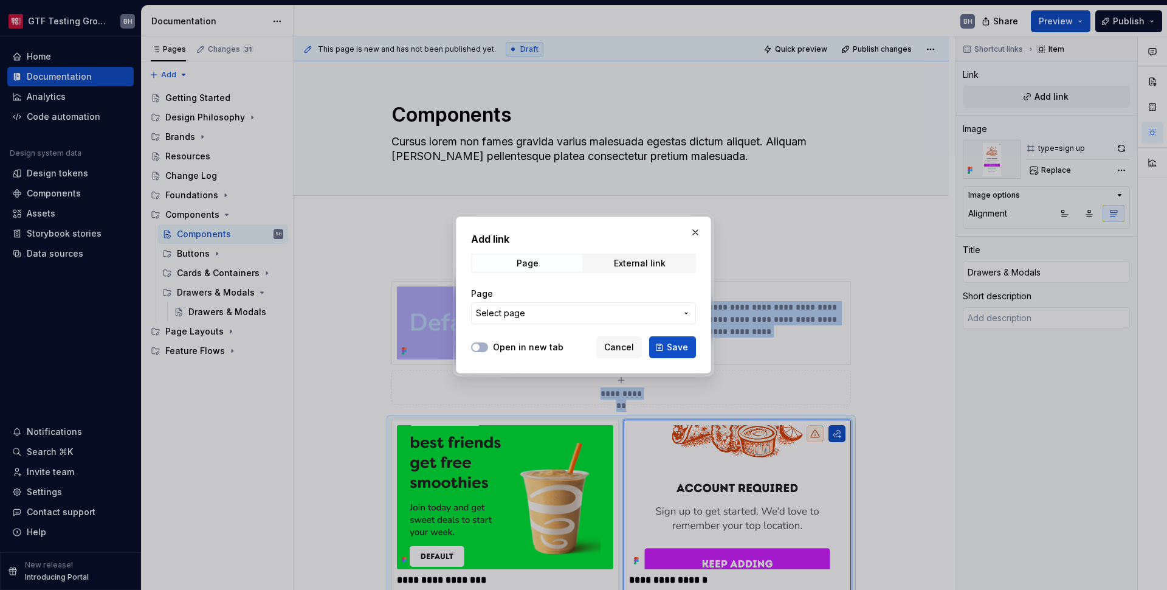
click at [539, 315] on span "Select page" at bounding box center [576, 313] width 201 height 12
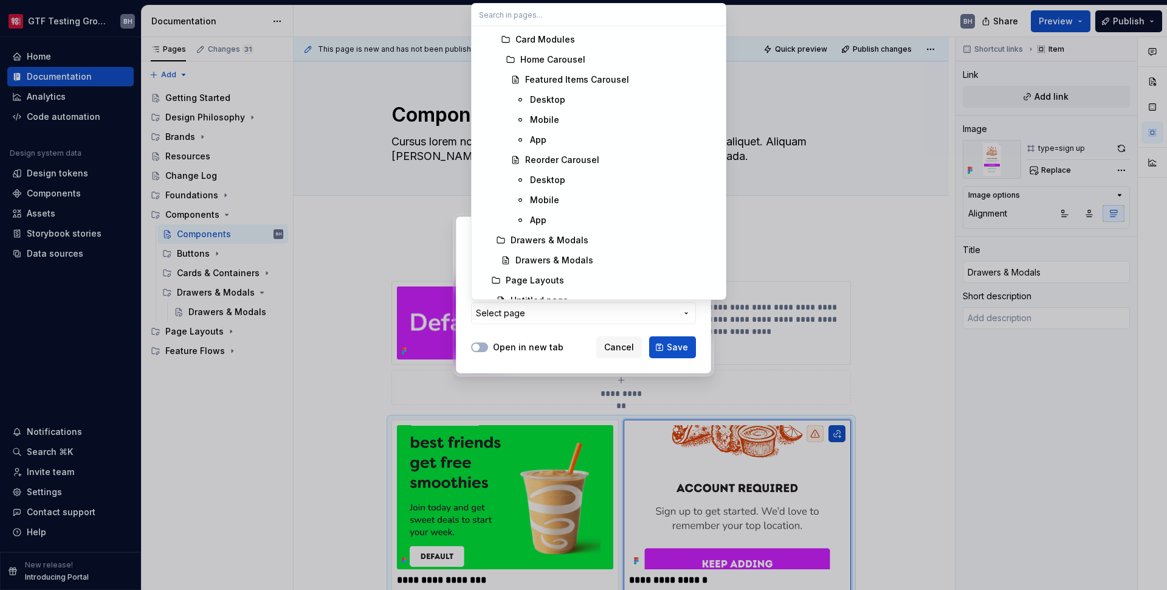
scroll to position [584, 0]
click at [545, 257] on div "Drawers & Modals" at bounding box center [555, 257] width 78 height 12
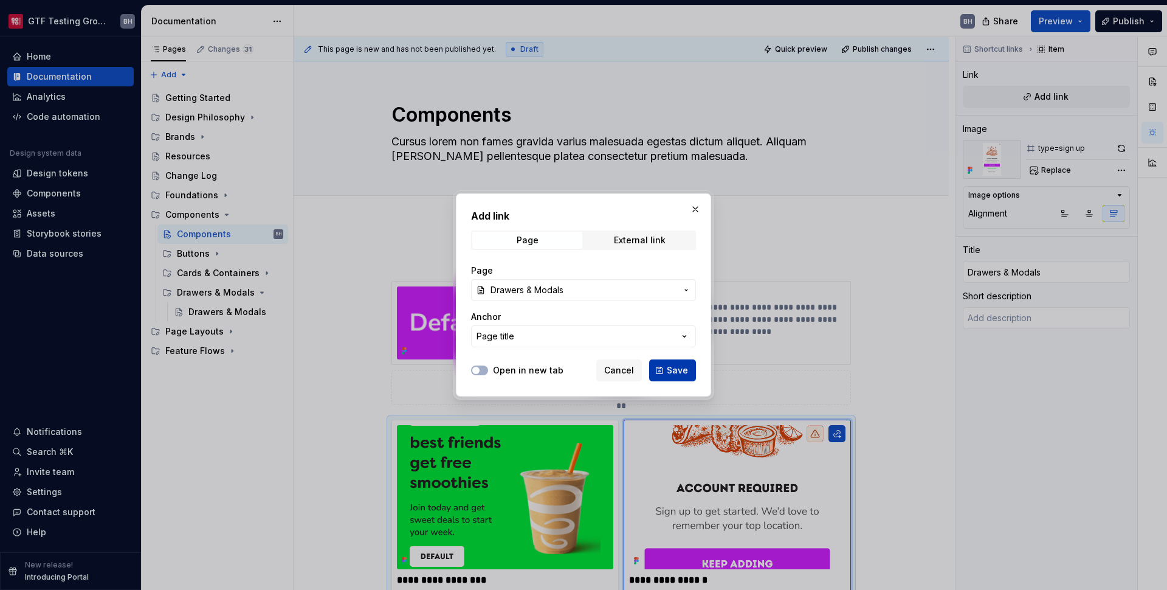
click at [688, 370] on span "Save" at bounding box center [677, 370] width 21 height 12
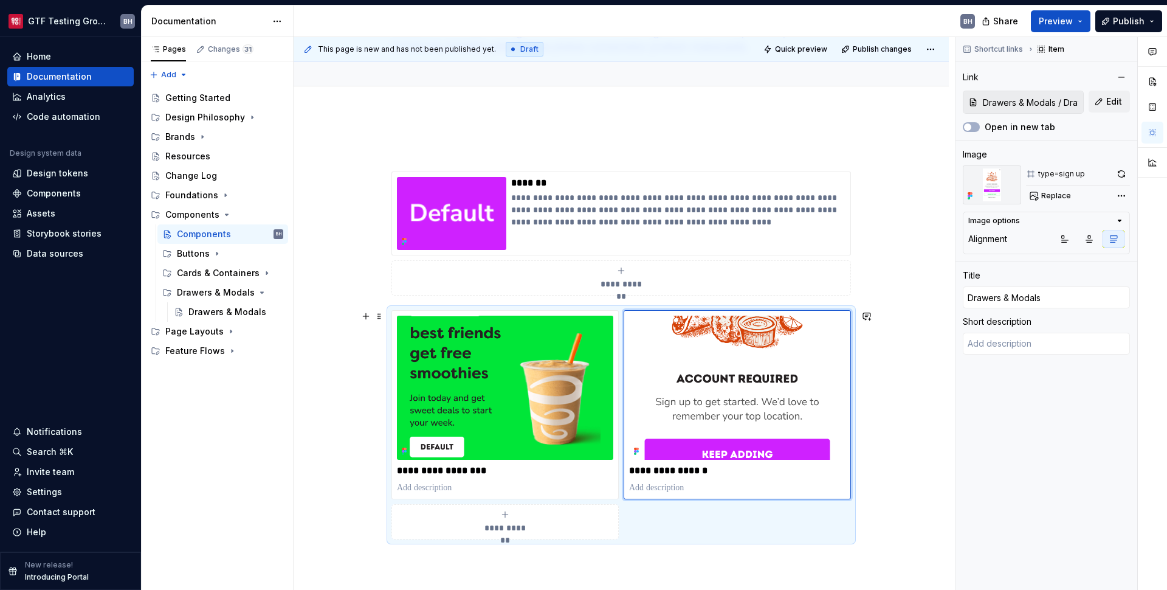
scroll to position [91, 0]
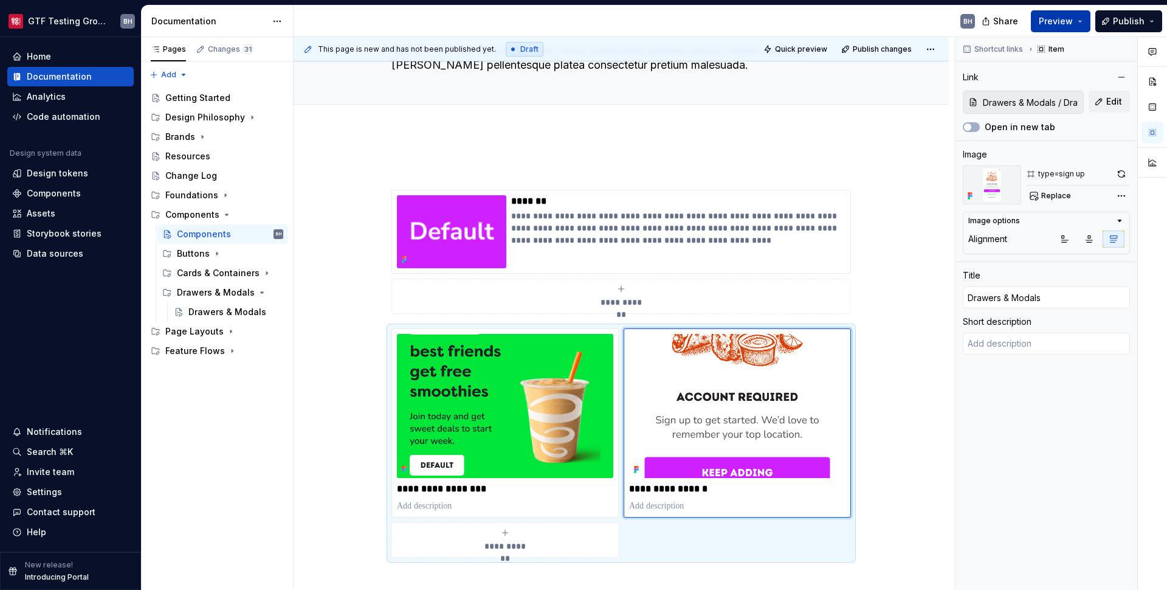
click at [902, 23] on span "Preview" at bounding box center [1056, 21] width 34 height 12
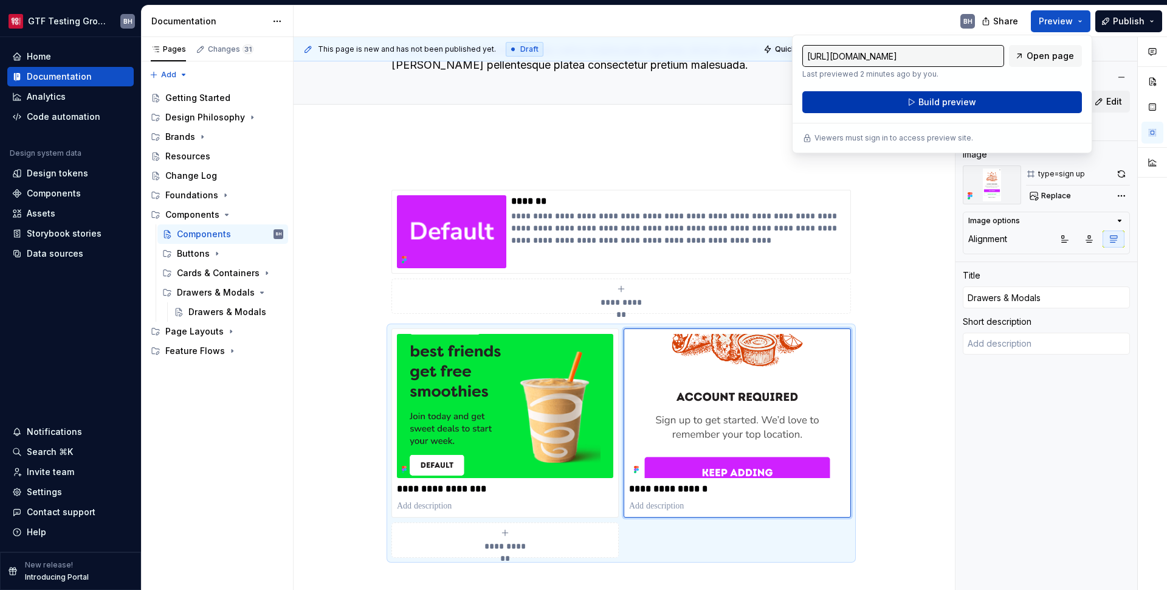
click at [902, 107] on span "Build preview" at bounding box center [948, 102] width 58 height 12
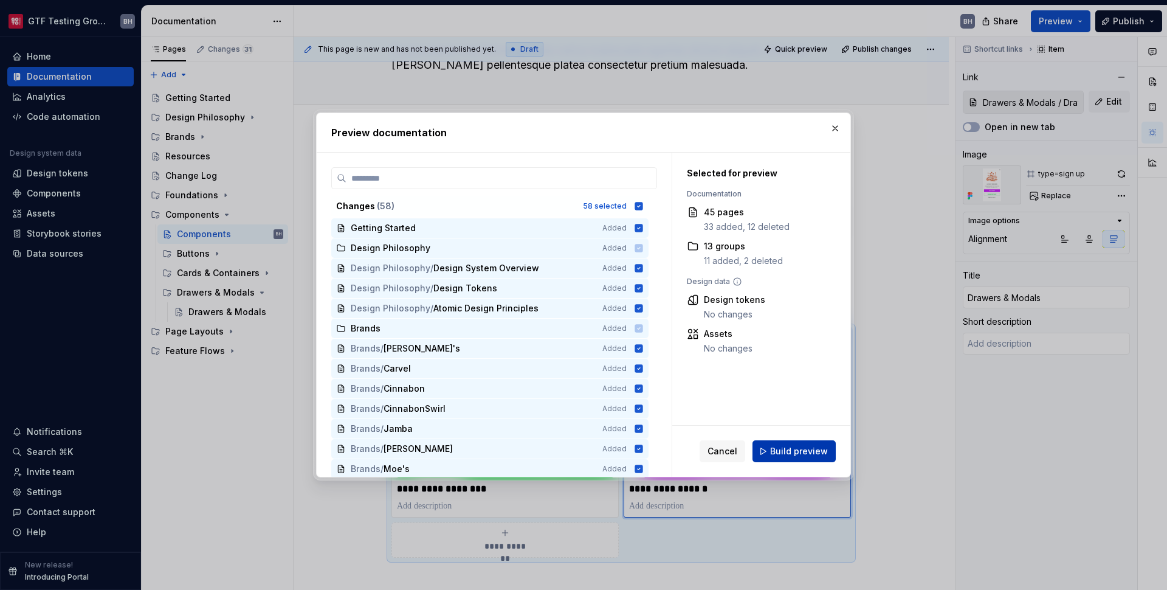
click at [800, 451] on span "Build preview" at bounding box center [799, 451] width 58 height 12
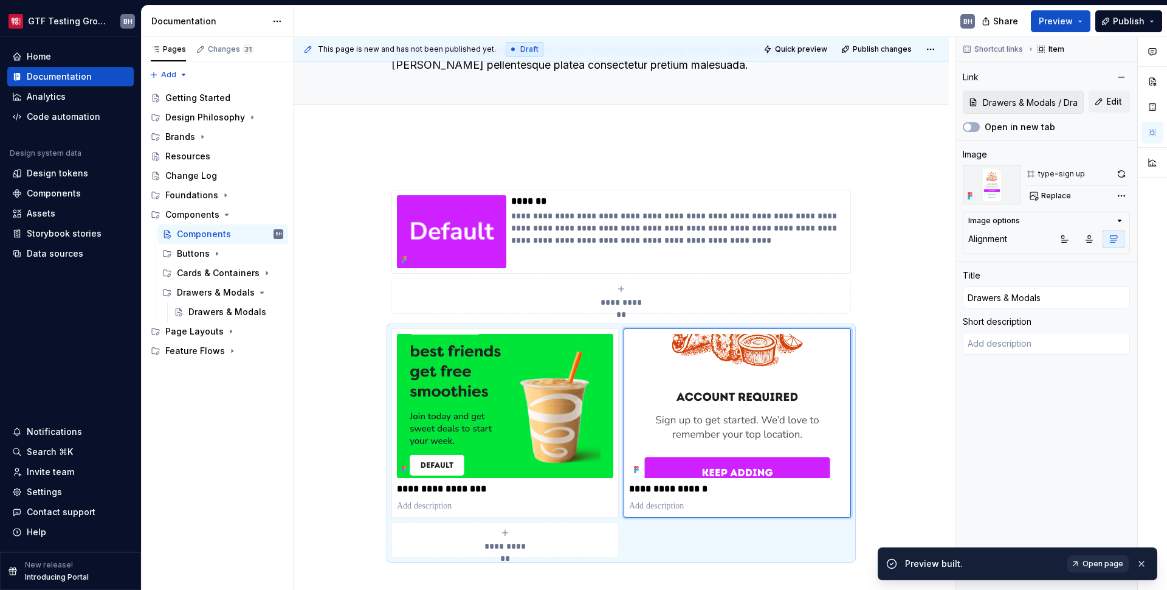
click at [902, 566] on span "Open page" at bounding box center [1103, 564] width 41 height 10
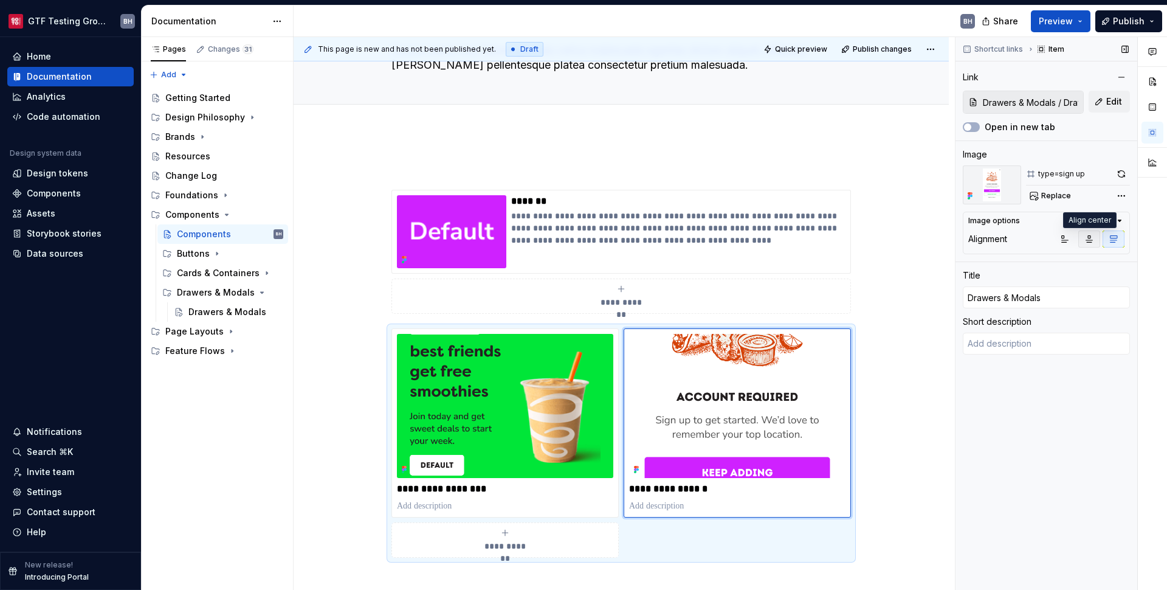
click at [902, 237] on icon "button" at bounding box center [1090, 239] width 7 height 7
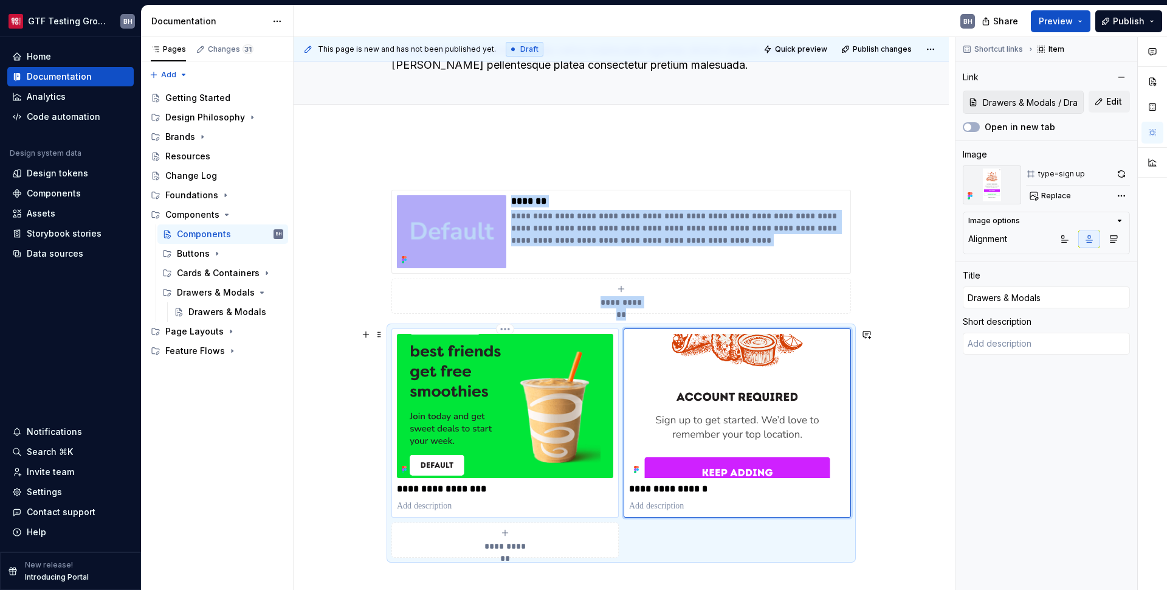
click at [523, 395] on img at bounding box center [505, 406] width 216 height 144
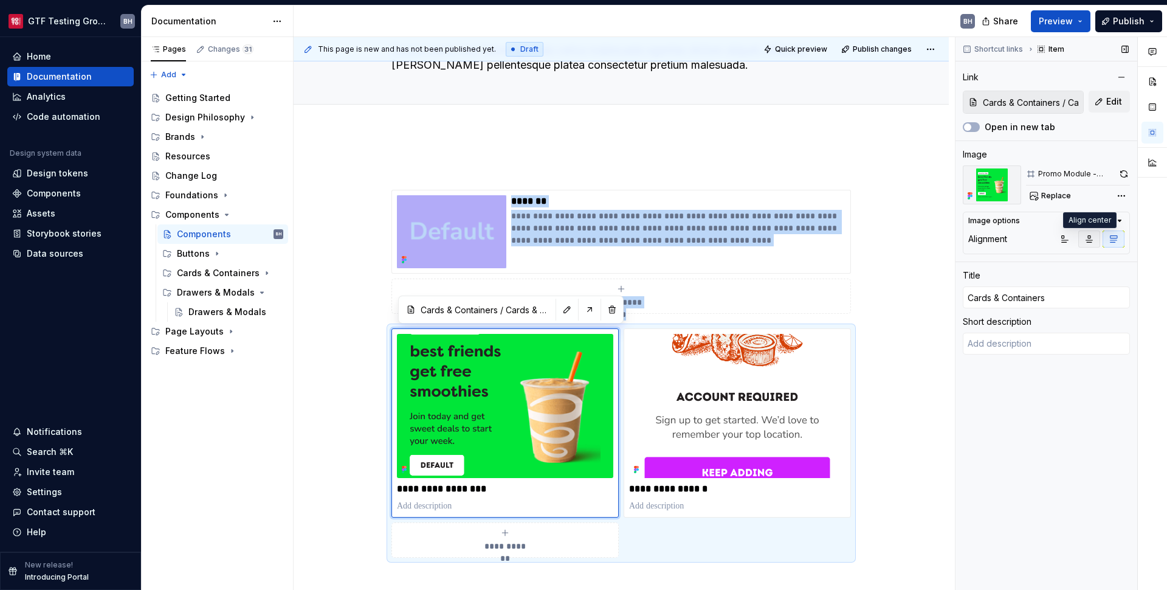
click at [902, 241] on icon "button" at bounding box center [1090, 239] width 10 height 10
click at [438, 232] on img at bounding box center [451, 231] width 109 height 73
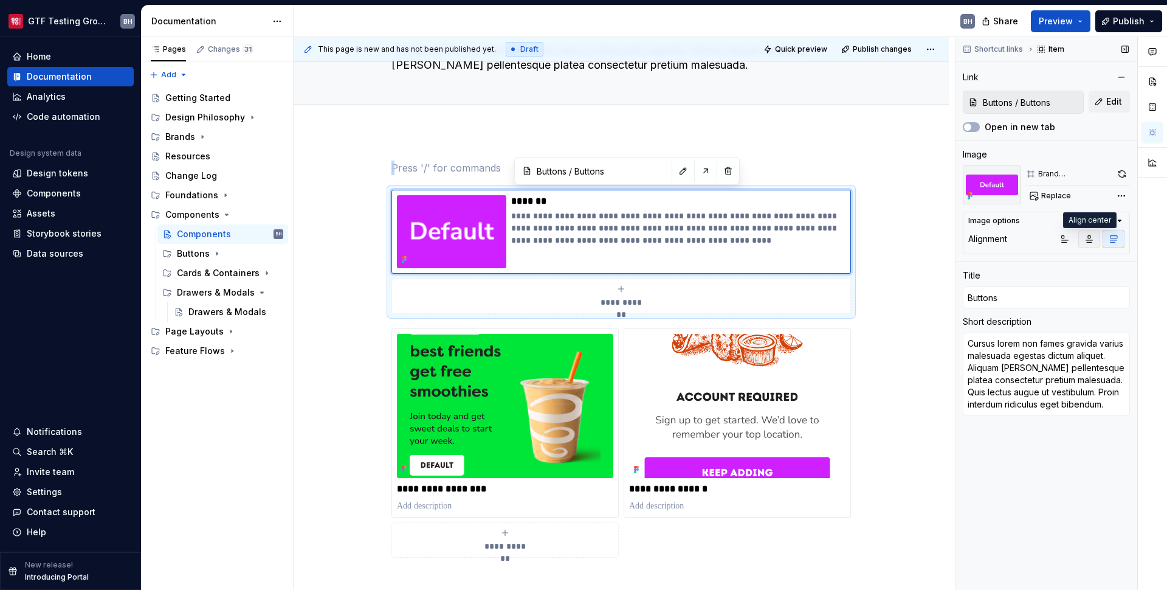
click at [902, 236] on icon "button" at bounding box center [1090, 239] width 7 height 7
click at [523, 206] on p "*******" at bounding box center [678, 201] width 334 height 12
click at [675, 171] on button "button" at bounding box center [683, 170] width 17 height 17
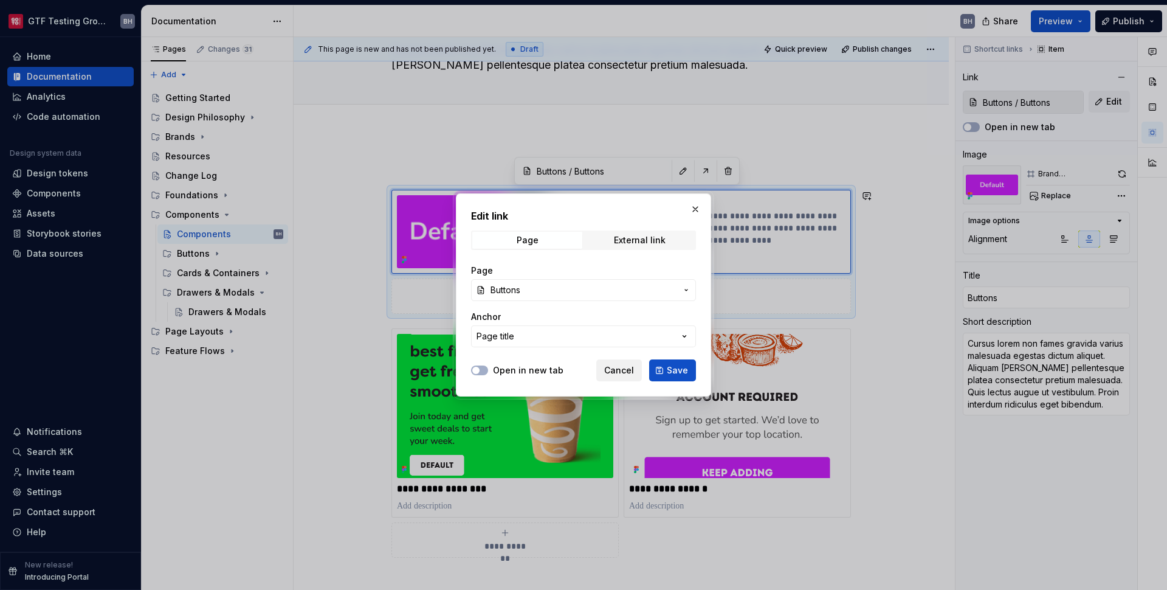
click at [621, 368] on span "Cancel" at bounding box center [619, 370] width 30 height 12
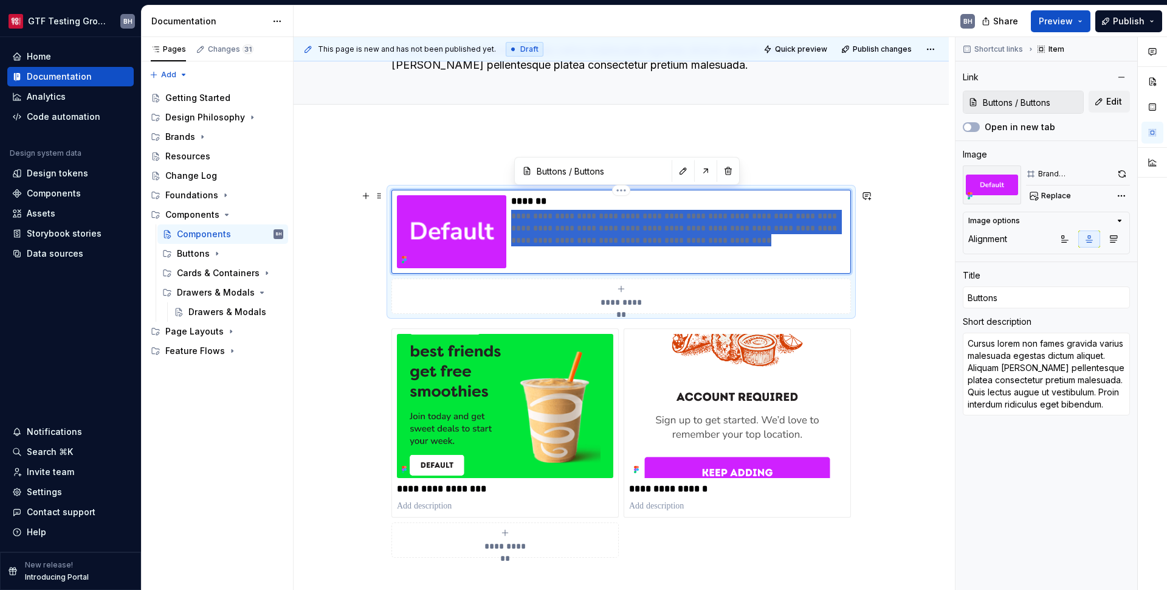
drag, startPoint x: 724, startPoint y: 242, endPoint x: 479, endPoint y: 218, distance: 245.6
click at [479, 218] on div "**********" at bounding box center [621, 231] width 449 height 73
click at [902, 219] on div "**********" at bounding box center [621, 440] width 655 height 618
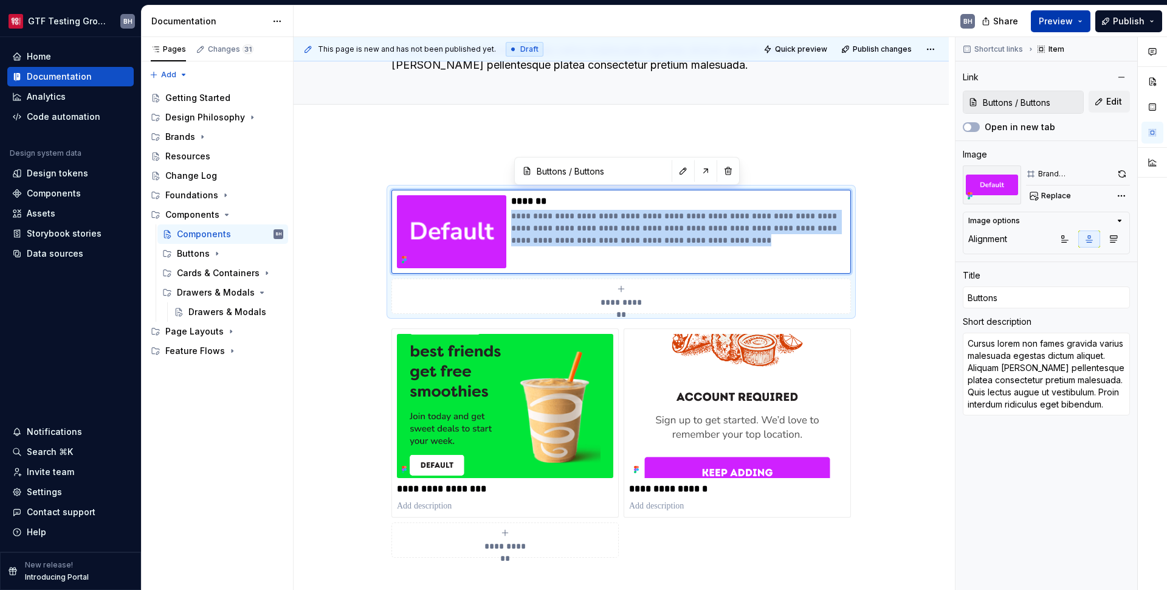
click at [902, 26] on span "Preview" at bounding box center [1056, 21] width 34 height 12
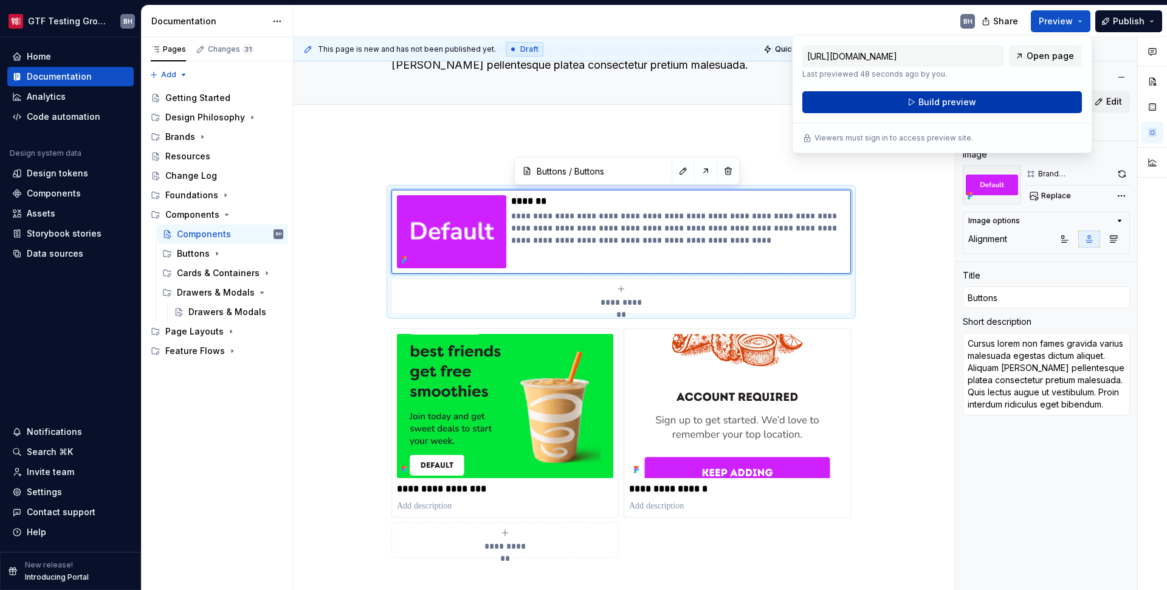
click at [902, 102] on button "Build preview" at bounding box center [943, 102] width 280 height 22
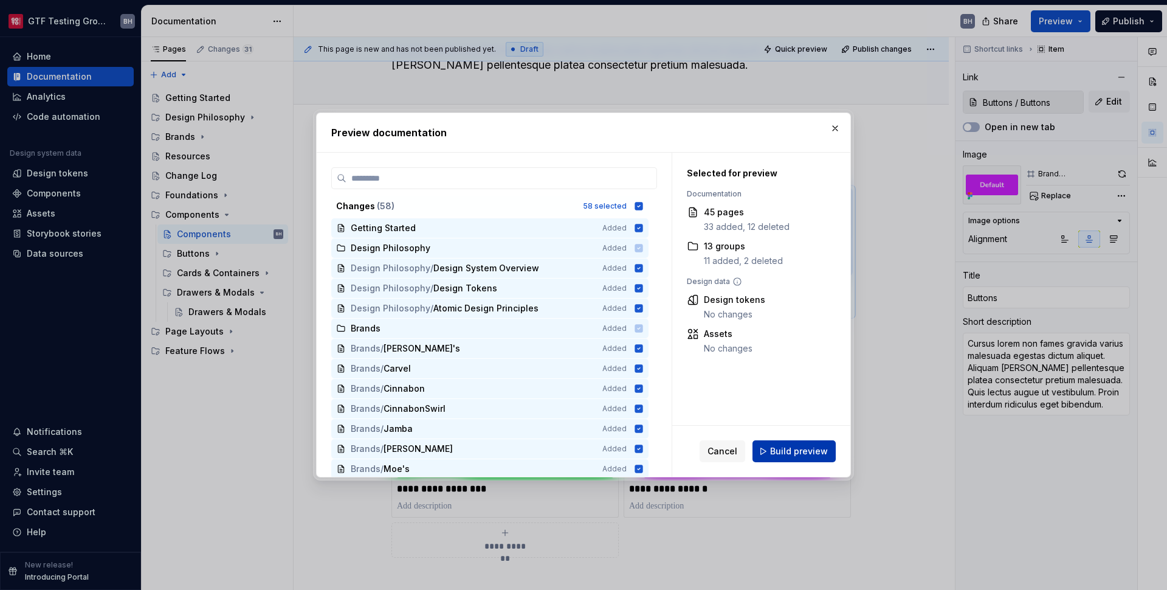
click at [793, 448] on span "Build preview" at bounding box center [799, 451] width 58 height 12
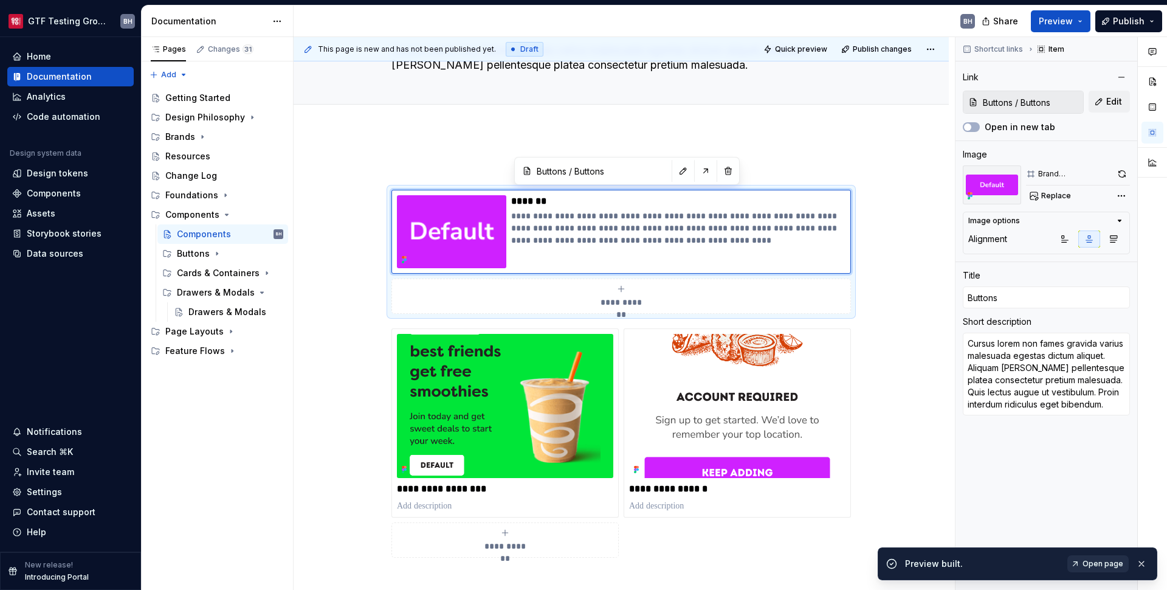
click at [902, 568] on span "Open page" at bounding box center [1103, 564] width 41 height 10
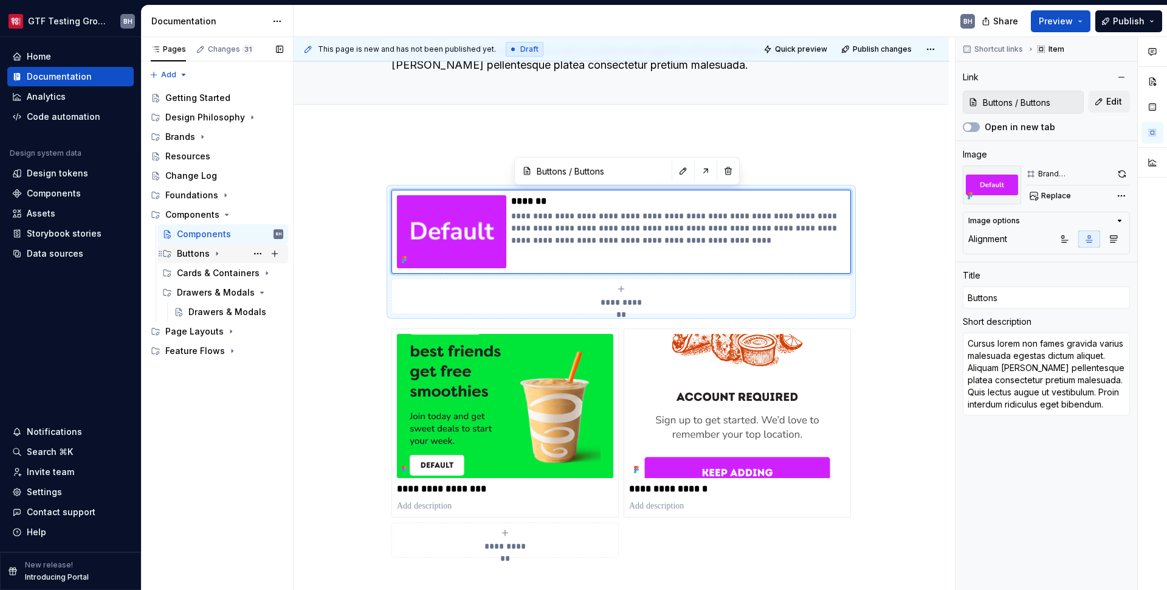
click at [192, 255] on div "Buttons" at bounding box center [193, 253] width 33 height 12
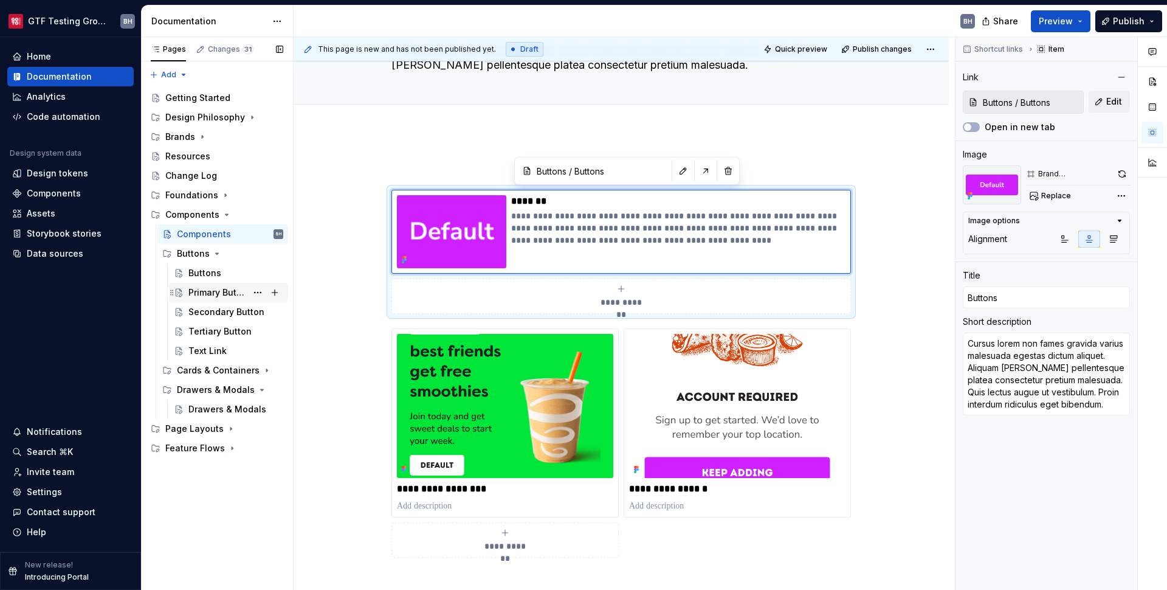
click at [197, 290] on div "Primary Button" at bounding box center [217, 292] width 58 height 12
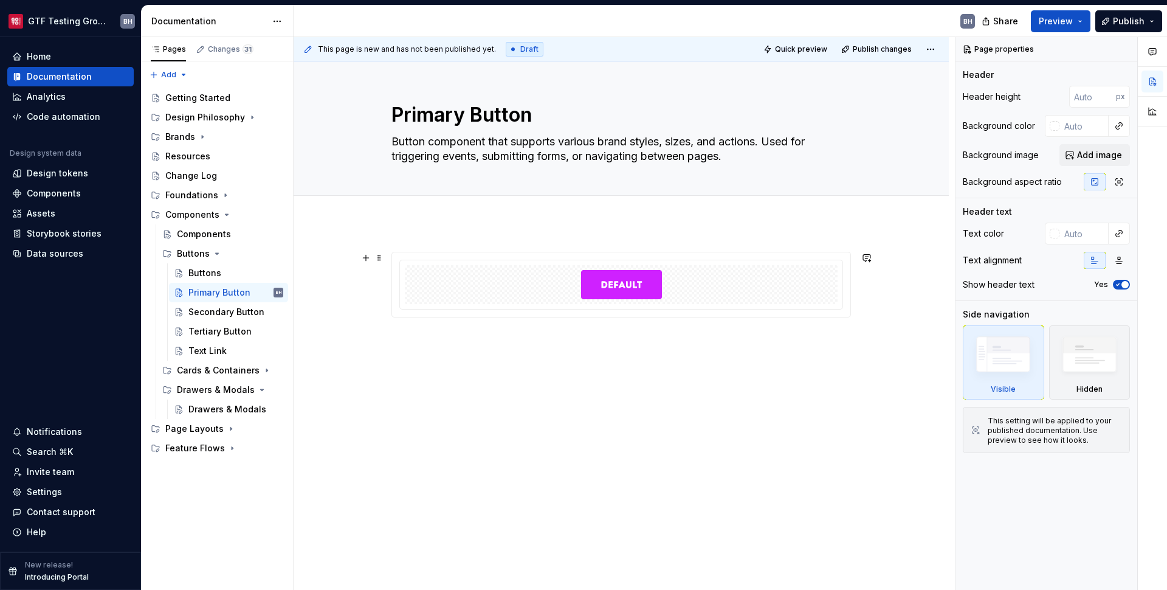
click at [459, 258] on div at bounding box center [621, 284] width 458 height 64
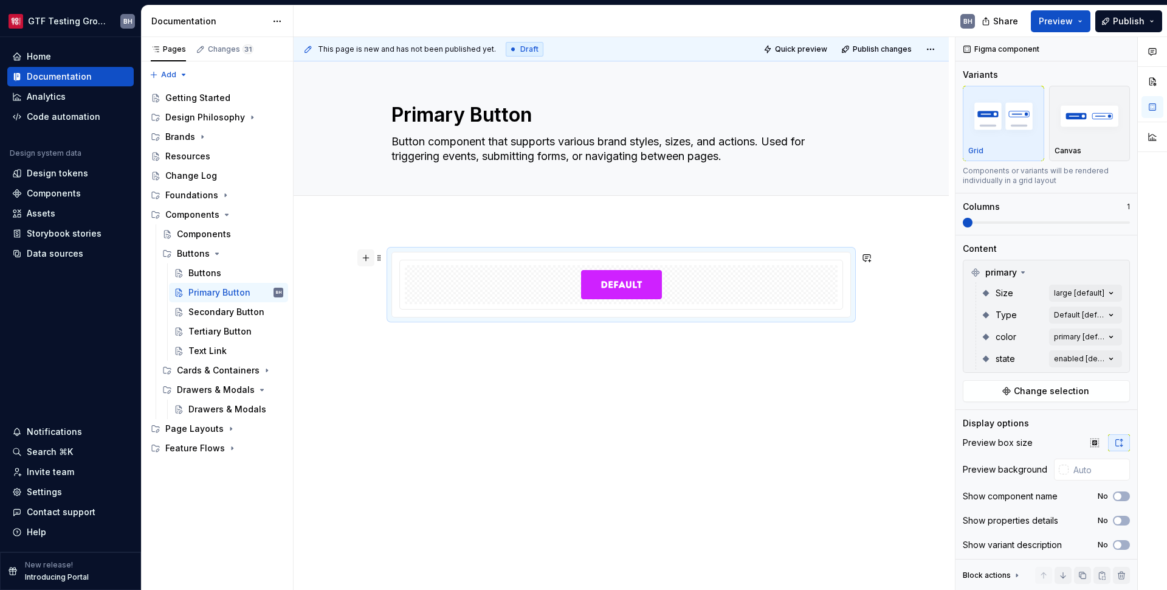
click at [368, 255] on button "button" at bounding box center [366, 257] width 17 height 17
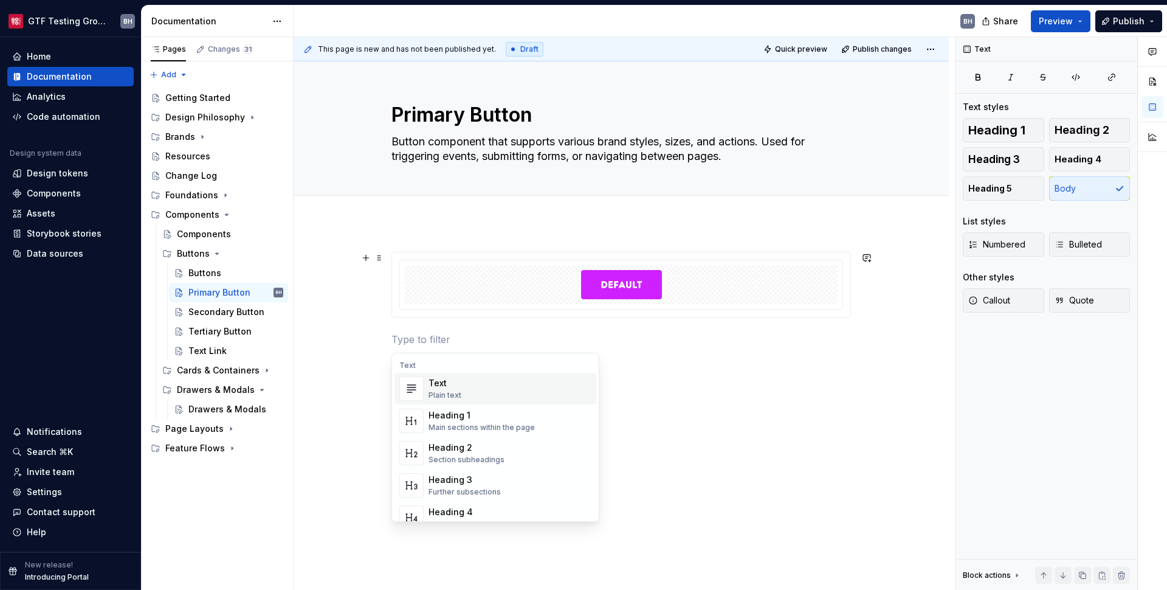
click at [418, 316] on div at bounding box center [621, 284] width 458 height 64
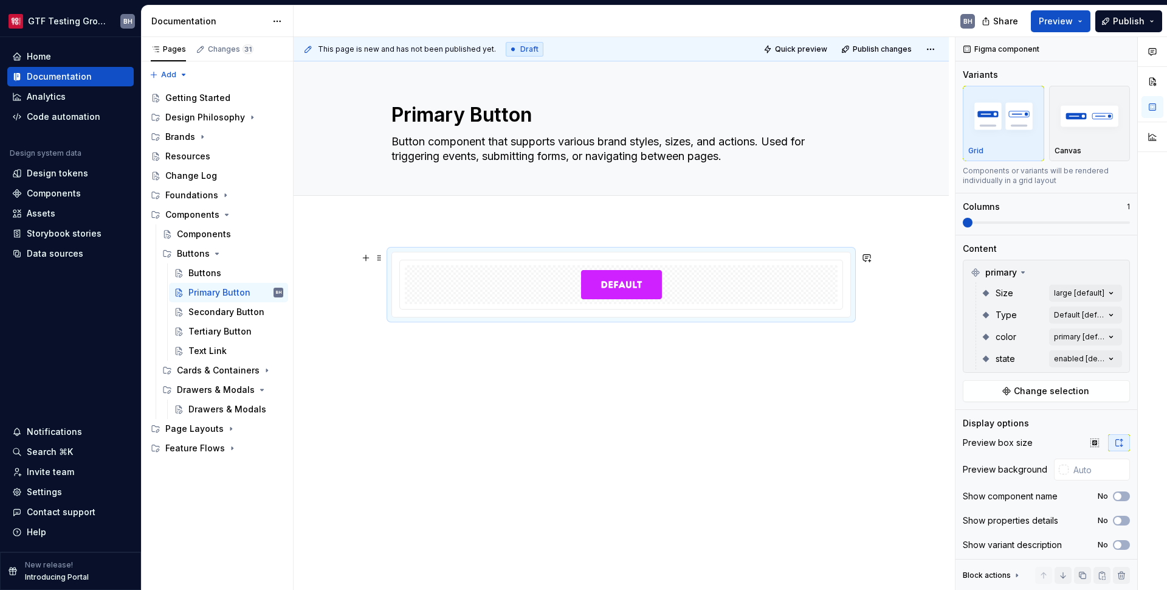
click at [419, 311] on div at bounding box center [621, 284] width 458 height 64
click at [418, 348] on div at bounding box center [622, 310] width 460 height 117
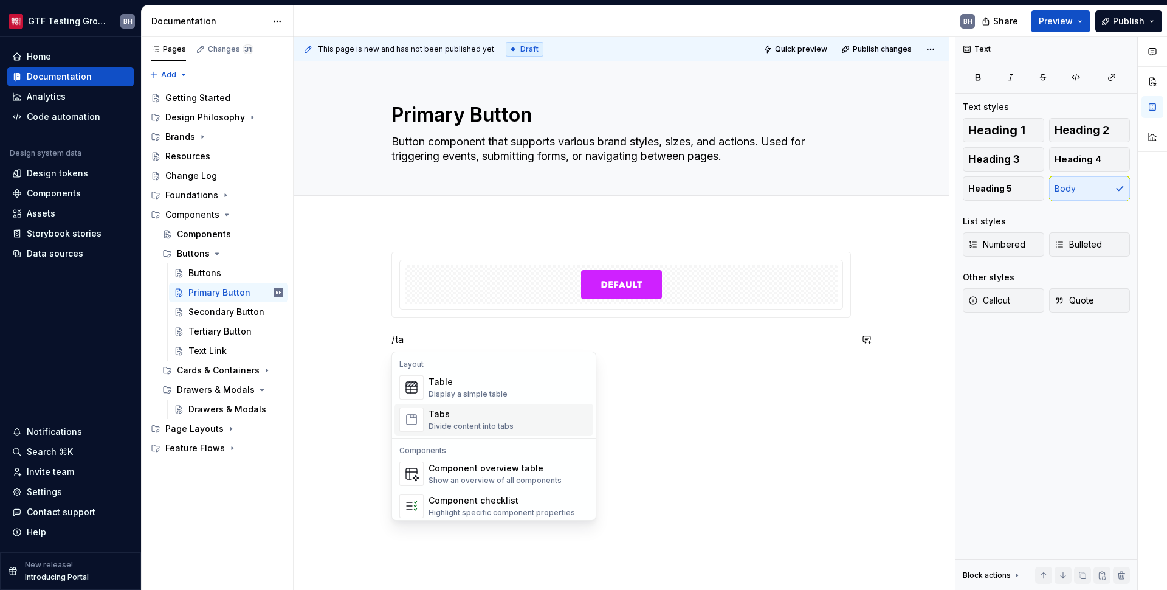
click at [453, 431] on div "Tabs Divide content into tabs" at bounding box center [509, 419] width 160 height 24
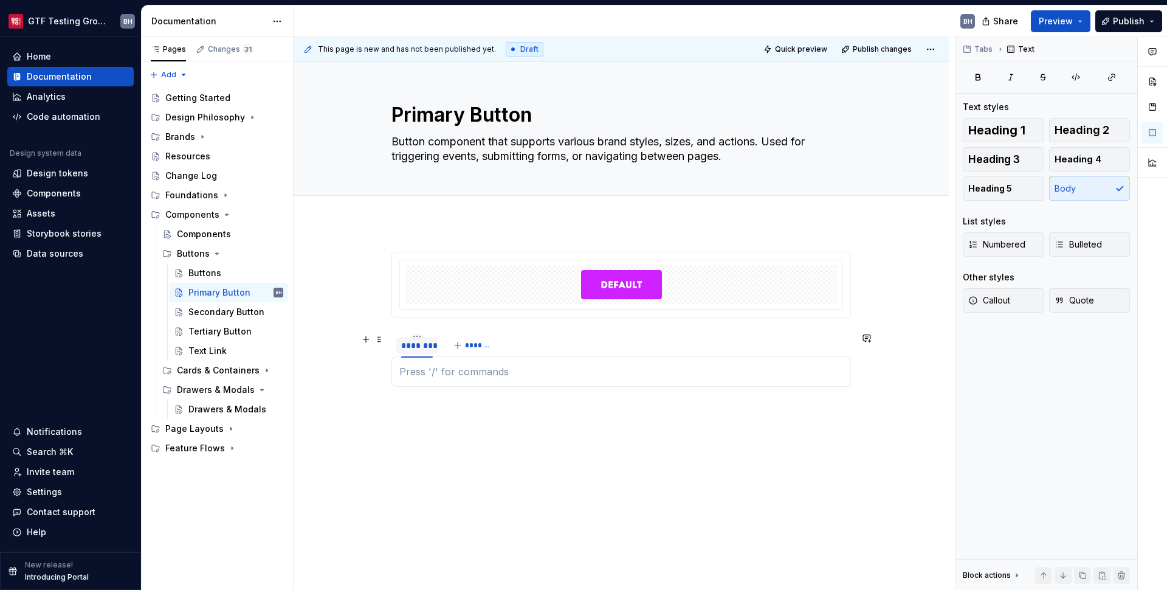
click at [415, 347] on div "********" at bounding box center [417, 345] width 32 height 12
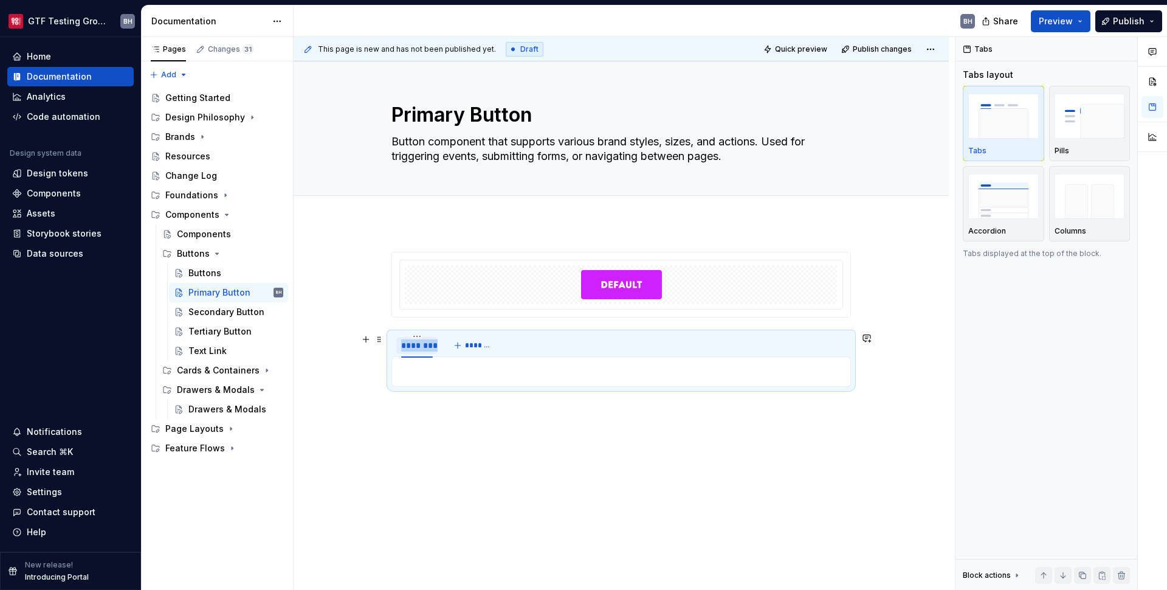
click at [415, 347] on div "********" at bounding box center [417, 345] width 32 height 12
click at [485, 350] on button "*******" at bounding box center [473, 345] width 48 height 17
click at [521, 337] on div "****** ***** ***** *******" at bounding box center [463, 345] width 142 height 24
click at [519, 340] on button "*******" at bounding box center [510, 345] width 48 height 17
click at [553, 348] on span "*******" at bounding box center [554, 345] width 27 height 10
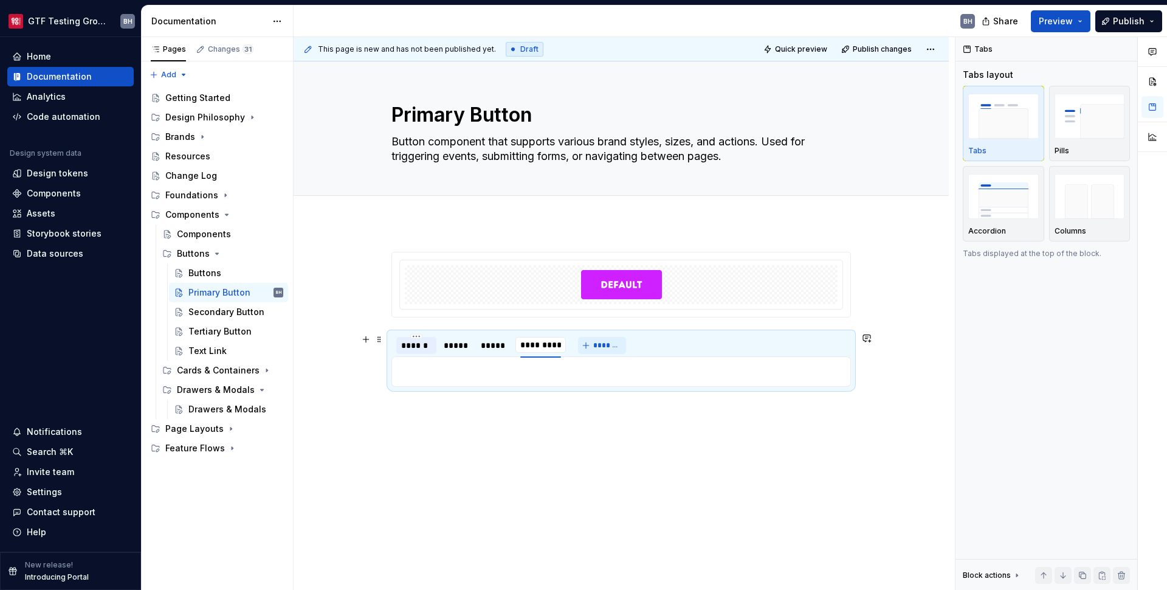
scroll to position [0, 1]
click at [594, 347] on button "*******" at bounding box center [606, 345] width 48 height 17
click at [683, 345] on span "*******" at bounding box center [675, 345] width 27 height 10
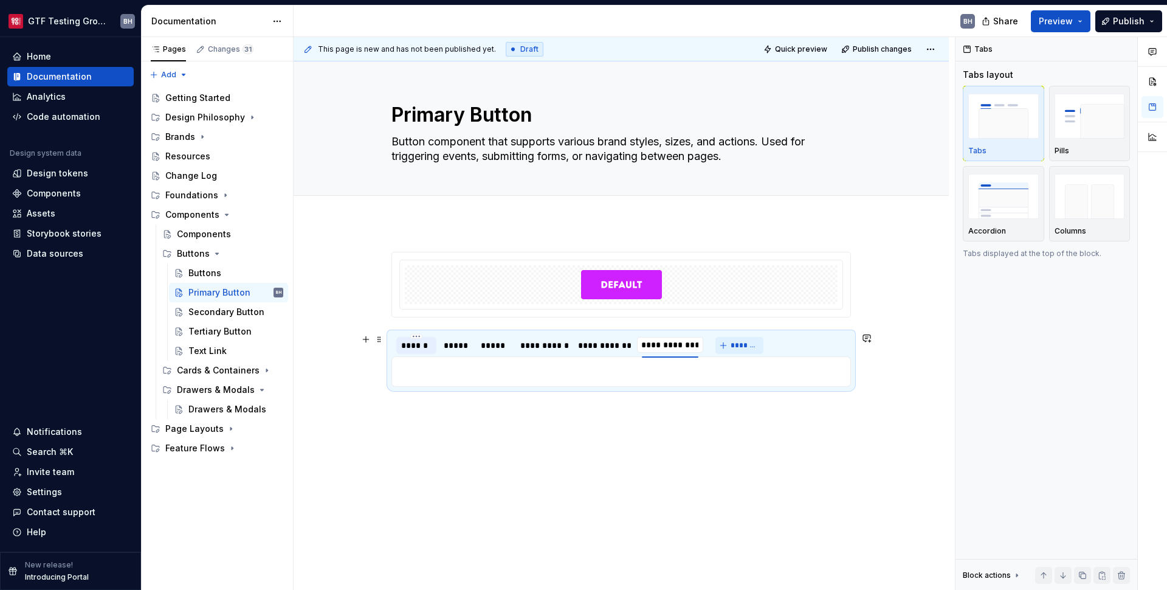
click at [736, 346] on span "*******" at bounding box center [744, 345] width 27 height 10
click at [790, 346] on span "*******" at bounding box center [796, 345] width 27 height 10
click at [835, 348] on span "*******" at bounding box center [831, 345] width 27 height 10
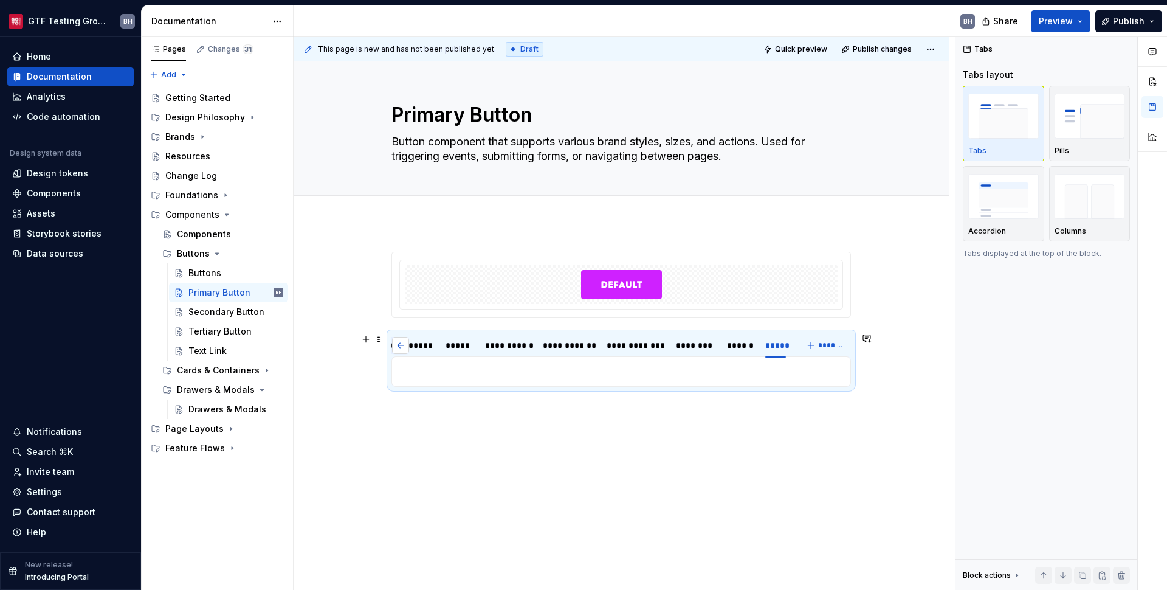
click at [403, 347] on button "button" at bounding box center [400, 345] width 17 height 17
click at [422, 346] on div "******" at bounding box center [416, 345] width 30 height 12
click at [437, 375] on p at bounding box center [621, 371] width 444 height 15
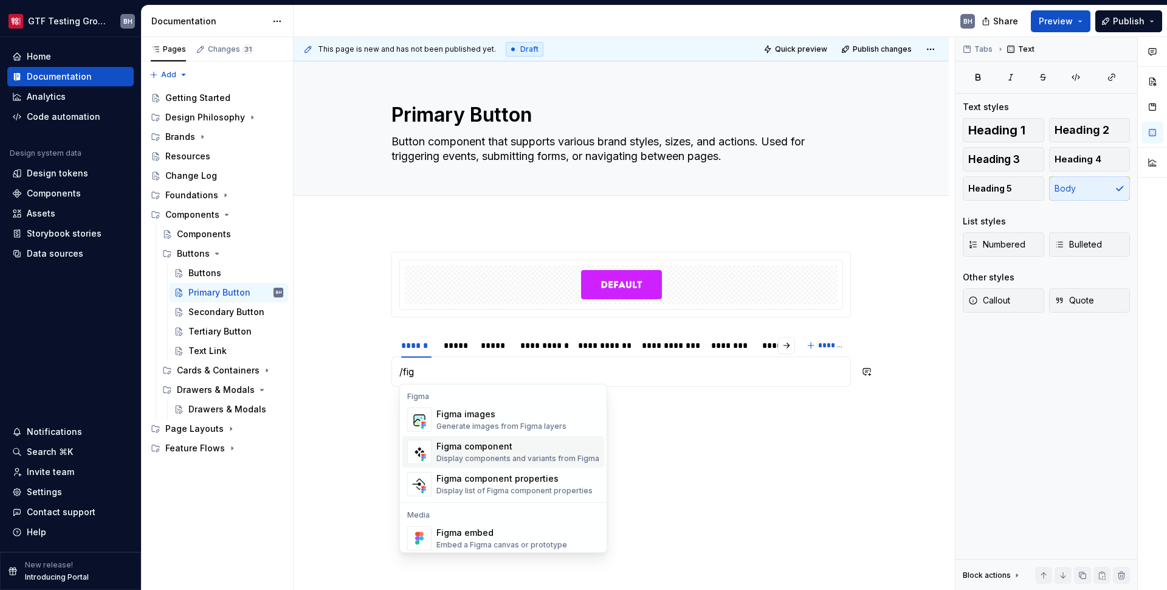
click at [453, 441] on div "Figma component" at bounding box center [518, 446] width 163 height 12
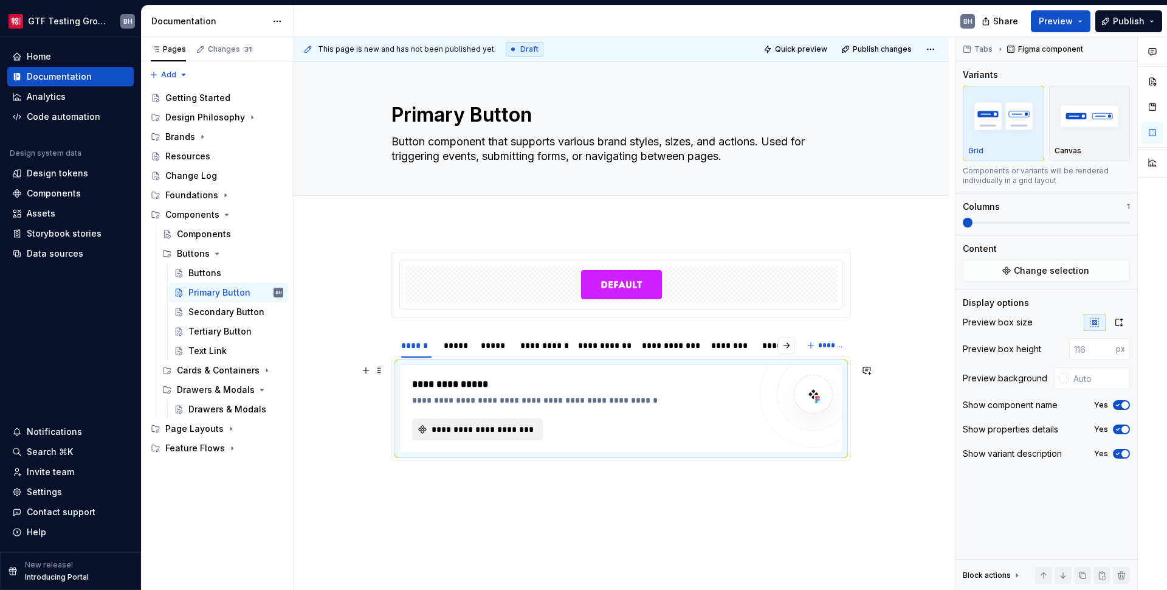
click at [458, 430] on span "**********" at bounding box center [482, 429] width 105 height 12
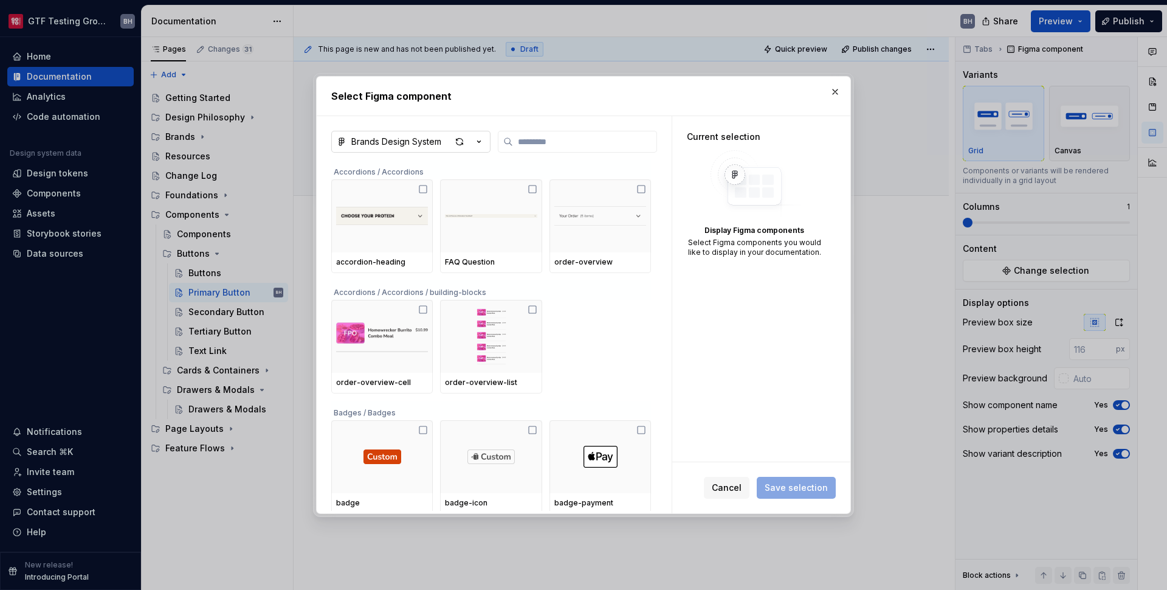
click at [477, 143] on icon "button" at bounding box center [479, 142] width 12 height 12
click at [443, 187] on div "DS Test - Buttons" at bounding box center [448, 188] width 164 height 12
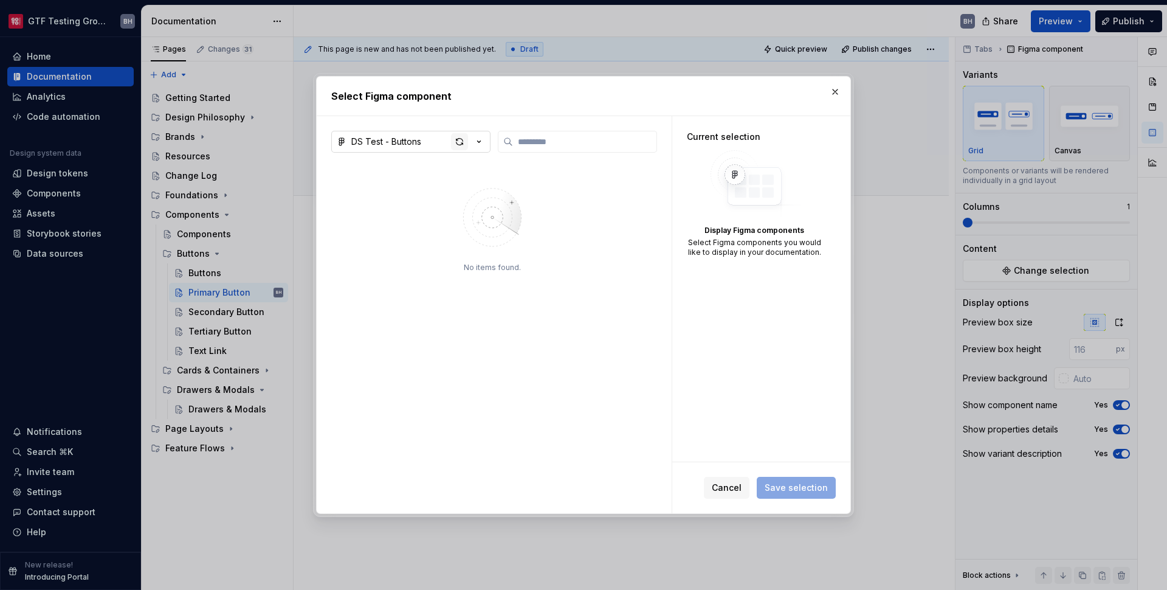
click at [460, 145] on div "button" at bounding box center [459, 141] width 17 height 17
click at [722, 487] on span "Cancel" at bounding box center [727, 488] width 30 height 12
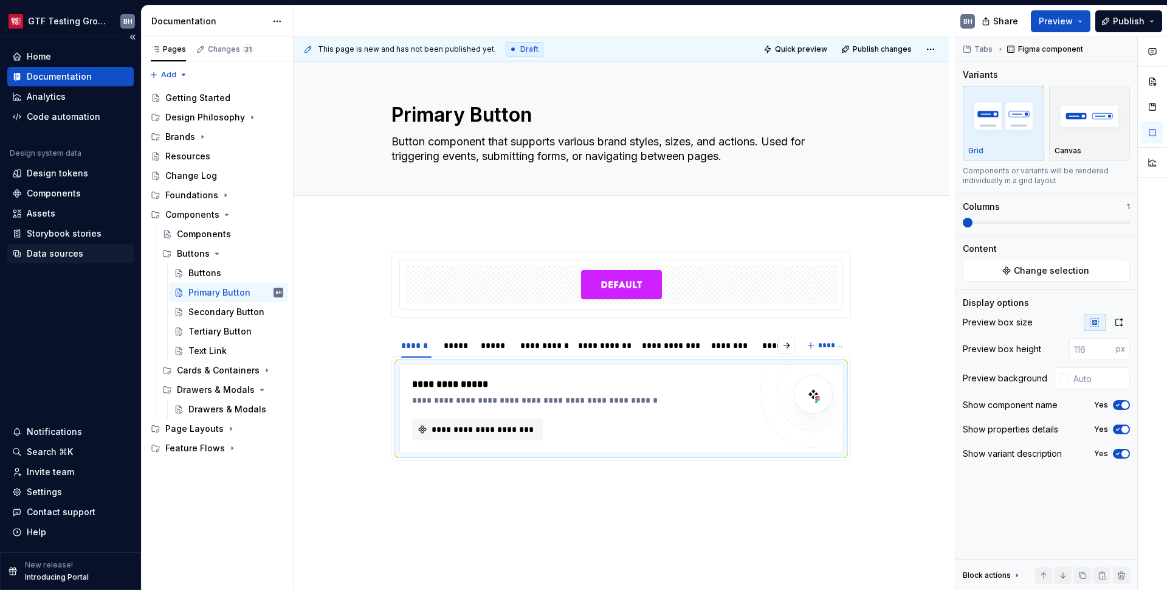
click at [49, 249] on div "Data sources" at bounding box center [55, 253] width 57 height 12
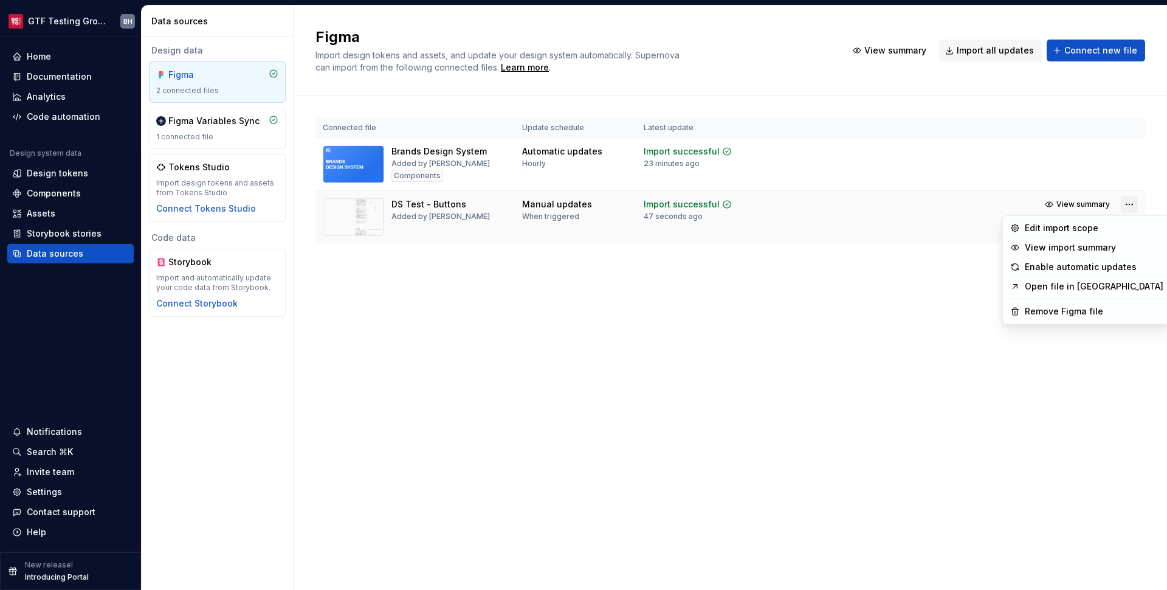
click at [902, 206] on html "GTF Testing Grounds BH Home Documentation Analytics Code automation Design syst…" at bounding box center [583, 295] width 1167 height 590
click at [863, 291] on html "GTF Testing Grounds BH Home Documentation Analytics Code automation Design syst…" at bounding box center [583, 295] width 1167 height 590
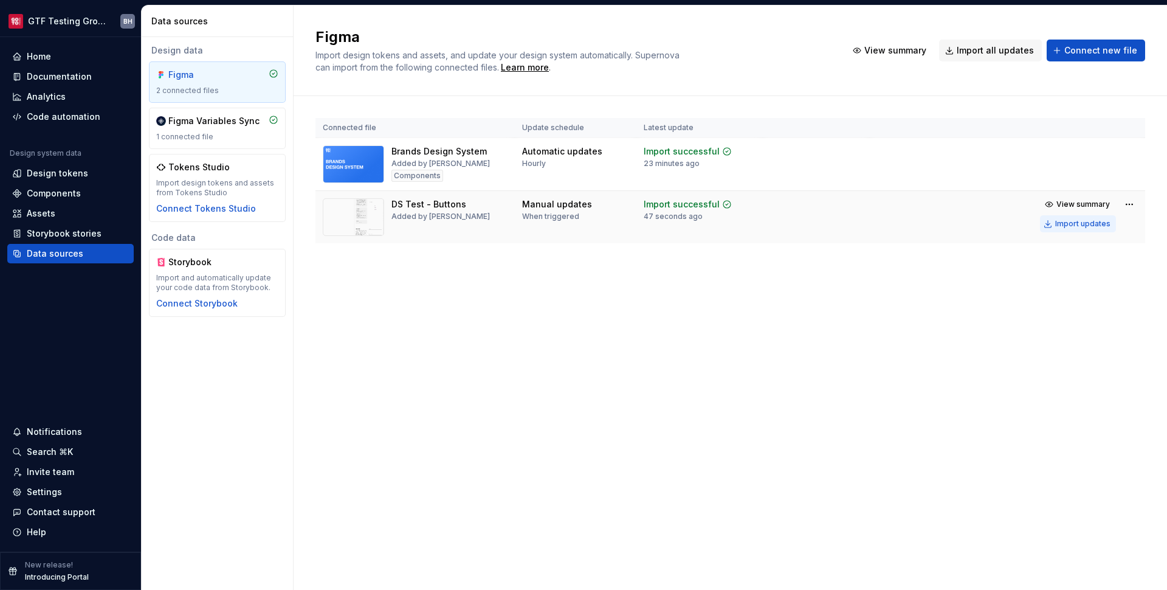
click at [902, 227] on div "Import updates" at bounding box center [1083, 224] width 55 height 10
click at [614, 209] on div "Manual updates When triggered" at bounding box center [575, 209] width 107 height 23
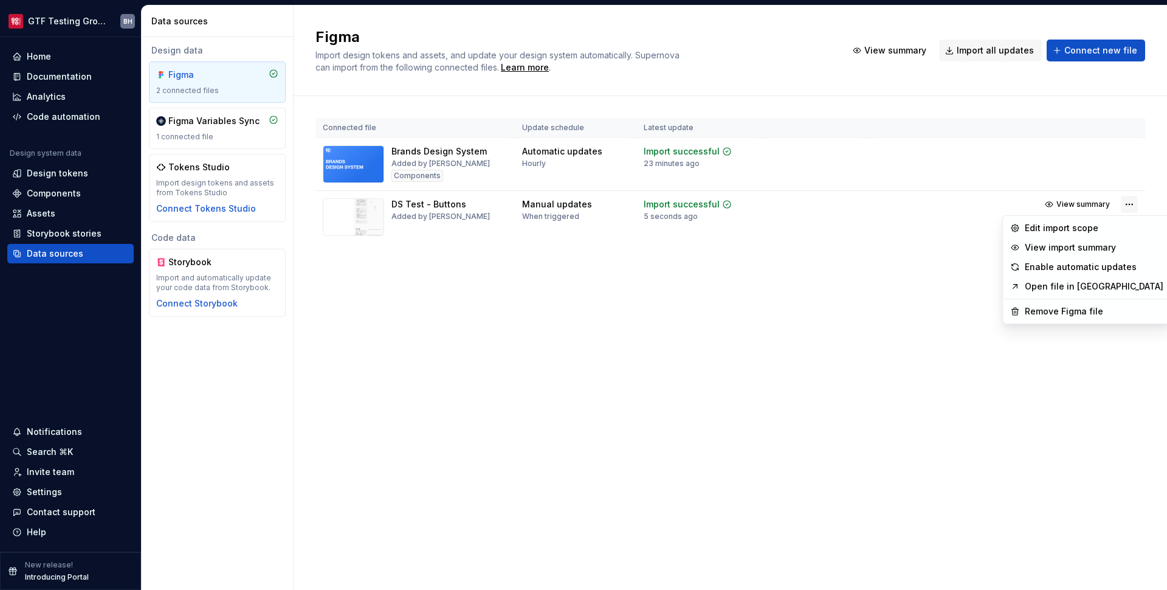
click at [902, 206] on html "GTF Testing Grounds BH Home Documentation Analytics Code automation Design syst…" at bounding box center [583, 295] width 1167 height 590
click at [902, 251] on div "View import summary" at bounding box center [1094, 247] width 139 height 12
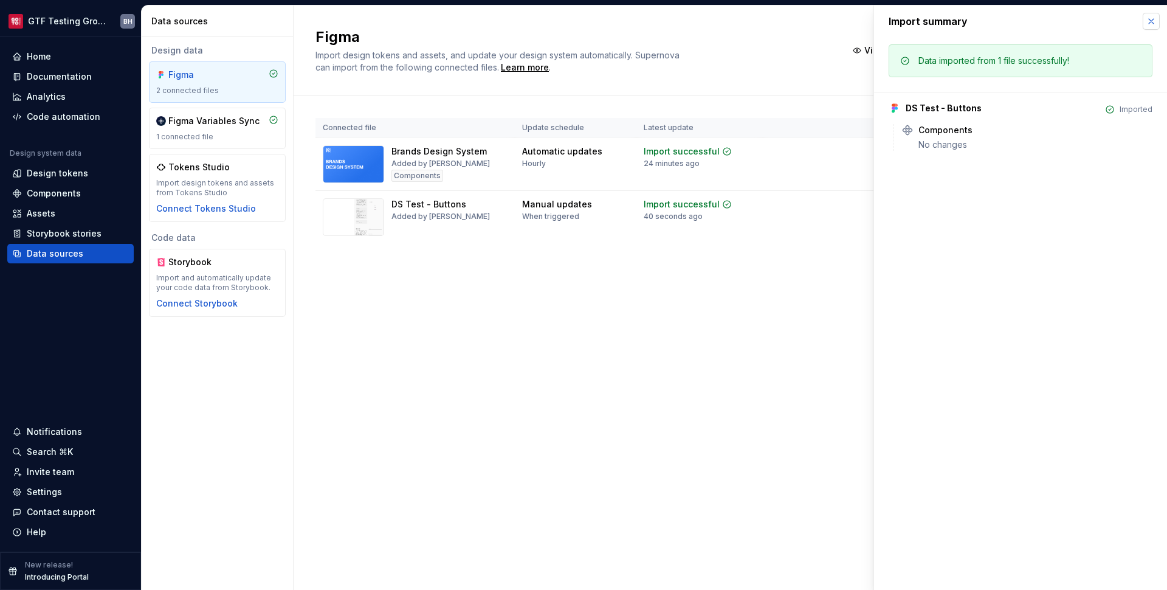
click at [902, 24] on button "button" at bounding box center [1151, 21] width 17 height 17
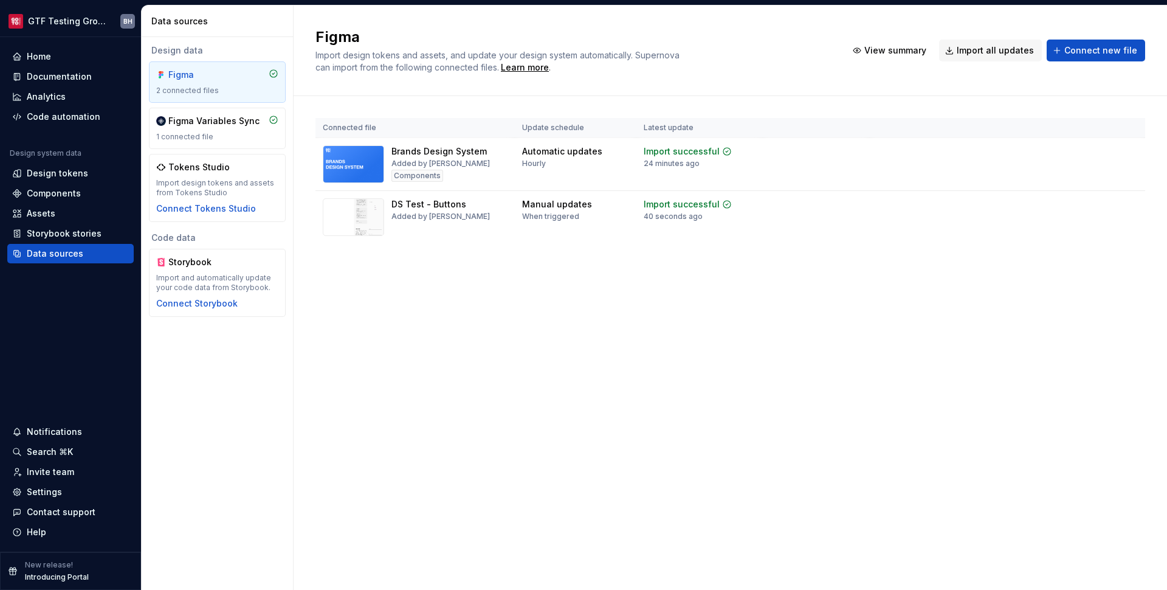
click at [902, 224] on div "Import updates" at bounding box center [1083, 224] width 55 height 10
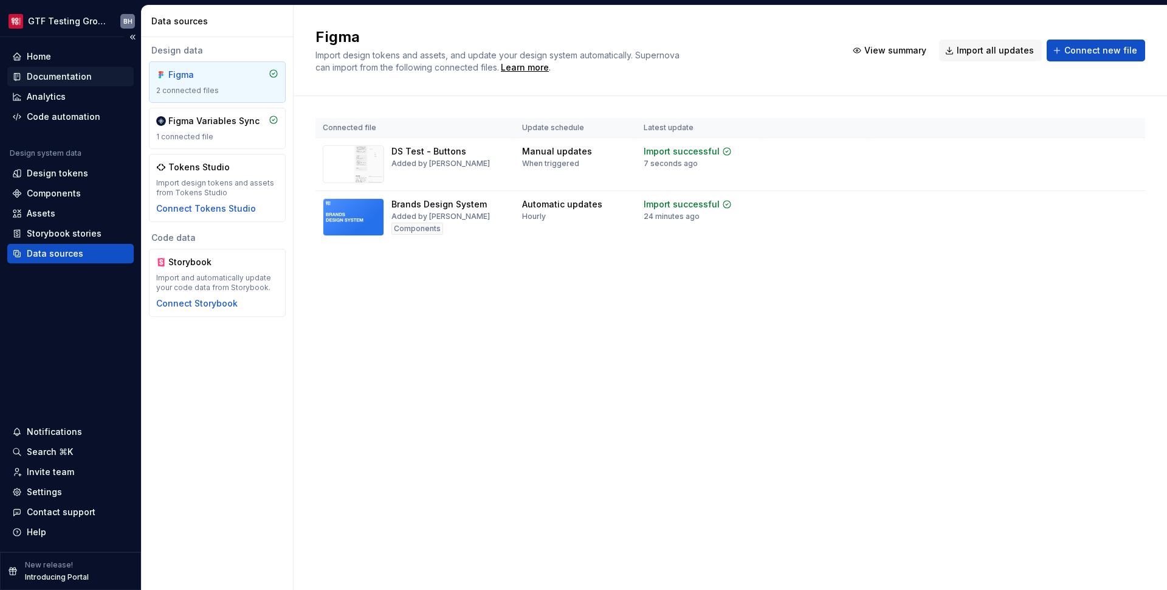
click at [72, 81] on div "Documentation" at bounding box center [59, 77] width 65 height 12
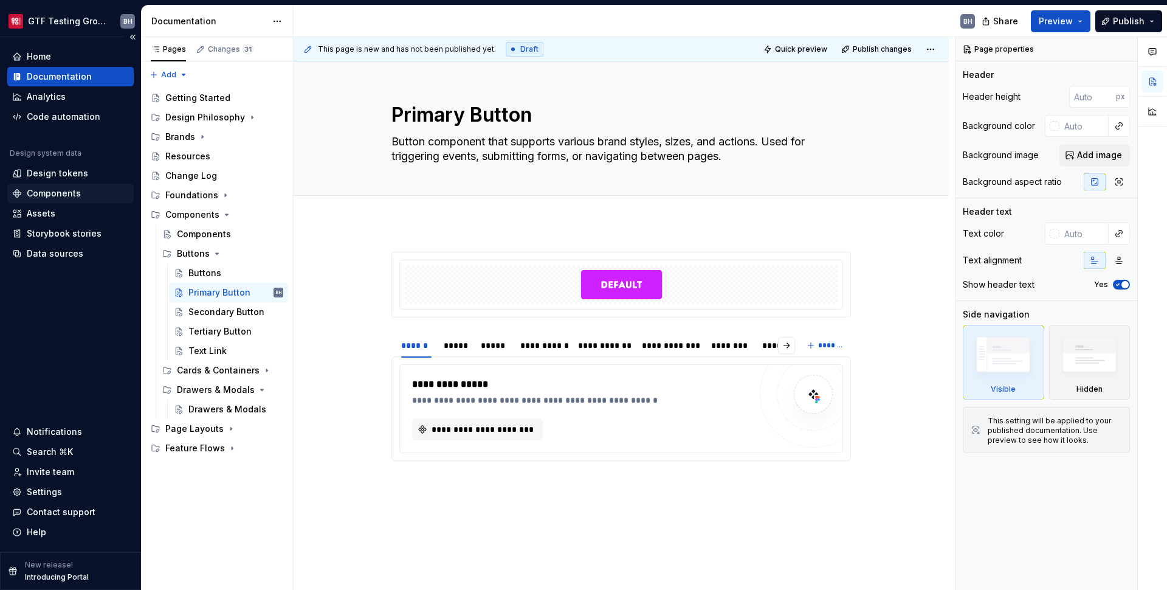
click at [70, 195] on div "Components" at bounding box center [54, 193] width 54 height 12
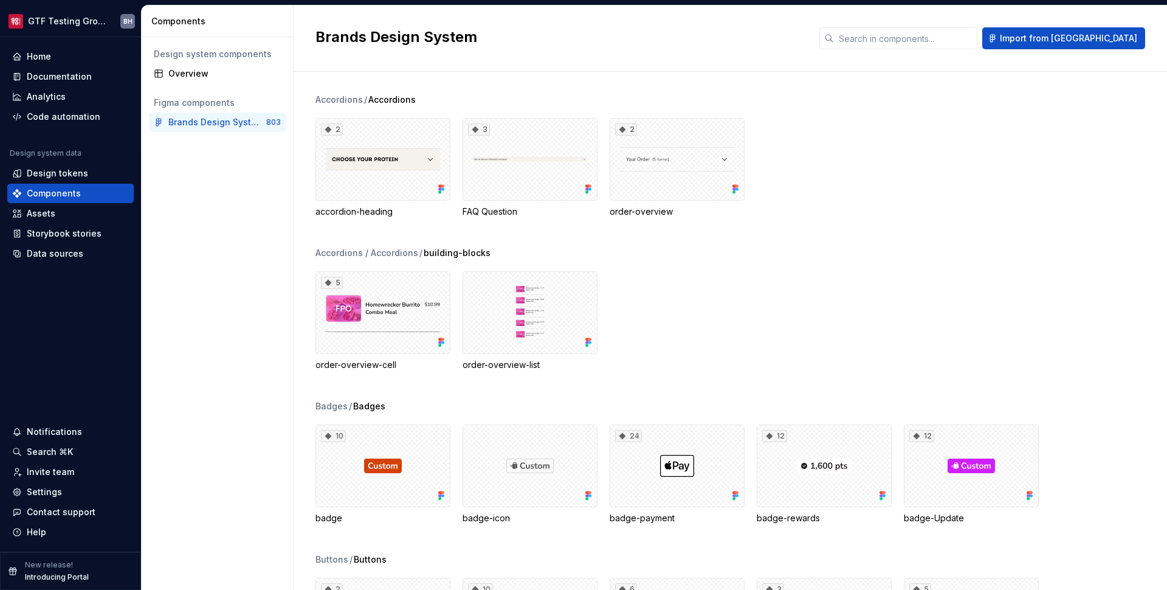
click at [207, 175] on div "Design system components Overview Figma components Brands Design System 803" at bounding box center [217, 313] width 151 height 553
click at [902, 41] on span "Import from [GEOGRAPHIC_DATA]" at bounding box center [1068, 38] width 137 height 12
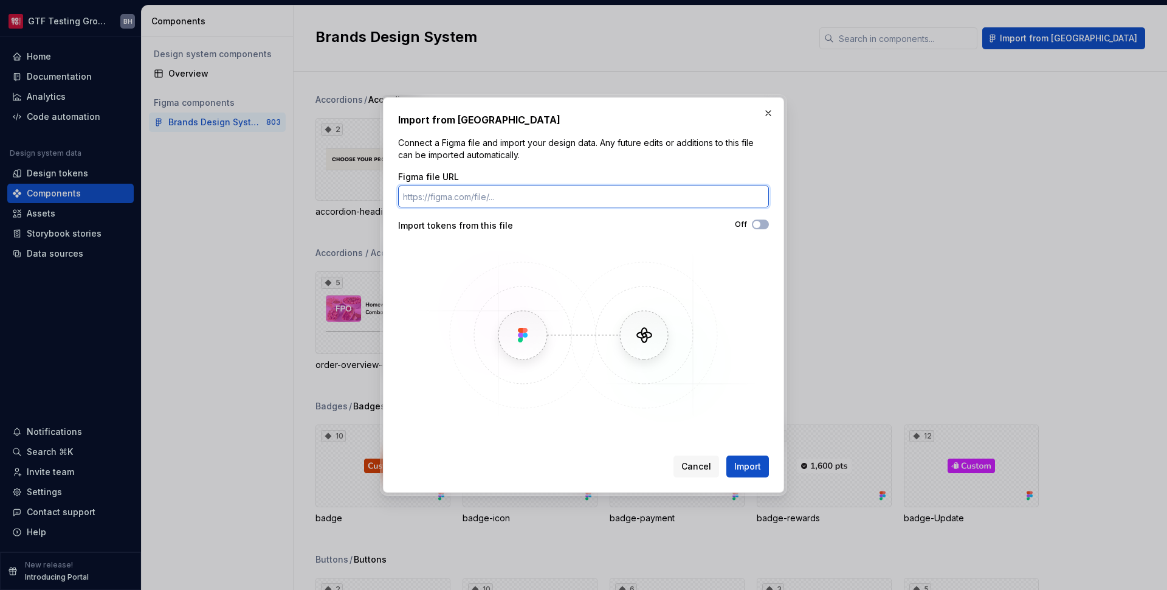
paste input "[URL][DOMAIN_NAME]"
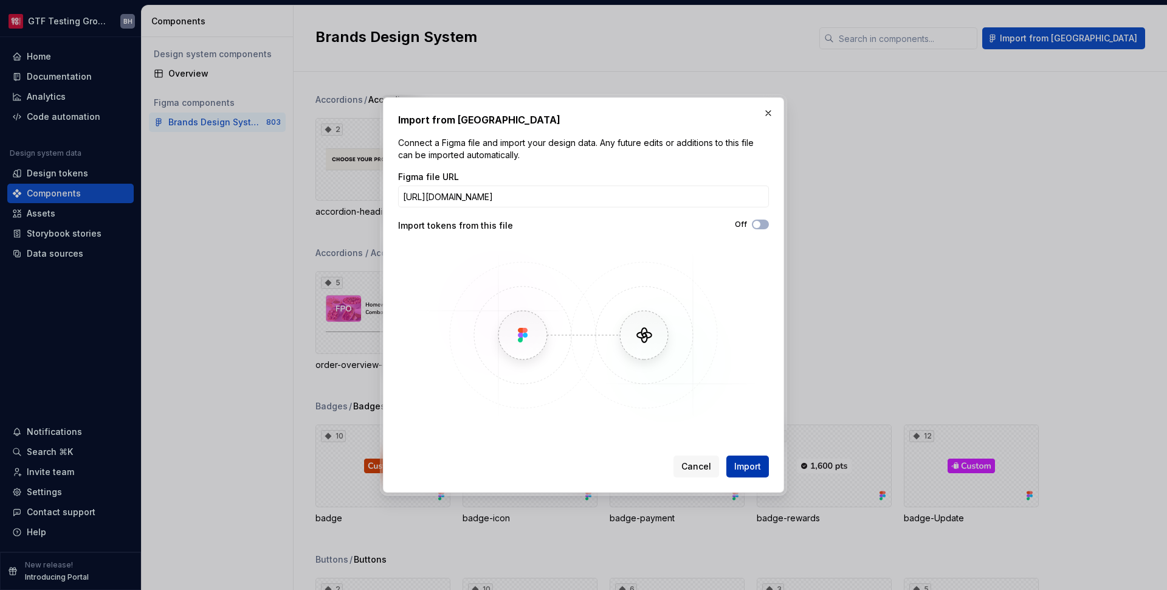
click at [750, 469] on span "Import" at bounding box center [747, 466] width 27 height 12
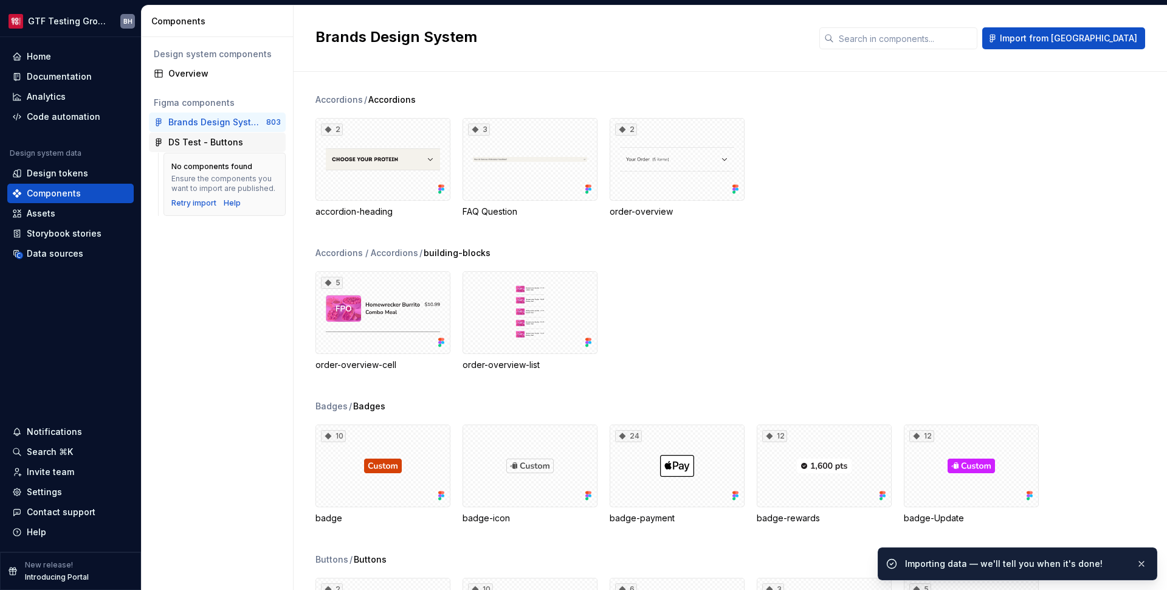
click at [190, 136] on div "DS Test - Buttons" at bounding box center [205, 142] width 75 height 12
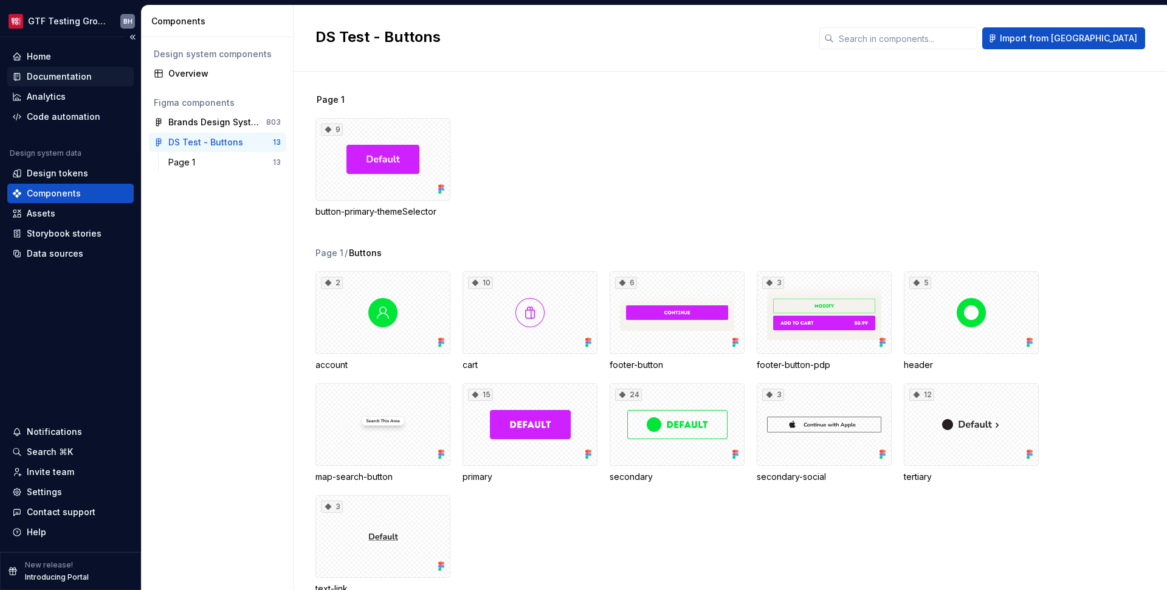
click at [46, 67] on div "Documentation" at bounding box center [70, 76] width 126 height 19
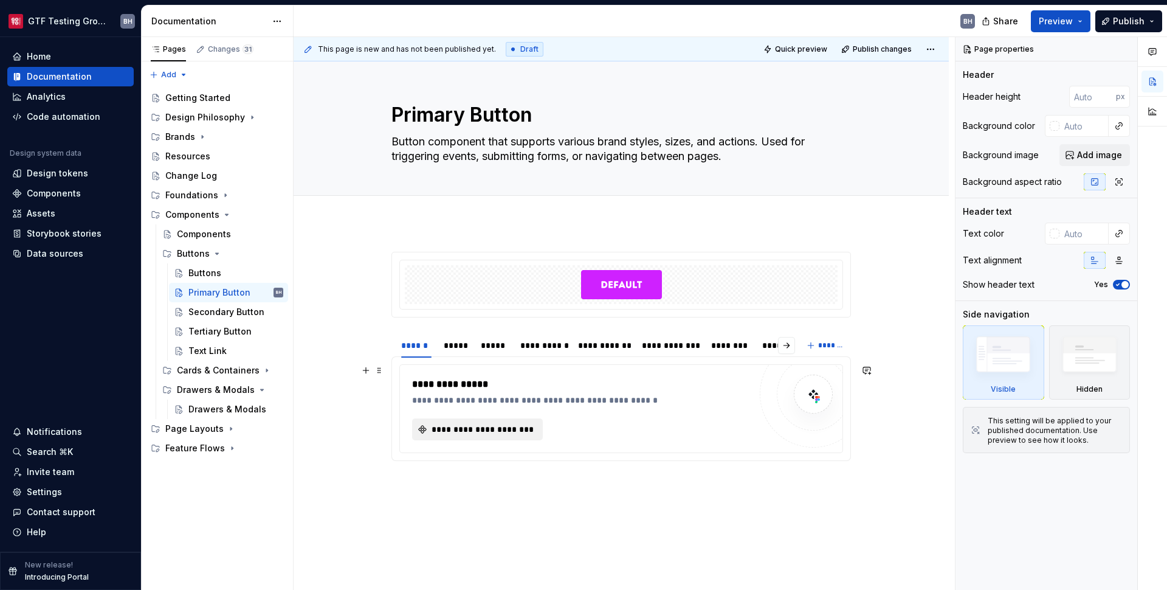
click at [513, 434] on span "**********" at bounding box center [482, 429] width 105 height 12
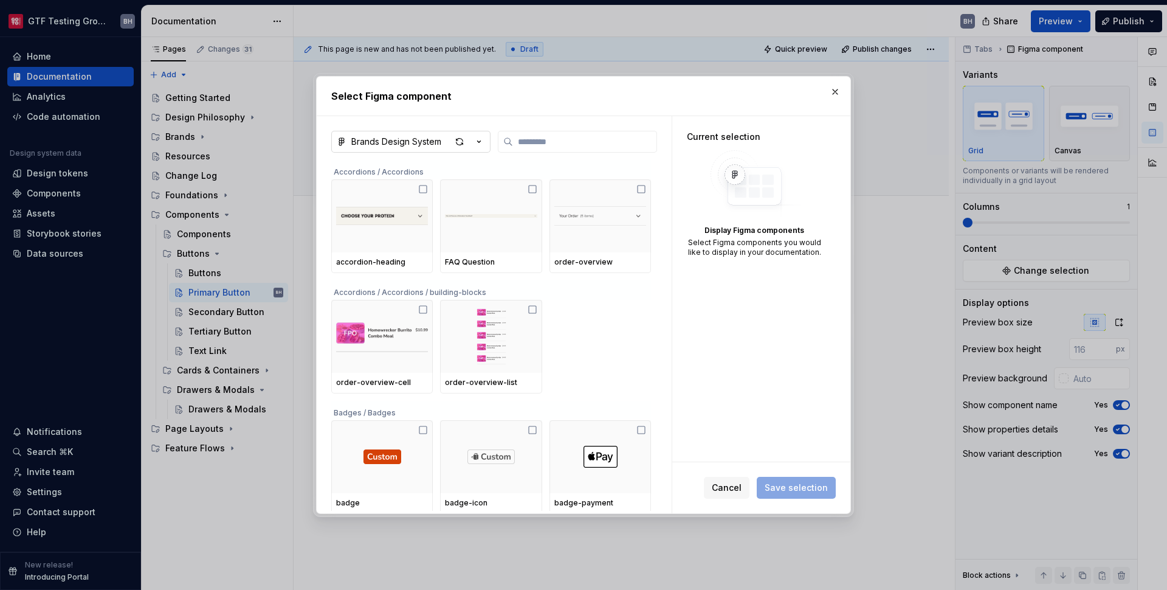
click at [483, 143] on icon "button" at bounding box center [479, 142] width 12 height 12
click at [426, 165] on div "DS Test - Buttons" at bounding box center [403, 168] width 75 height 12
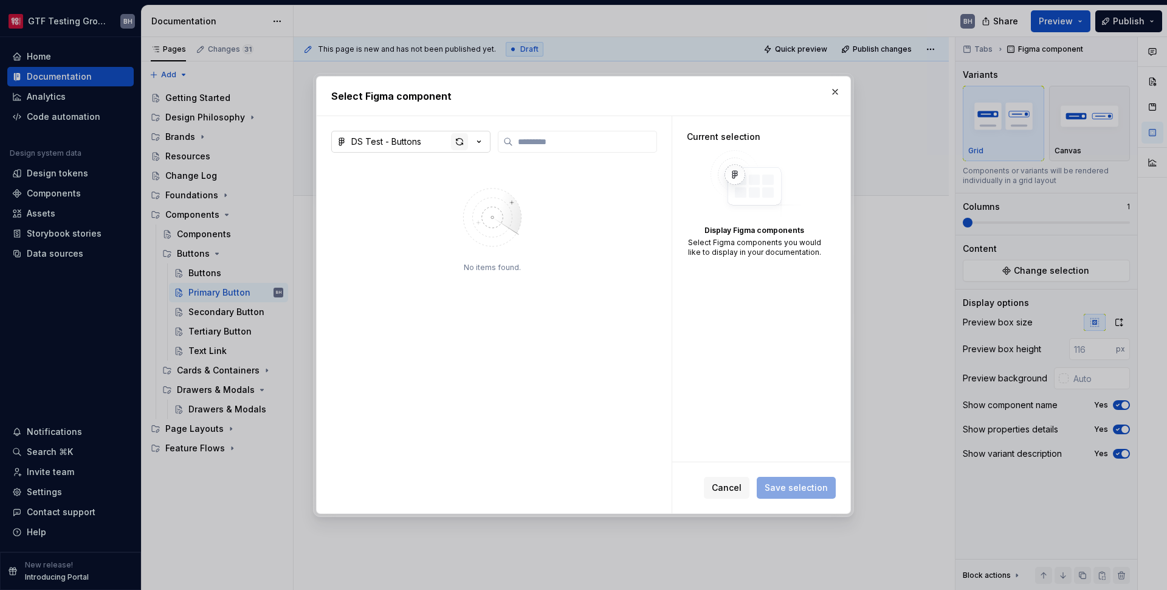
click at [456, 140] on div "button" at bounding box center [459, 141] width 17 height 17
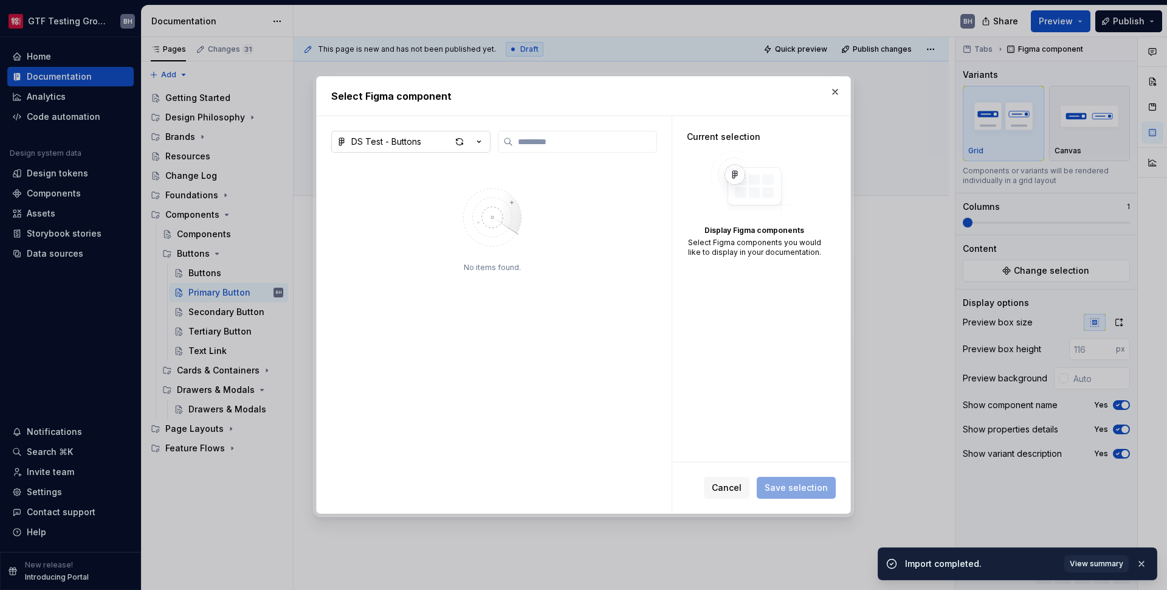
click at [482, 143] on icon "button" at bounding box center [479, 142] width 12 height 12
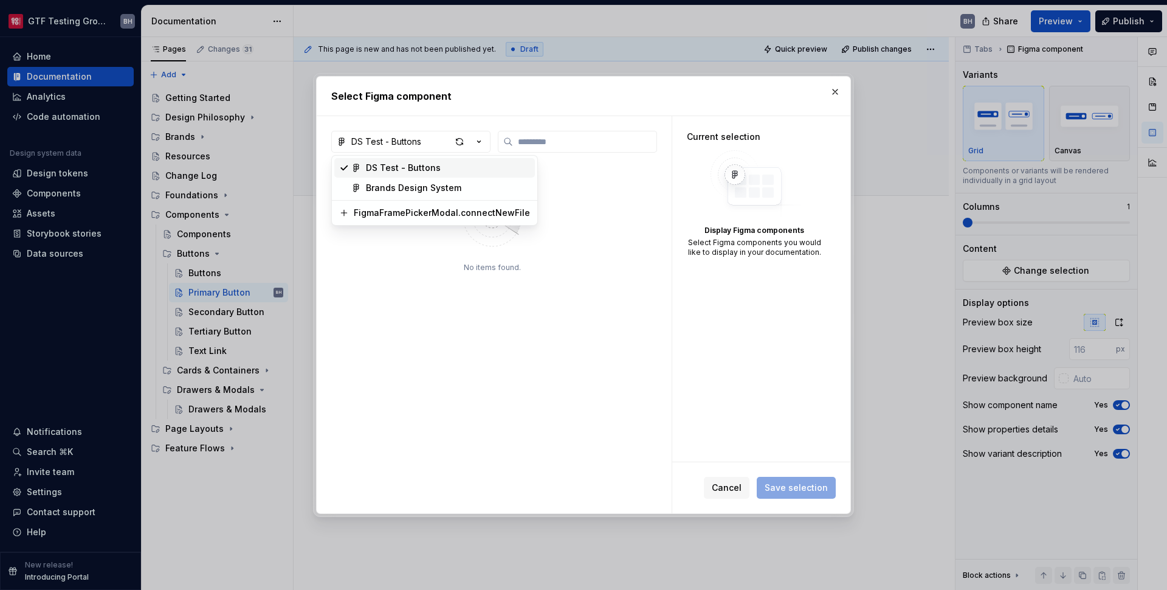
click at [607, 192] on div "Select Figma component DS Test - Buttons No items found. Current selection Disp…" at bounding box center [583, 295] width 1167 height 590
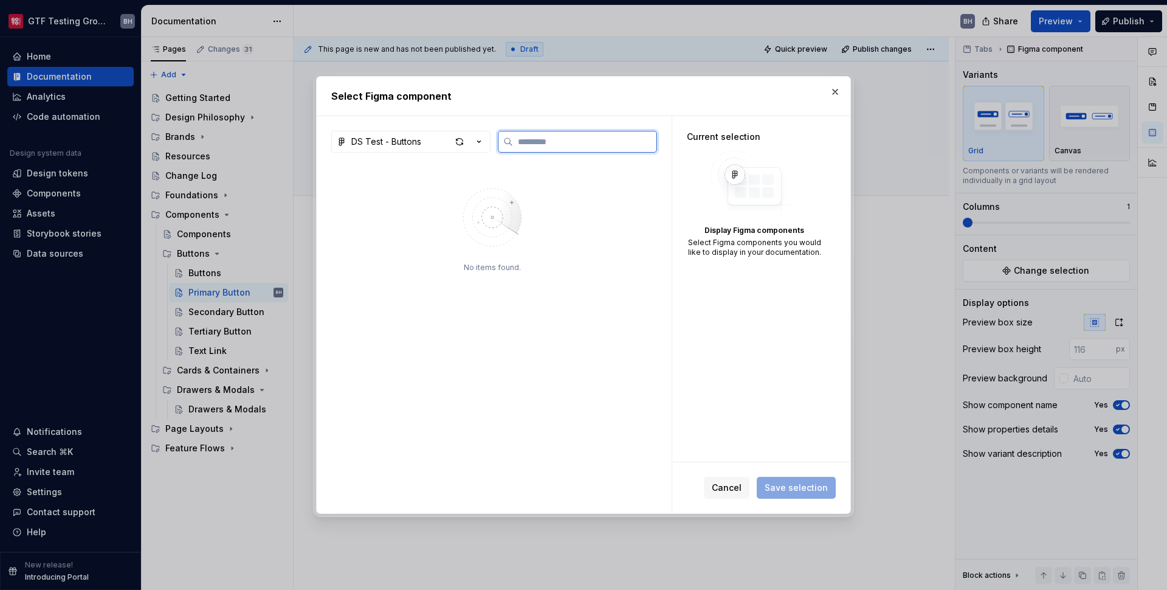
click at [519, 146] on input "search" at bounding box center [584, 142] width 143 height 12
click at [479, 140] on icon "button" at bounding box center [479, 142] width 12 height 12
click at [522, 275] on div "Select Figma component DS Test - Buttons ****** No items found. Current selecti…" at bounding box center [583, 295] width 1167 height 590
click at [738, 489] on span "Cancel" at bounding box center [727, 488] width 30 height 12
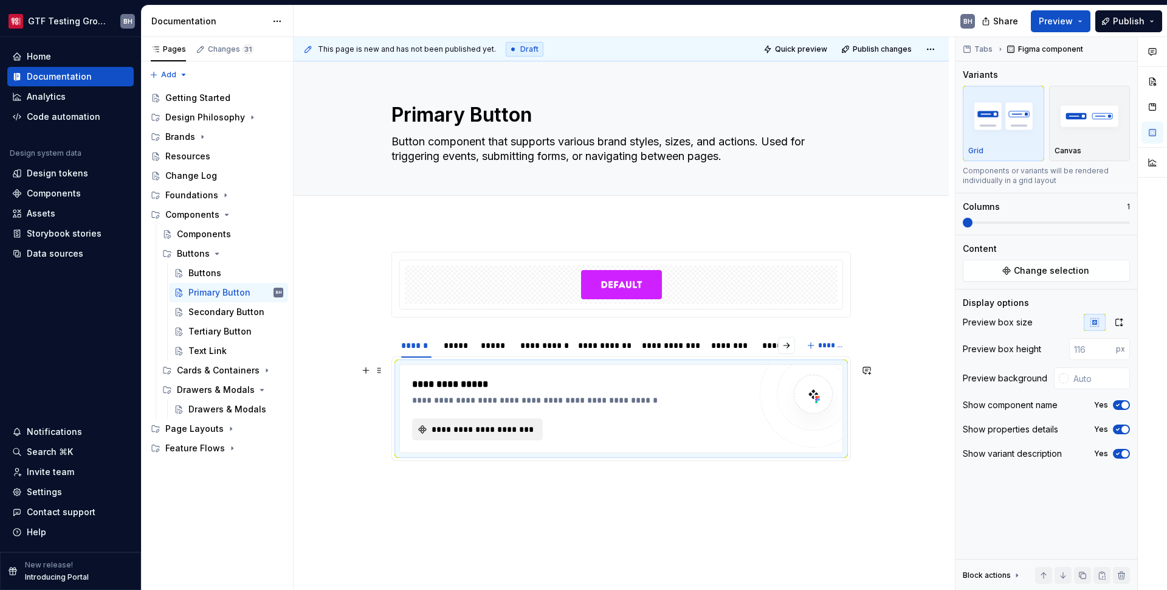
click at [481, 426] on span "**********" at bounding box center [482, 429] width 105 height 12
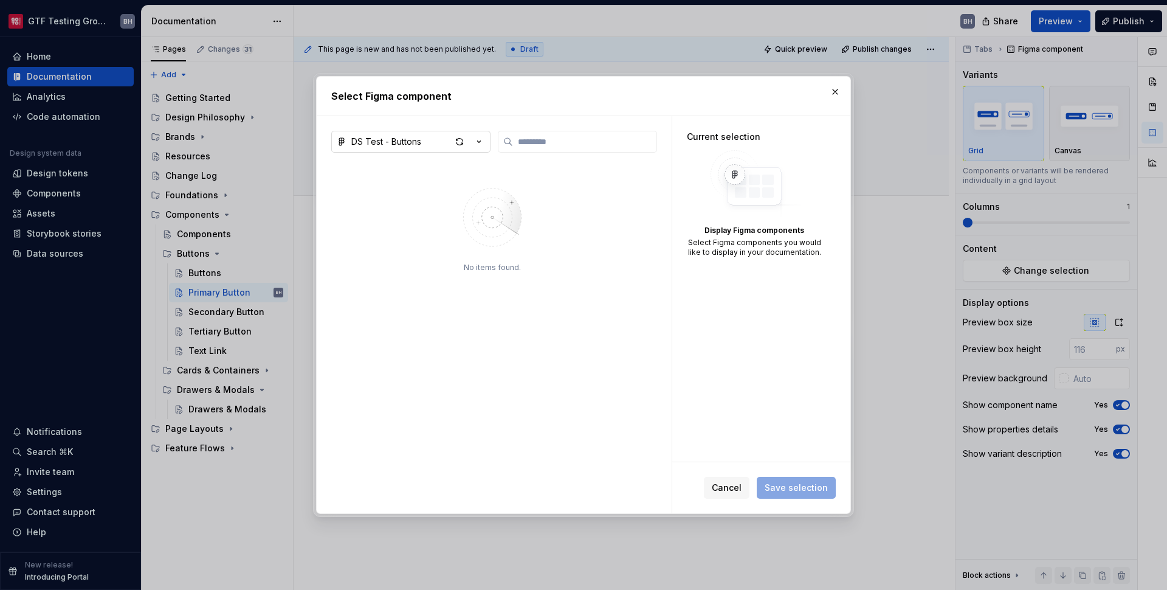
click at [486, 139] on button "DS Test - Buttons" at bounding box center [410, 142] width 159 height 22
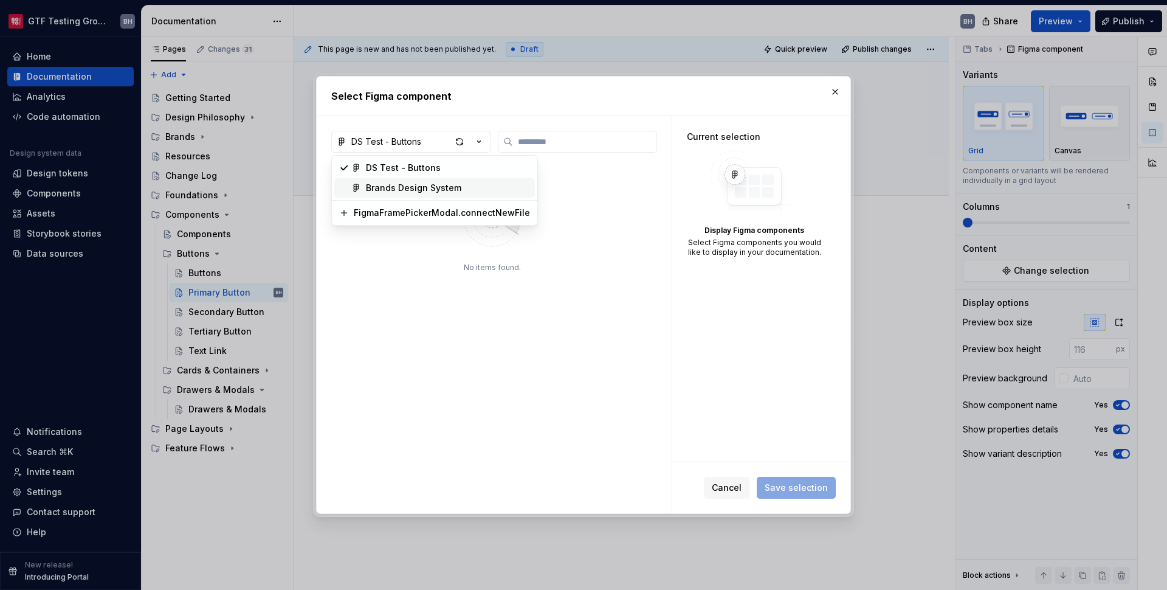
click at [454, 184] on div "Brands Design System" at bounding box center [413, 188] width 95 height 12
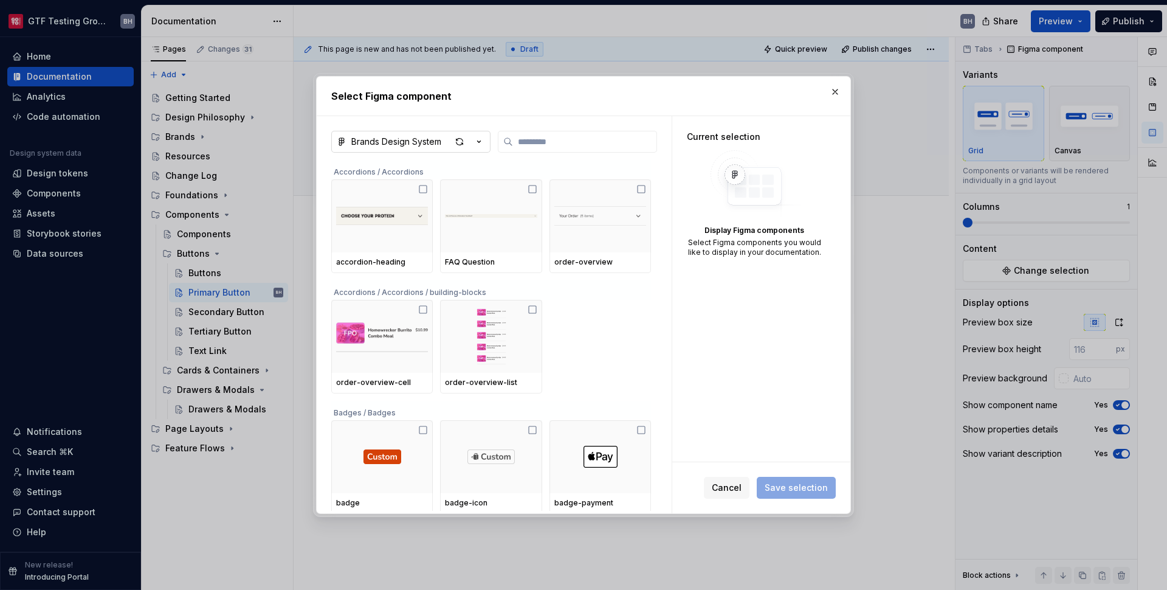
click at [478, 145] on icon "button" at bounding box center [479, 142] width 12 height 12
click at [424, 167] on div "DS Test - Buttons" at bounding box center [403, 168] width 75 height 12
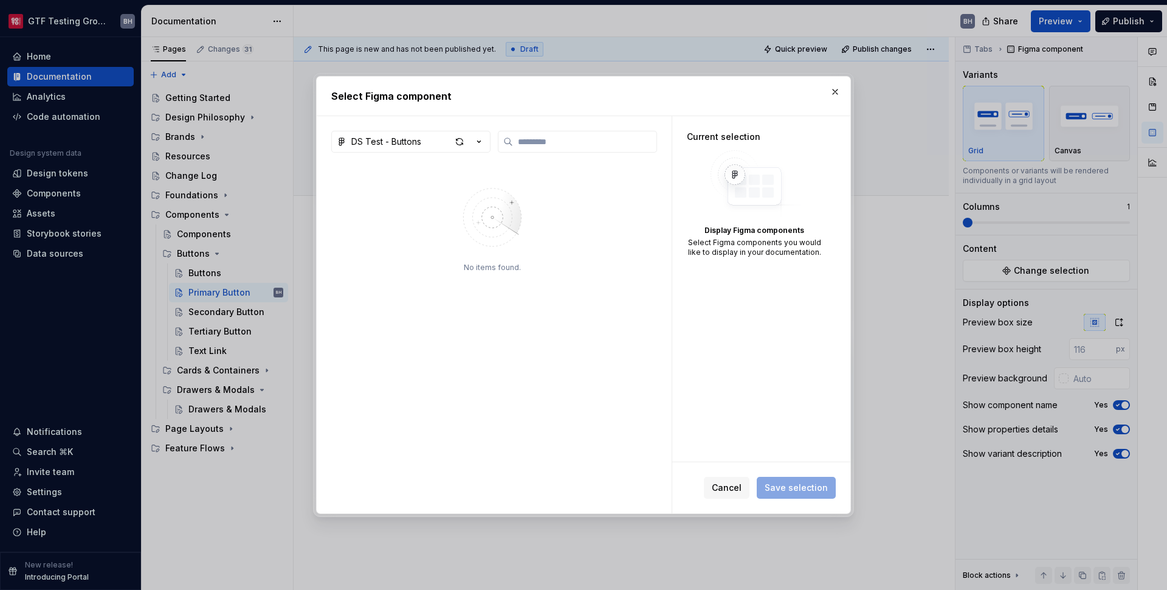
click at [476, 140] on icon "button" at bounding box center [479, 142] width 12 height 12
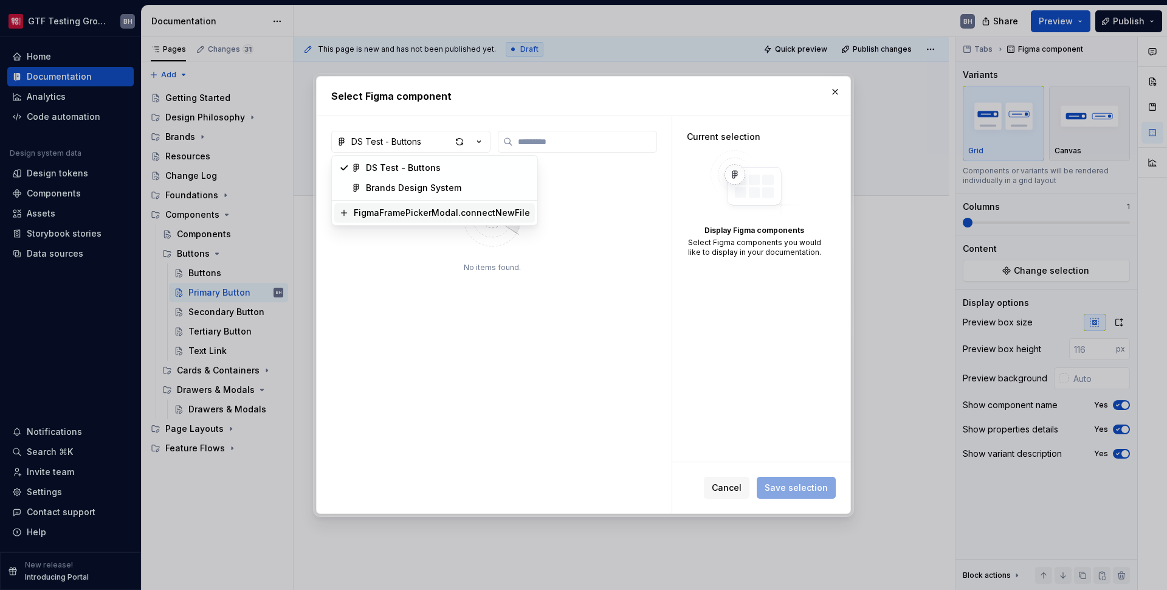
click at [438, 211] on div "FigmaFramePickerModal.connectNewFile" at bounding box center [442, 213] width 176 height 12
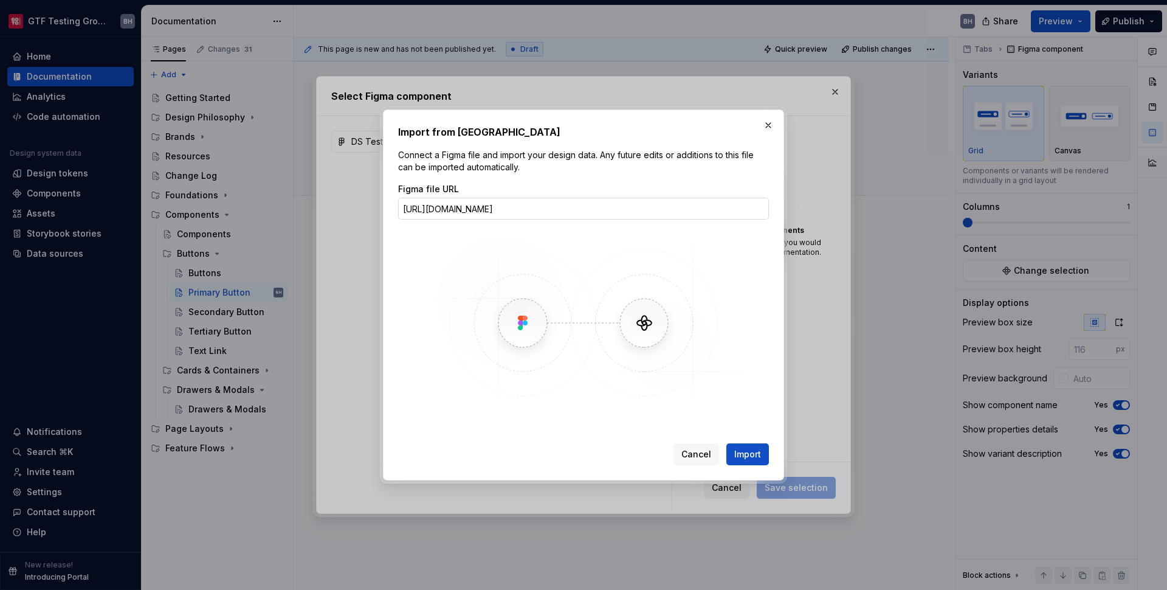
scroll to position [0, 112]
click at [754, 457] on span "Import" at bounding box center [747, 454] width 27 height 12
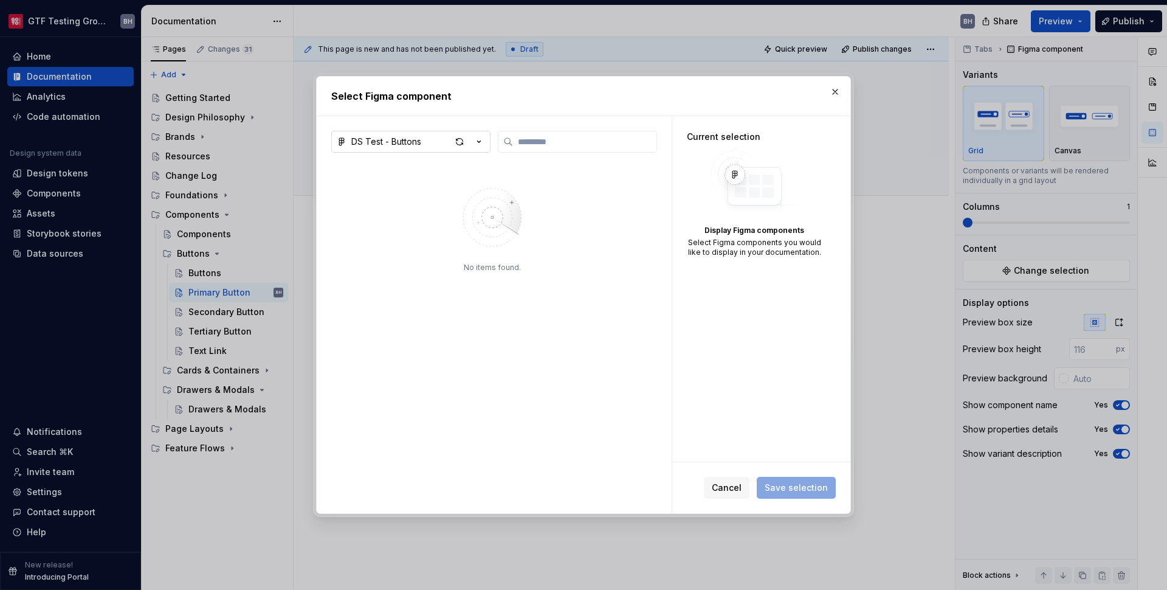
click at [480, 143] on icon "button" at bounding box center [479, 142] width 12 height 12
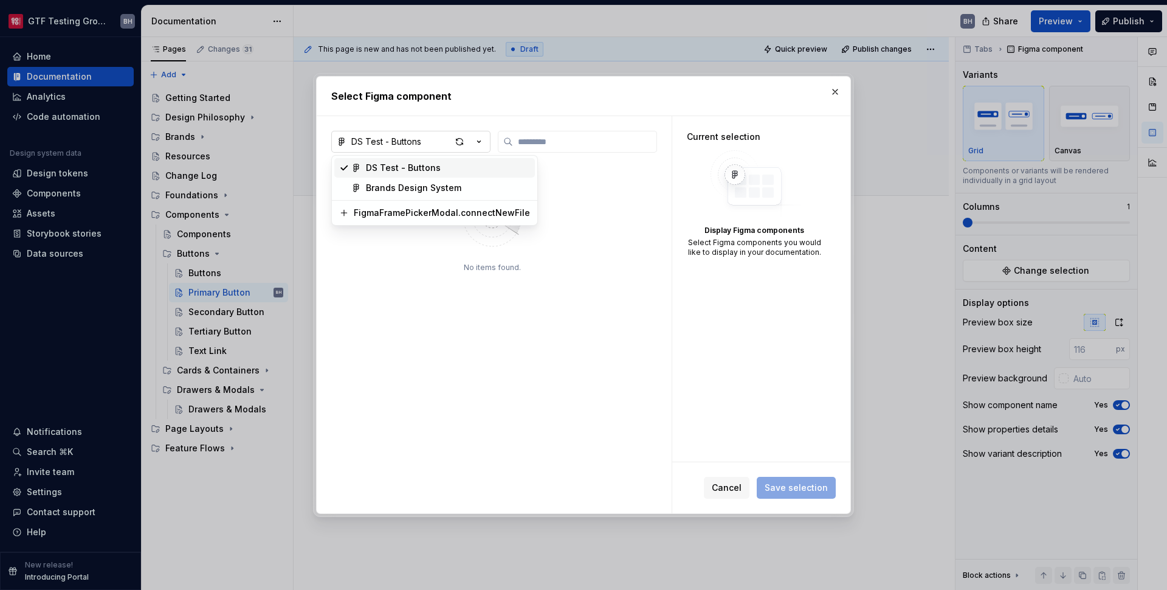
click at [480, 143] on div "Select Figma component DS Test - Buttons No items found. Current selection Disp…" at bounding box center [583, 295] width 1167 height 590
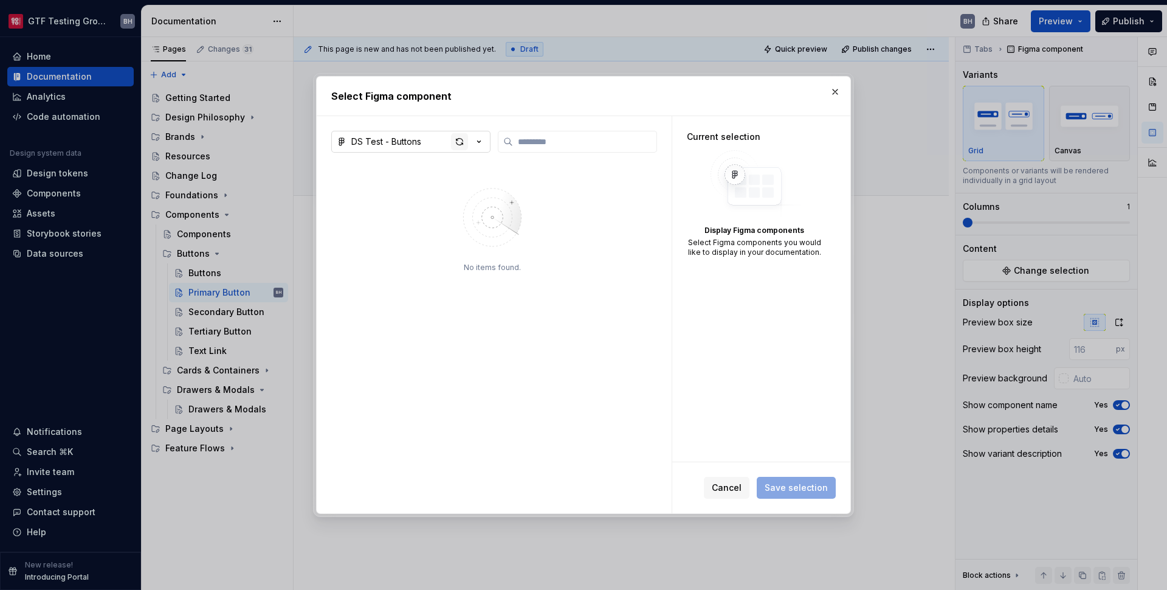
click at [463, 143] on div "button" at bounding box center [459, 141] width 17 height 17
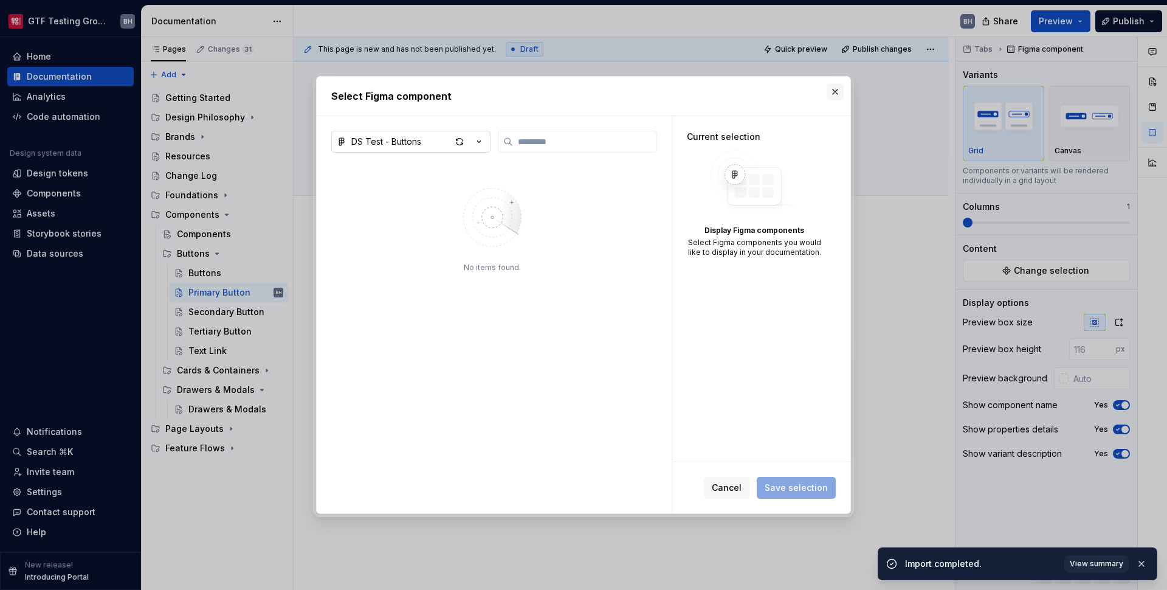
click at [839, 89] on button "button" at bounding box center [835, 91] width 17 height 17
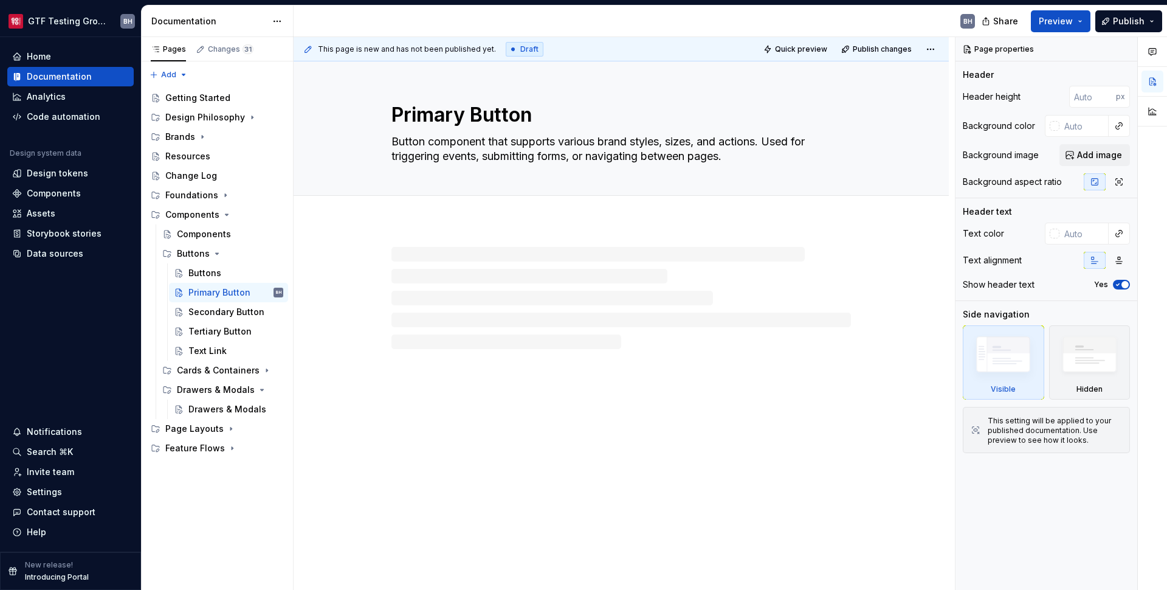
type textarea "*"
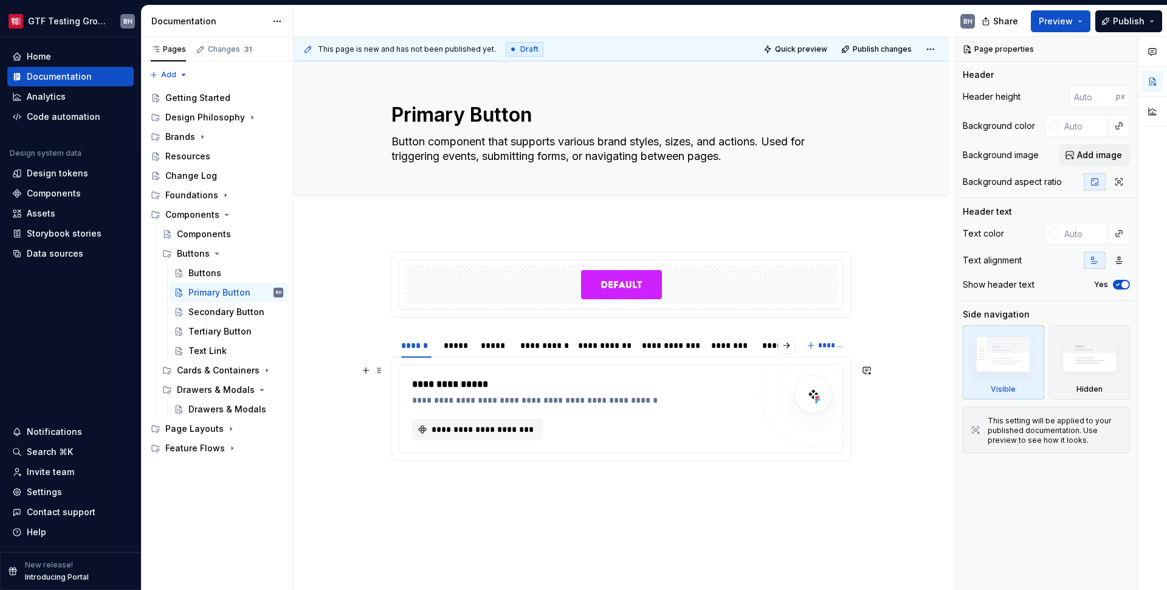
click at [764, 376] on div at bounding box center [813, 393] width 107 height 107
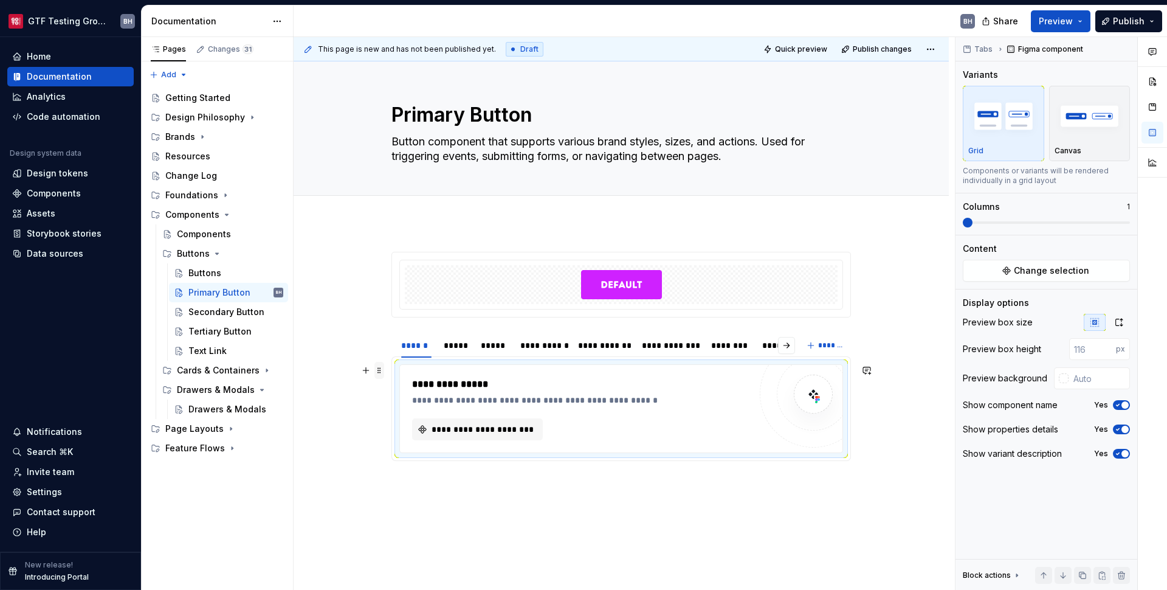
click at [381, 373] on span at bounding box center [380, 370] width 10 height 17
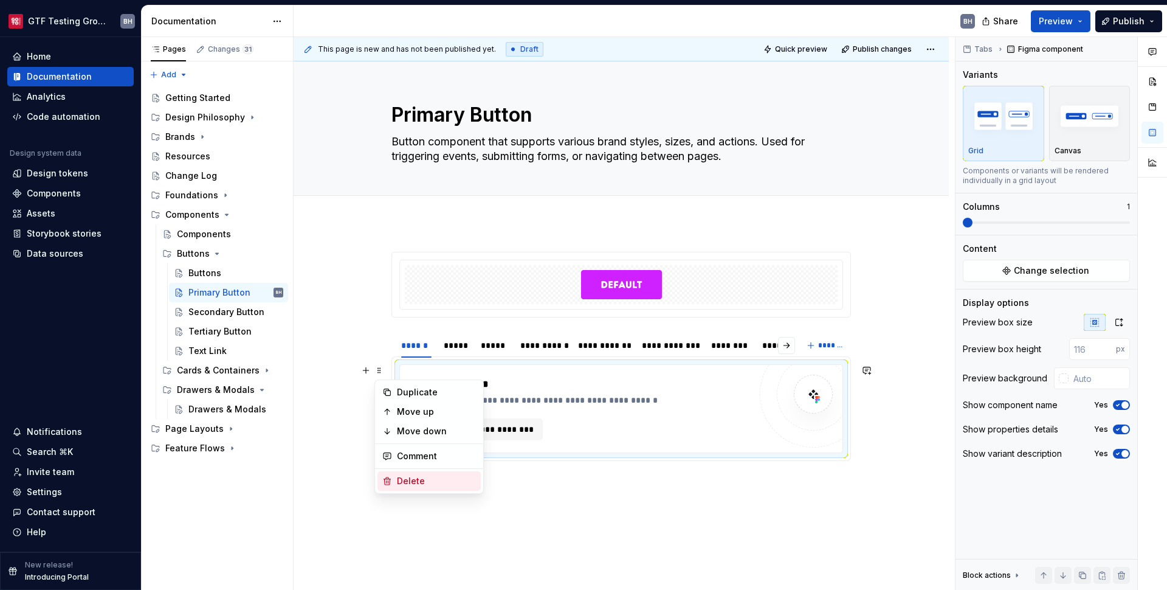
click at [423, 480] on div "Delete" at bounding box center [436, 481] width 79 height 12
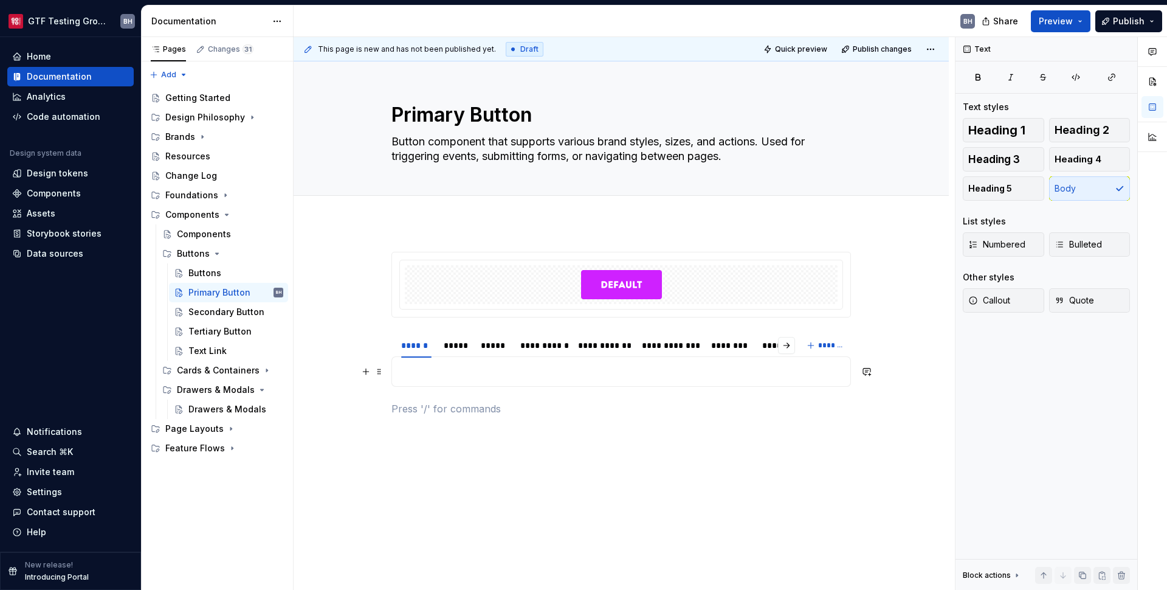
click at [442, 376] on p at bounding box center [621, 371] width 444 height 15
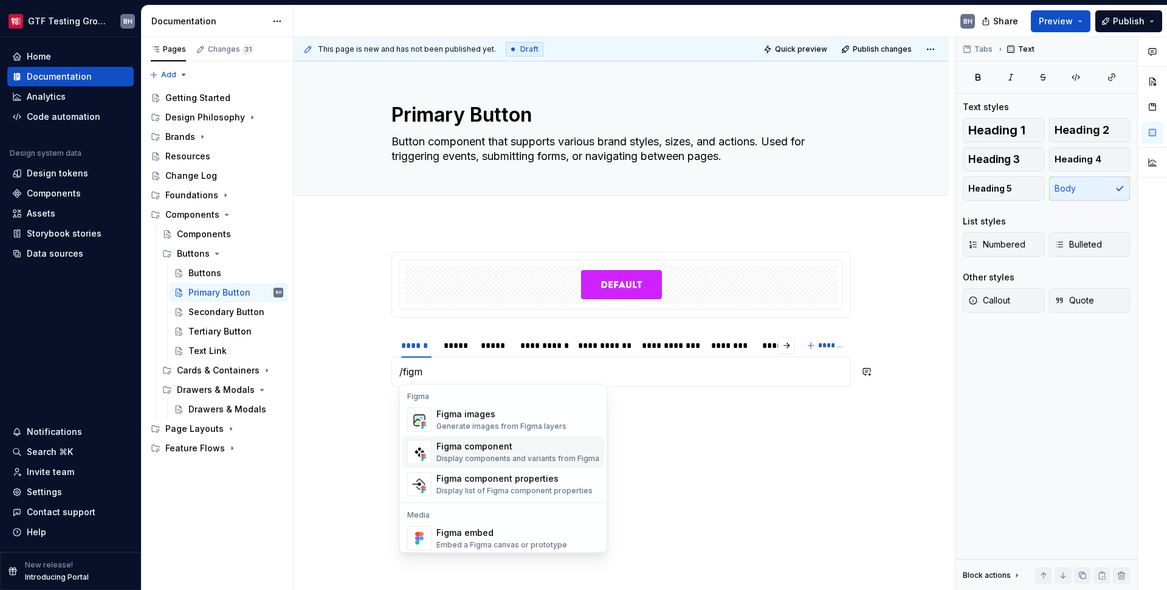
click at [442, 448] on div "Figma component" at bounding box center [518, 446] width 163 height 12
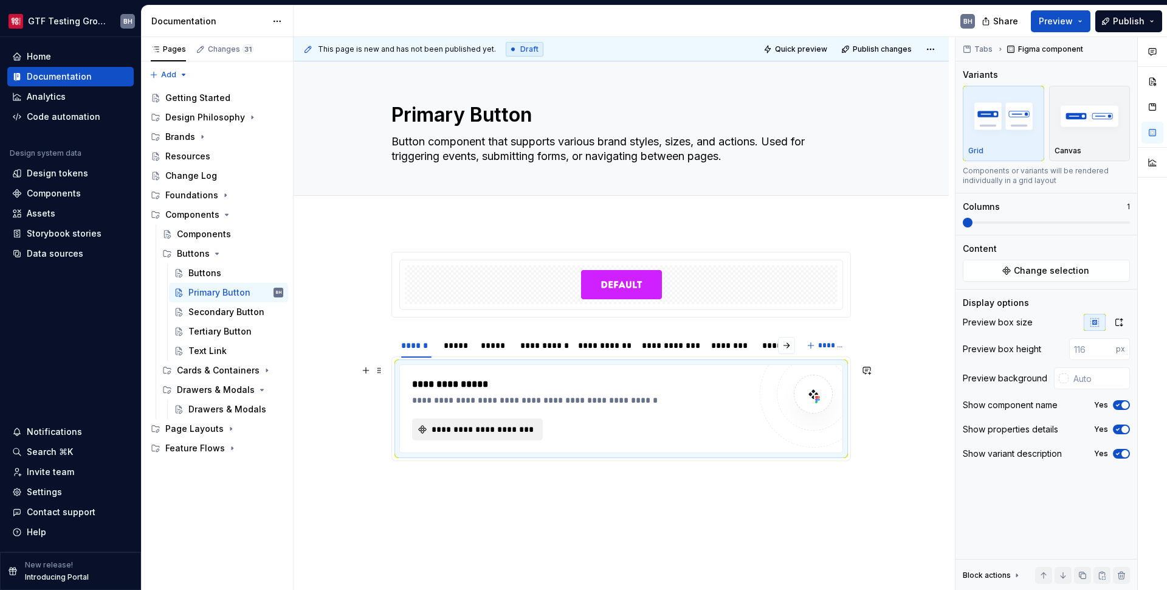
click at [460, 432] on span "**********" at bounding box center [482, 429] width 105 height 12
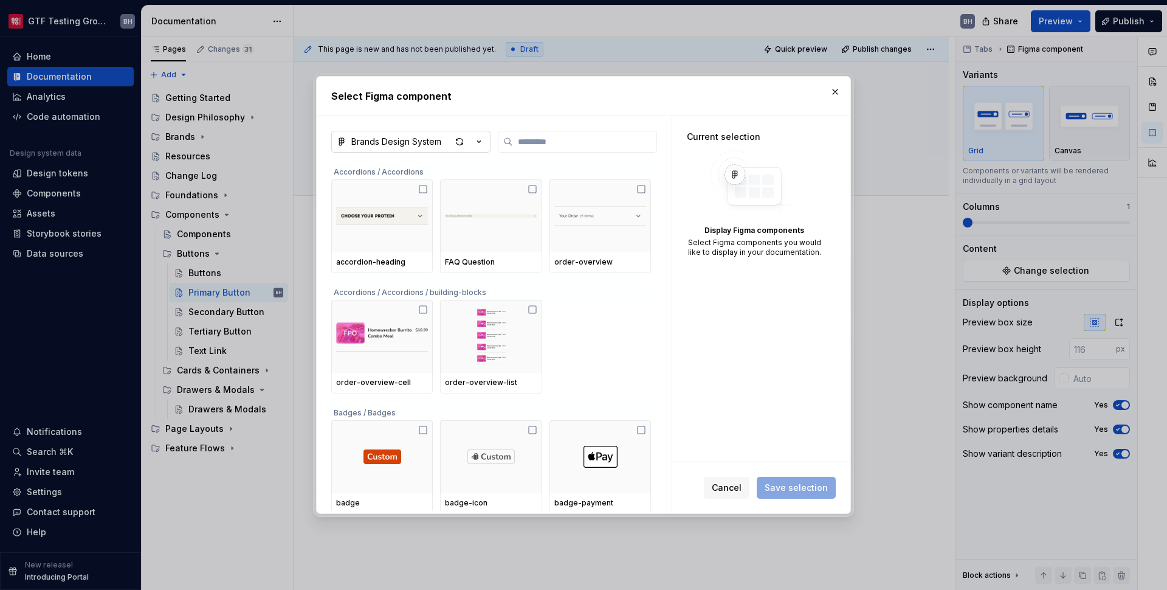
click at [483, 144] on icon "button" at bounding box center [479, 142] width 12 height 12
click at [467, 161] on span "DS Test - Buttons" at bounding box center [434, 167] width 201 height 19
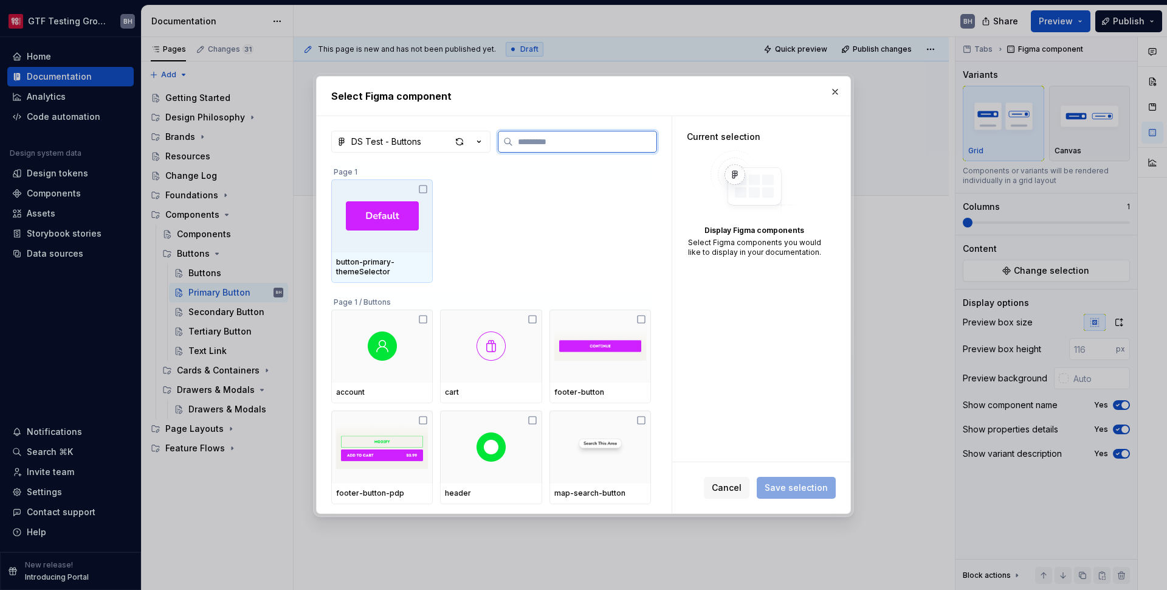
click at [422, 196] on div at bounding box center [382, 215] width 102 height 73
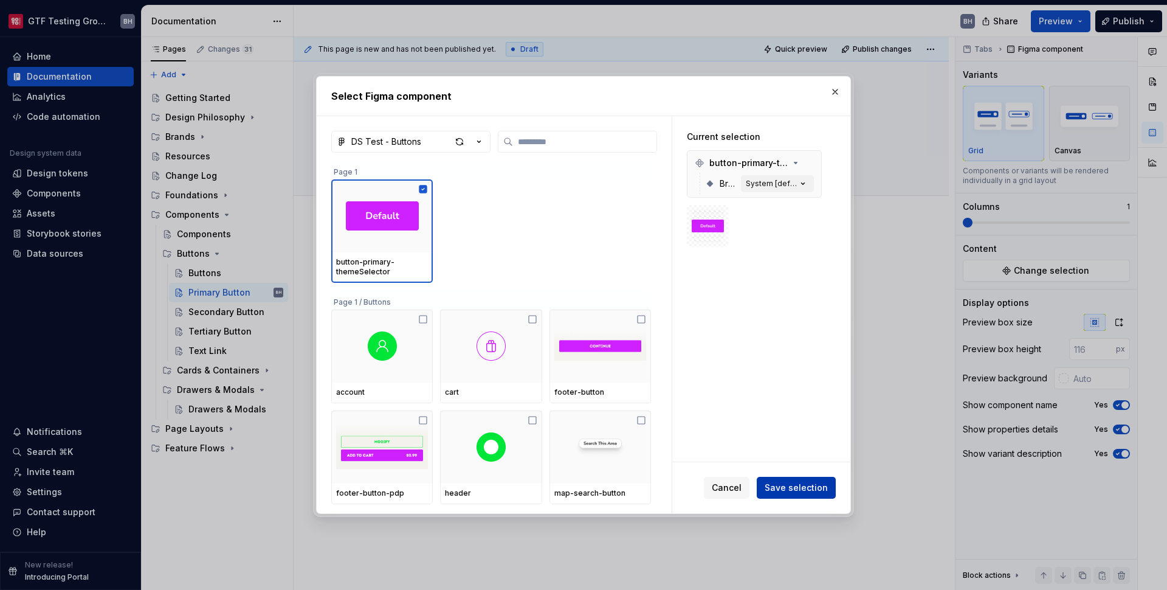
click at [814, 485] on span "Save selection" at bounding box center [796, 488] width 63 height 12
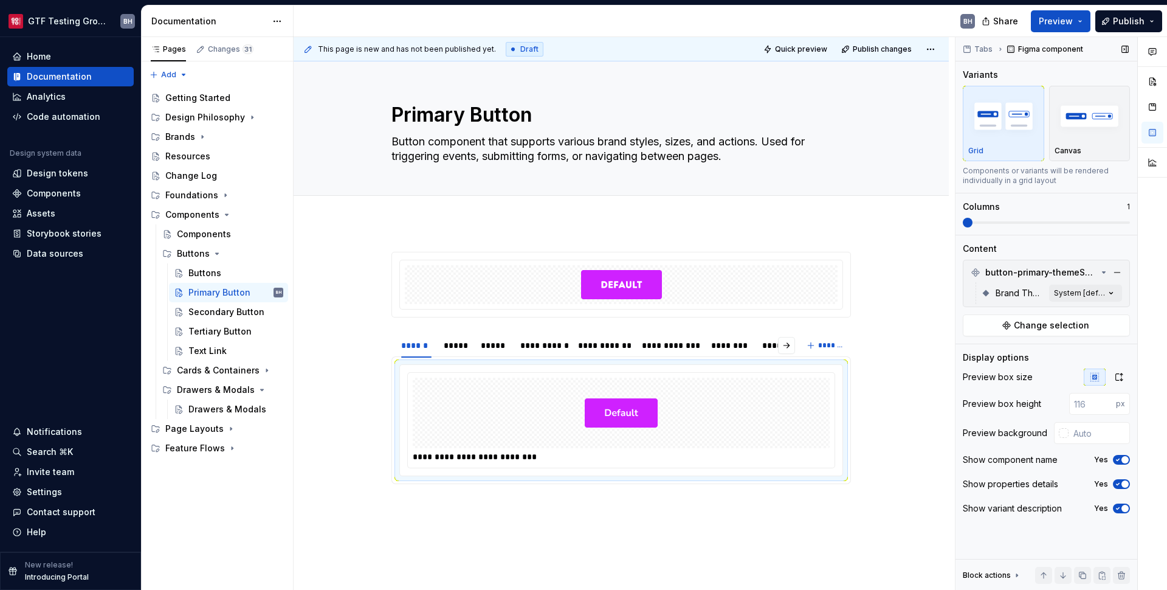
click at [1122, 459] on icon "button" at bounding box center [1118, 459] width 10 height 7
click at [1122, 480] on button "Yes" at bounding box center [1121, 484] width 17 height 10
click at [1122, 506] on span "button" at bounding box center [1125, 508] width 7 height 7
click at [1093, 142] on div "Canvas" at bounding box center [1090, 123] width 71 height 64
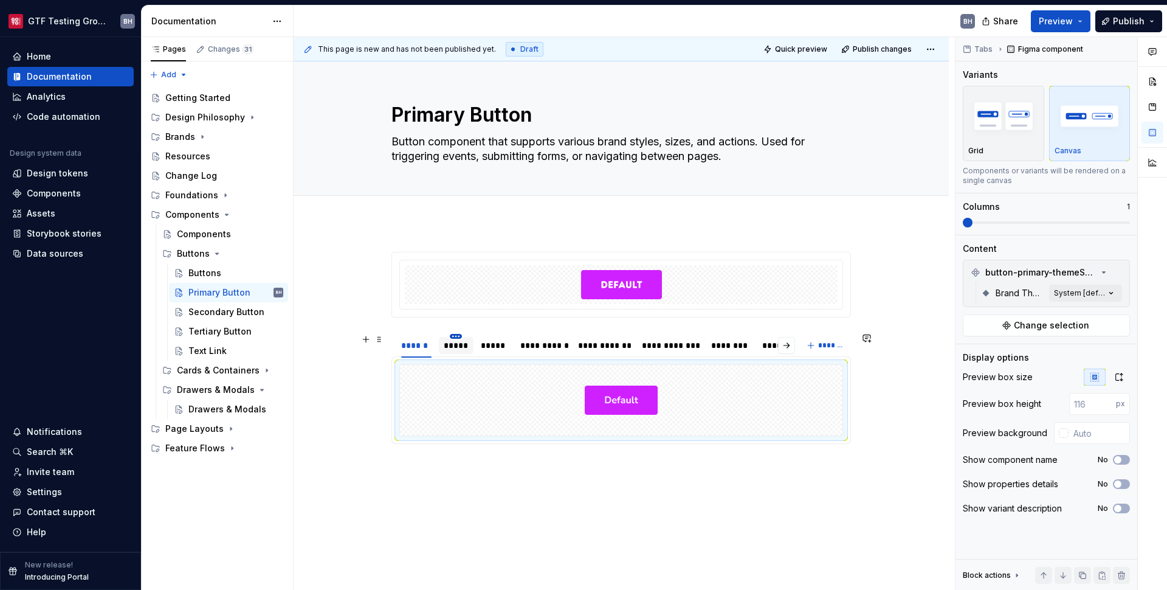
click at [460, 336] on html "GTF Testing Grounds BH Home Documentation Analytics Code automation Design syst…" at bounding box center [583, 295] width 1167 height 590
click at [480, 434] on div "Delete tab" at bounding box center [511, 437] width 79 height 12
click at [456, 338] on html "GTF Testing Grounds BH Home Documentation Analytics Code automation Design syst…" at bounding box center [583, 295] width 1167 height 590
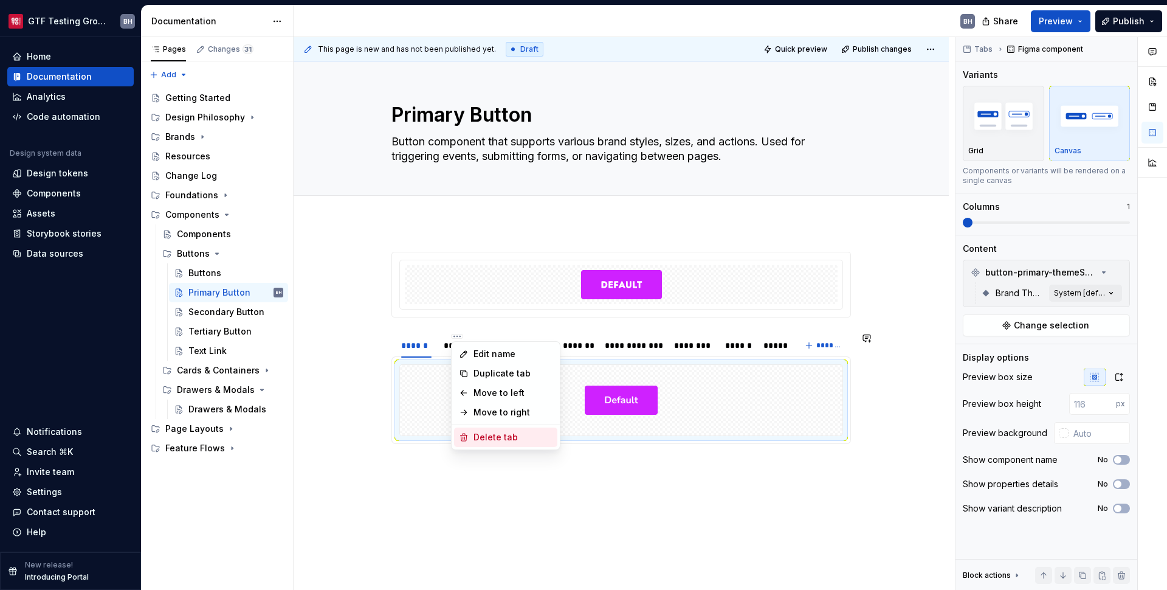
click at [484, 434] on div "Delete tab" at bounding box center [513, 437] width 79 height 12
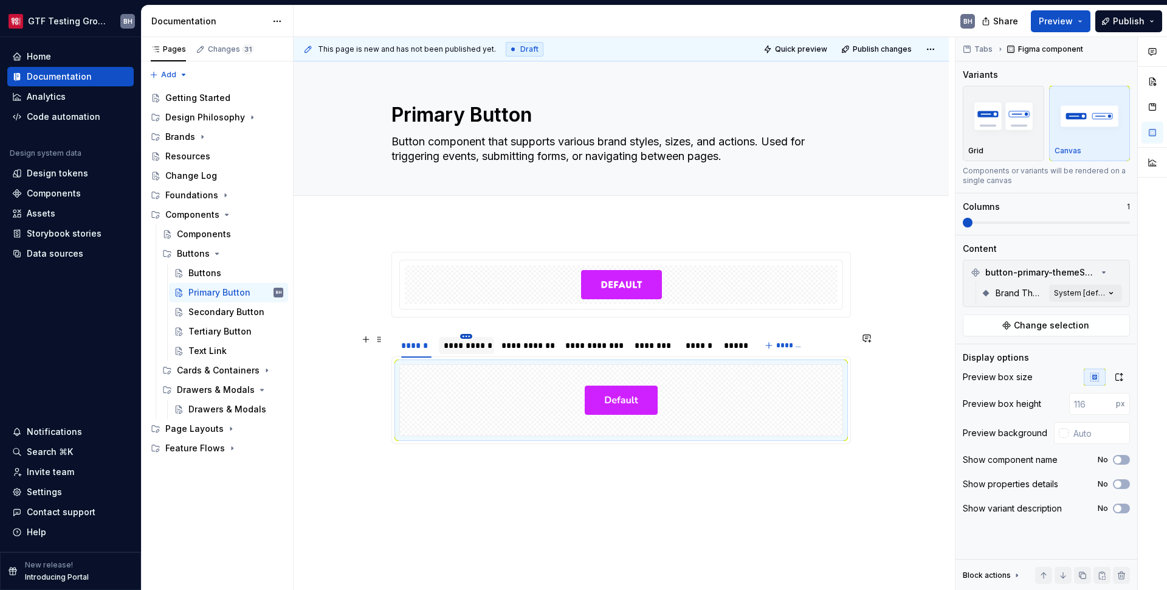
click at [464, 338] on html "GTF Testing Grounds BH Home Documentation Analytics Code automation Design syst…" at bounding box center [583, 295] width 1167 height 590
click at [484, 436] on div "Delete tab" at bounding box center [522, 437] width 79 height 12
click at [471, 337] on html "GTF Testing Grounds BH Home Documentation Analytics Code automation Design syst…" at bounding box center [583, 295] width 1167 height 590
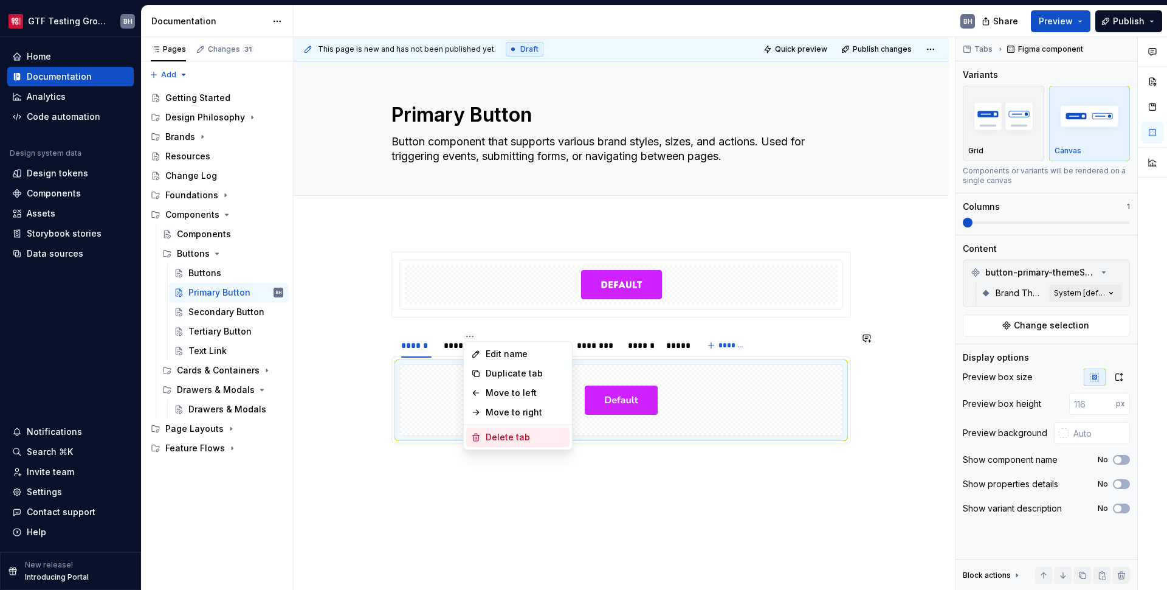
drag, startPoint x: 489, startPoint y: 434, endPoint x: 486, endPoint y: 418, distance: 16.8
click at [490, 434] on div "Delete tab" at bounding box center [525, 437] width 79 height 12
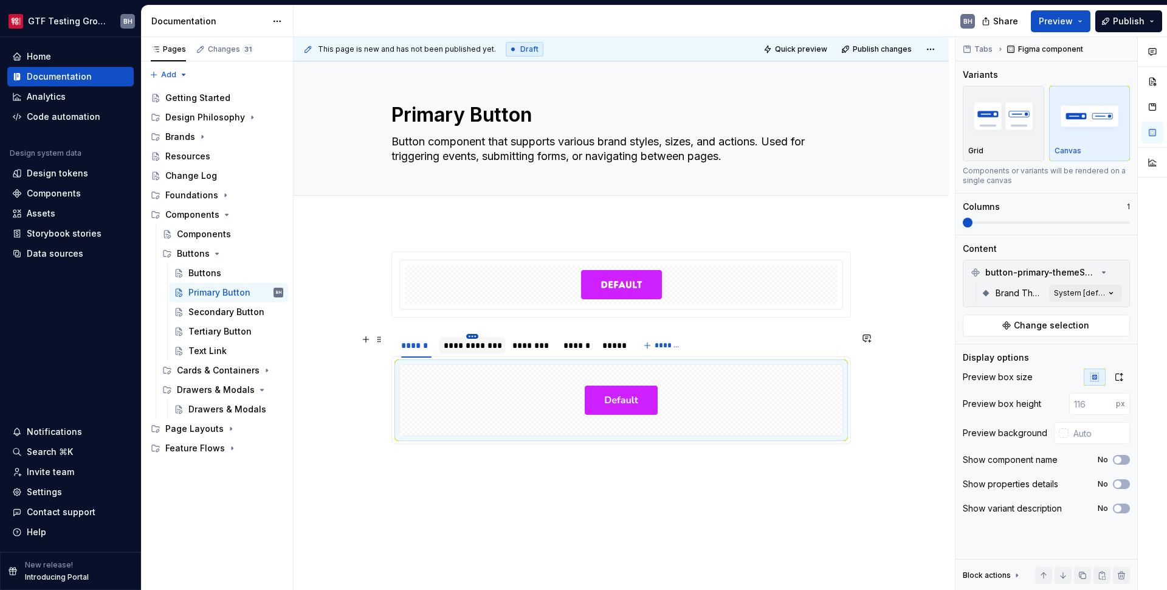
click at [470, 337] on html "GTF Testing Grounds BH Home Documentation Analytics Code automation Design syst…" at bounding box center [583, 295] width 1167 height 590
click at [497, 434] on div "Delete tab" at bounding box center [527, 437] width 79 height 12
click at [464, 337] on html "GTF Testing Grounds BH Home Documentation Analytics Code automation Design syst…" at bounding box center [583, 295] width 1167 height 590
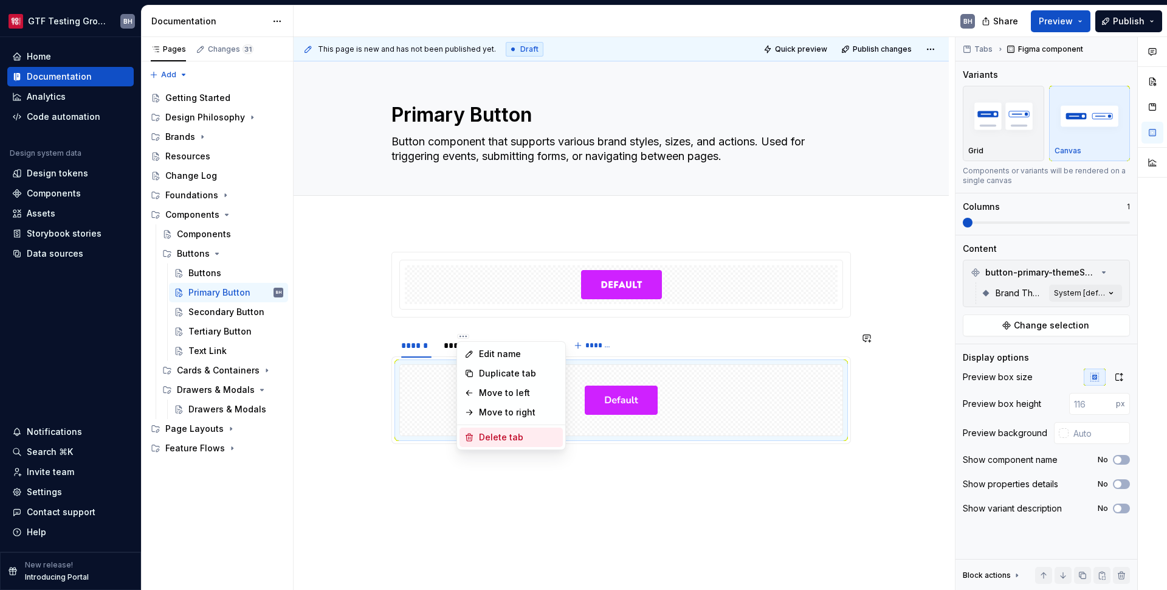
click at [483, 430] on div "Delete tab" at bounding box center [511, 436] width 103 height 19
click at [457, 337] on html "GTF Testing Grounds BH Home Documentation Analytics Code automation Design syst…" at bounding box center [583, 295] width 1167 height 590
click at [482, 432] on div "Delete tab" at bounding box center [512, 437] width 79 height 12
click at [454, 334] on html "GTF Testing Grounds BH Home Documentation Analytics Code automation Design syst…" at bounding box center [583, 295] width 1167 height 590
click at [482, 432] on div "Delete tab" at bounding box center [509, 437] width 79 height 12
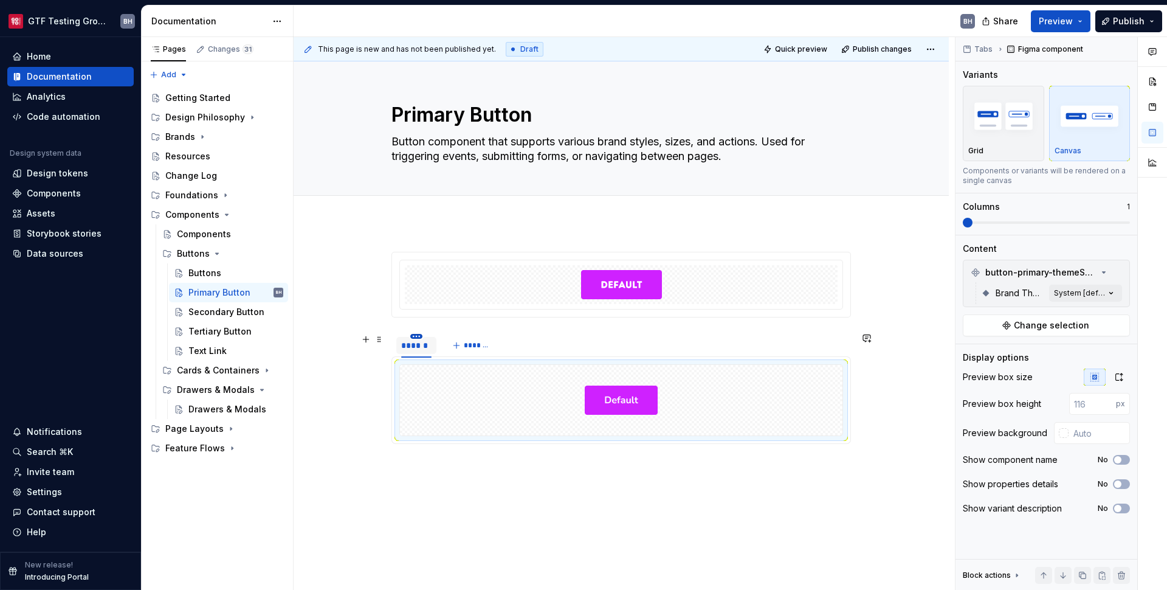
click at [416, 337] on html "GTF Testing Grounds BH Home Documentation Analytics Code automation Design syst…" at bounding box center [583, 295] width 1167 height 590
click at [432, 368] on div "Duplicate tab" at bounding box center [471, 373] width 79 height 12
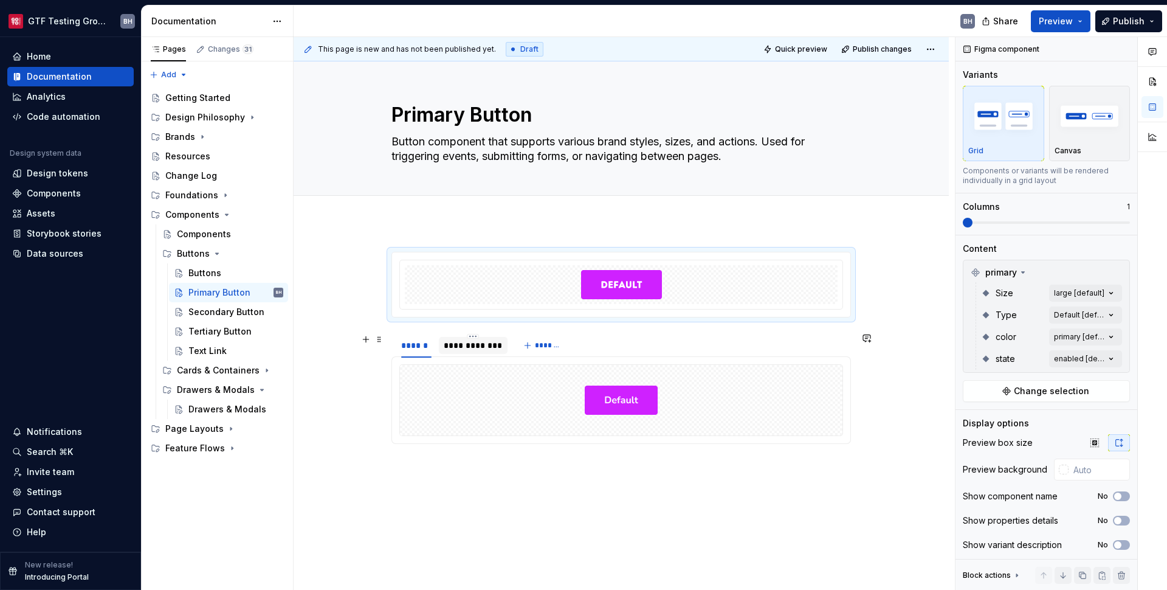
click at [471, 347] on div "**********" at bounding box center [473, 345] width 59 height 12
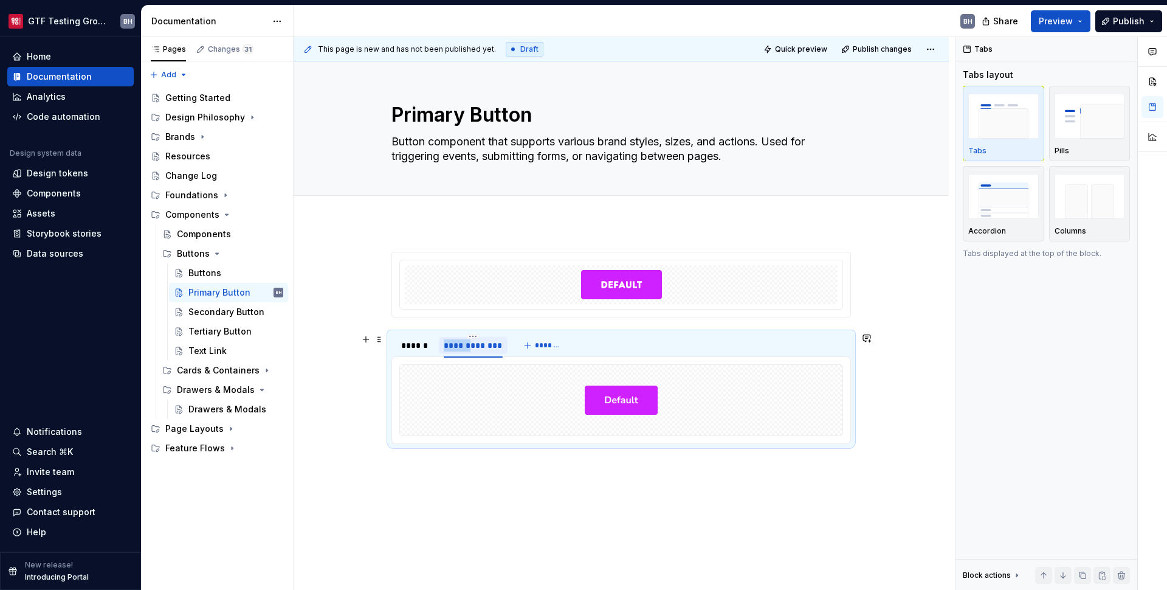
click at [471, 347] on div "**********" at bounding box center [473, 345] width 59 height 12
type textarea "*"
type input "*****"
click at [528, 398] on div at bounding box center [621, 400] width 443 height 71
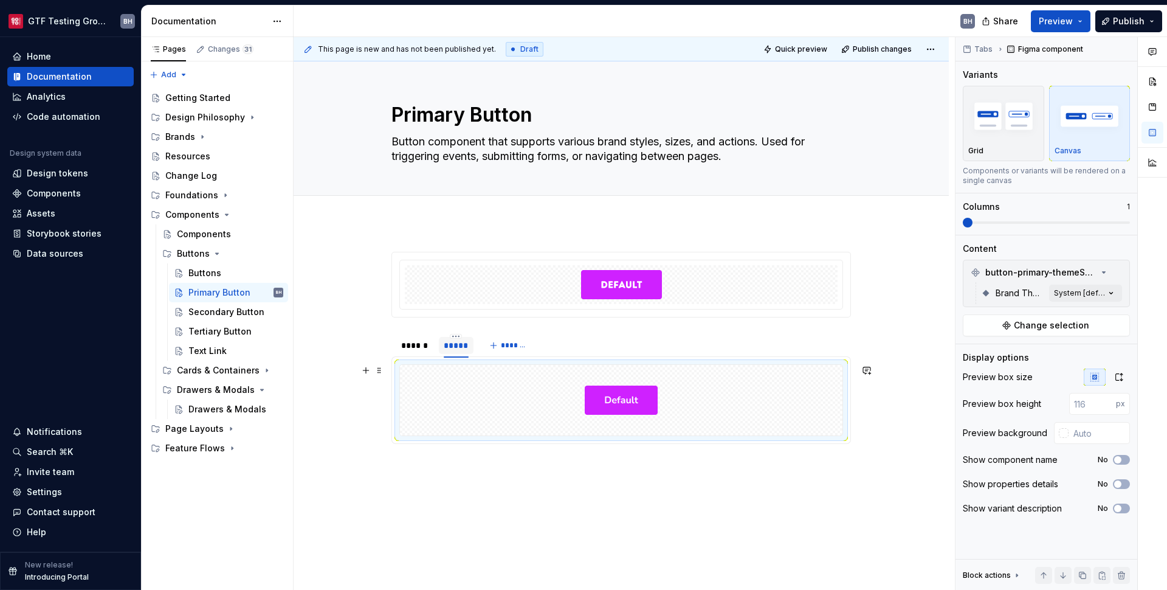
type textarea "*"
click at [1085, 290] on div "Comments Open comments No comments yet Select ‘Comment’ from the block context …" at bounding box center [1062, 313] width 212 height 553
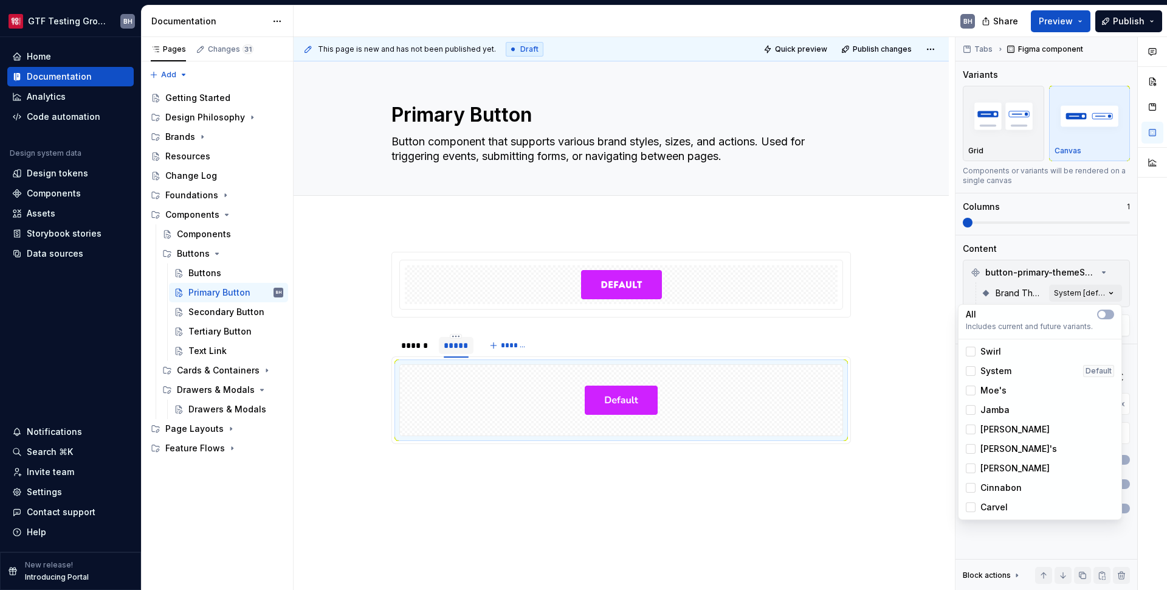
click at [1001, 386] on span "Moe's" at bounding box center [994, 390] width 26 height 12
click at [460, 341] on html "GTF Testing Grounds BH Home Documentation Analytics Code automation Design syst…" at bounding box center [583, 295] width 1167 height 590
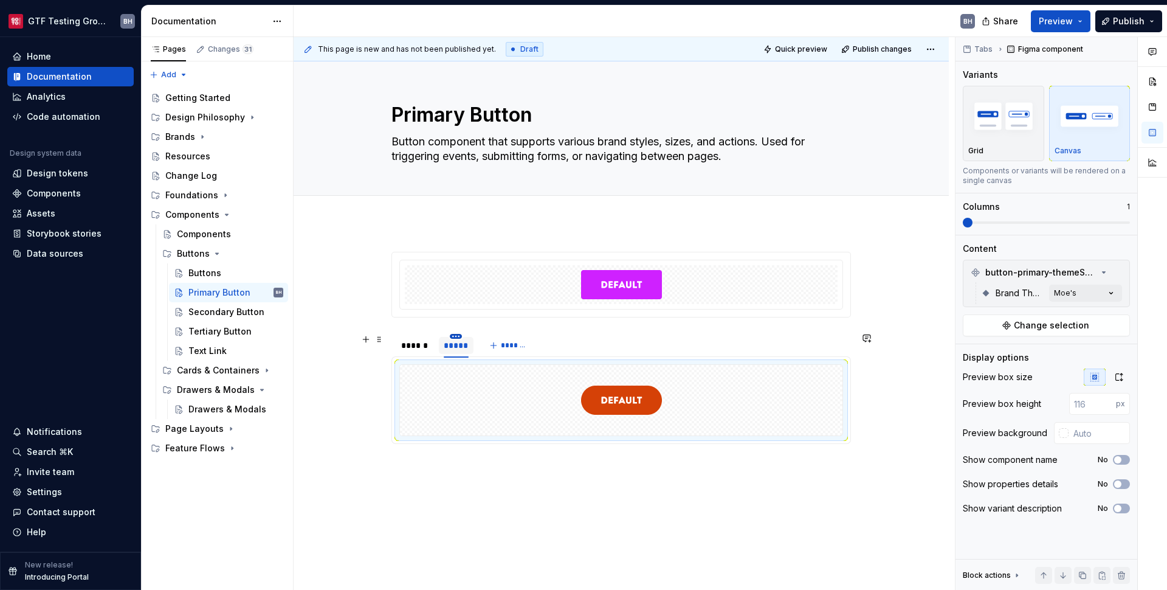
click at [455, 336] on html "GTF Testing Grounds BH Home Documentation Analytics Code automation Design syst…" at bounding box center [583, 295] width 1167 height 590
click at [469, 375] on div "Duplicate tab" at bounding box center [504, 373] width 103 height 19
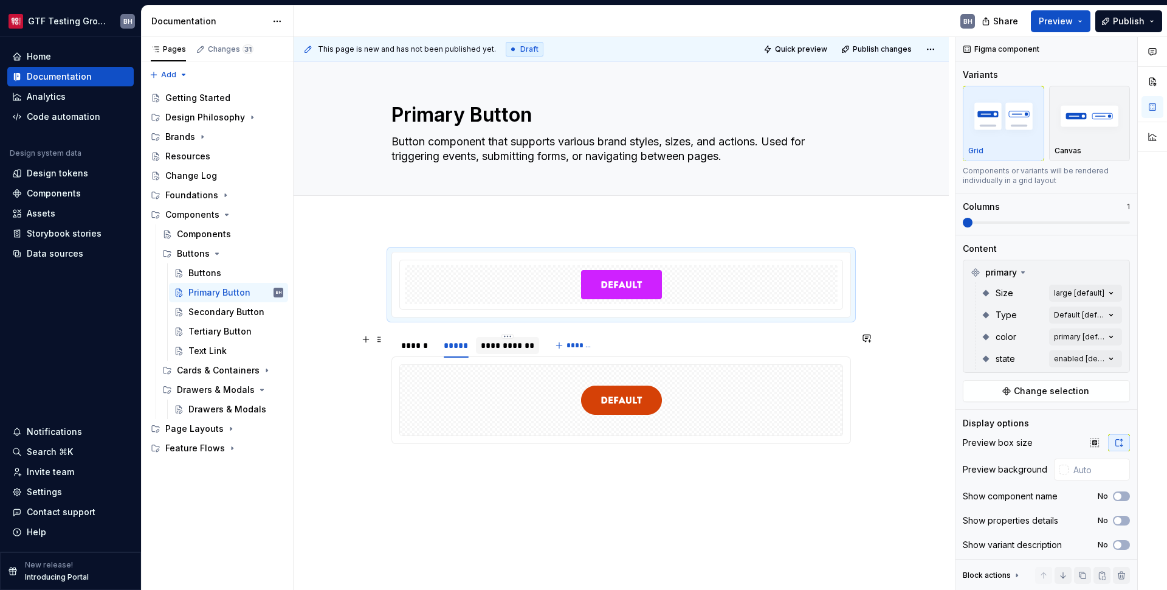
click at [502, 347] on div "**********" at bounding box center [508, 345] width 54 height 12
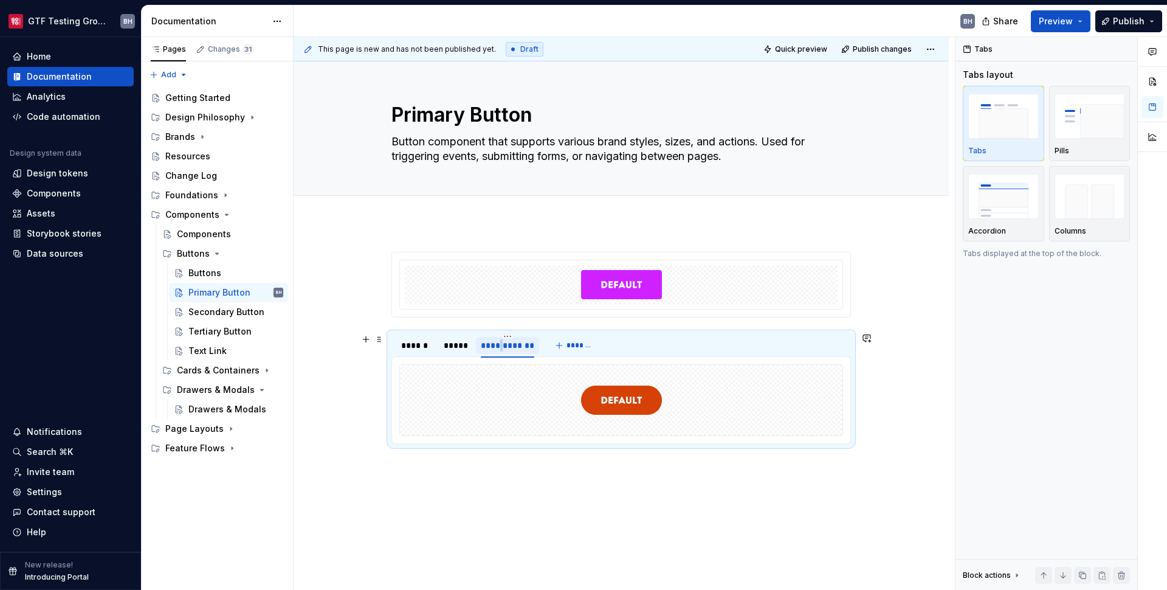
click at [502, 347] on div "**********" at bounding box center [508, 345] width 54 height 12
type input "*****"
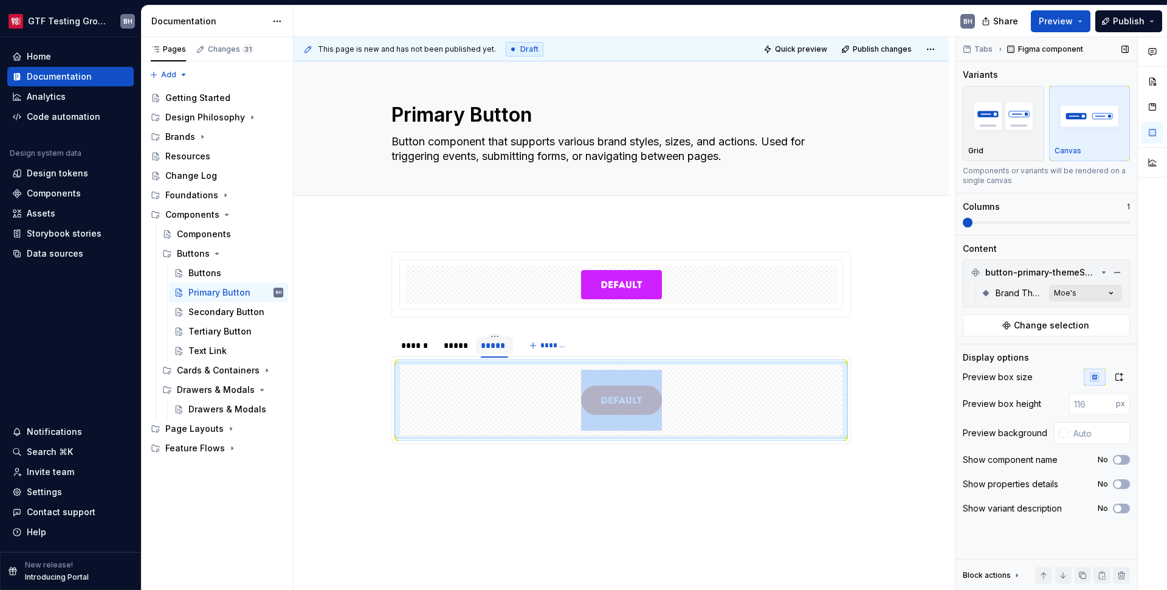
click at [1104, 296] on div "Comments Open comments No comments yet Select ‘Comment’ from the block context …" at bounding box center [1062, 313] width 212 height 553
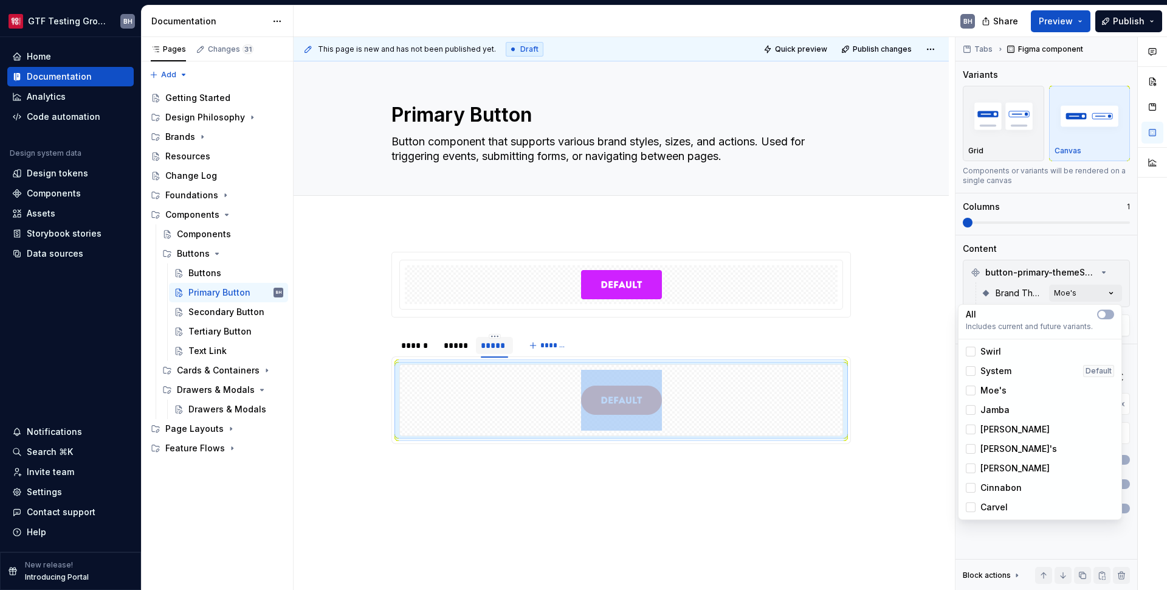
click at [998, 415] on span "Jamba" at bounding box center [995, 410] width 29 height 12
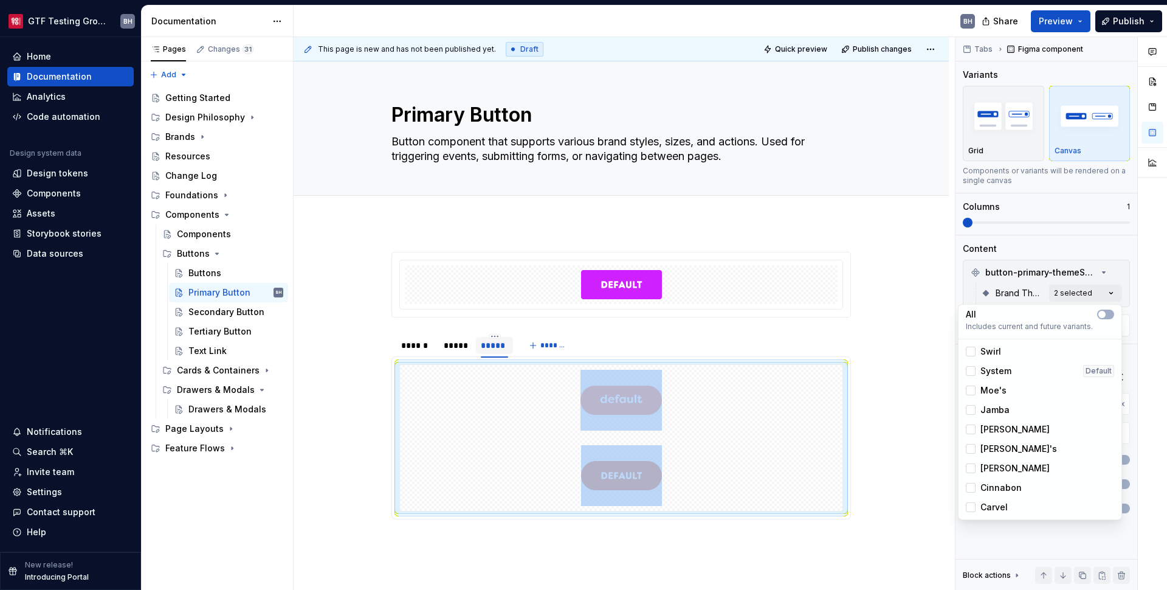
click at [990, 388] on span "Moe's" at bounding box center [994, 390] width 26 height 12
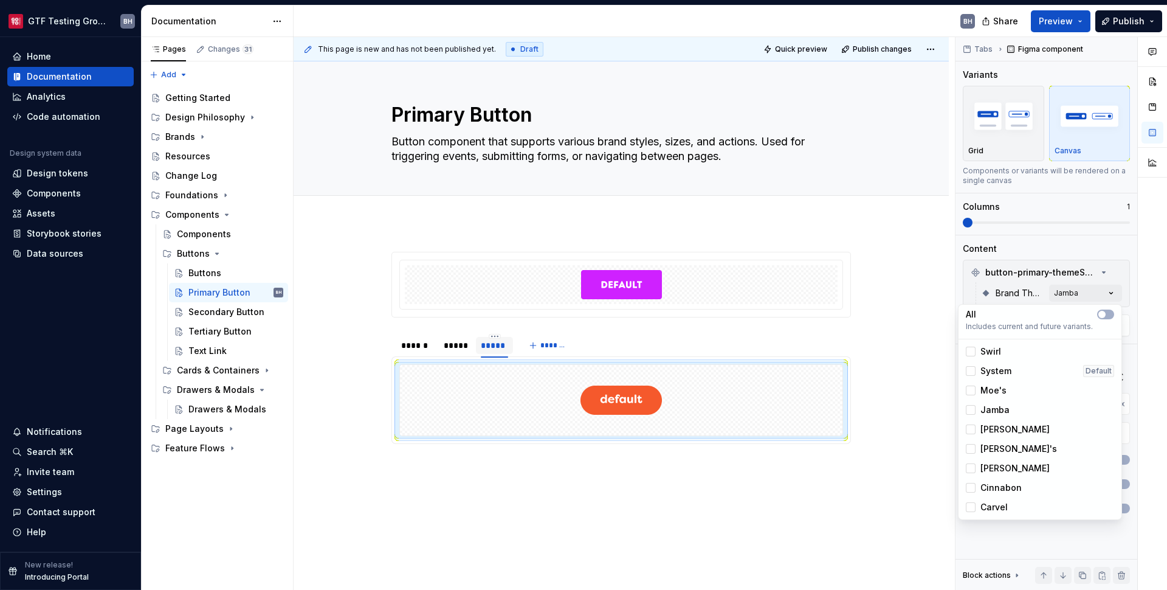
click at [488, 344] on html "GTF Testing Grounds BH Home Documentation Analytics Code automation Design syst…" at bounding box center [583, 295] width 1167 height 590
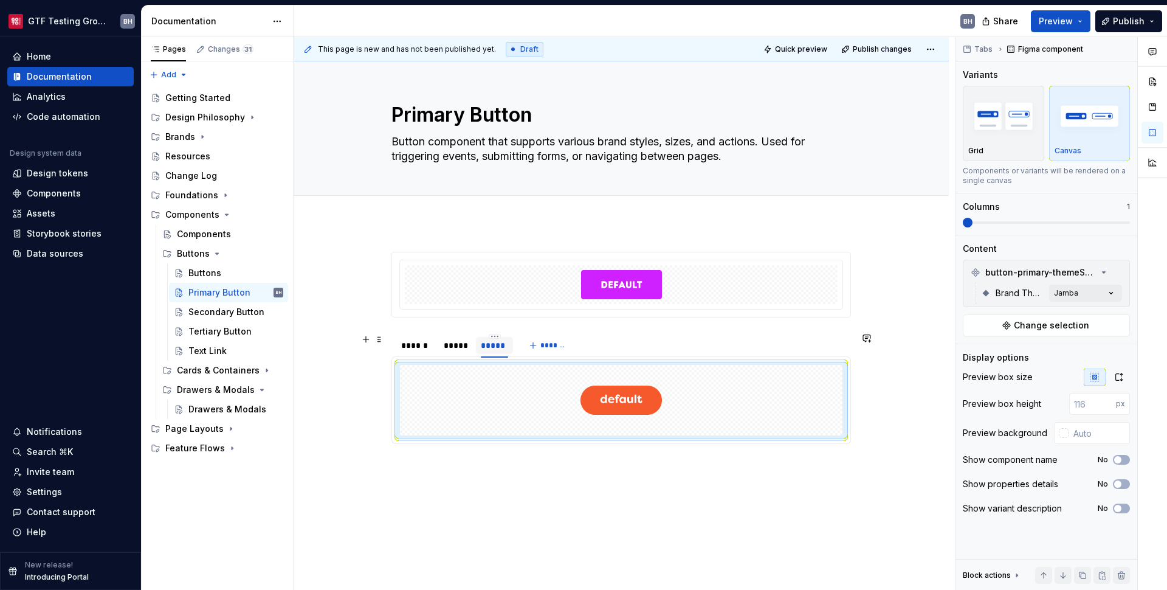
click at [492, 337] on html "GTF Testing Grounds BH Home Documentation Analytics Code automation Design syst…" at bounding box center [583, 295] width 1167 height 590
click at [511, 368] on div "Duplicate tab" at bounding box center [550, 373] width 79 height 12
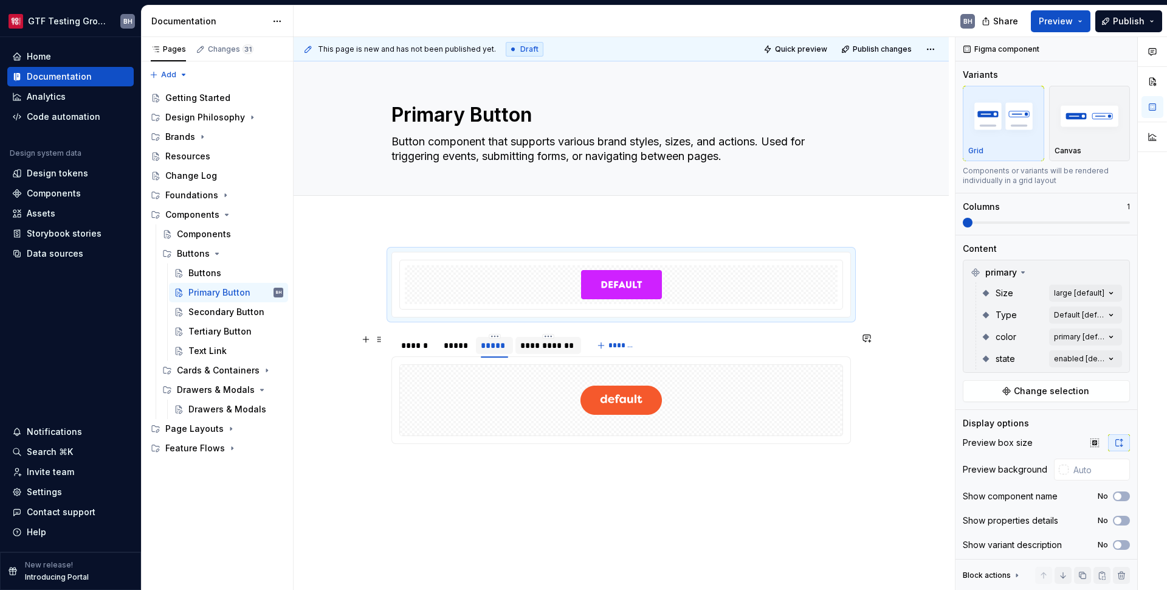
click at [532, 350] on div "**********" at bounding box center [548, 345] width 56 height 12
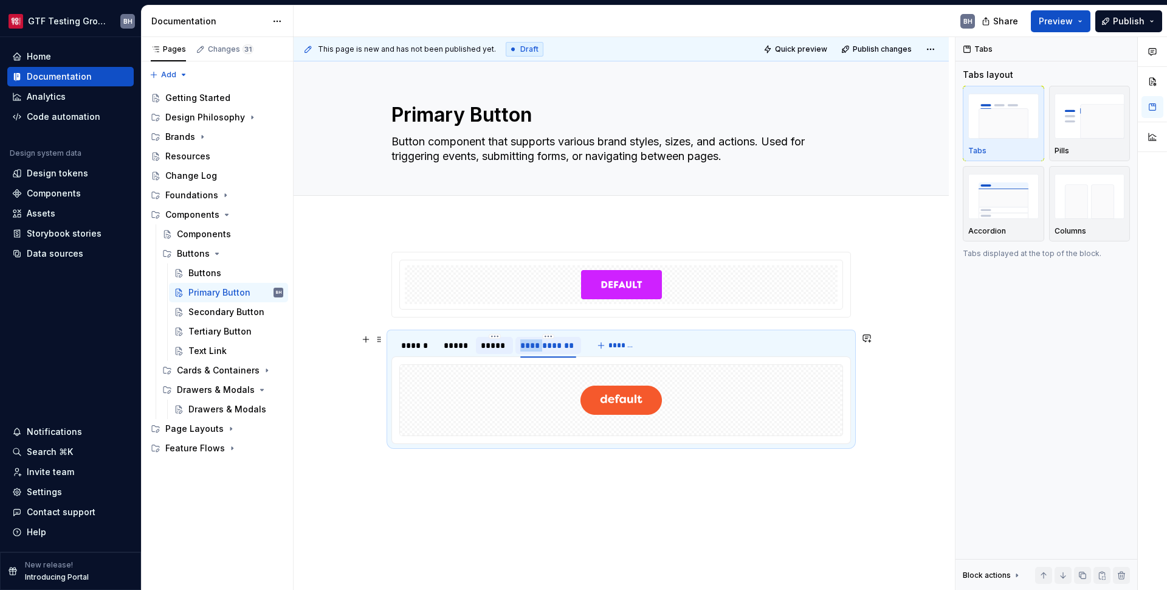
click at [532, 350] on div "**********" at bounding box center [548, 345] width 56 height 12
type input "**********"
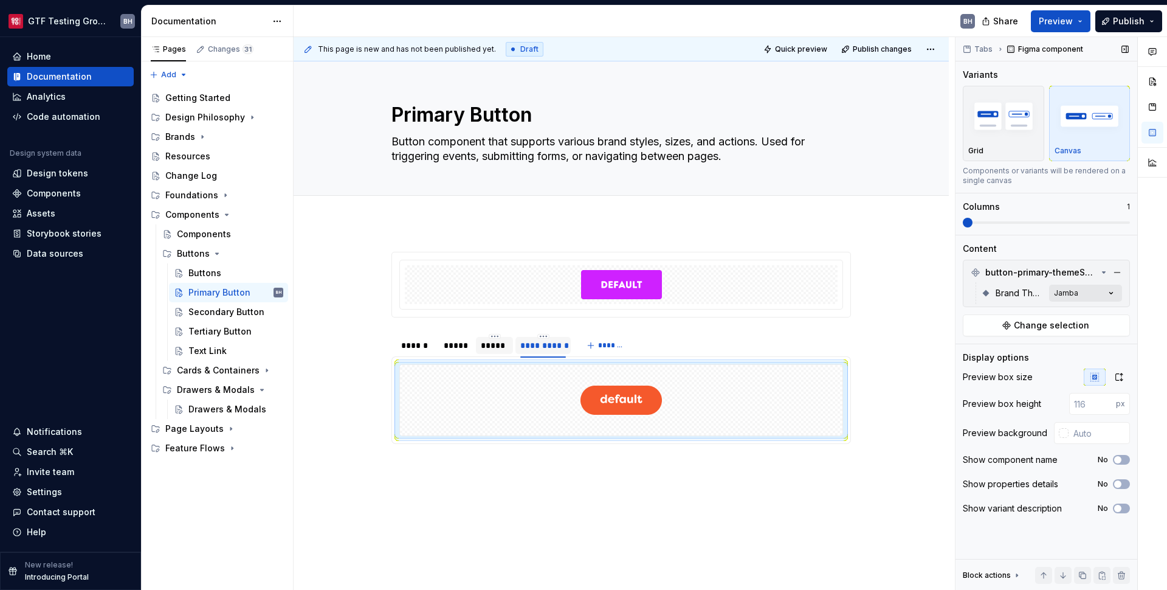
click at [1090, 296] on div "Comments Open comments No comments yet Select ‘Comment’ from the block context …" at bounding box center [1062, 313] width 212 height 553
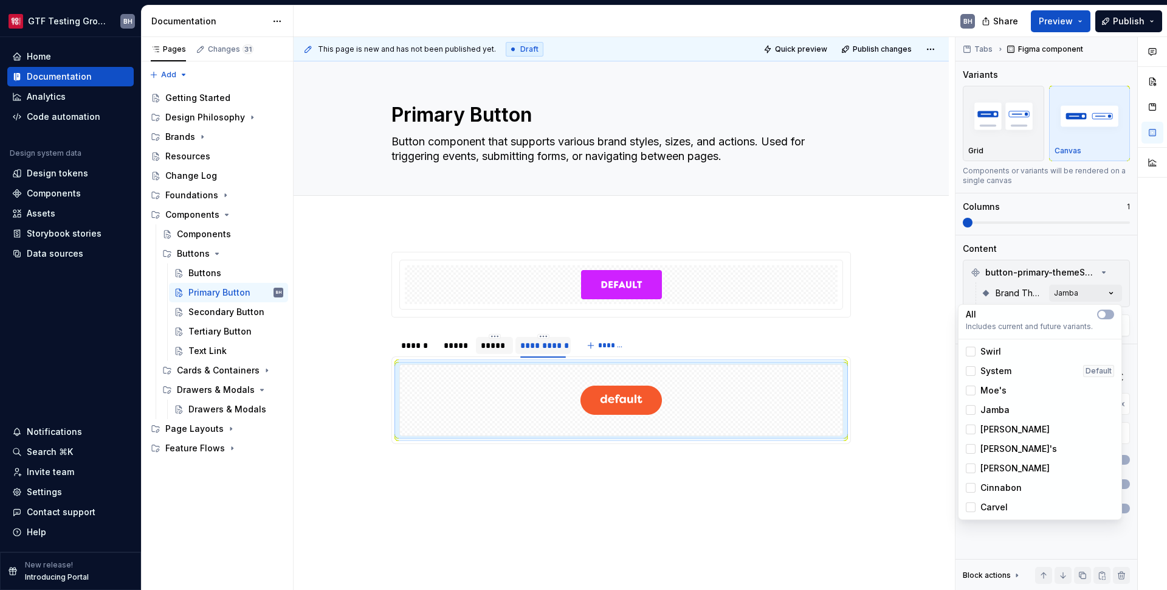
click at [1010, 432] on span "[PERSON_NAME]" at bounding box center [1015, 429] width 69 height 12
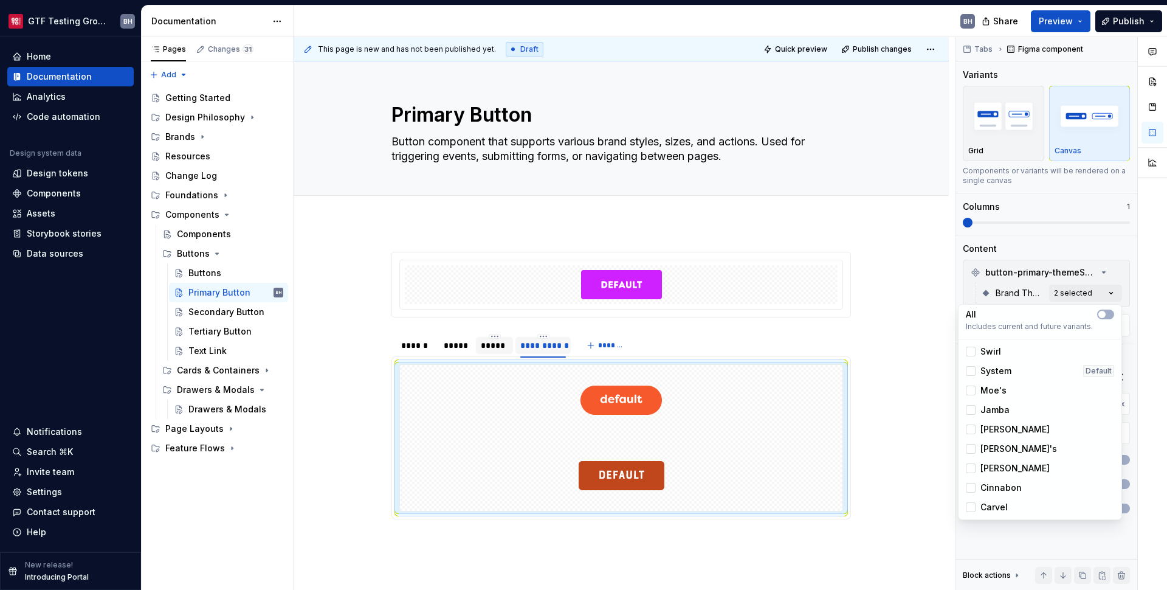
click at [997, 411] on span "Jamba" at bounding box center [995, 410] width 29 height 12
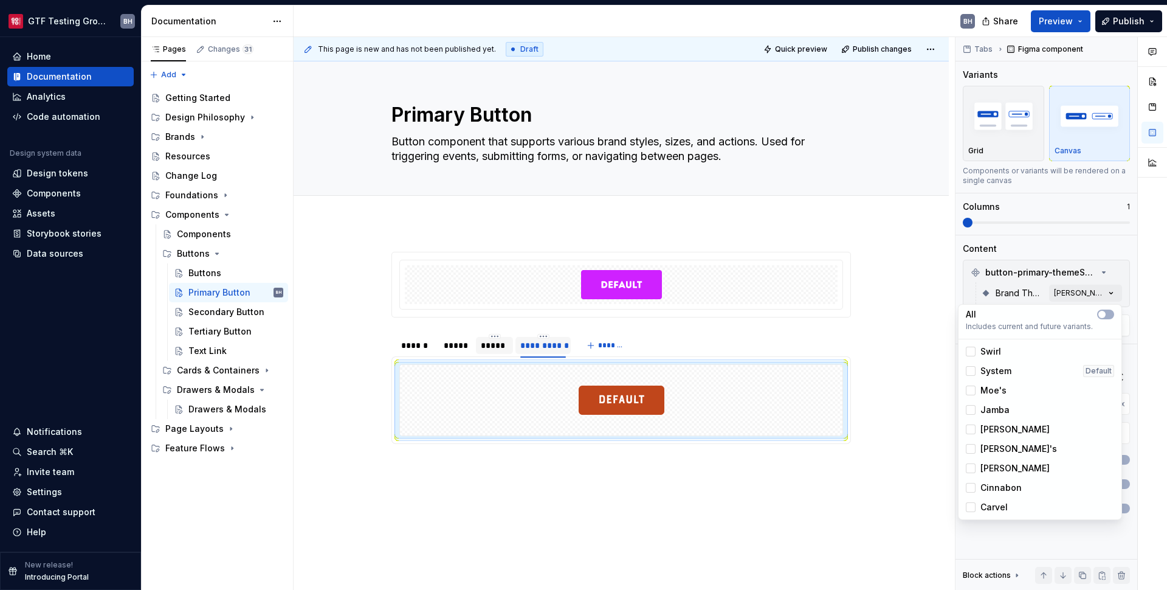
click at [562, 348] on html "GTF Testing Grounds BH Home Documentation Analytics Code automation Design syst…" at bounding box center [583, 295] width 1167 height 590
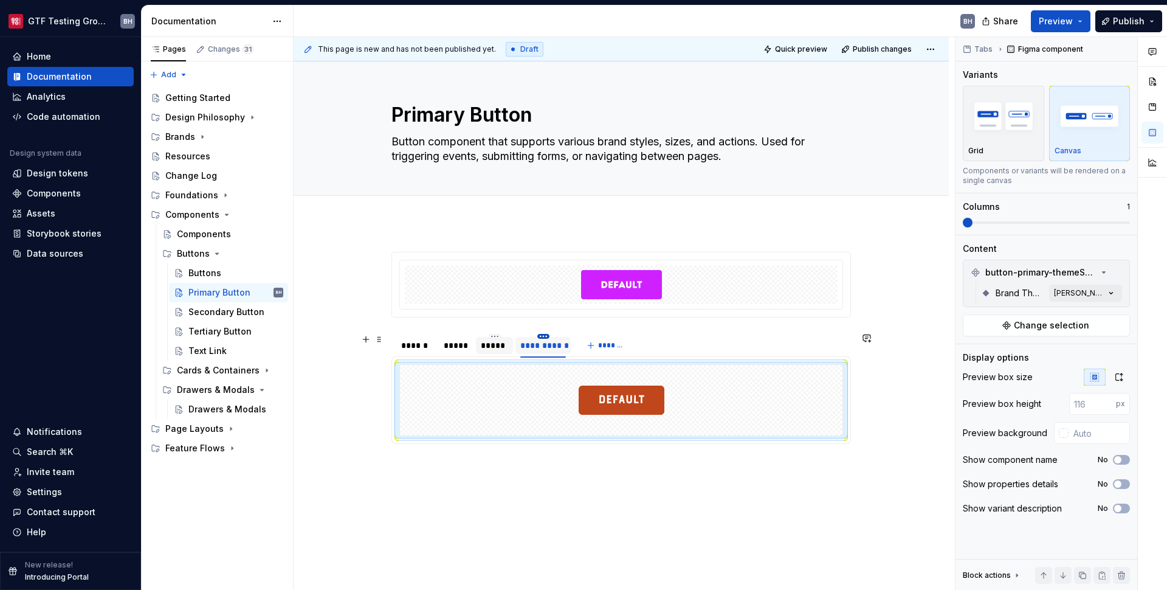
click at [543, 336] on html "GTF Testing Grounds BH Home Documentation Analytics Code automation Design syst…" at bounding box center [583, 295] width 1167 height 590
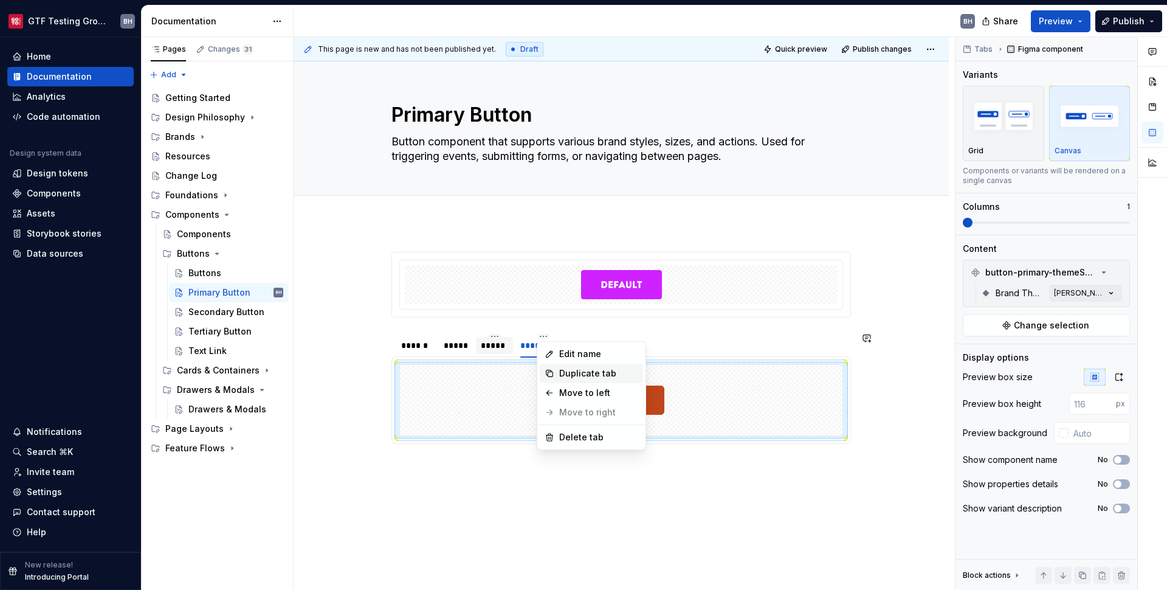
click at [559, 373] on div "Duplicate tab" at bounding box center [598, 373] width 79 height 12
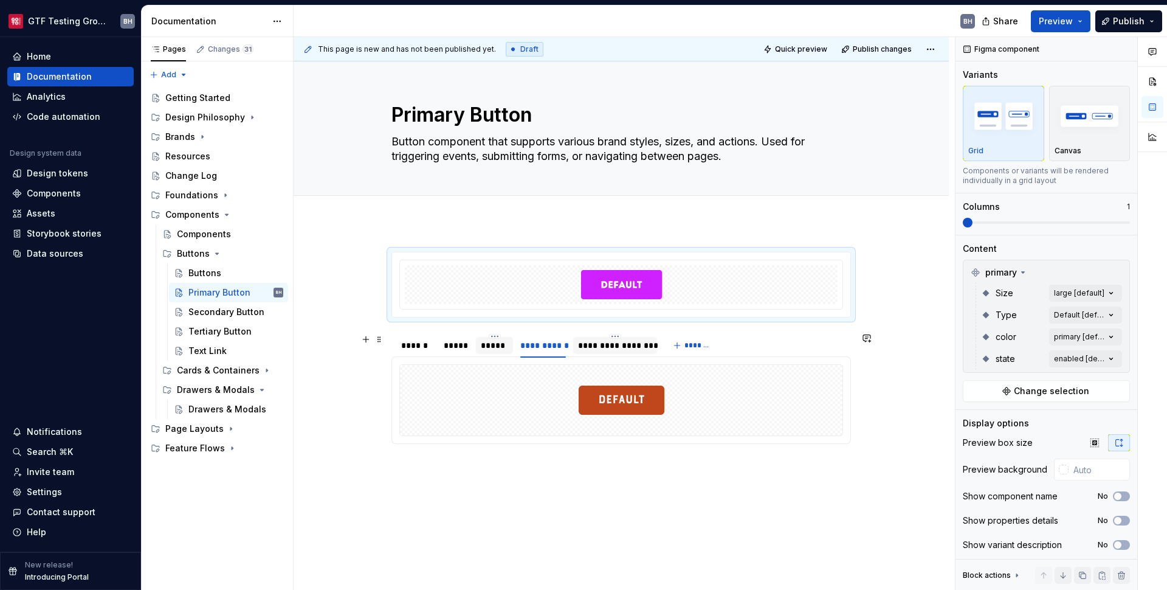
click at [610, 345] on div "**********" at bounding box center [615, 345] width 74 height 12
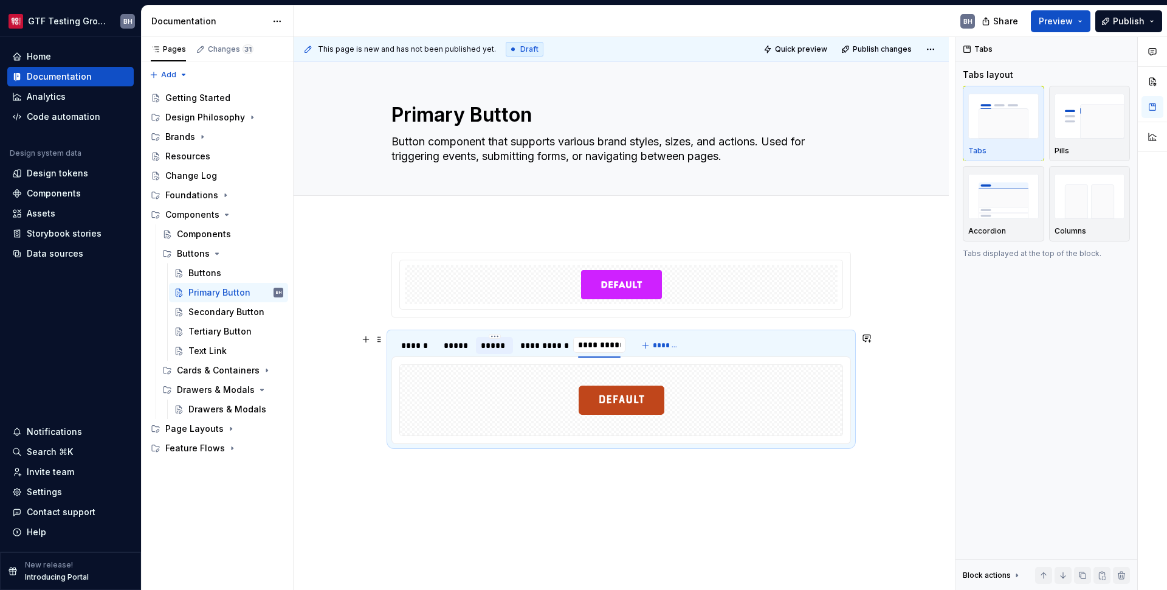
scroll to position [0, 0]
click at [605, 347] on input "**********" at bounding box center [601, 345] width 57 height 22
type input "**********"
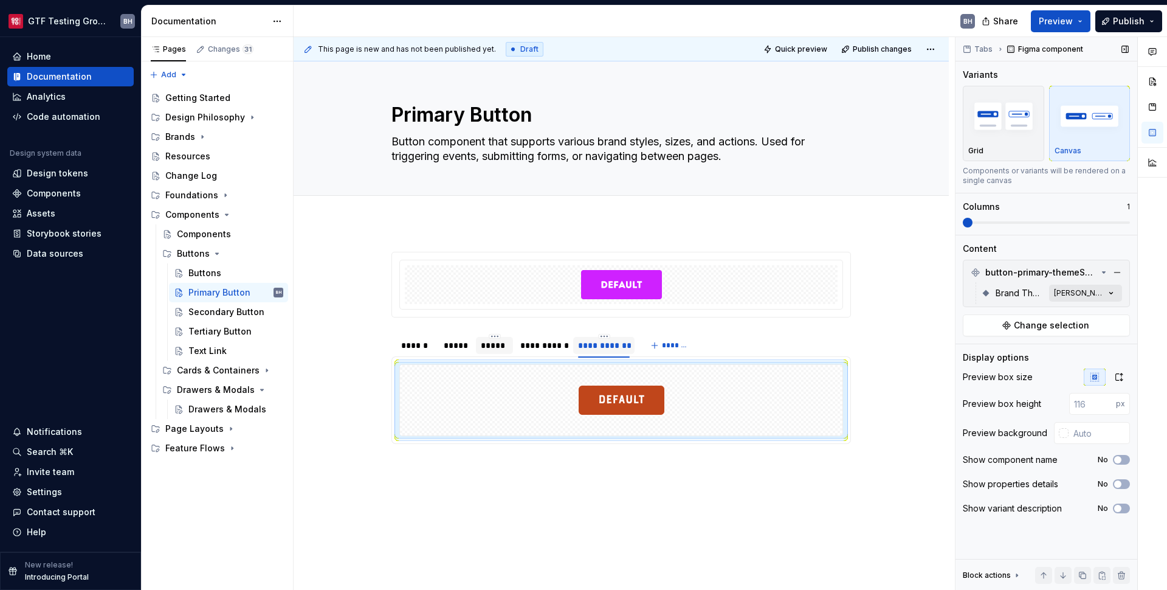
click at [1076, 289] on div "Comments Open comments No comments yet Select ‘Comment’ from the block context …" at bounding box center [1062, 313] width 212 height 553
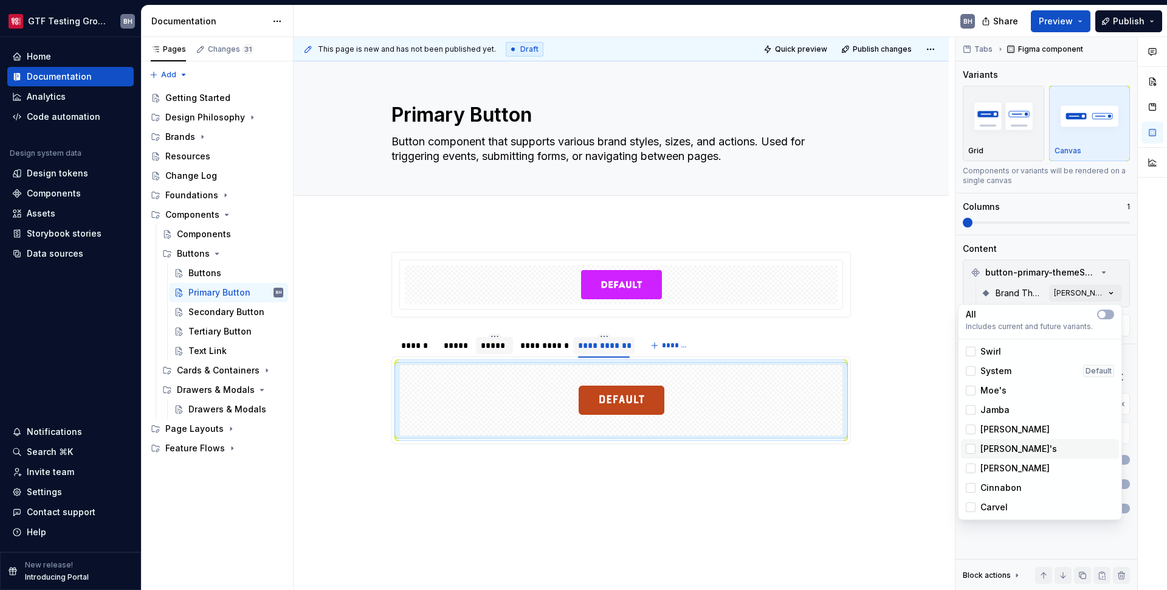
drag, startPoint x: 1026, startPoint y: 444, endPoint x: 1021, endPoint y: 440, distance: 6.5
click at [1026, 444] on span "[PERSON_NAME]'s" at bounding box center [1019, 449] width 77 height 12
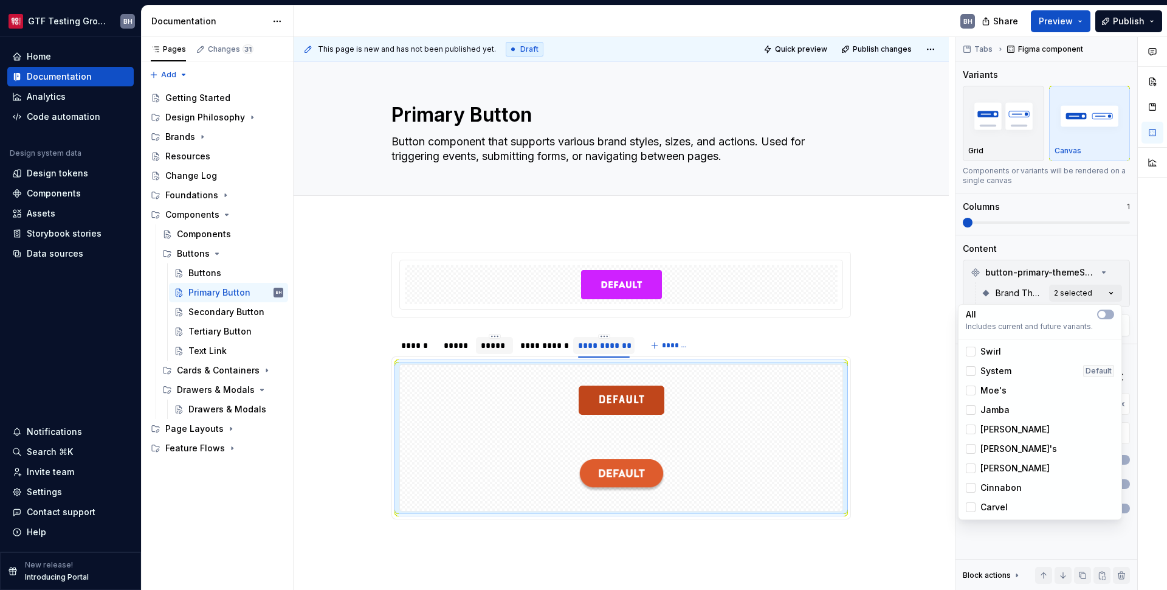
click at [1009, 430] on span "[PERSON_NAME]" at bounding box center [1015, 429] width 69 height 12
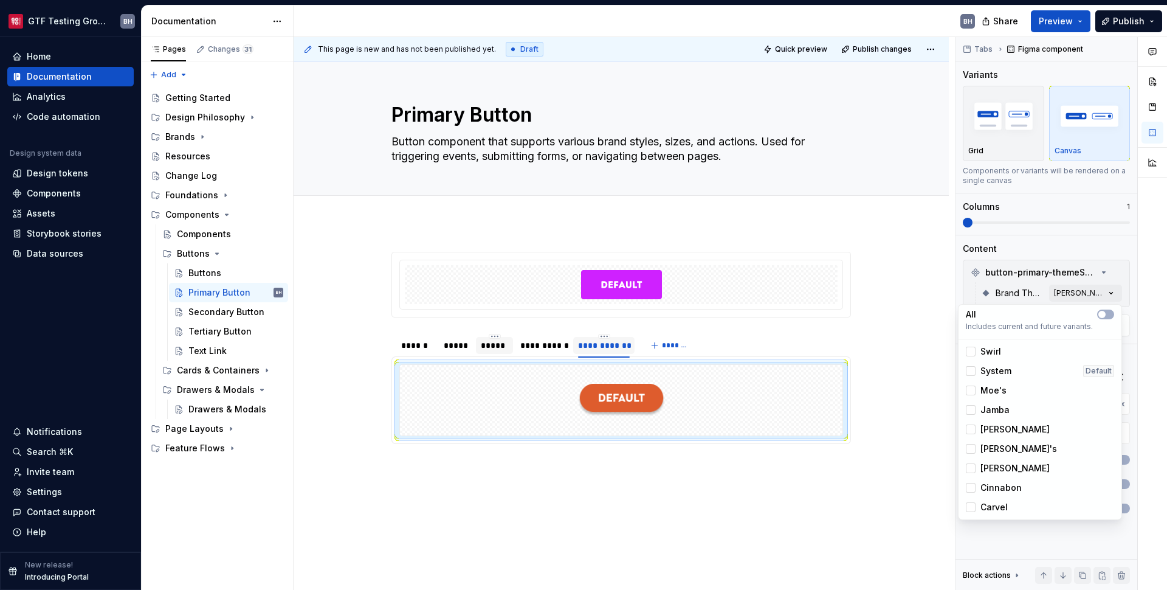
click at [599, 344] on html "GTF Testing Grounds BH Home Documentation Analytics Code automation Design syst…" at bounding box center [583, 295] width 1167 height 590
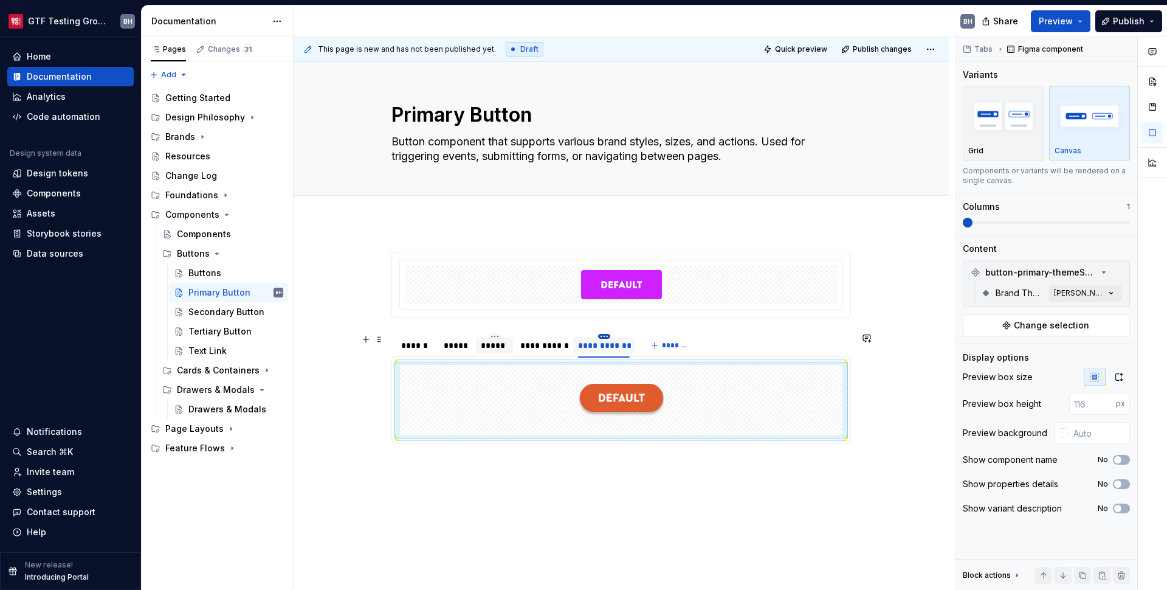
click at [601, 338] on html "GTF Testing Grounds BH Home Documentation Analytics Code automation Design syst…" at bounding box center [583, 295] width 1167 height 590
click at [624, 370] on div "Duplicate tab" at bounding box center [660, 373] width 79 height 12
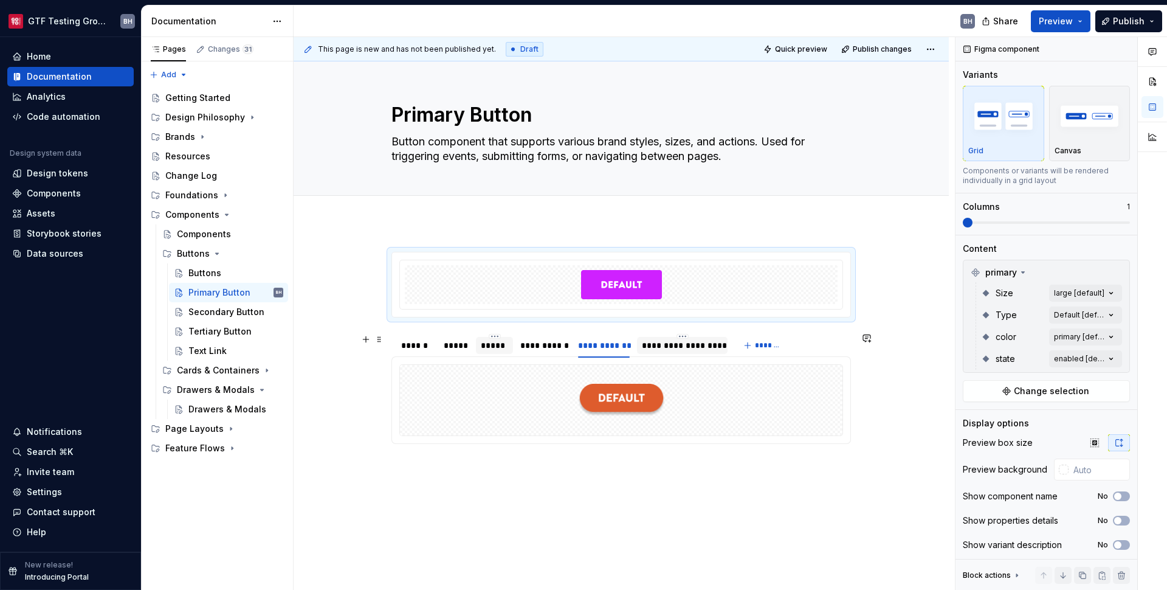
click at [658, 349] on div "**********" at bounding box center [682, 345] width 80 height 12
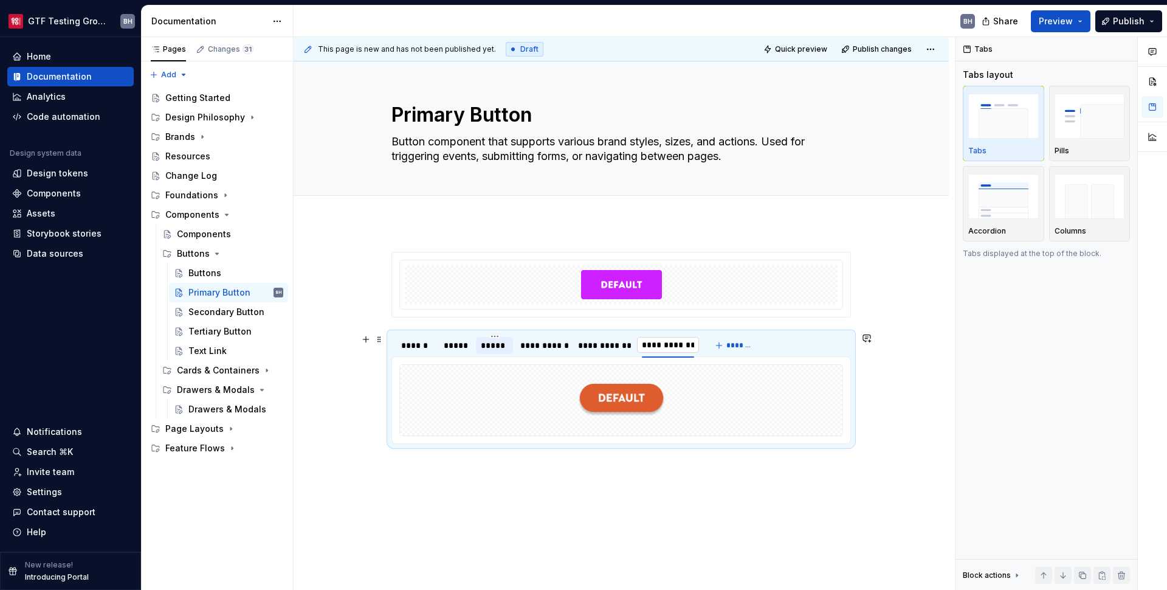
type input "**********"
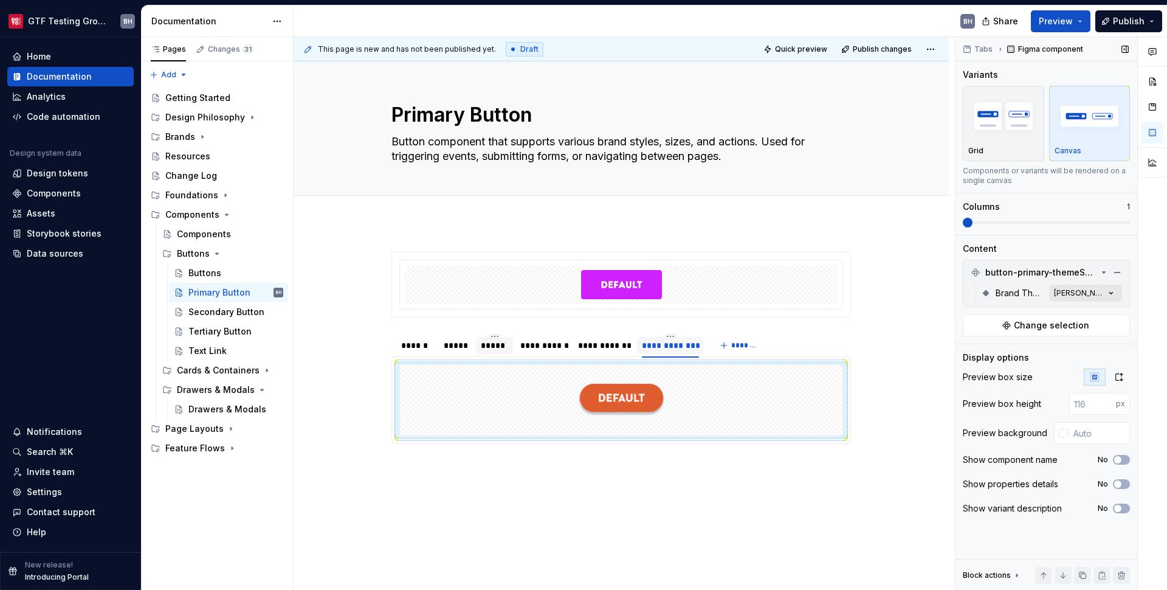
click at [1090, 290] on div "Comments Open comments No comments yet Select ‘Comment’ from the block context …" at bounding box center [1062, 313] width 212 height 553
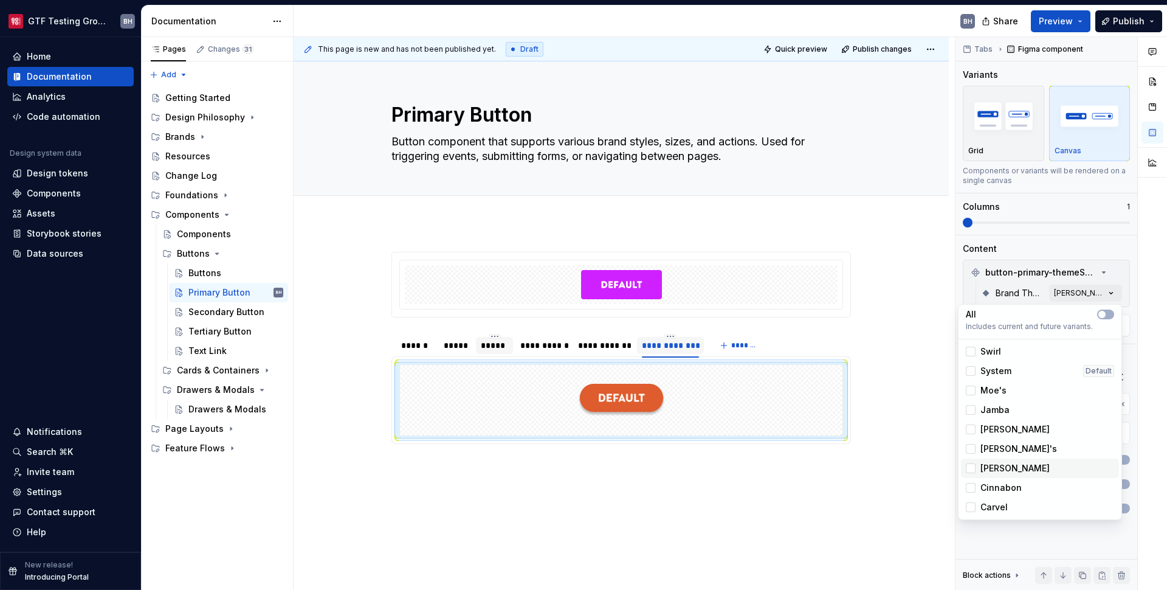
click at [1014, 471] on span "Auntie Anne" at bounding box center [1015, 468] width 69 height 12
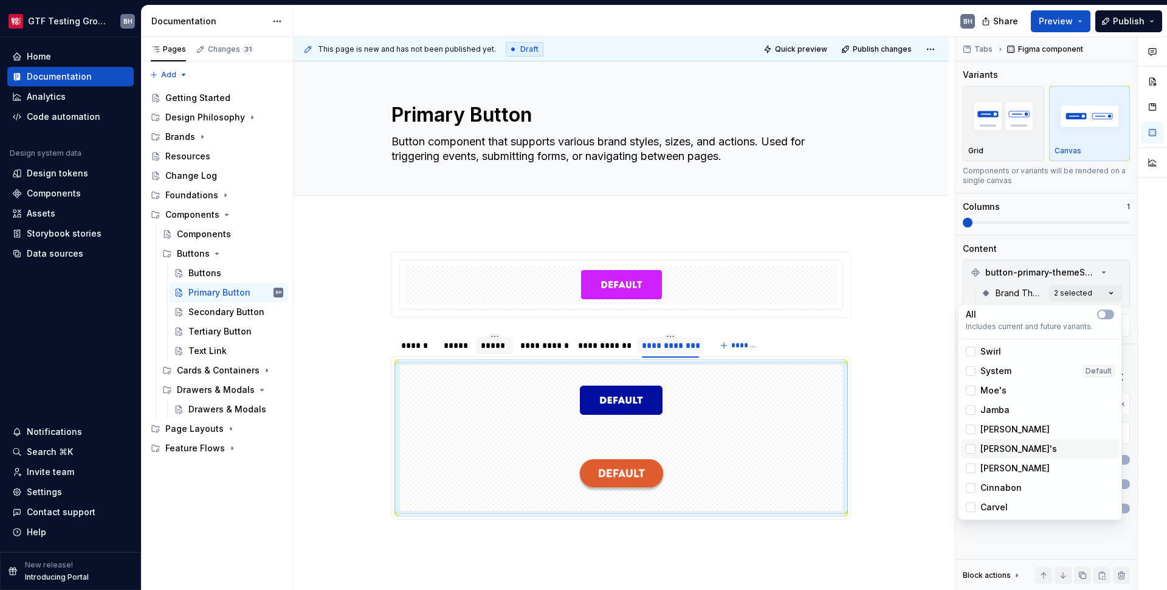
click at [1013, 455] on div "[PERSON_NAME]'s" at bounding box center [1040, 448] width 158 height 19
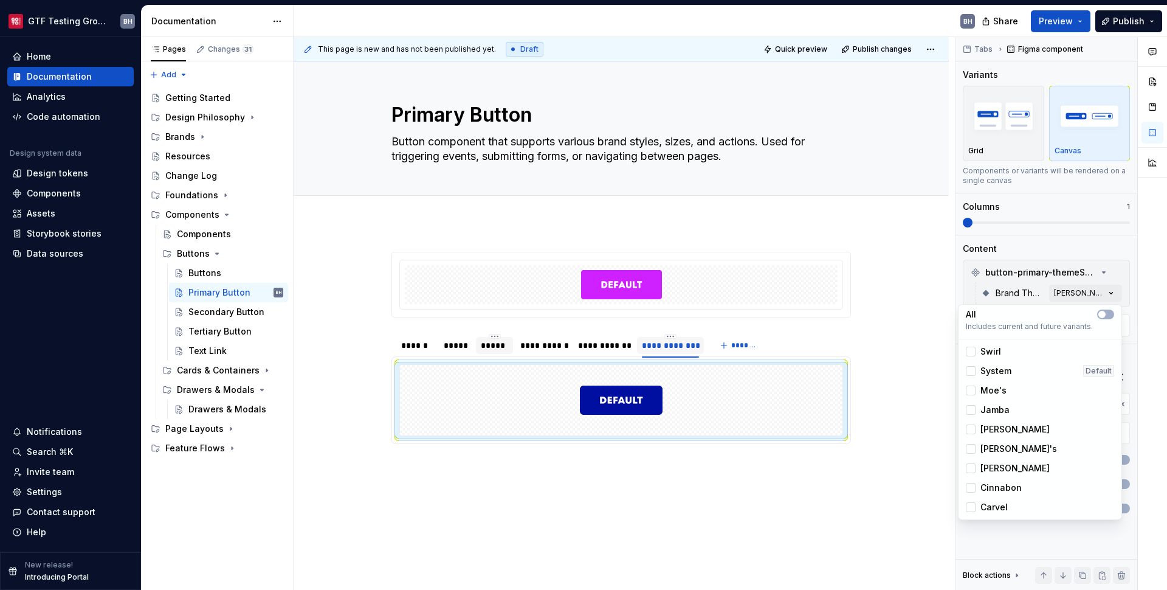
click at [663, 347] on html "GTF Testing Grounds BH Home Documentation Analytics Code automation Design syst…" at bounding box center [583, 295] width 1167 height 590
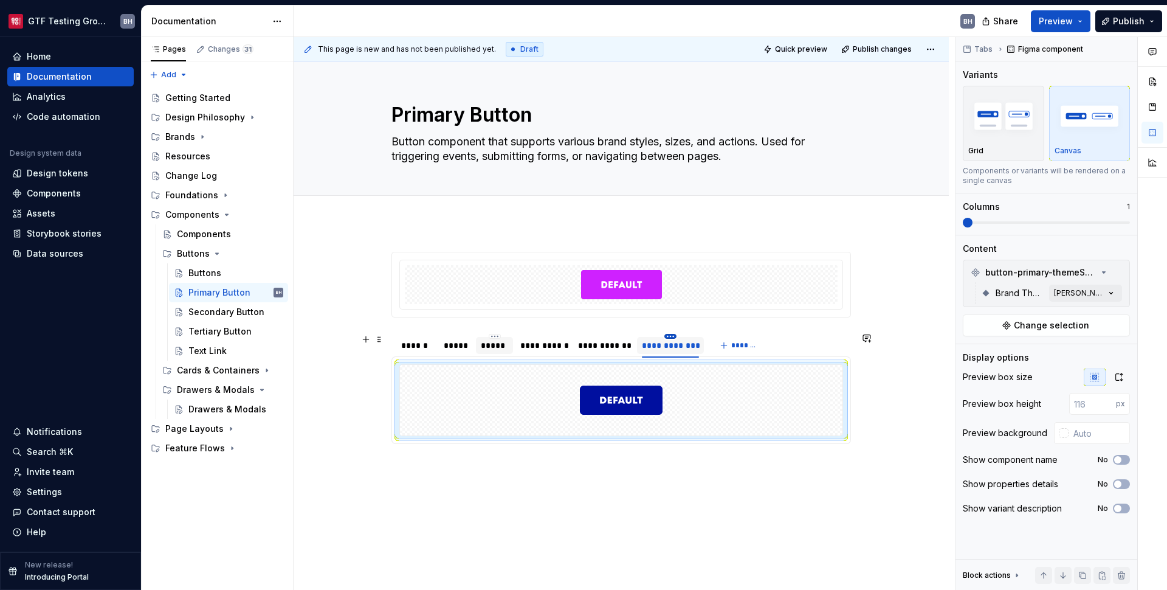
click at [669, 337] on html "GTF Testing Grounds BH Home Documentation Analytics Code automation Design syst…" at bounding box center [583, 295] width 1167 height 590
click at [683, 369] on div "Duplicate tab" at bounding box center [719, 373] width 103 height 19
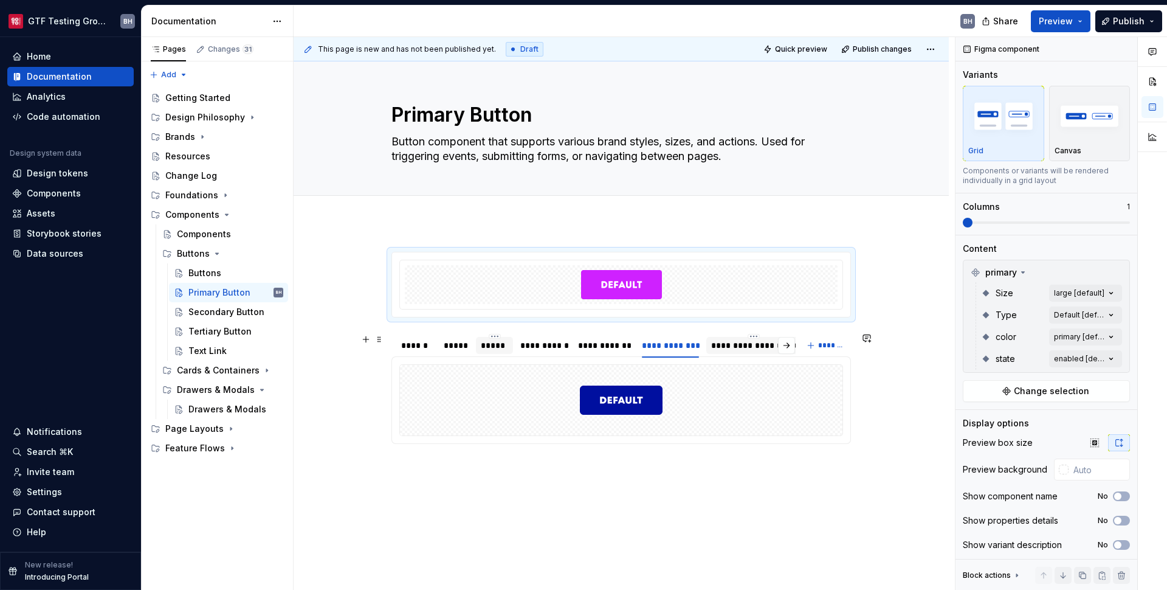
click at [739, 349] on div "**********" at bounding box center [754, 345] width 86 height 12
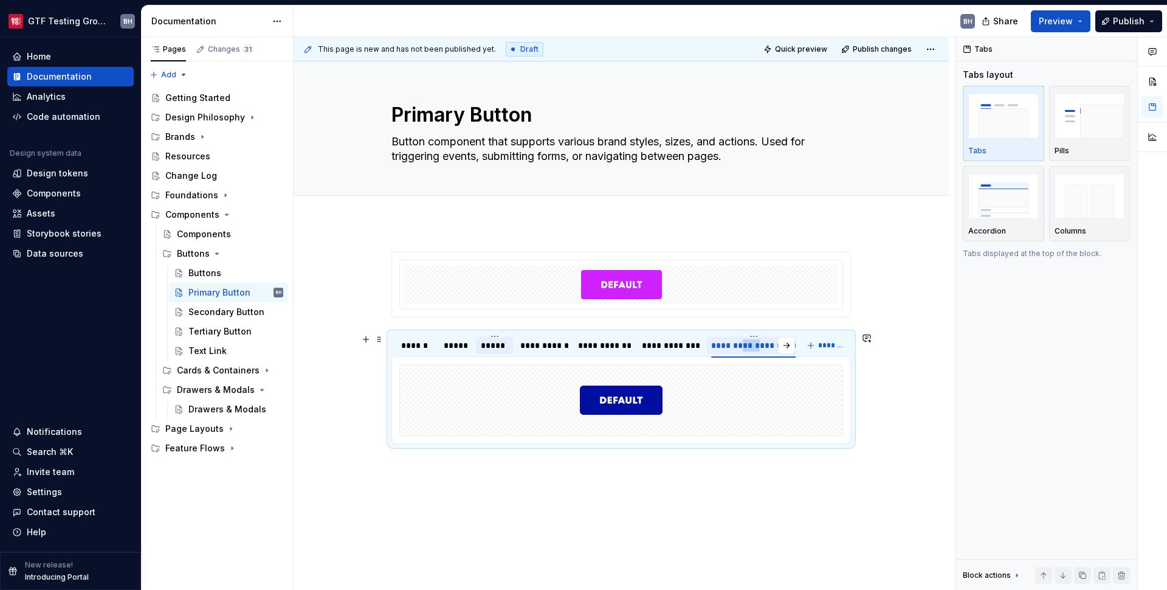
click at [739, 349] on div "**********" at bounding box center [754, 345] width 86 height 12
type input "********"
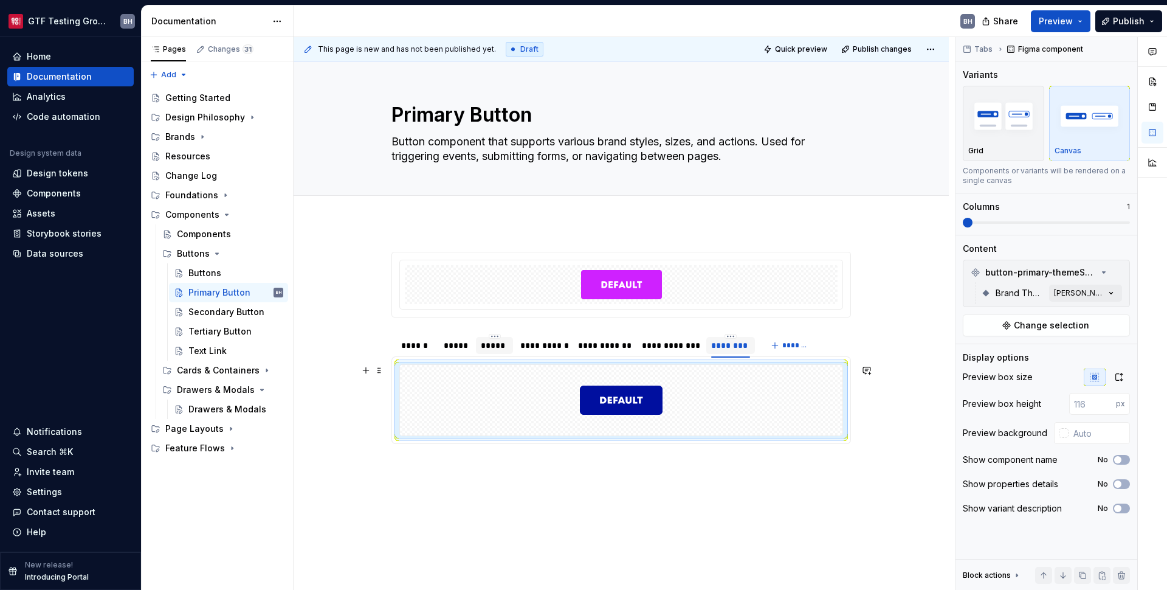
type textarea "*"
click at [737, 396] on div at bounding box center [621, 400] width 443 height 71
click at [1080, 298] on div "Comments Open comments No comments yet Select ‘Comment’ from the block context …" at bounding box center [1062, 313] width 212 height 553
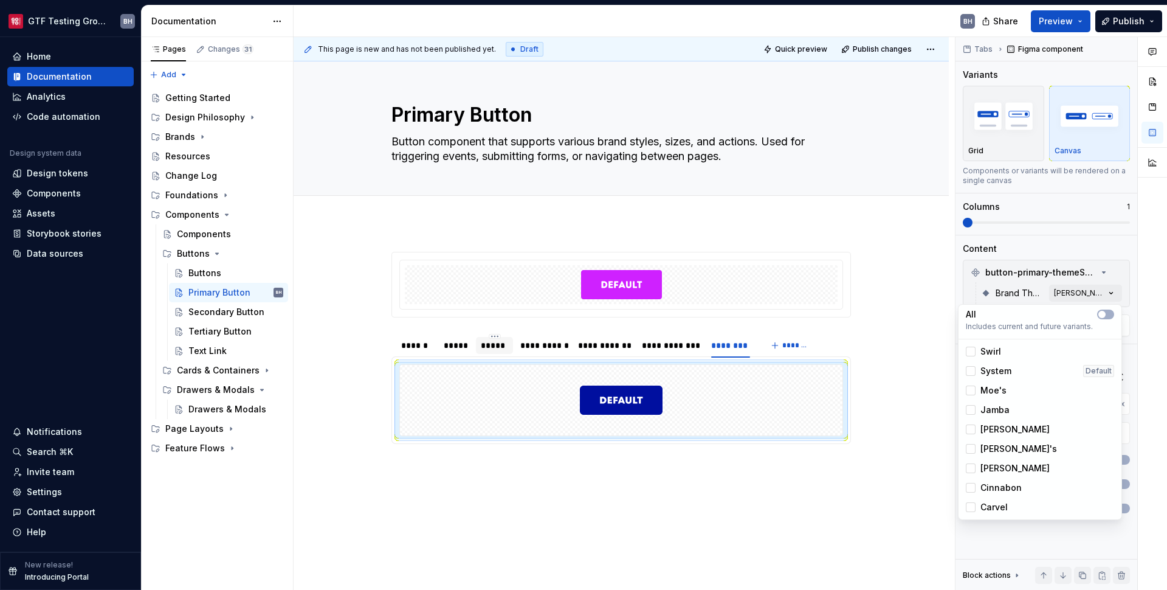
click at [1018, 489] on span "Cinnabon" at bounding box center [1001, 488] width 41 height 12
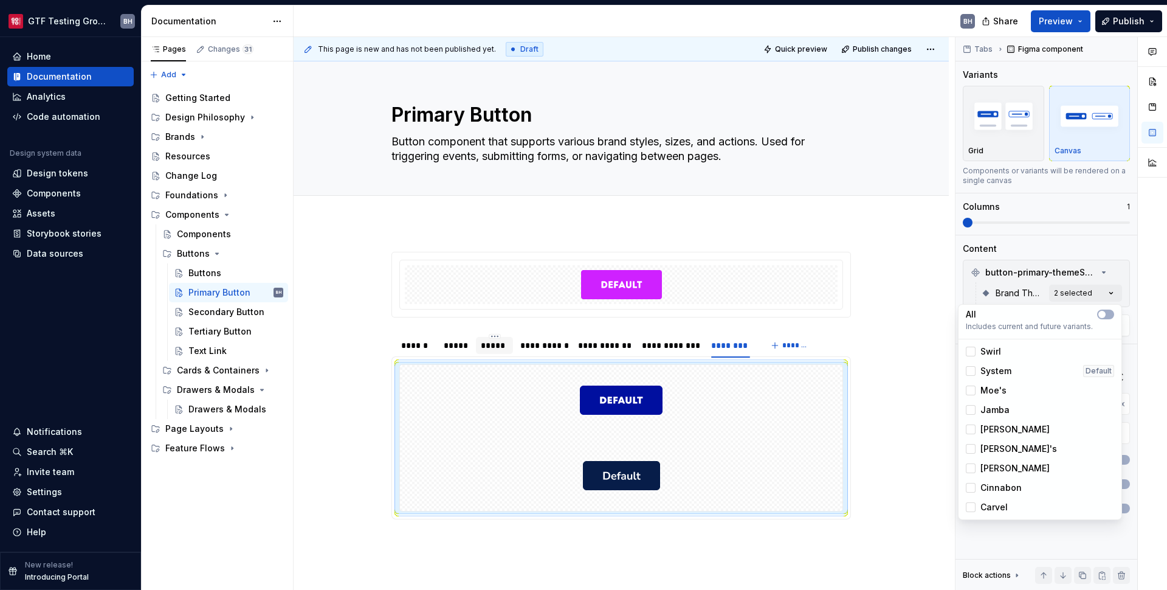
click at [1016, 467] on span "Auntie Anne" at bounding box center [1015, 468] width 69 height 12
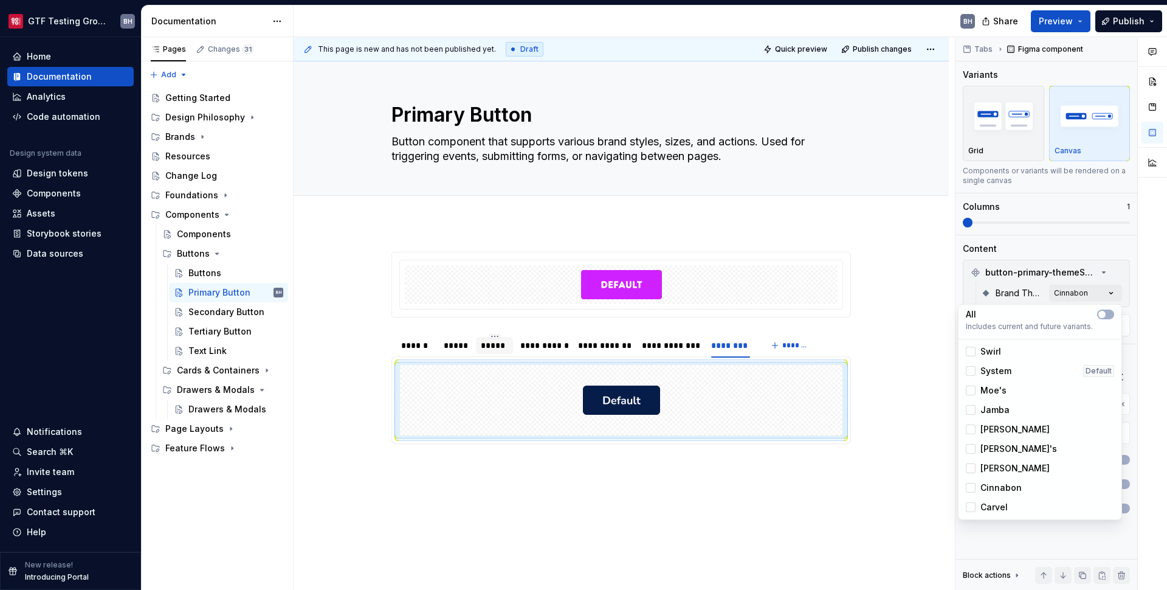
click at [732, 346] on html "GTF Testing Grounds BH Home Documentation Analytics Code automation Design syst…" at bounding box center [583, 295] width 1167 height 590
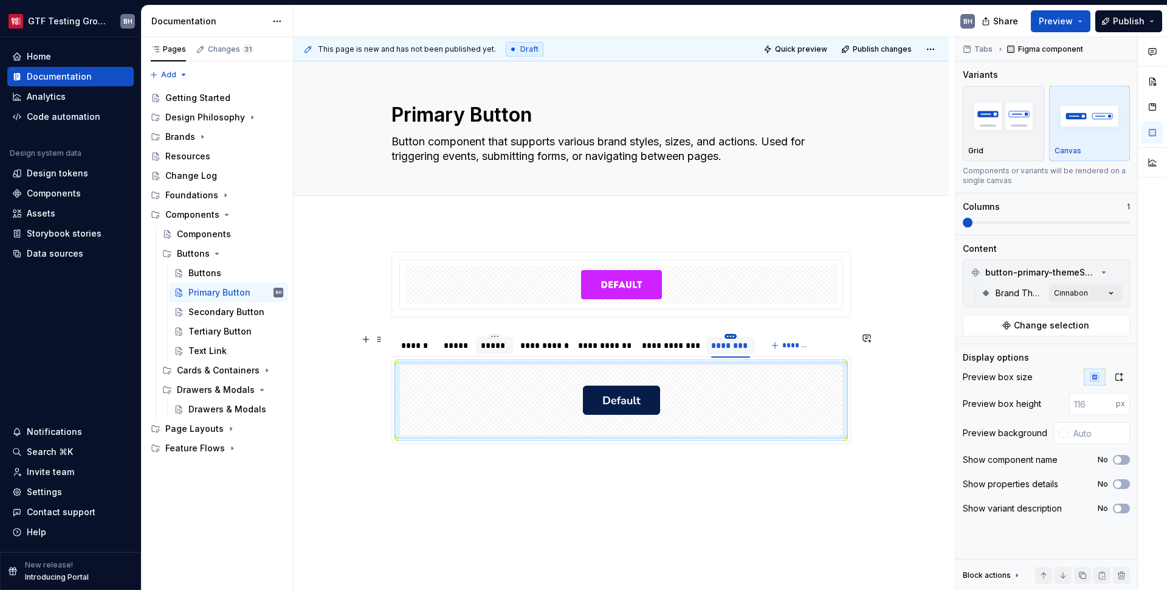
click at [730, 337] on html "GTF Testing Grounds BH Home Documentation Analytics Code automation Design syst…" at bounding box center [583, 295] width 1167 height 590
click at [744, 368] on div "Duplicate tab" at bounding box center [779, 373] width 103 height 19
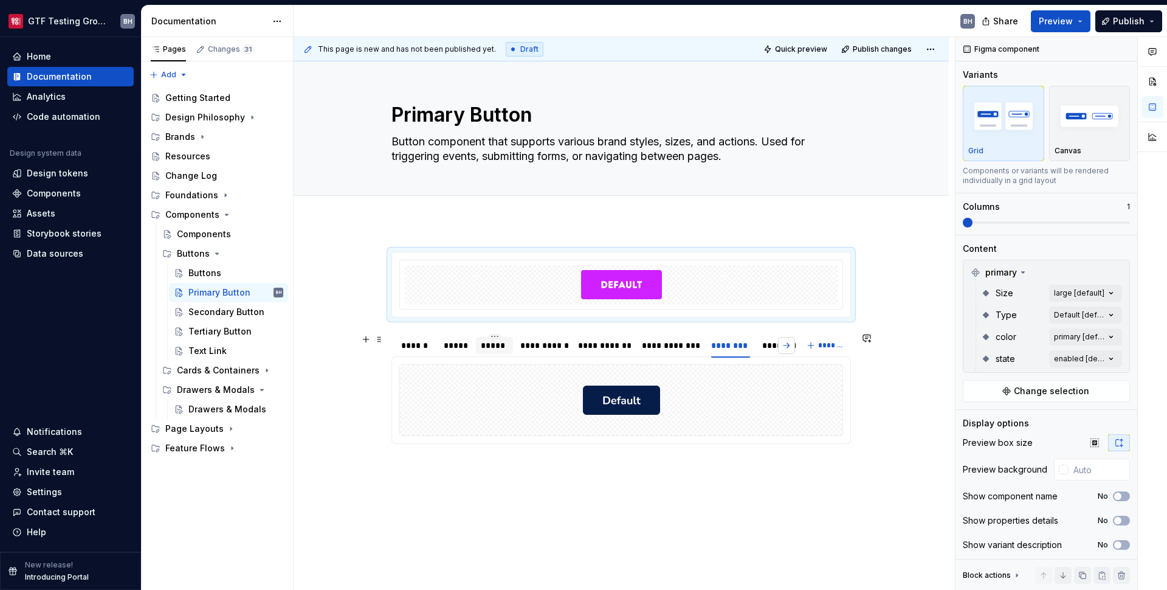
click at [784, 349] on button "button" at bounding box center [786, 345] width 17 height 17
click at [738, 348] on div "**********" at bounding box center [752, 345] width 67 height 12
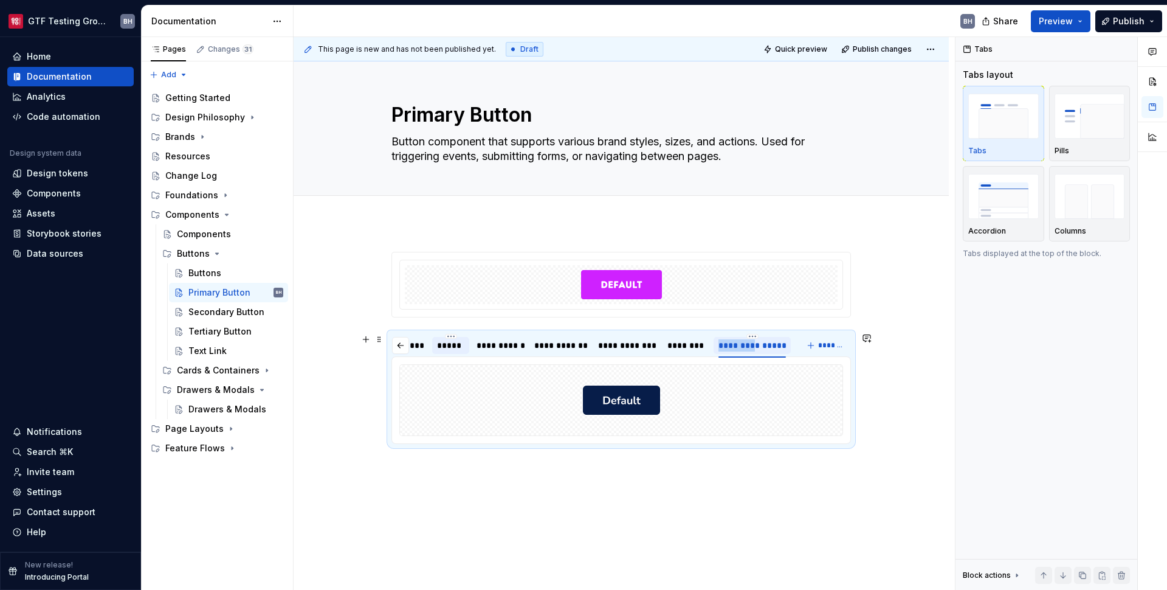
click at [738, 348] on div "**********" at bounding box center [752, 345] width 67 height 12
type input "******"
click at [724, 419] on div at bounding box center [621, 400] width 443 height 71
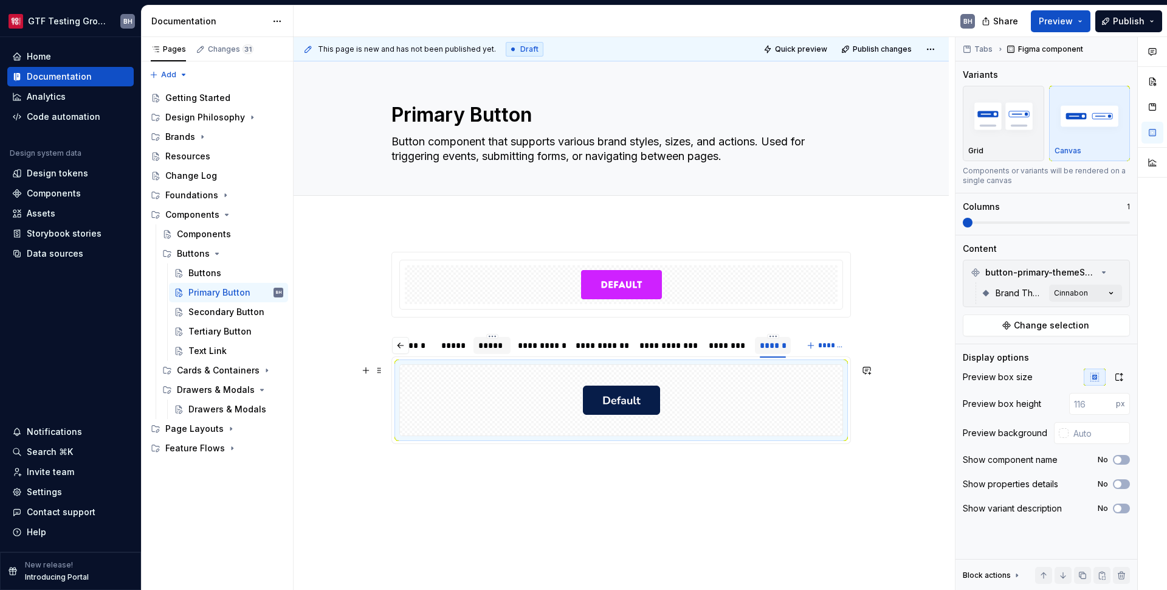
scroll to position [0, 2]
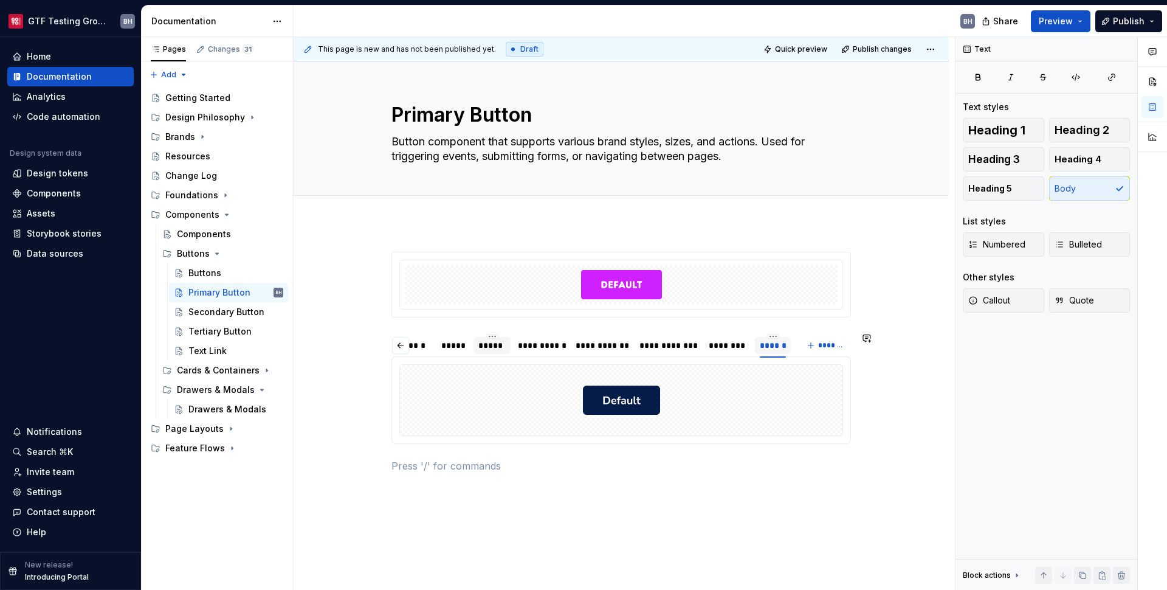
click at [745, 385] on div at bounding box center [621, 400] width 443 height 71
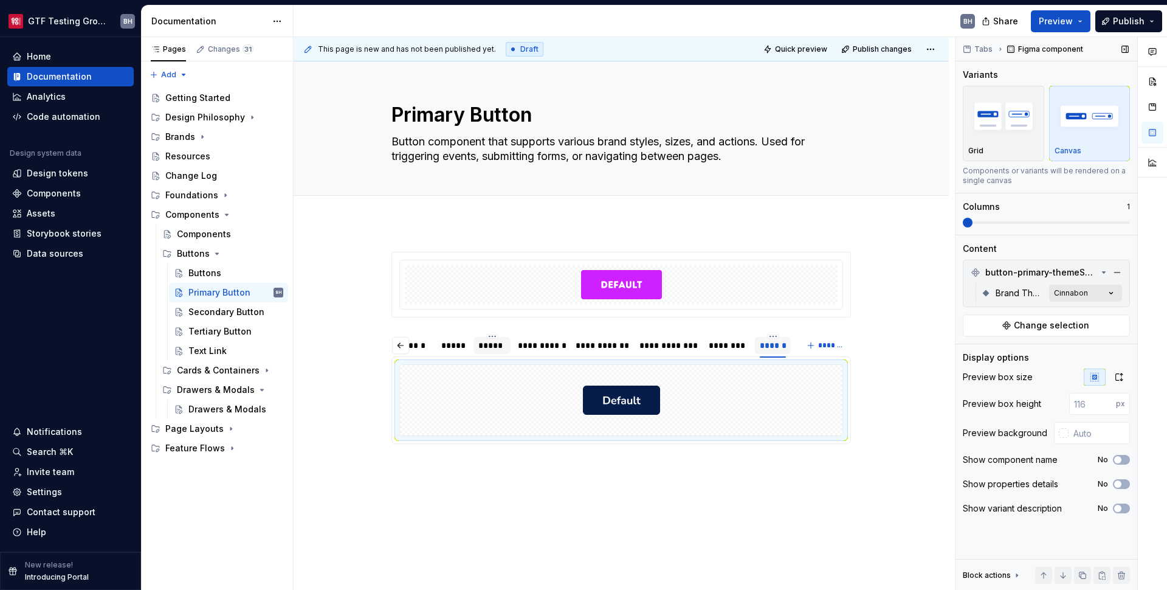
click at [1070, 297] on div "Comments Open comments No comments yet Select ‘Comment’ from the block context …" at bounding box center [1062, 313] width 212 height 553
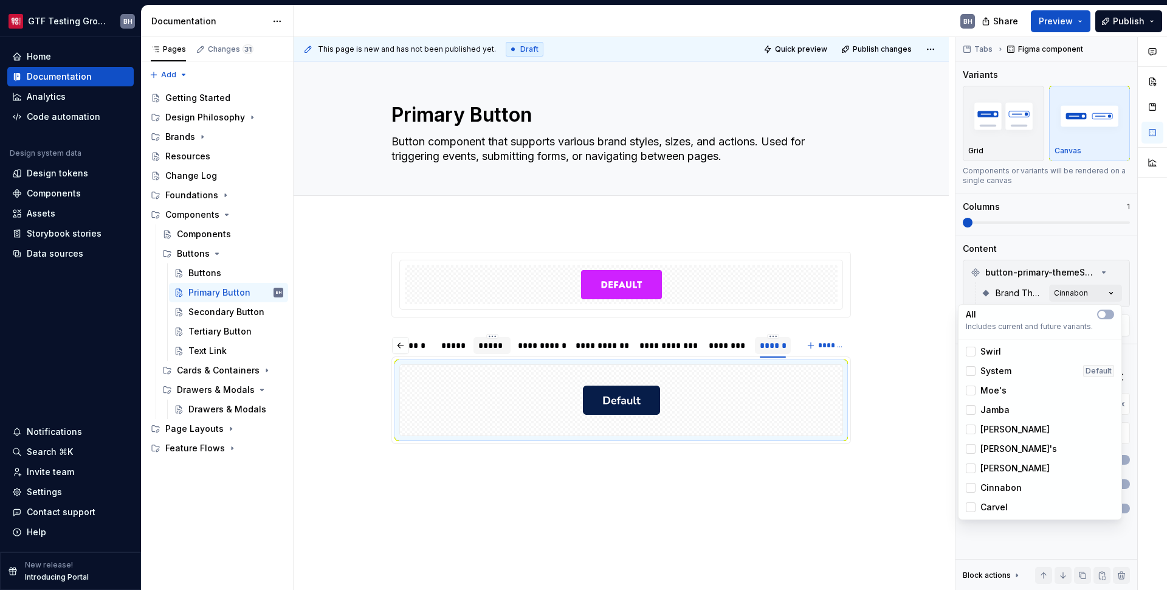
click at [998, 509] on span "Carvel" at bounding box center [994, 507] width 27 height 12
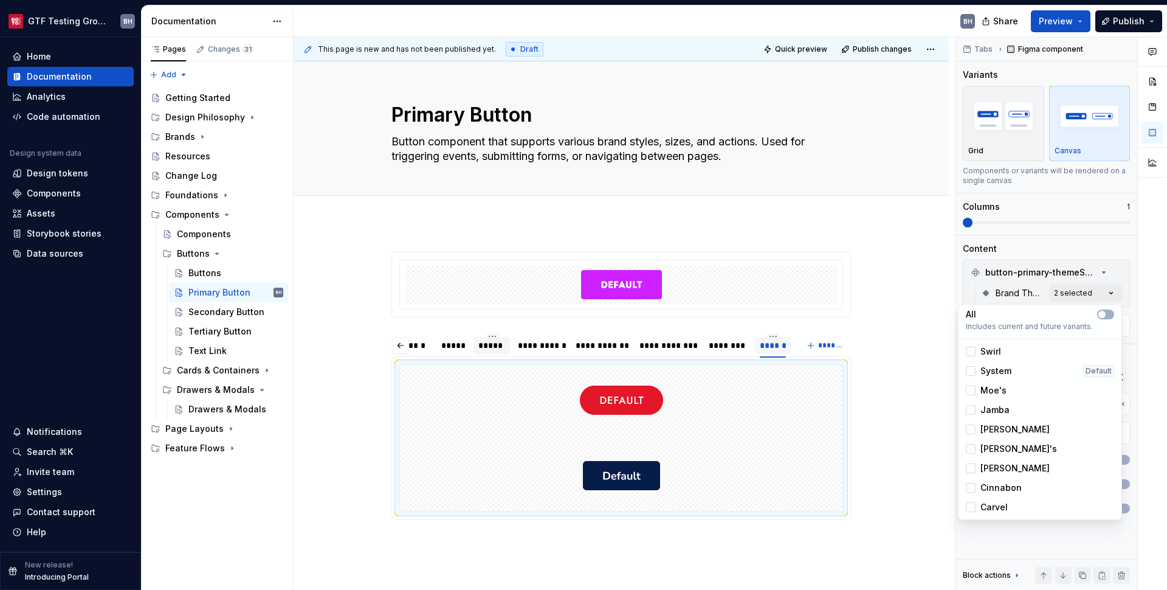
click at [1002, 487] on span "Cinnabon" at bounding box center [1001, 488] width 41 height 12
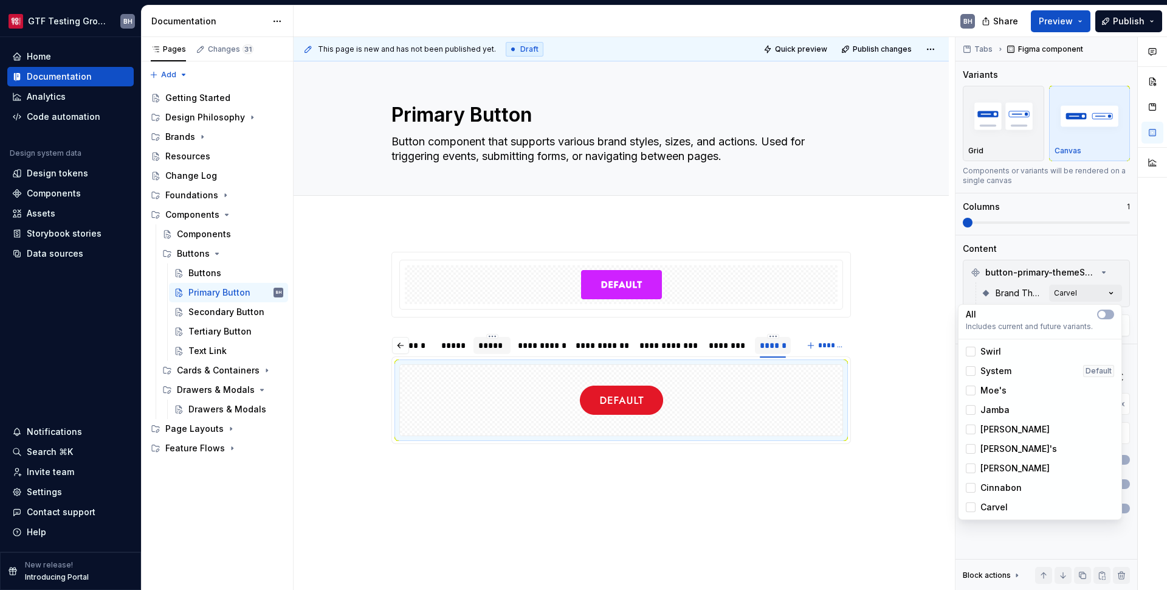
click at [762, 349] on html "GTF Testing Grounds BH Home Documentation Analytics Code automation Design syst…" at bounding box center [583, 295] width 1167 height 590
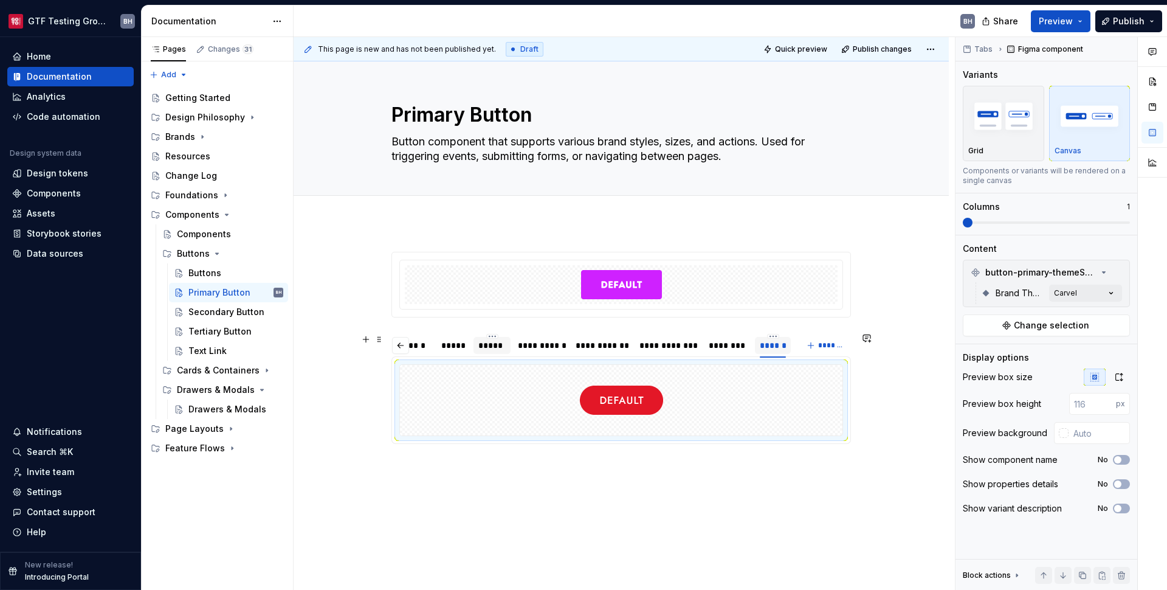
click at [769, 338] on html "GTF Testing Grounds BH Home Documentation Analytics Code automation Design syst…" at bounding box center [583, 295] width 1167 height 590
click at [796, 372] on div "Duplicate tab" at bounding box center [829, 373] width 79 height 12
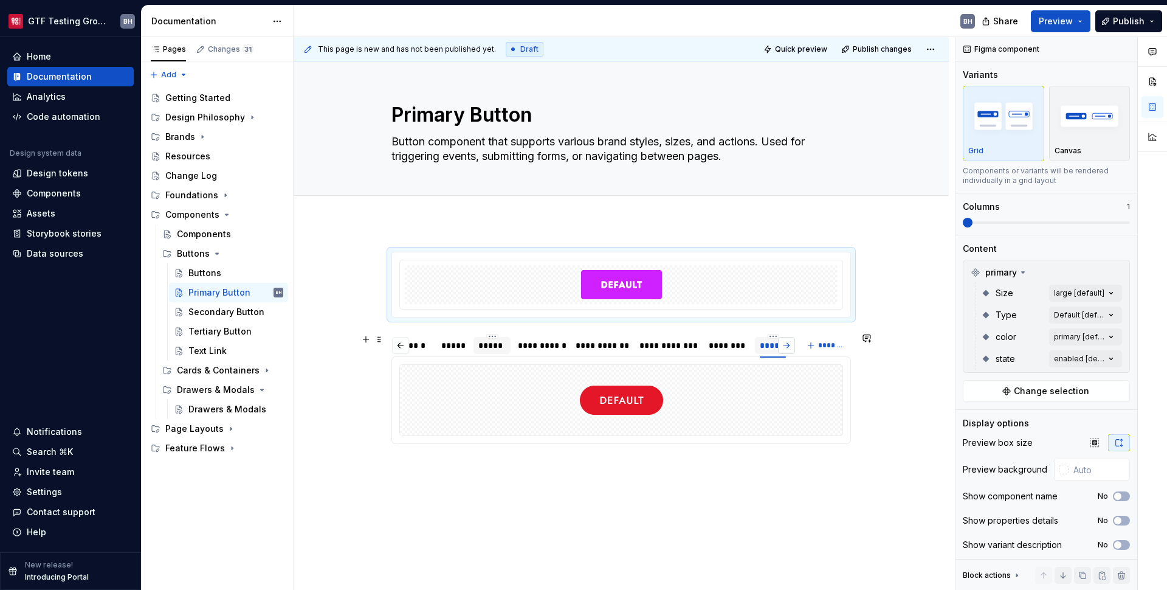
click at [786, 350] on button "button" at bounding box center [786, 345] width 17 height 17
click at [764, 347] on div "**********" at bounding box center [758, 345] width 55 height 12
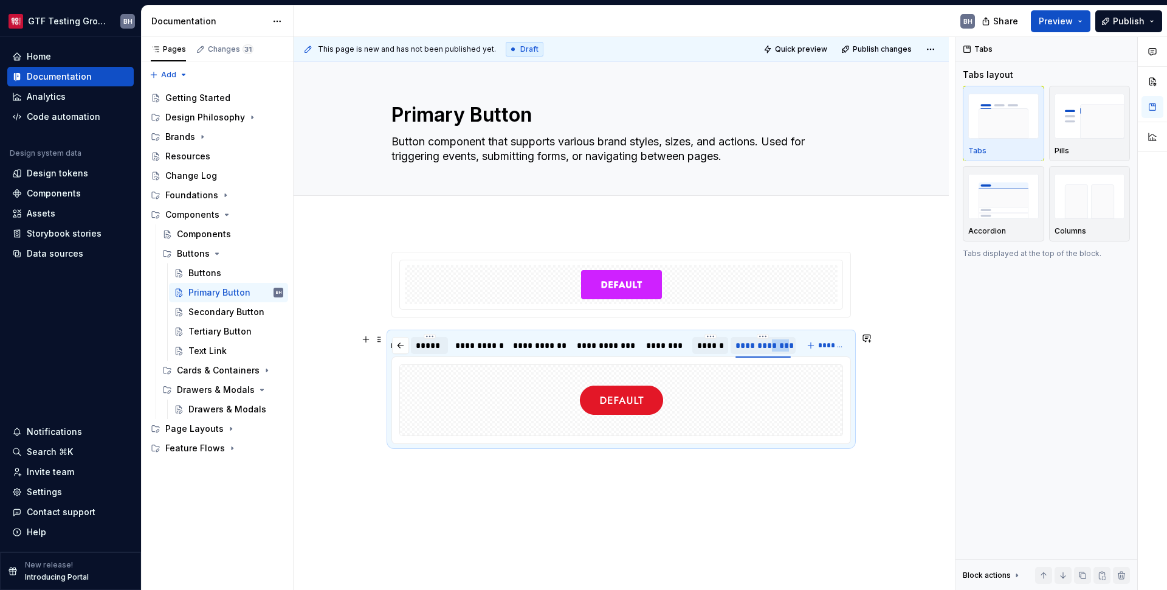
click at [764, 347] on div "**********" at bounding box center [763, 345] width 55 height 12
type input "*****"
click at [719, 387] on div at bounding box center [621, 400] width 443 height 71
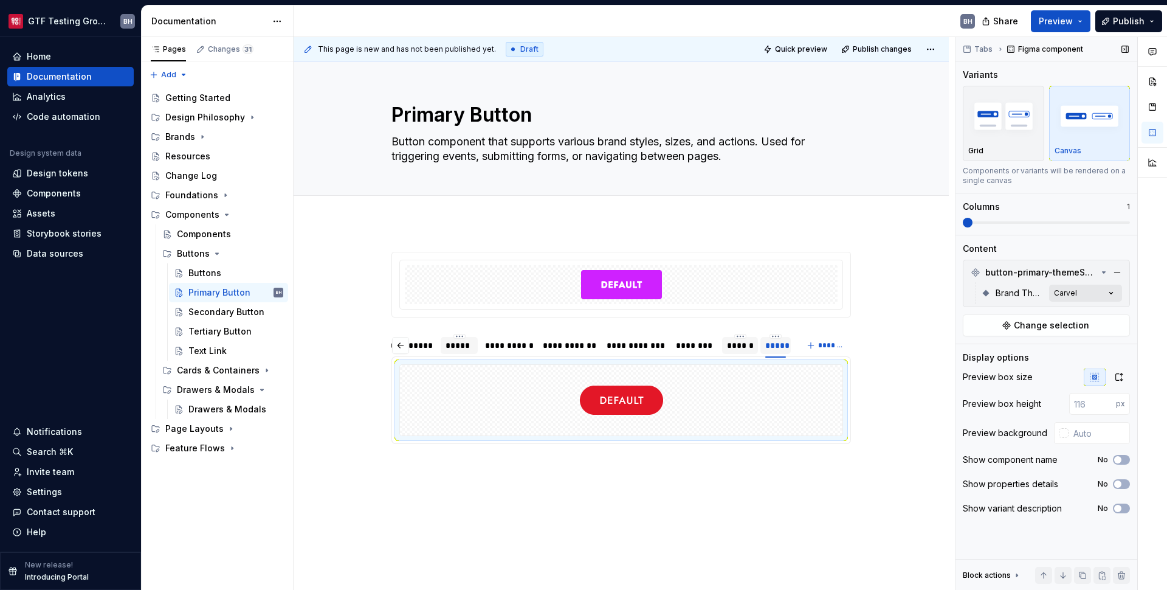
click at [1101, 292] on div "Comments Open comments No comments yet Select ‘Comment’ from the block context …" at bounding box center [1062, 313] width 212 height 553
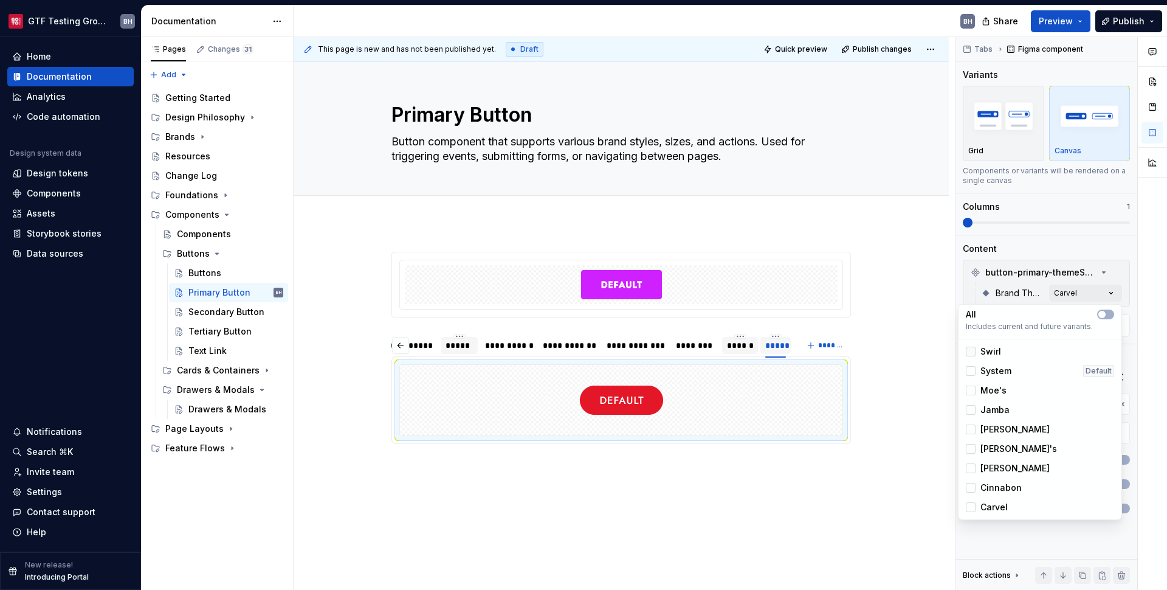
click at [969, 353] on div at bounding box center [971, 352] width 10 height 10
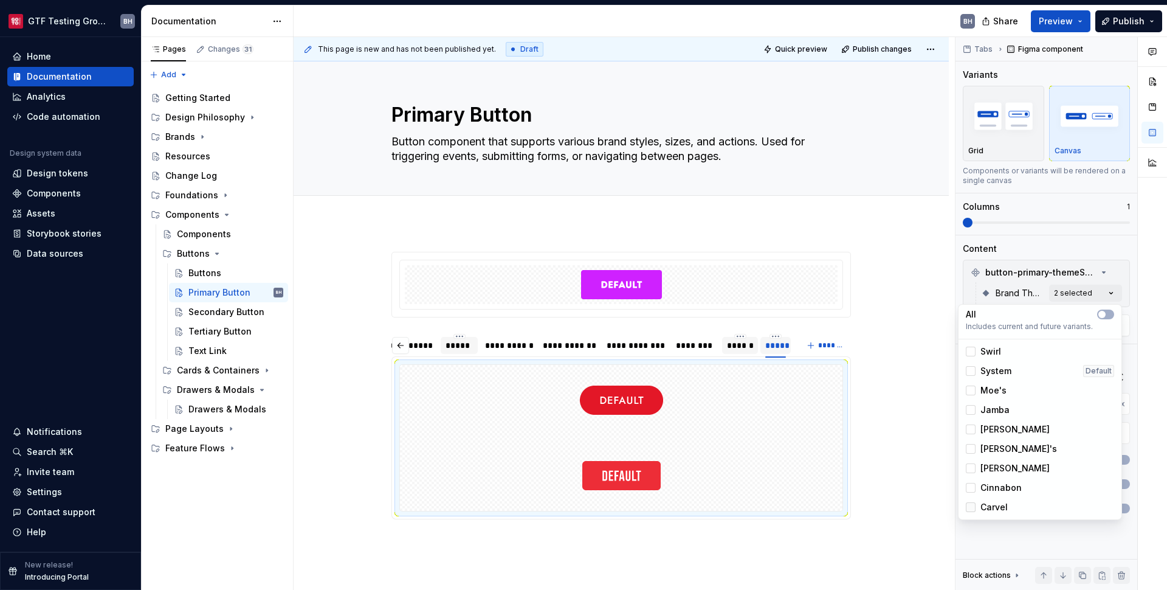
click at [971, 507] on icon at bounding box center [971, 507] width 0 height 0
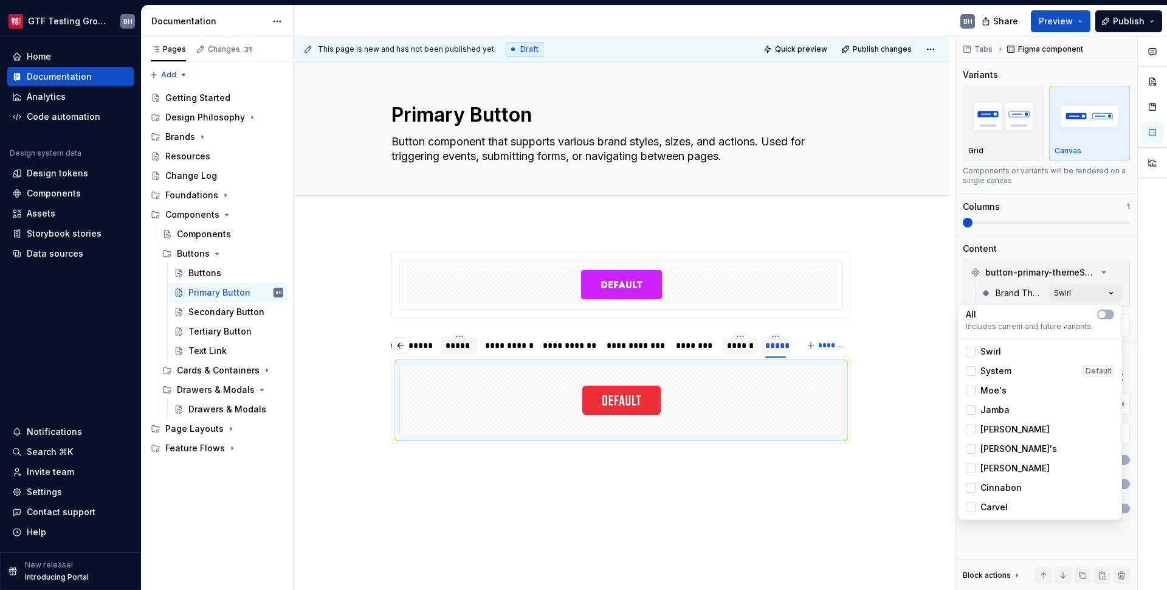
click at [874, 403] on html "GTF Testing Grounds BH Home Documentation Analytics Code automation Design syst…" at bounding box center [583, 295] width 1167 height 590
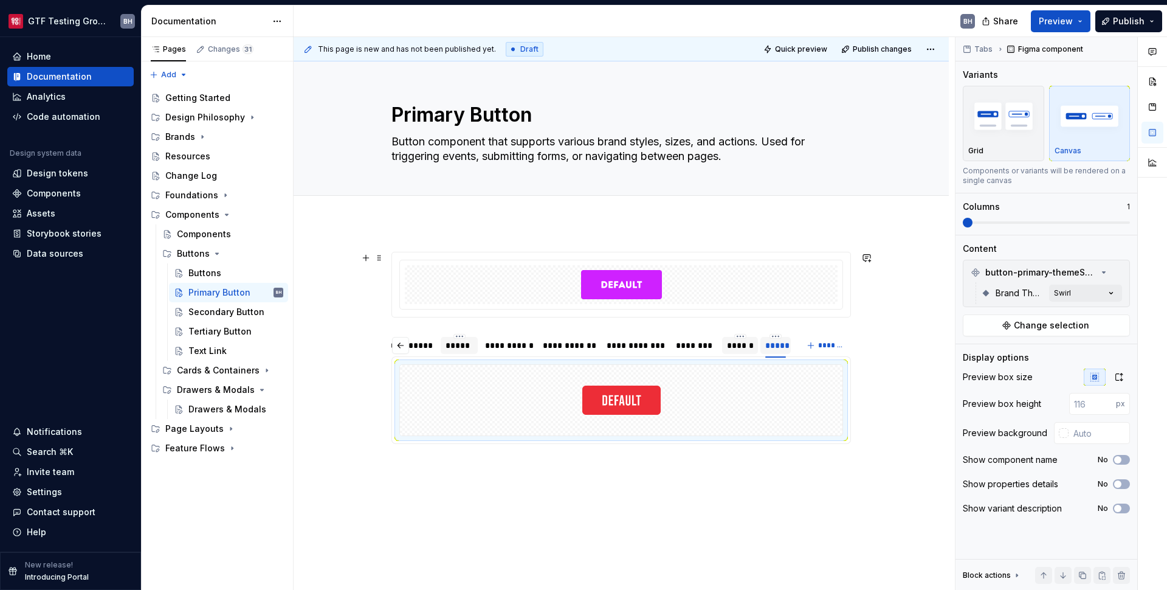
click at [793, 289] on div at bounding box center [621, 284] width 433 height 39
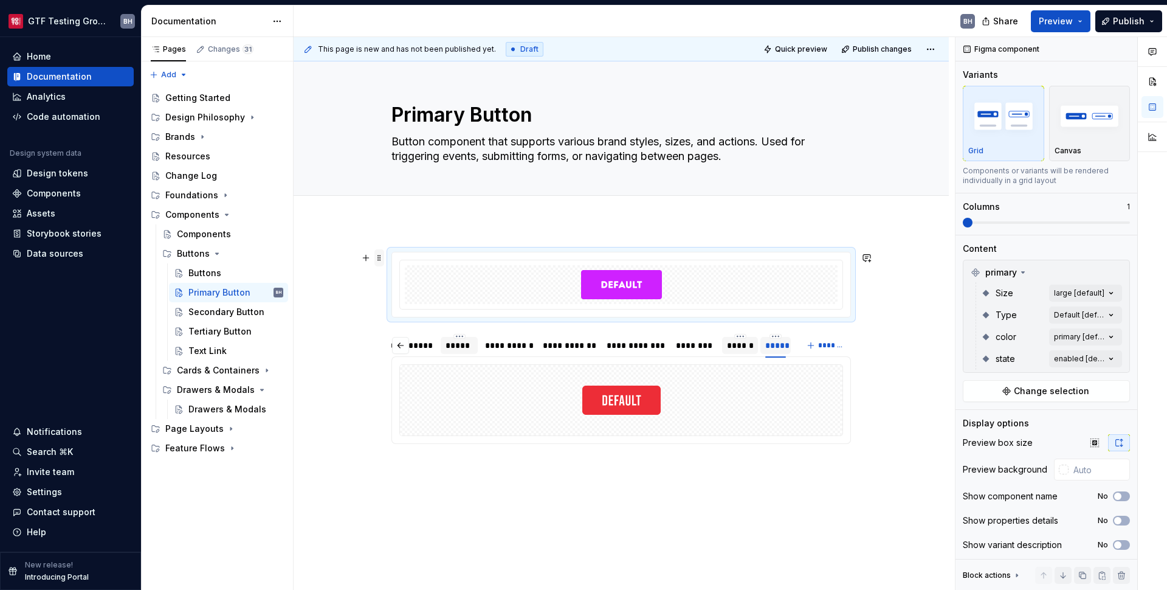
click at [379, 257] on span at bounding box center [380, 257] width 10 height 17
click at [408, 363] on div "Delete" at bounding box center [436, 368] width 79 height 12
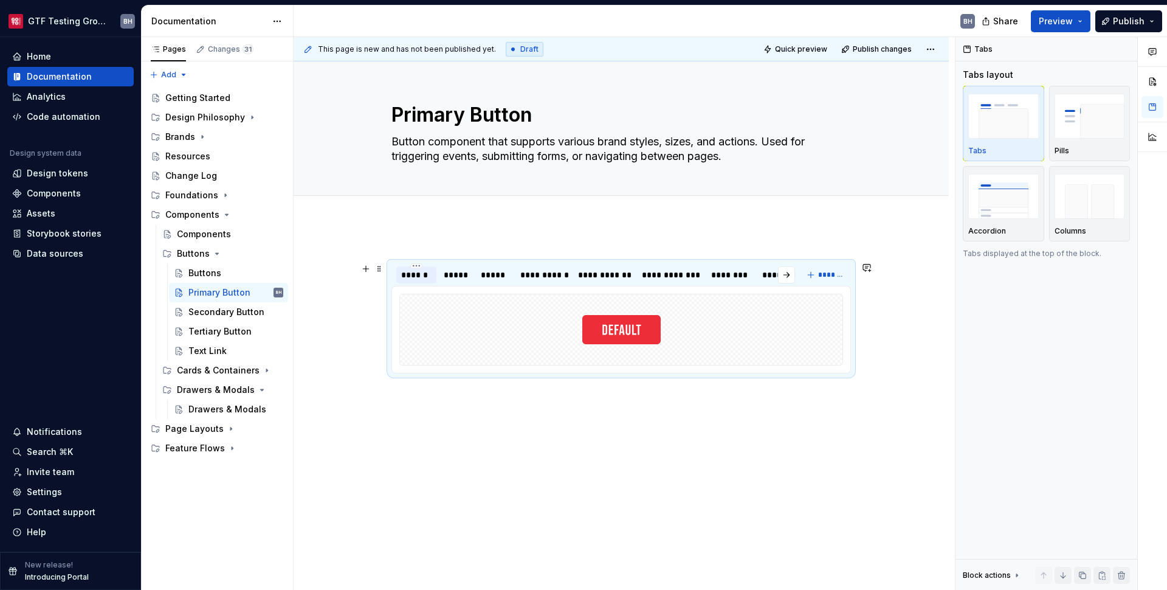
click at [403, 274] on div "******" at bounding box center [416, 275] width 30 height 12
click at [461, 229] on div "**********" at bounding box center [621, 409] width 655 height 372
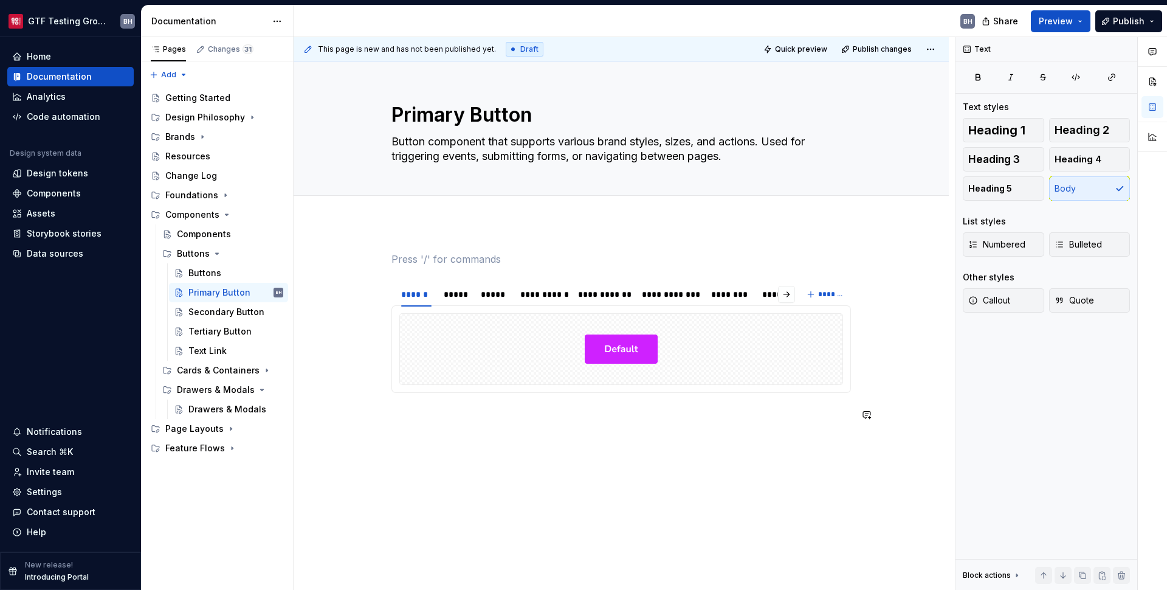
click at [576, 450] on div "**********" at bounding box center [621, 418] width 655 height 391
click at [424, 237] on div "**********" at bounding box center [621, 418] width 655 height 391
click at [379, 260] on span at bounding box center [380, 259] width 10 height 17
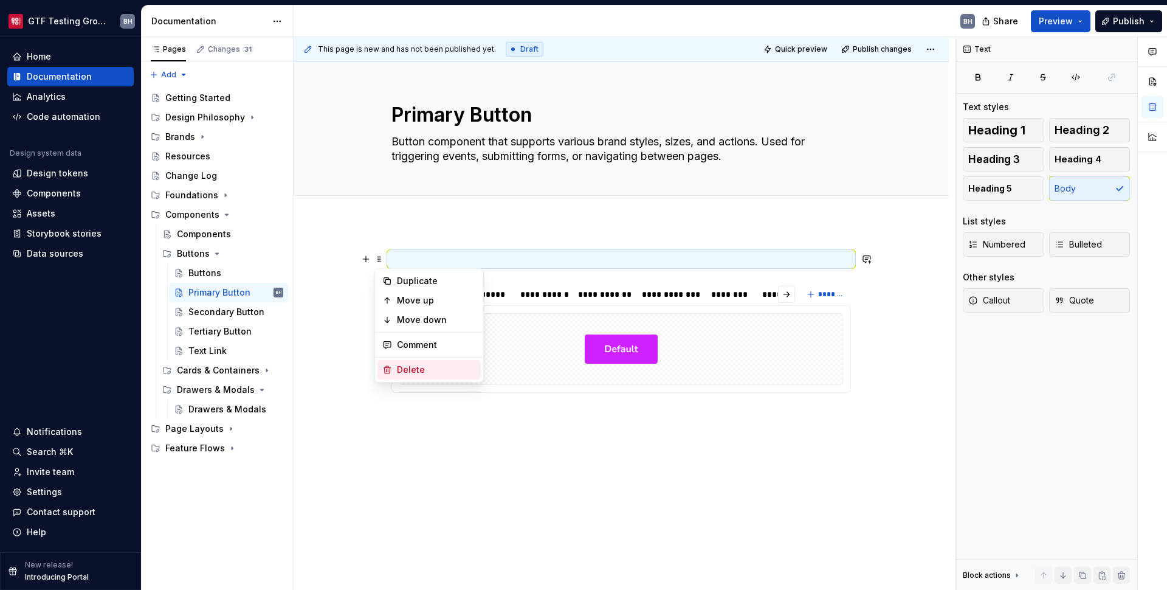
click at [407, 371] on div "Delete" at bounding box center [436, 370] width 79 height 12
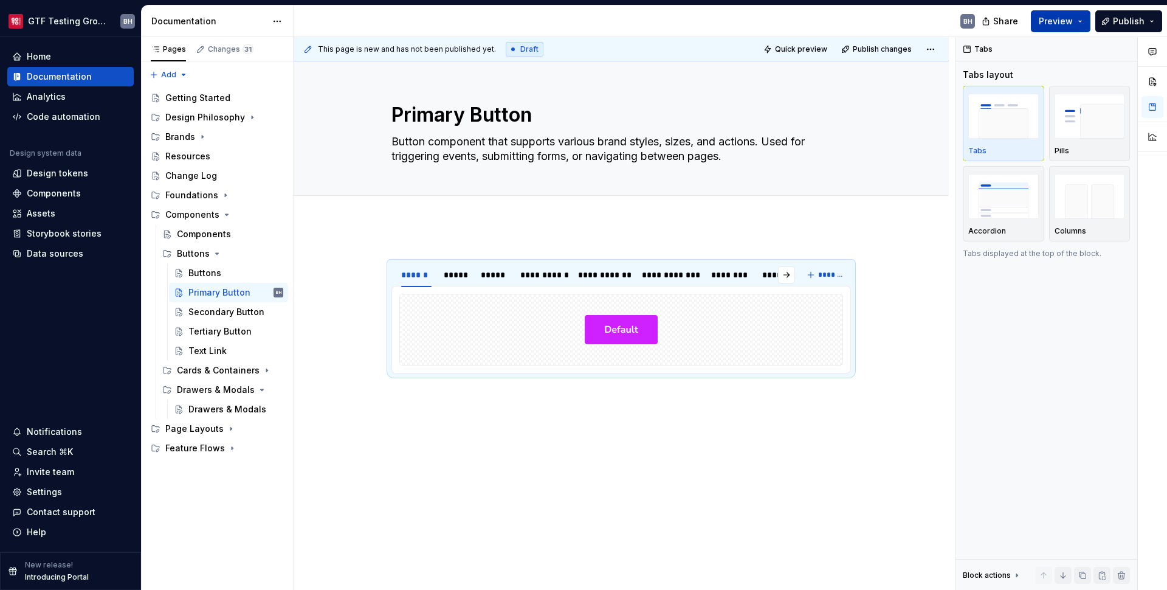
click at [1073, 26] on span "Preview" at bounding box center [1056, 21] width 34 height 12
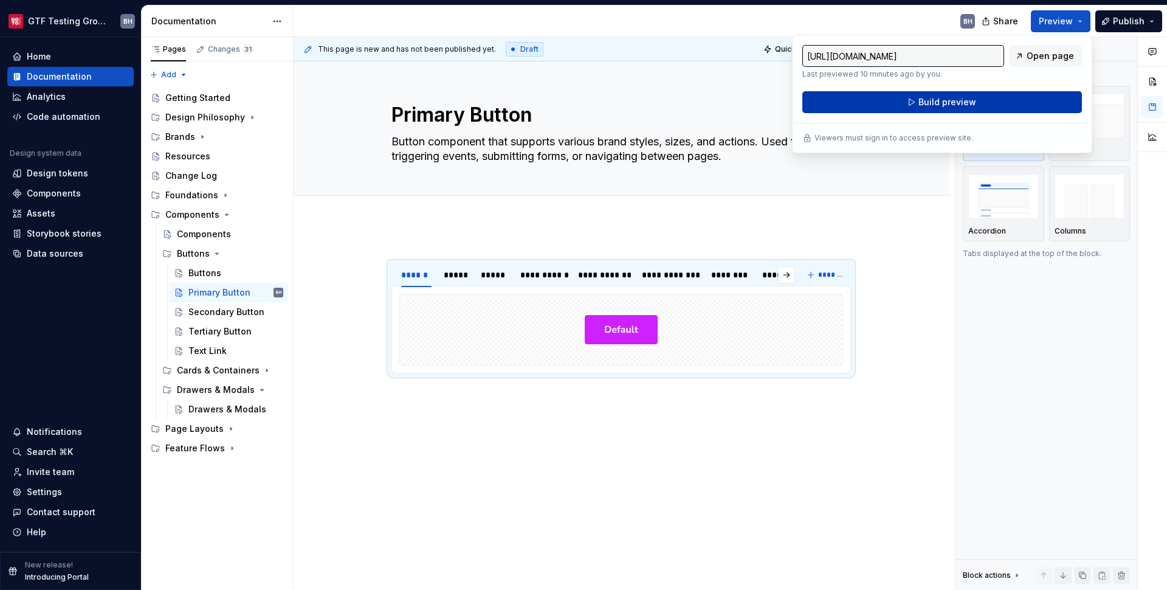
click at [992, 100] on button "Build preview" at bounding box center [943, 102] width 280 height 22
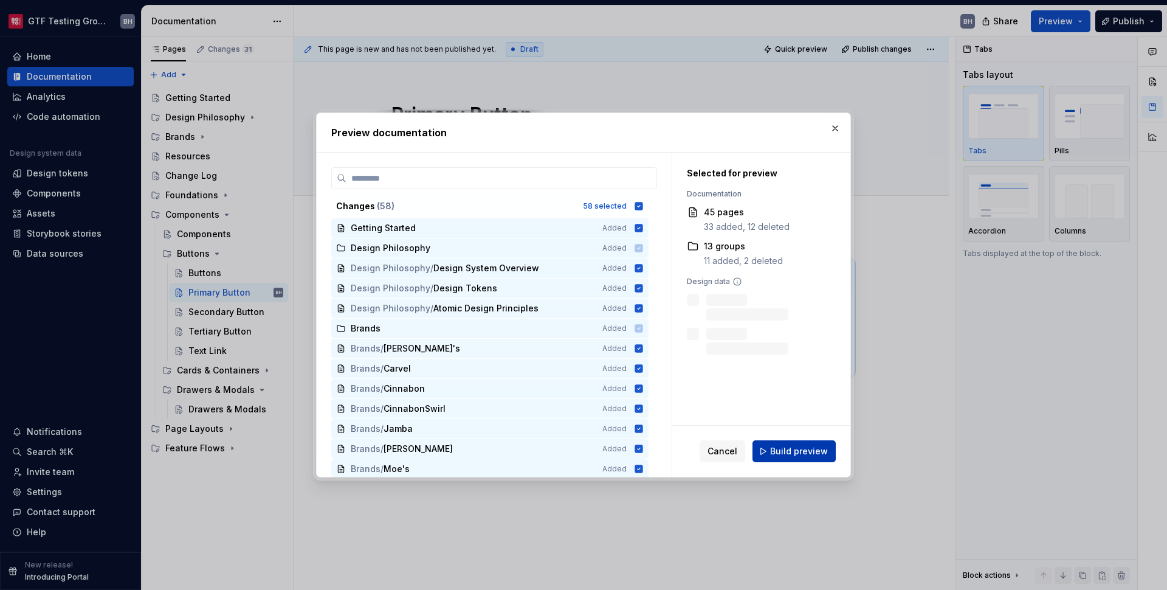
click at [773, 456] on button "Build preview" at bounding box center [794, 451] width 83 height 22
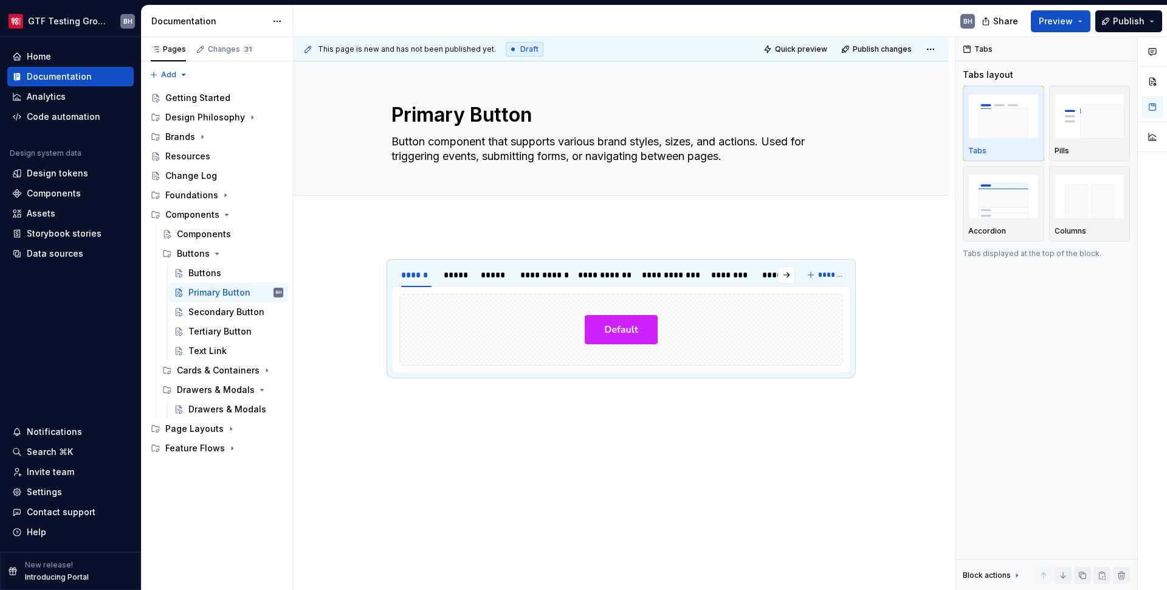
type textarea "*"
